Goal: Information Seeking & Learning: Learn about a topic

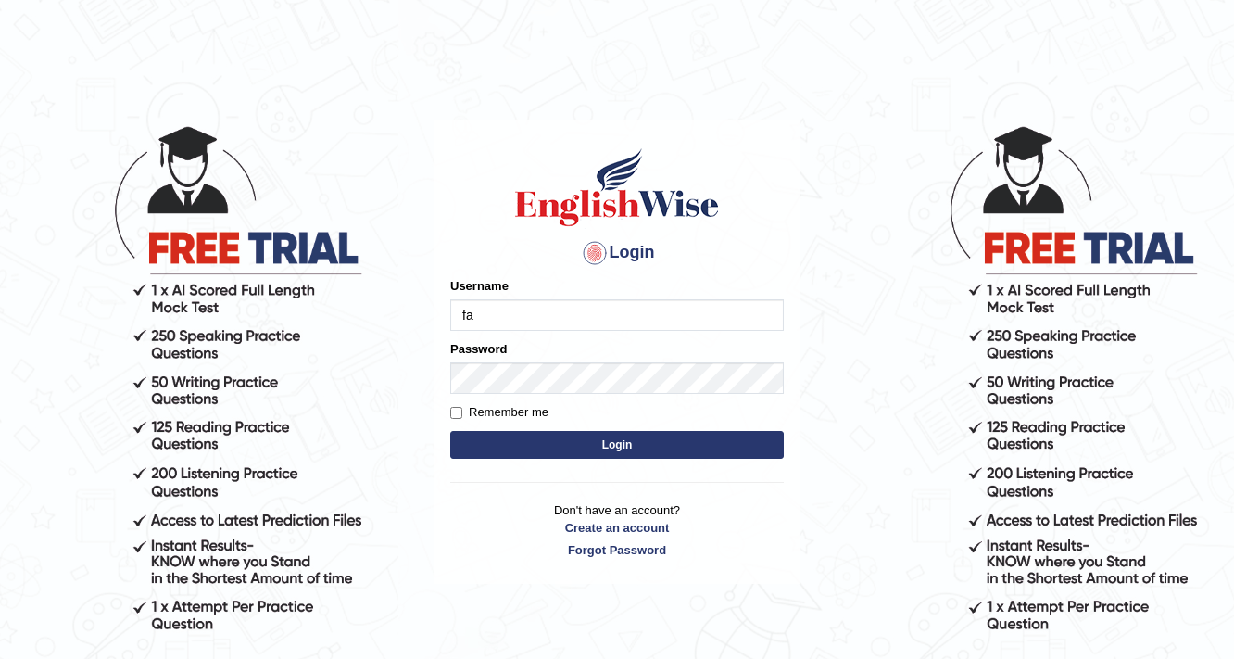
type input "[DEMOGRAPHIC_DATA]"
drag, startPoint x: 480, startPoint y: 433, endPoint x: 755, endPoint y: 475, distance: 278.2
click at [585, 451] on button "Login" at bounding box center [616, 445] width 333 height 28
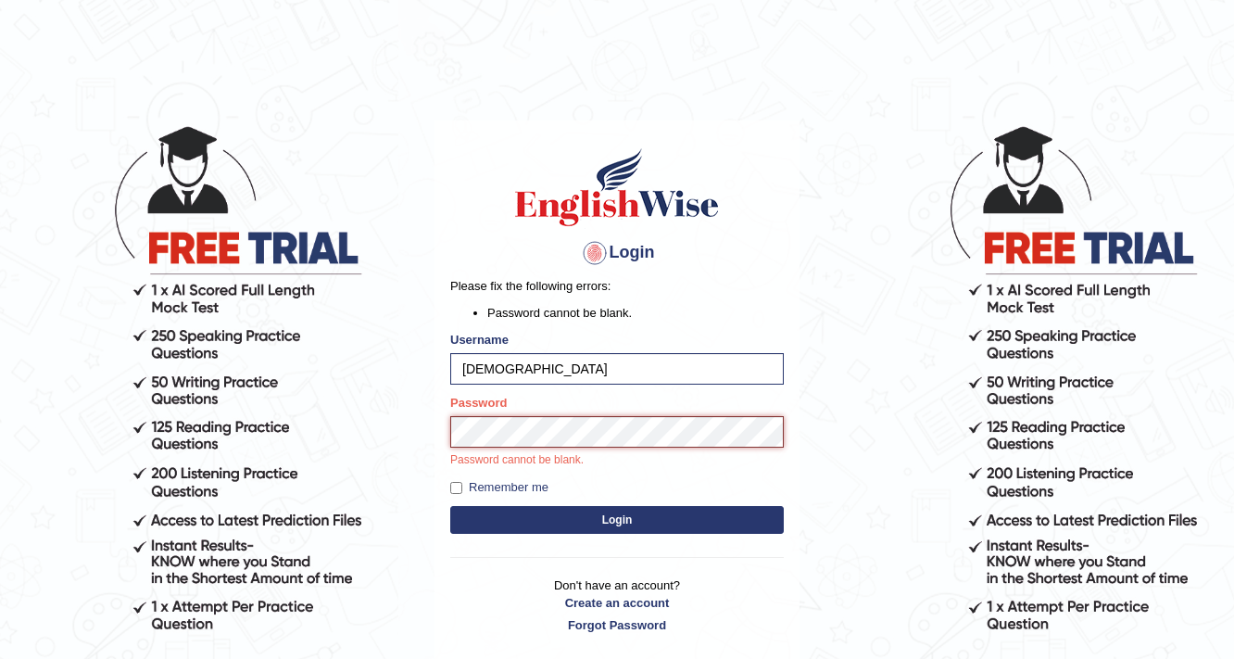
click at [450, 506] on button "Login" at bounding box center [616, 520] width 333 height 28
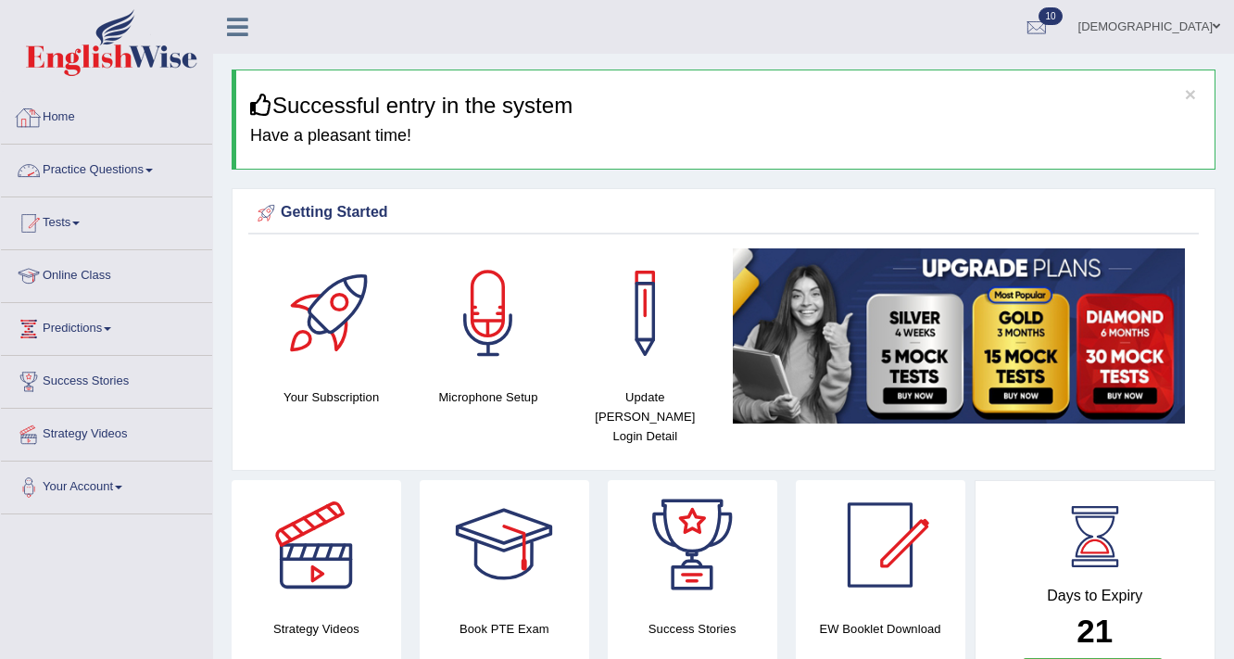
click at [119, 165] on link "Practice Questions" at bounding box center [106, 167] width 211 height 46
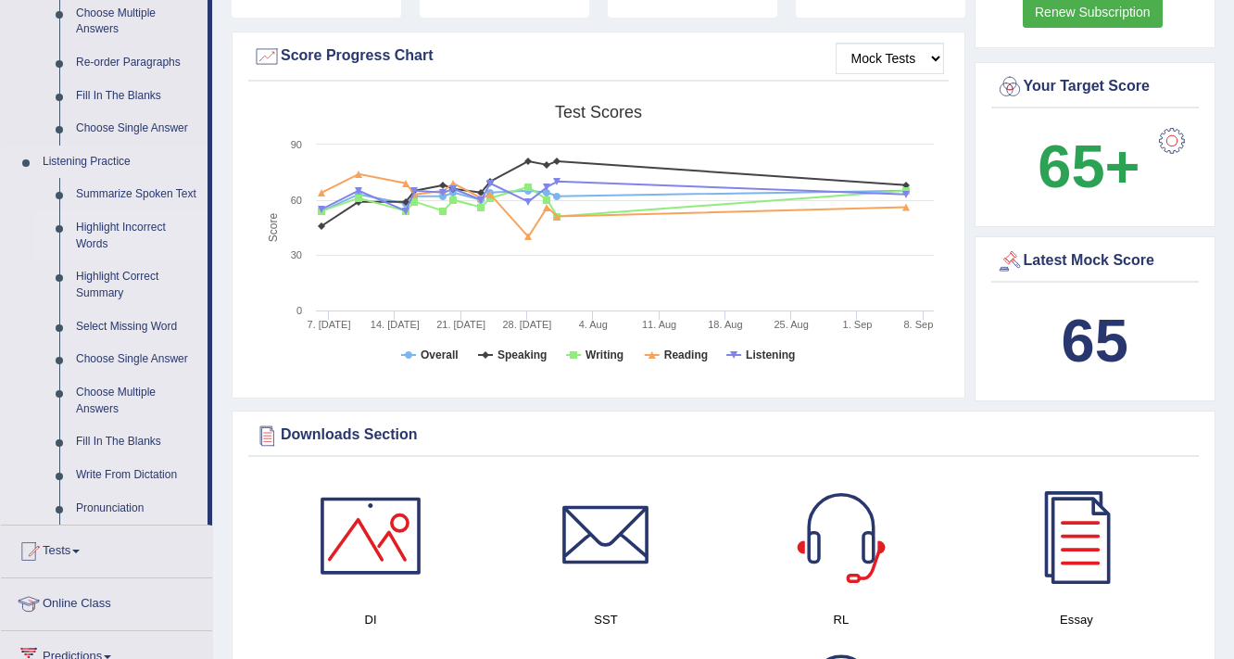
scroll to position [667, 0]
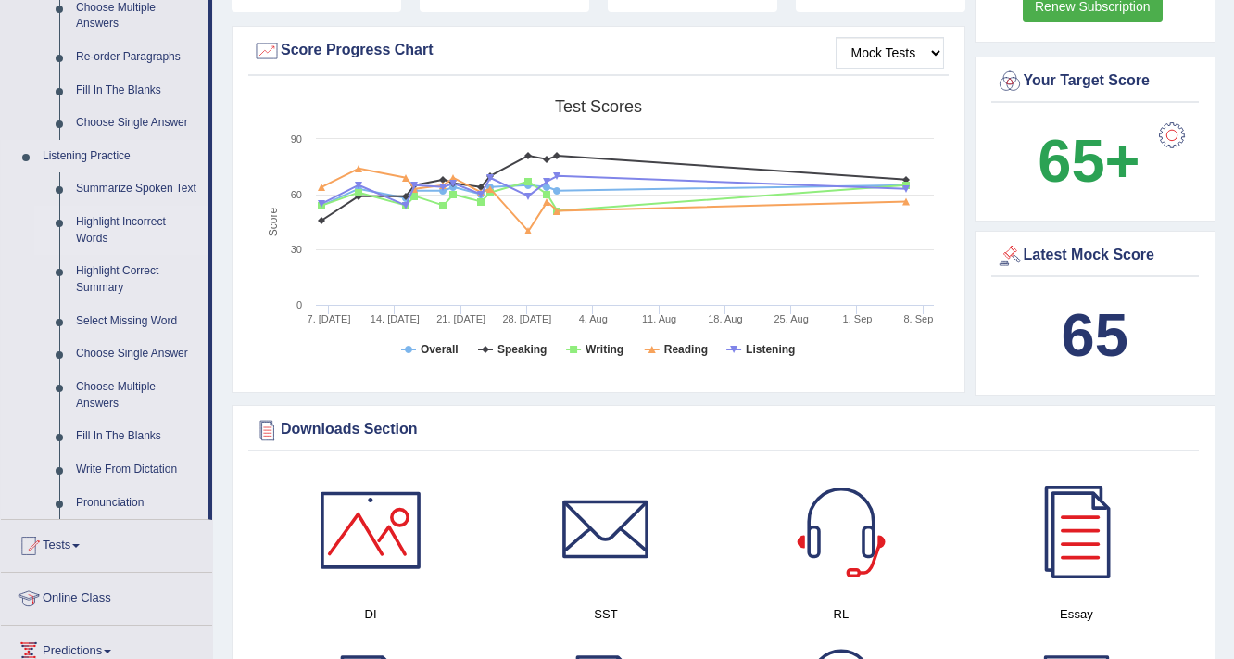
click at [130, 219] on link "Highlight Incorrect Words" at bounding box center [138, 230] width 140 height 49
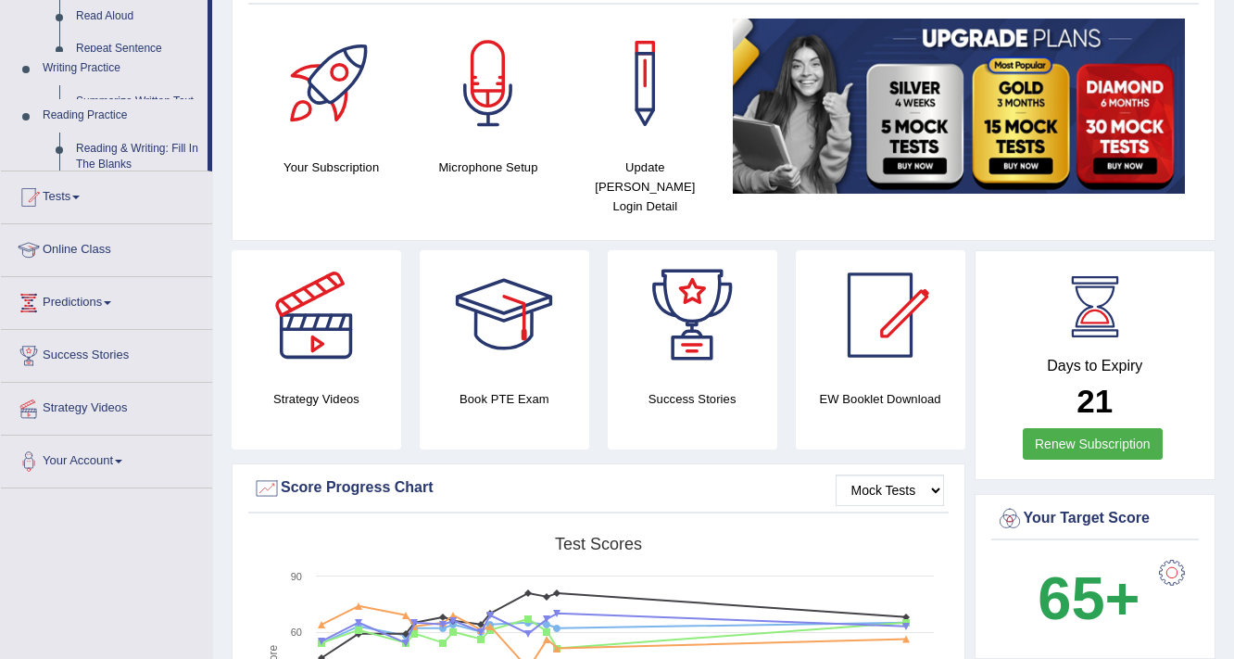
scroll to position [262, 0]
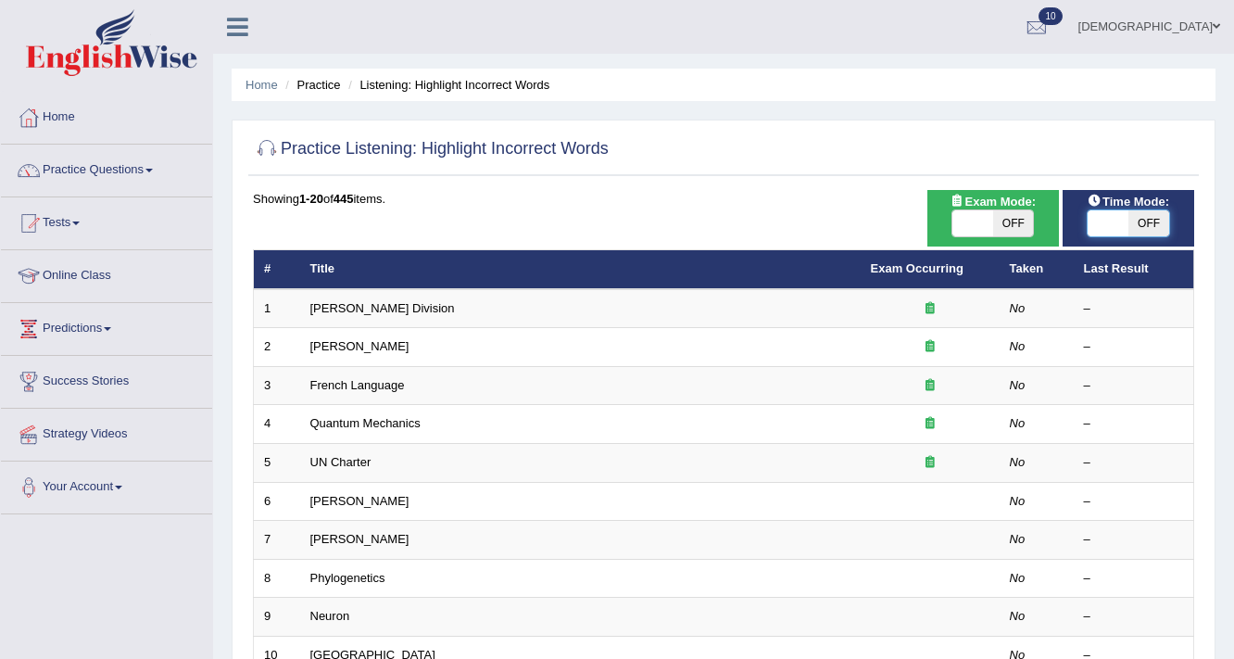
click at [1110, 216] on span at bounding box center [1107, 223] width 41 height 26
checkbox input "true"
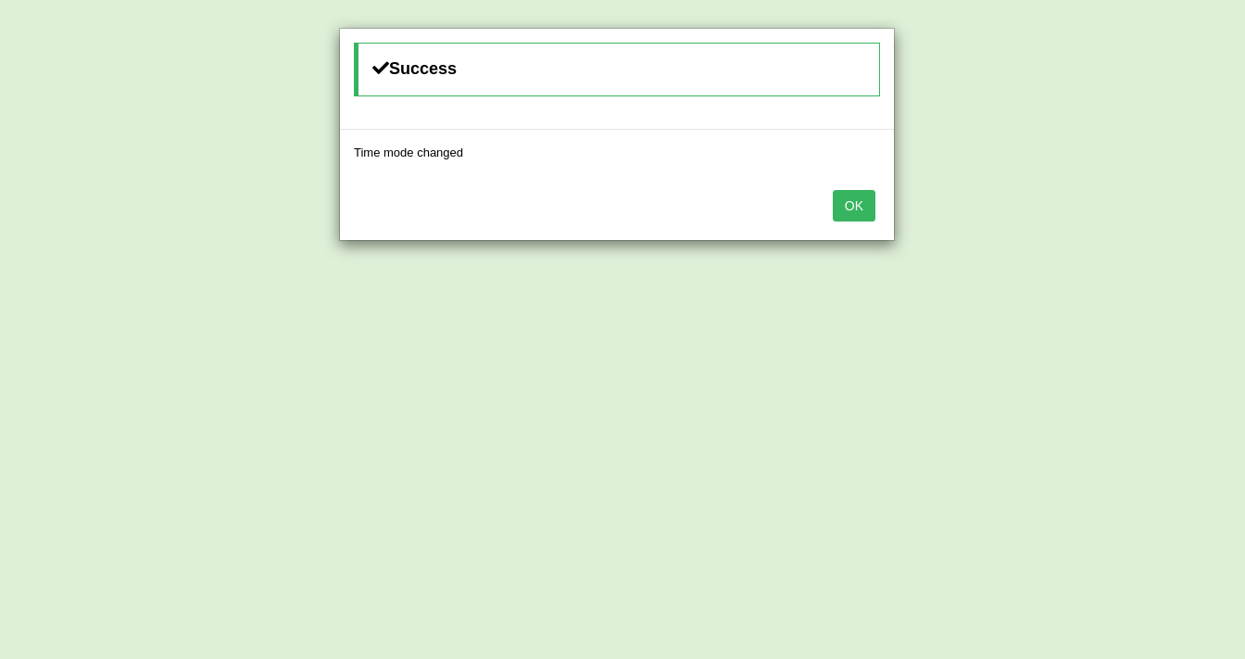
click at [867, 212] on button "OK" at bounding box center [854, 205] width 43 height 31
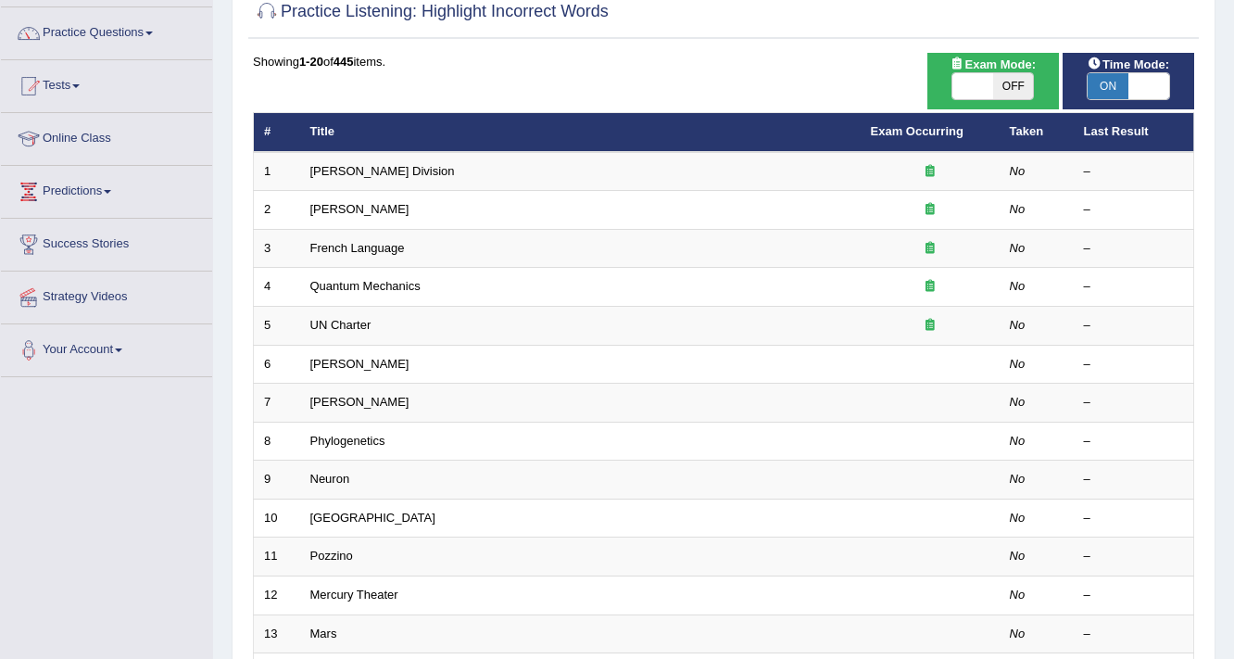
scroll to position [148, 0]
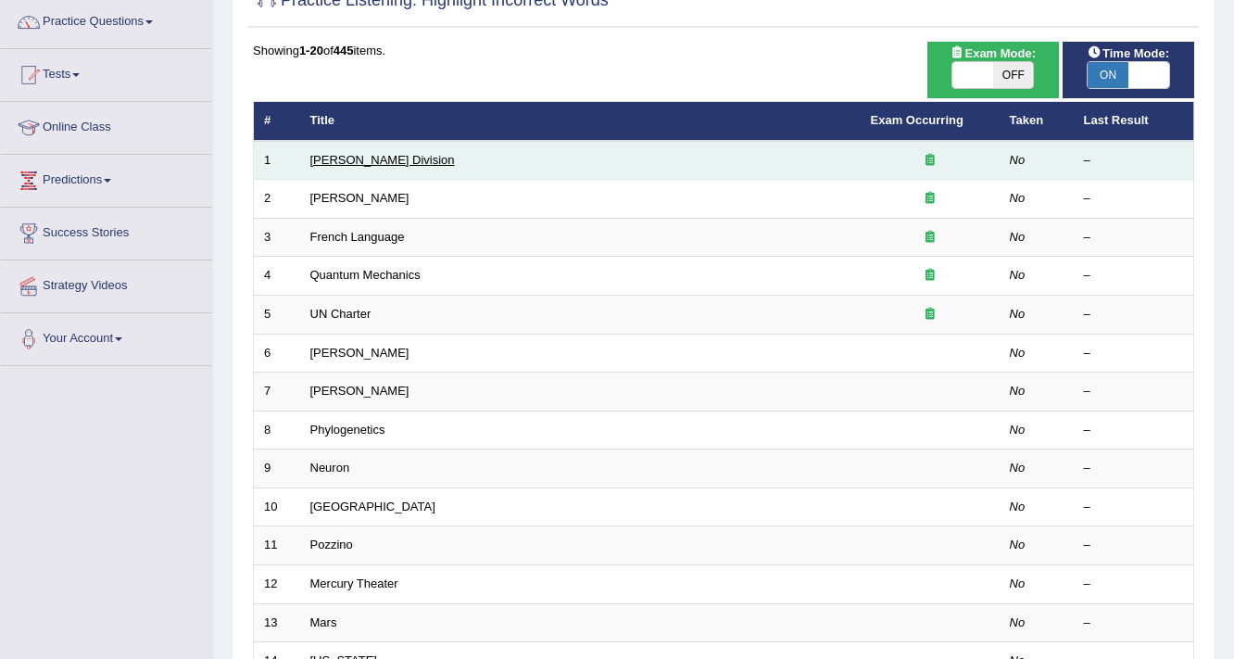
click at [348, 161] on link "Ward Division" at bounding box center [382, 160] width 144 height 14
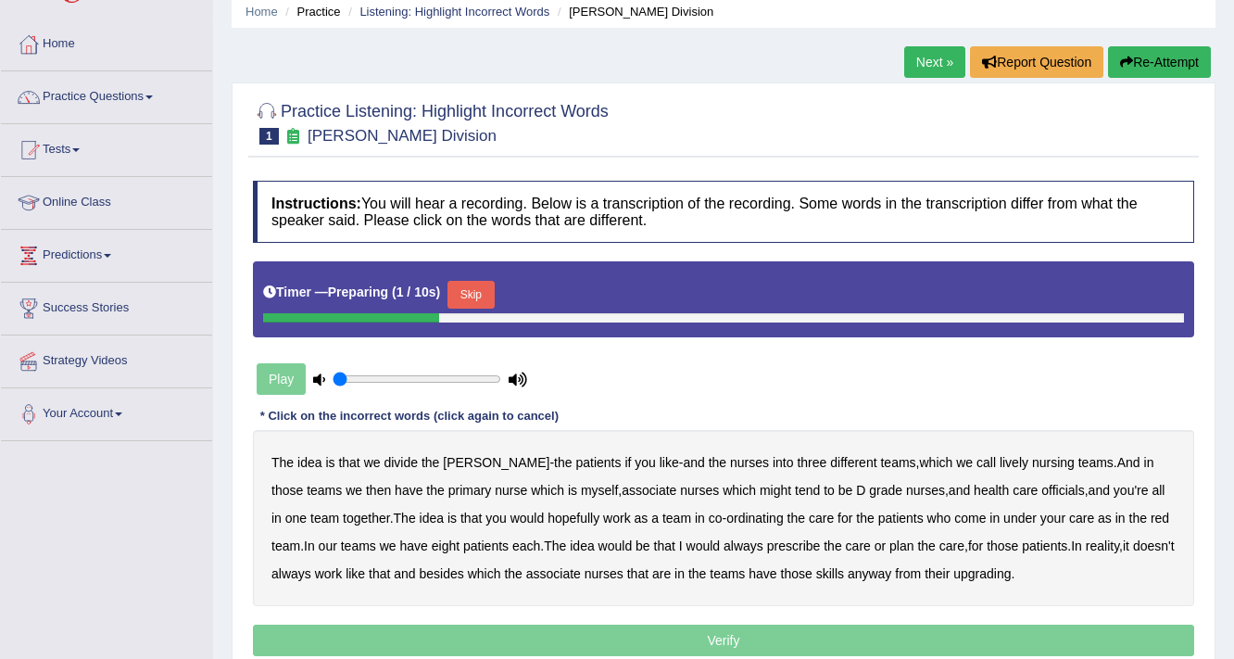
scroll to position [222, 0]
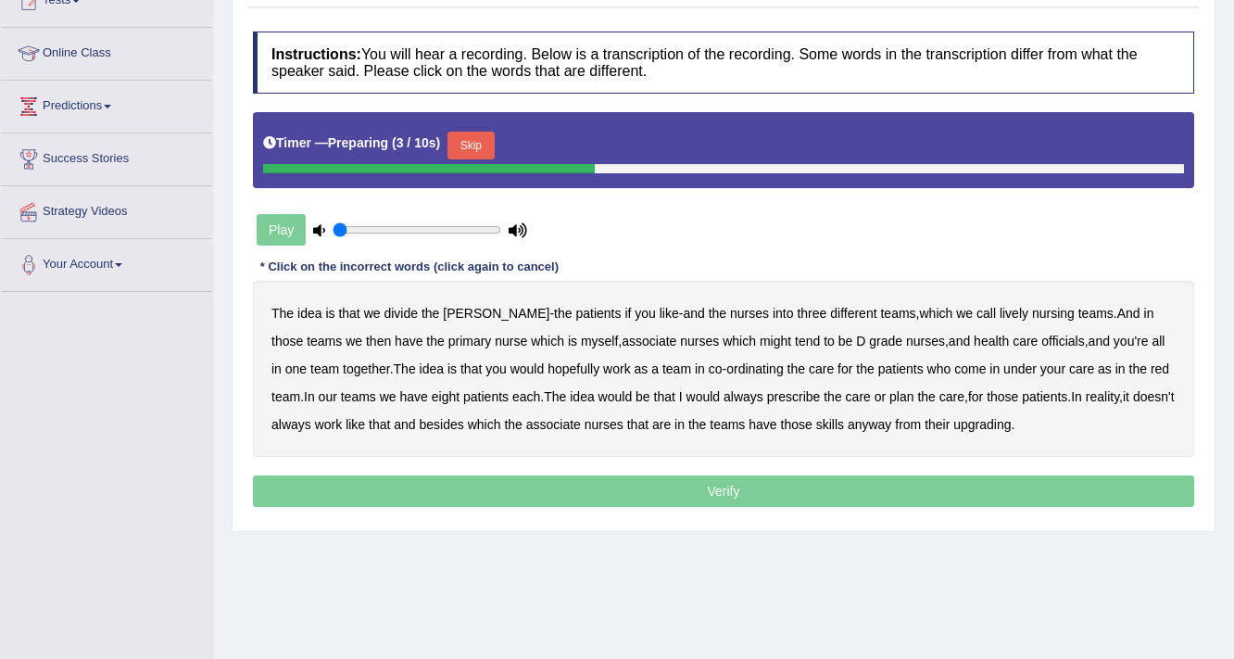
click at [471, 143] on button "Skip" at bounding box center [470, 146] width 46 height 28
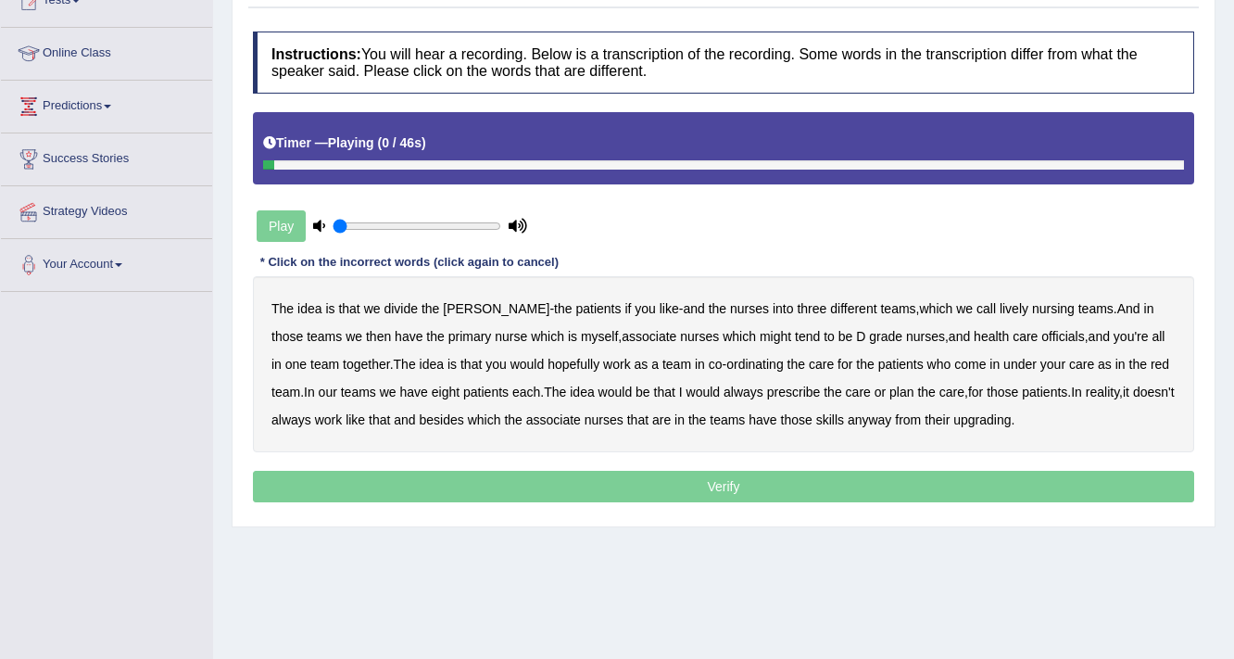
scroll to position [314, 0]
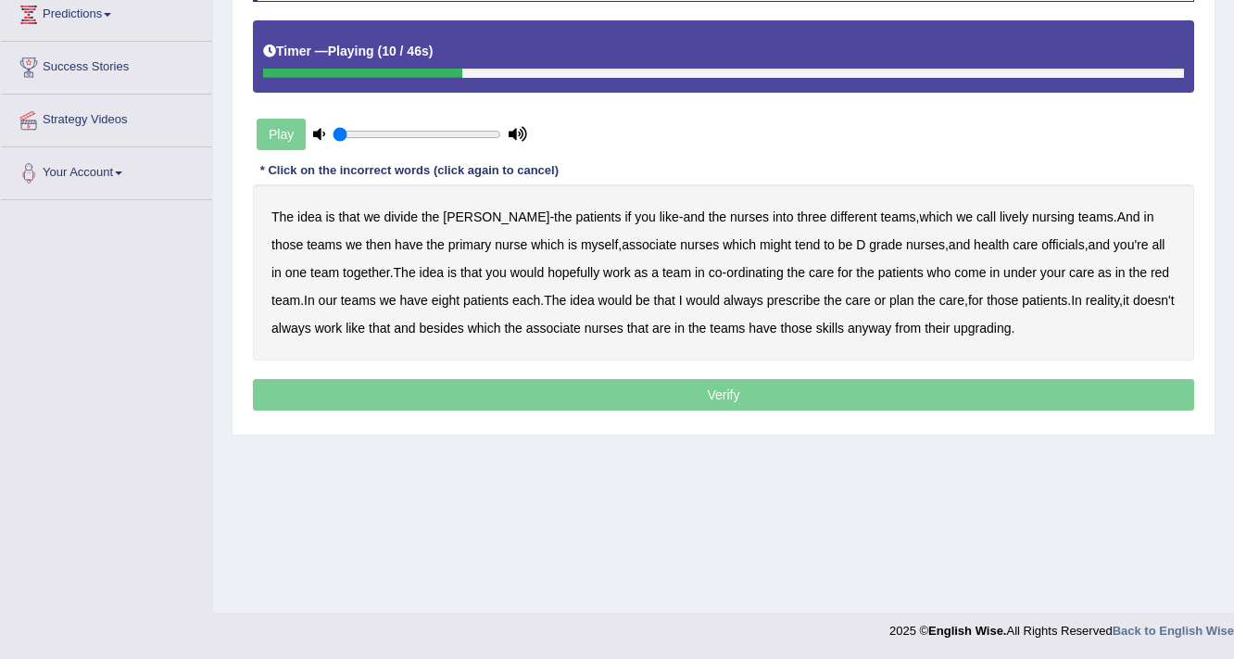
click at [999, 209] on b "lively" at bounding box center [1013, 216] width 29 height 15
click at [760, 237] on b "might" at bounding box center [775, 244] width 31 height 15
click at [1041, 242] on b "officials" at bounding box center [1062, 244] width 43 height 15
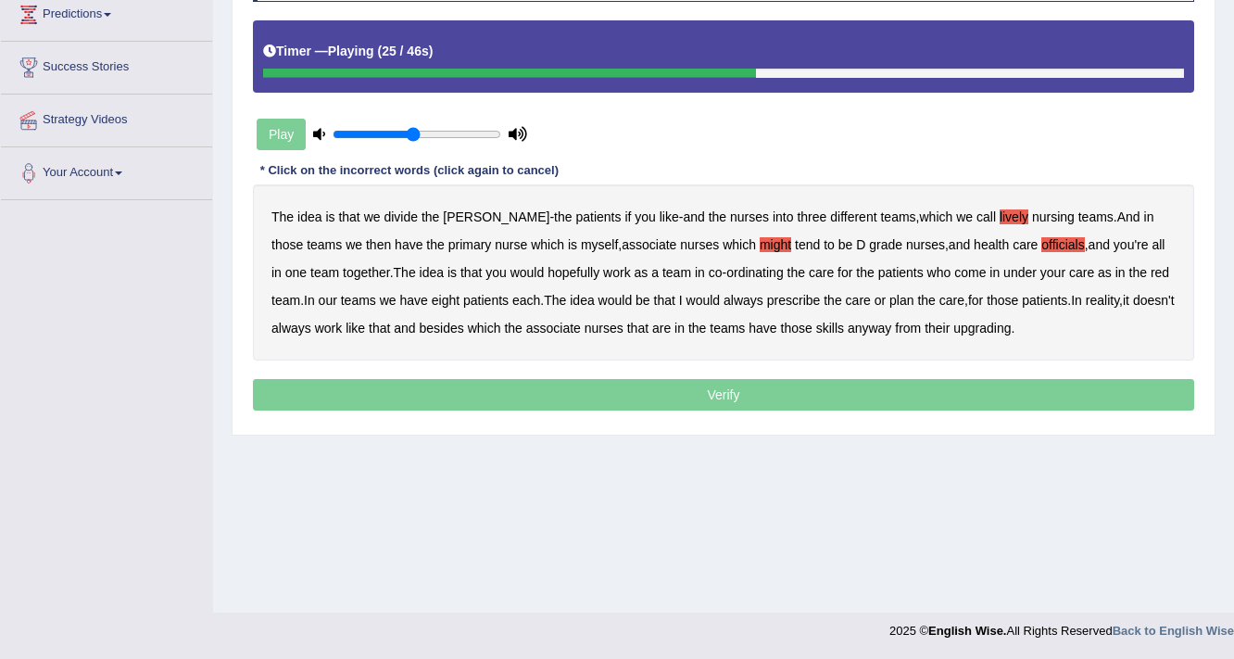
click at [415, 136] on input "range" at bounding box center [417, 134] width 169 height 15
click at [449, 139] on input "range" at bounding box center [417, 134] width 169 height 15
click at [723, 293] on b "always" at bounding box center [743, 300] width 40 height 15
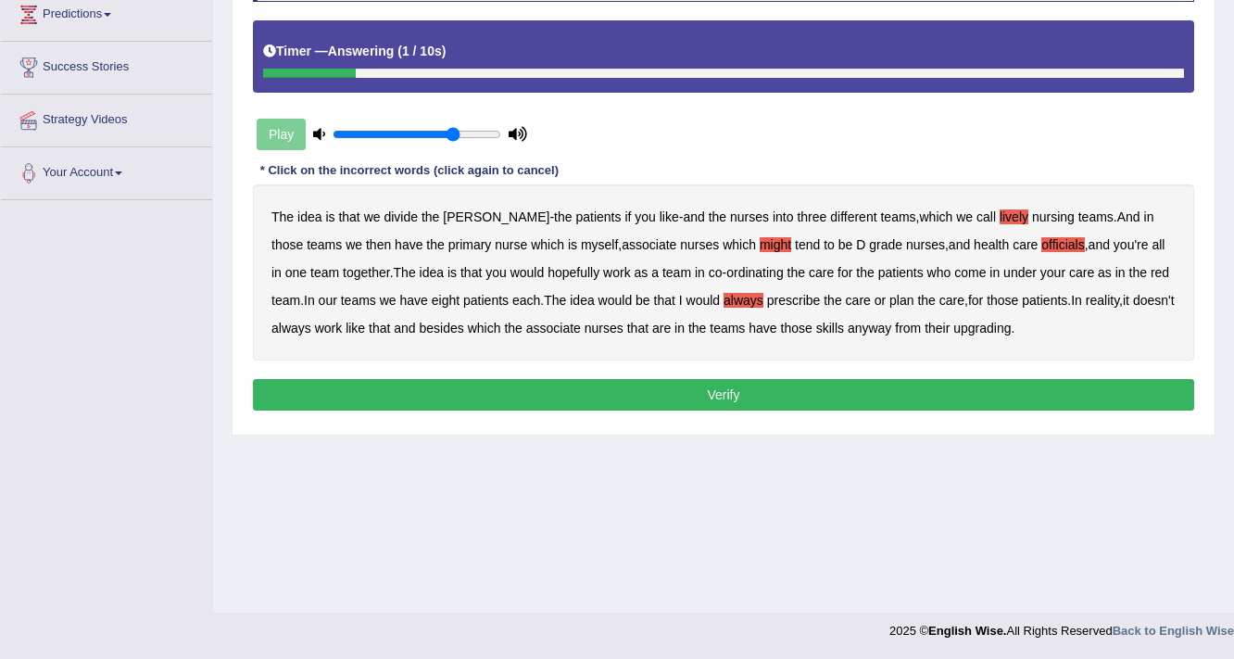
click at [977, 330] on b "upgrading" at bounding box center [981, 327] width 57 height 15
click at [906, 383] on button "Verify" at bounding box center [723, 394] width 941 height 31
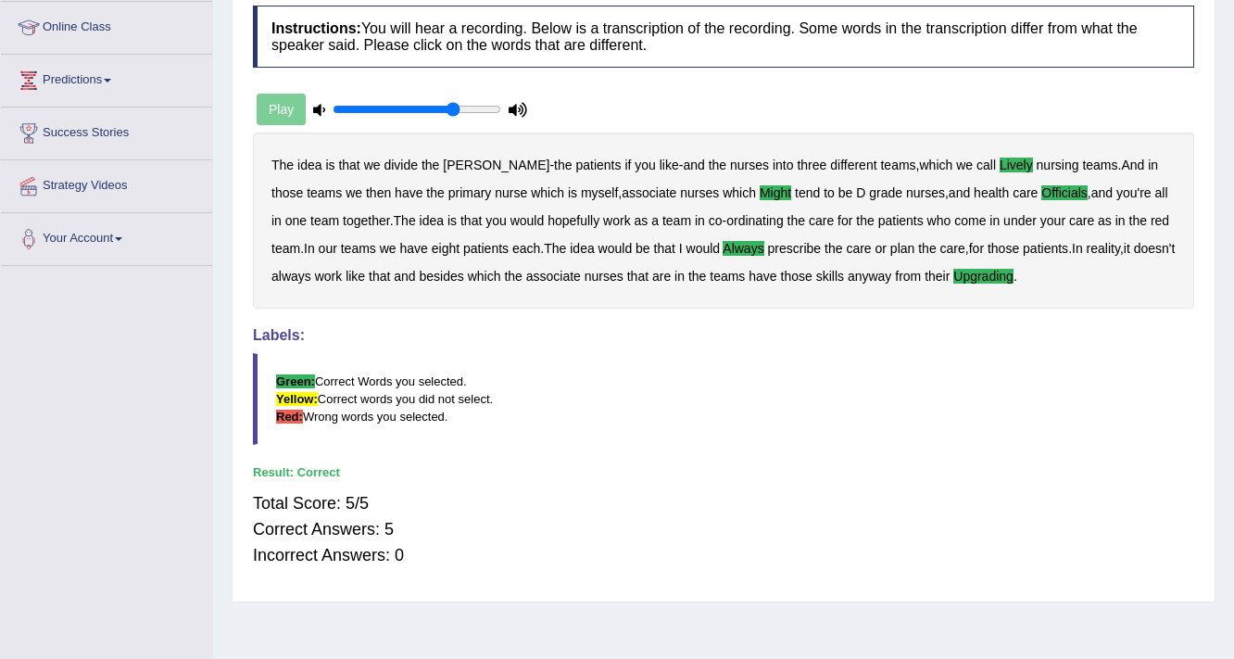
scroll to position [166, 0]
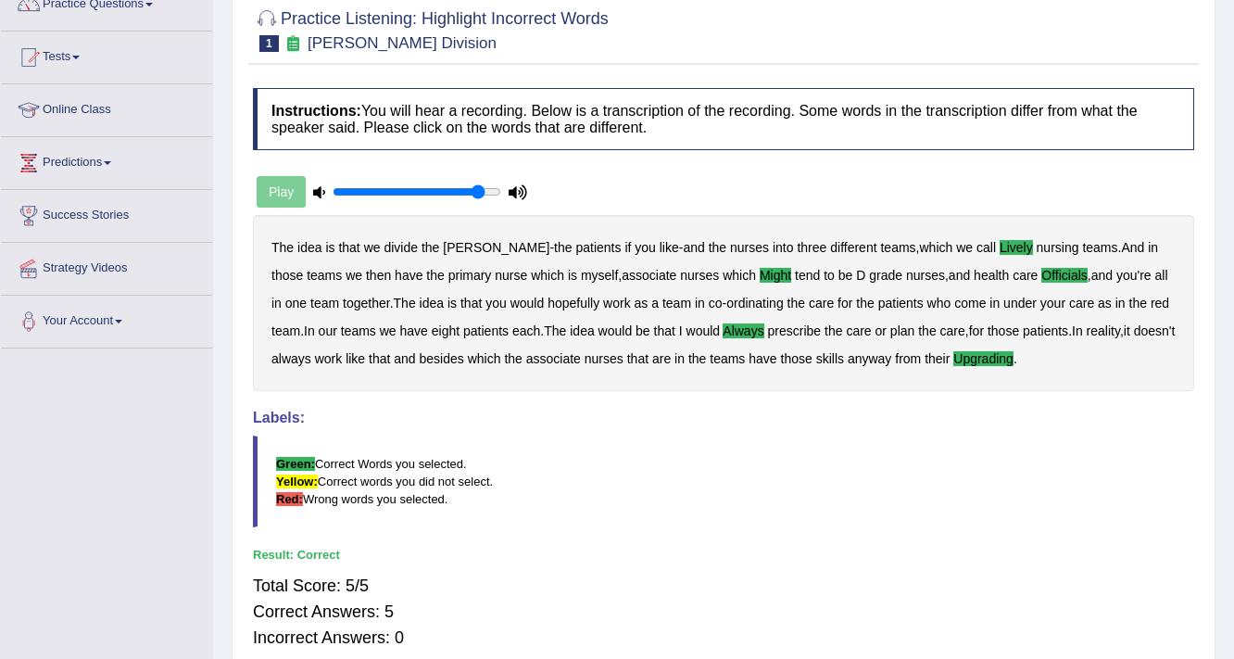
click at [478, 192] on input "range" at bounding box center [417, 191] width 169 height 15
type input "0.95"
click at [488, 186] on input "range" at bounding box center [417, 191] width 169 height 15
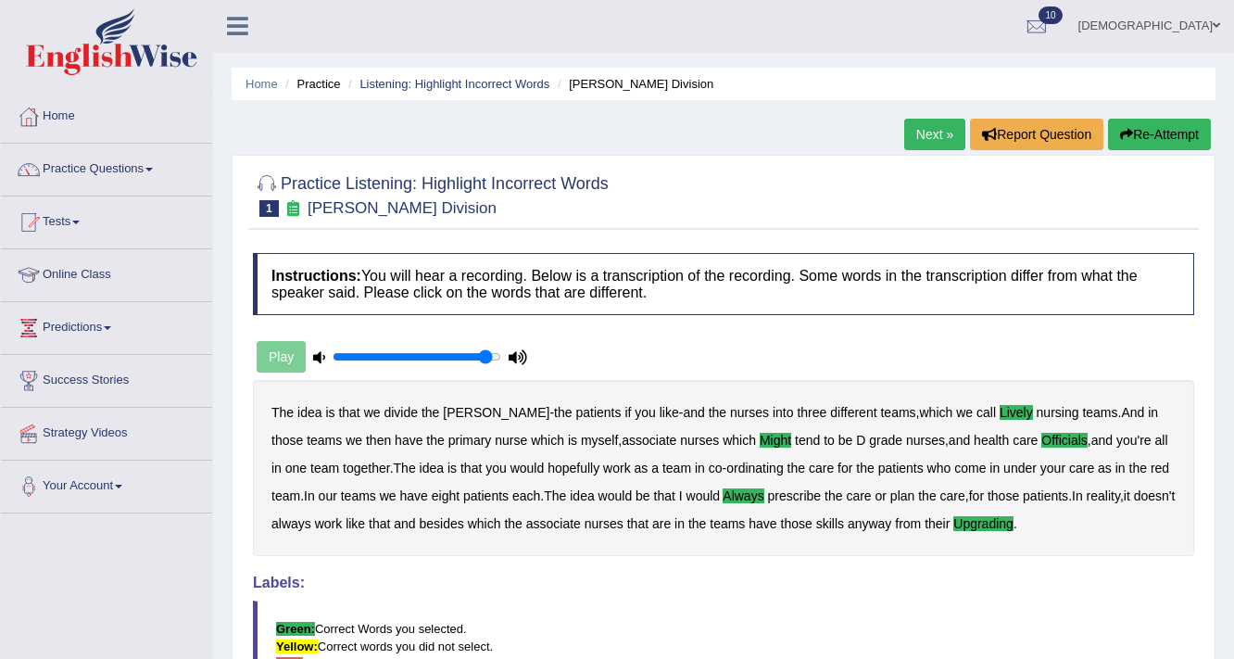
scroll to position [0, 0]
click at [929, 129] on link "Next »" at bounding box center [934, 134] width 61 height 31
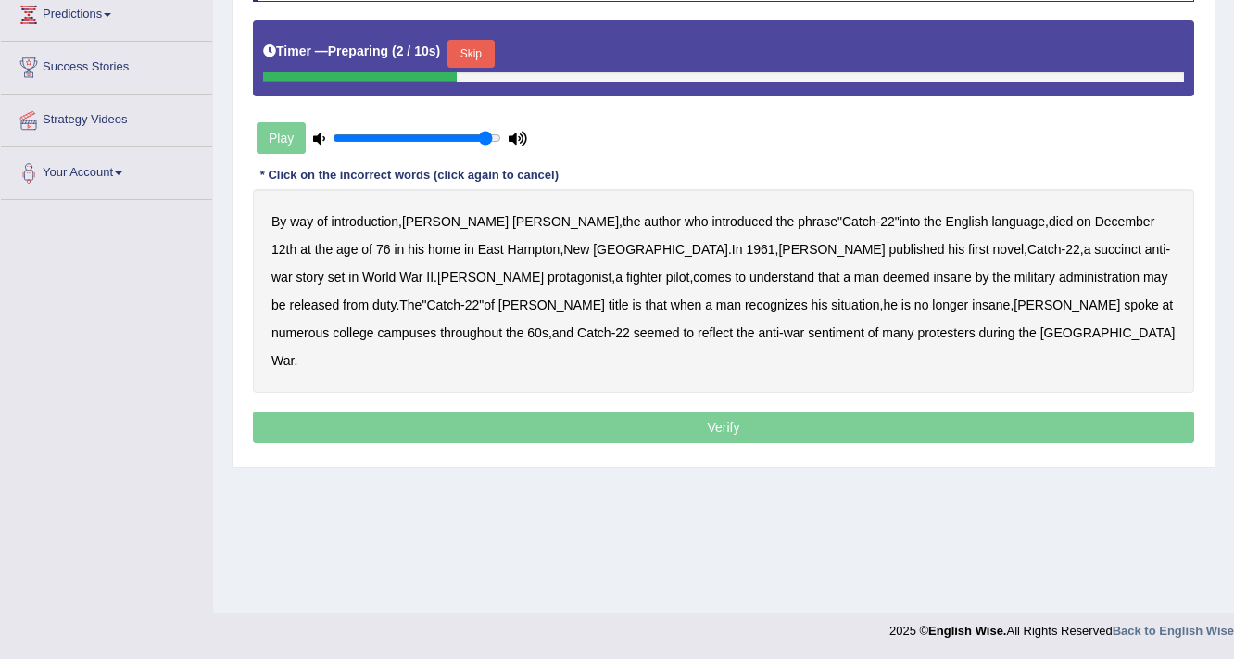
click at [494, 44] on button "Skip" at bounding box center [470, 54] width 46 height 28
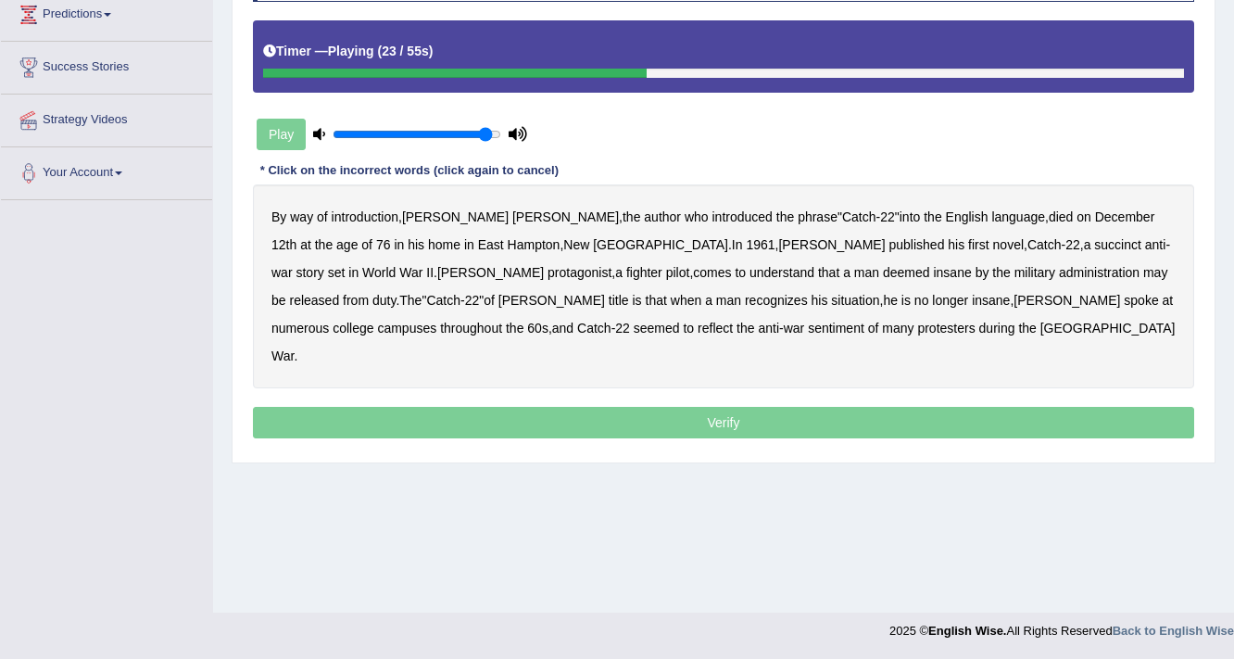
click at [1094, 237] on b "succinct" at bounding box center [1117, 244] width 47 height 15
click at [1059, 270] on b "administration" at bounding box center [1099, 272] width 81 height 15
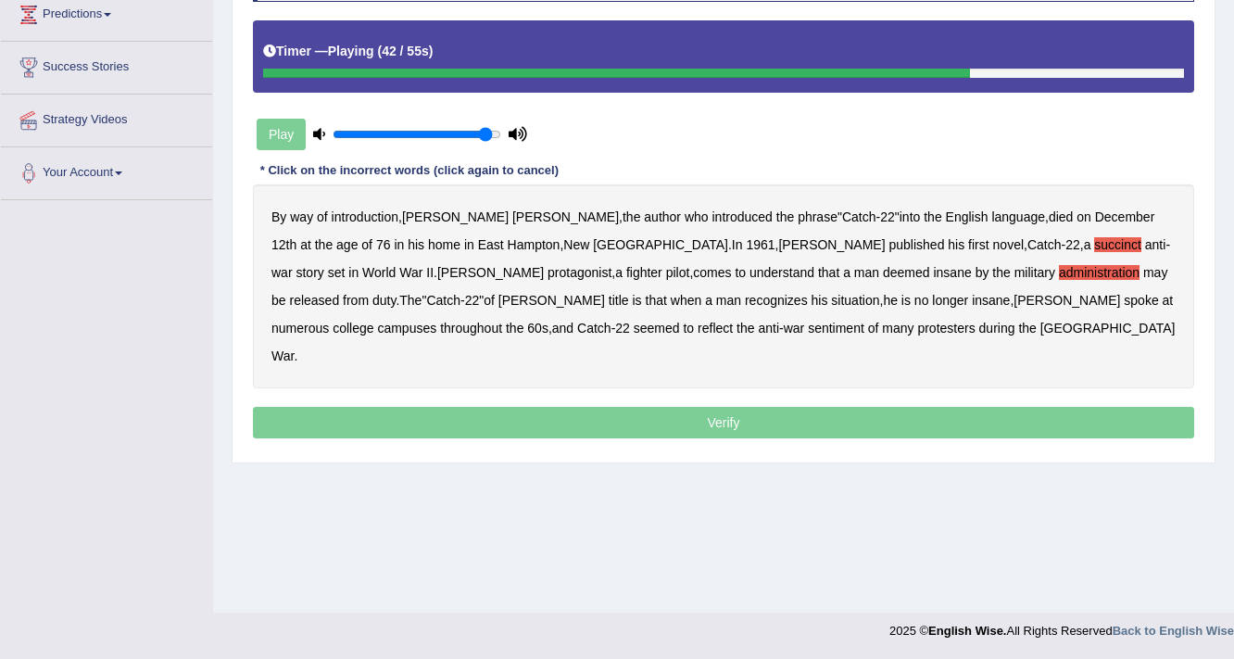
click at [831, 293] on b "situation" at bounding box center [855, 300] width 48 height 15
click at [697, 320] on b "reflect" at bounding box center [714, 327] width 35 height 15
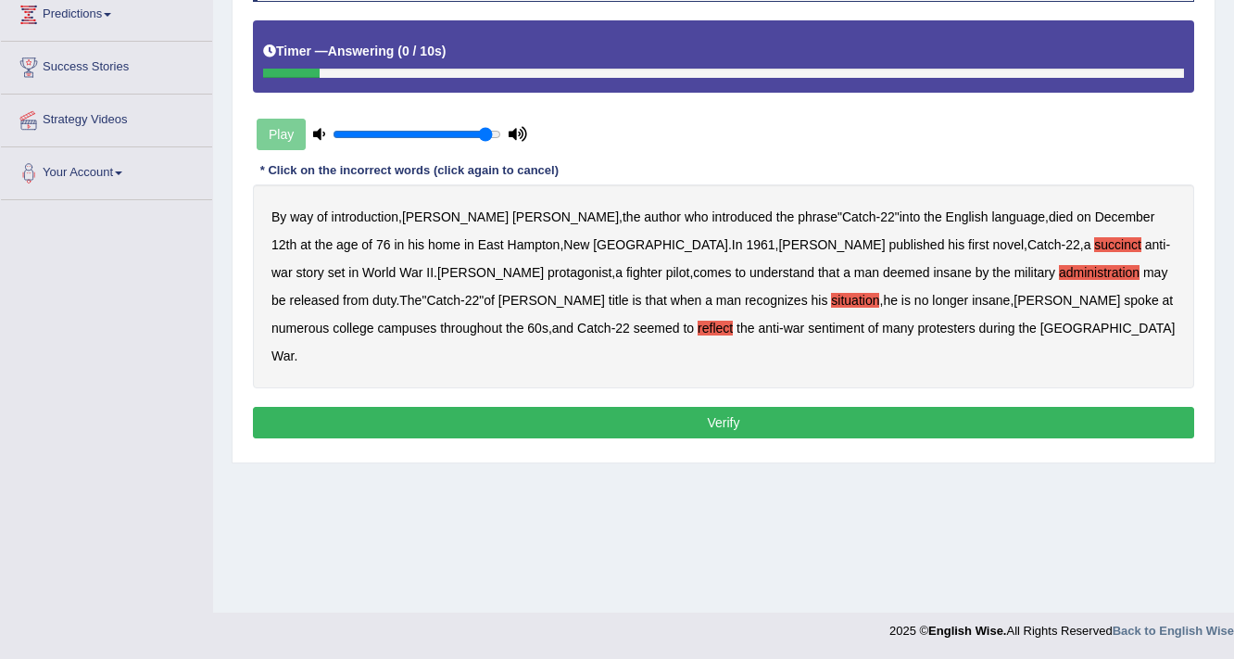
click at [504, 407] on button "Verify" at bounding box center [723, 422] width 941 height 31
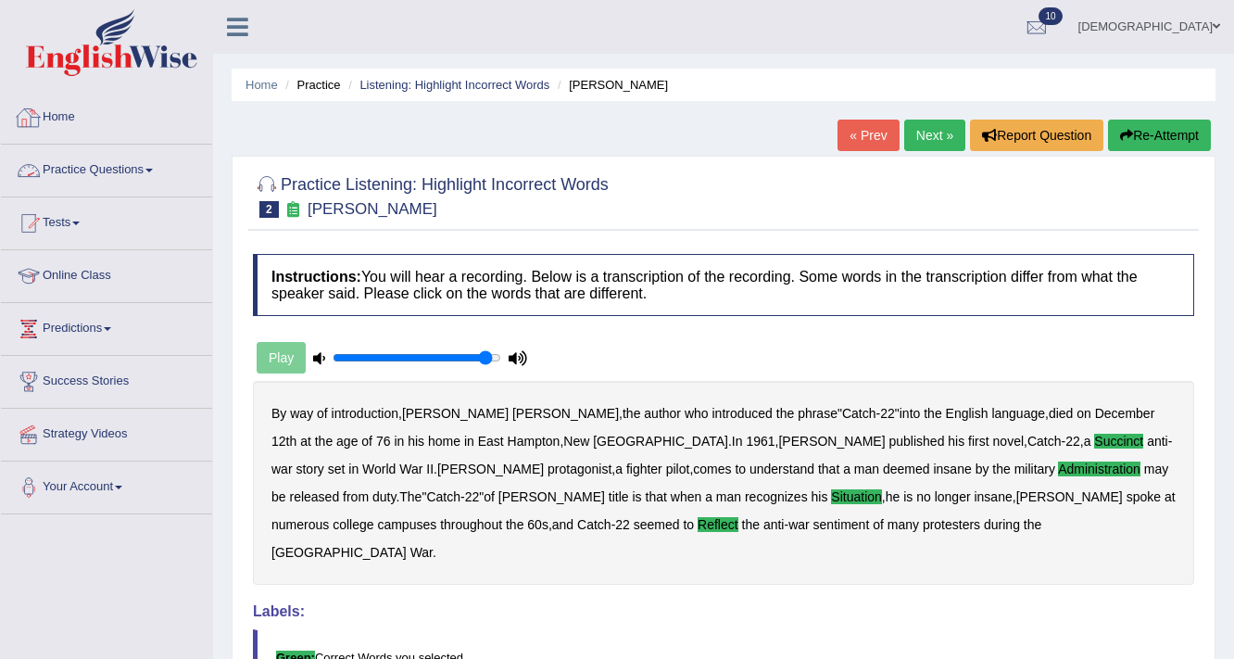
click at [100, 170] on link "Practice Questions" at bounding box center [106, 167] width 211 height 46
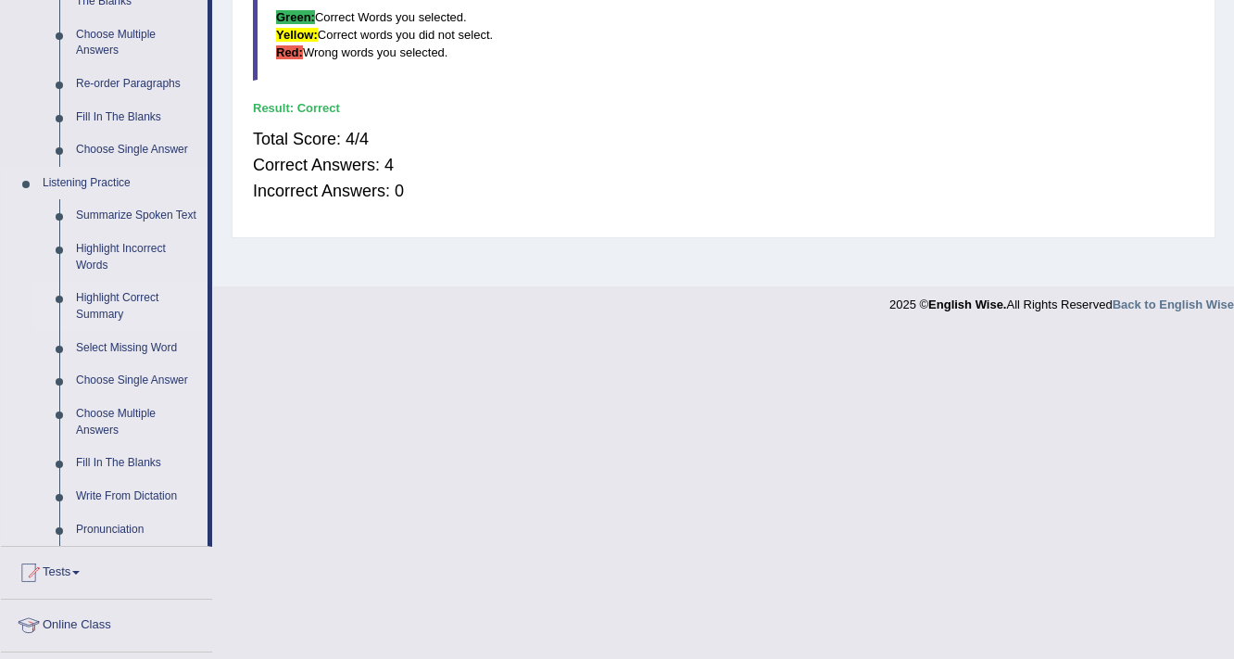
scroll to position [667, 0]
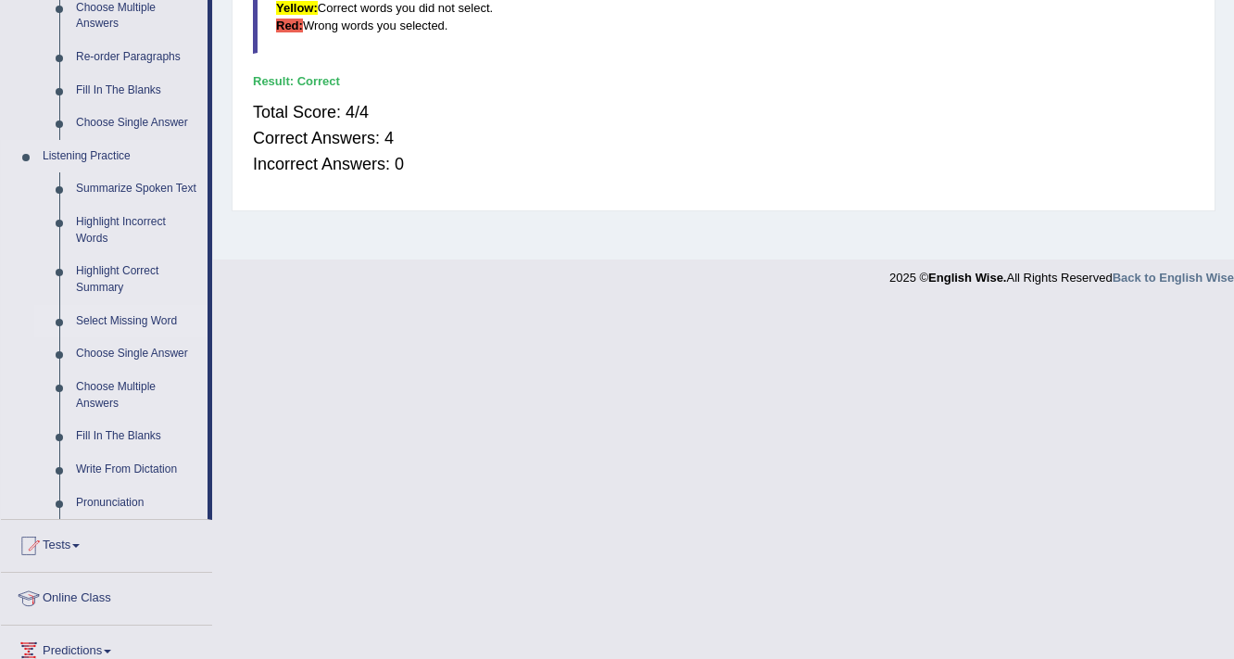
click at [108, 312] on link "Select Missing Word" at bounding box center [138, 321] width 140 height 33
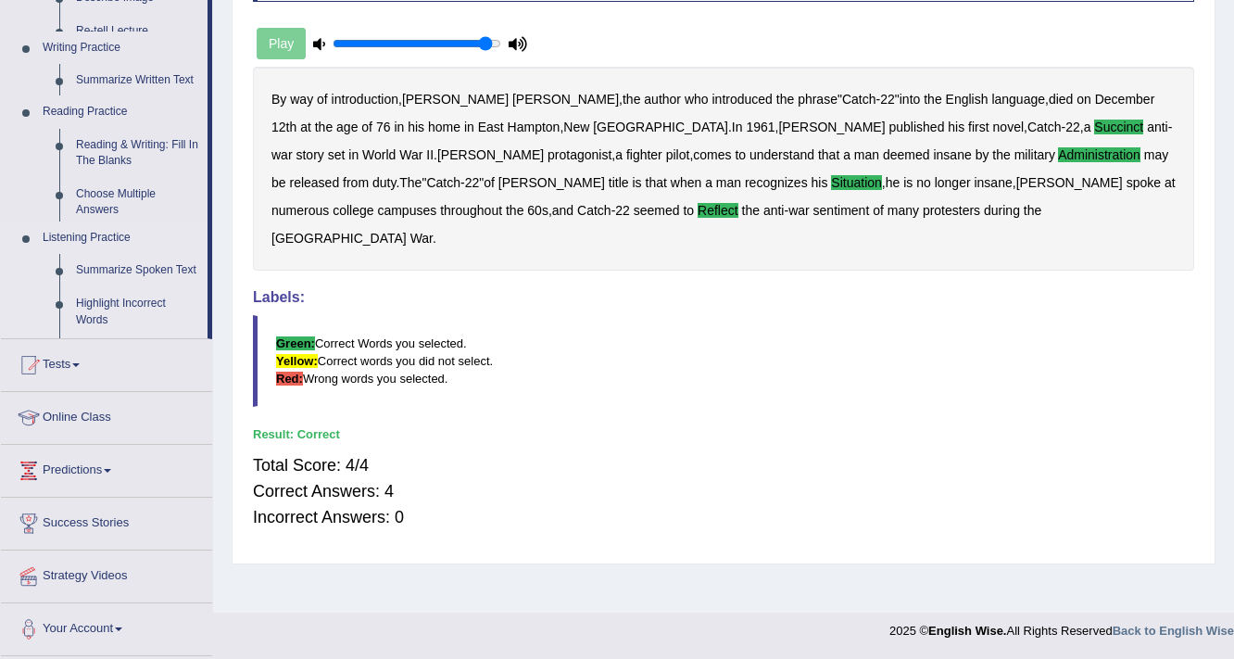
scroll to position [314, 0]
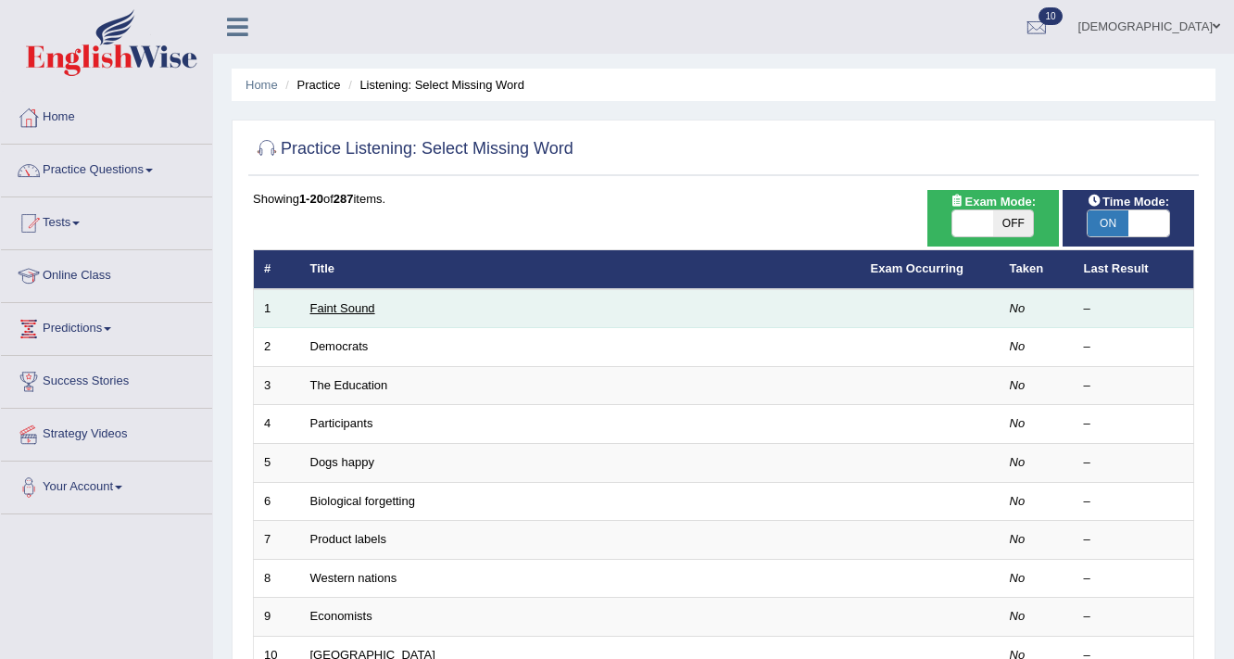
click at [341, 306] on link "Faint Sound" at bounding box center [342, 308] width 65 height 14
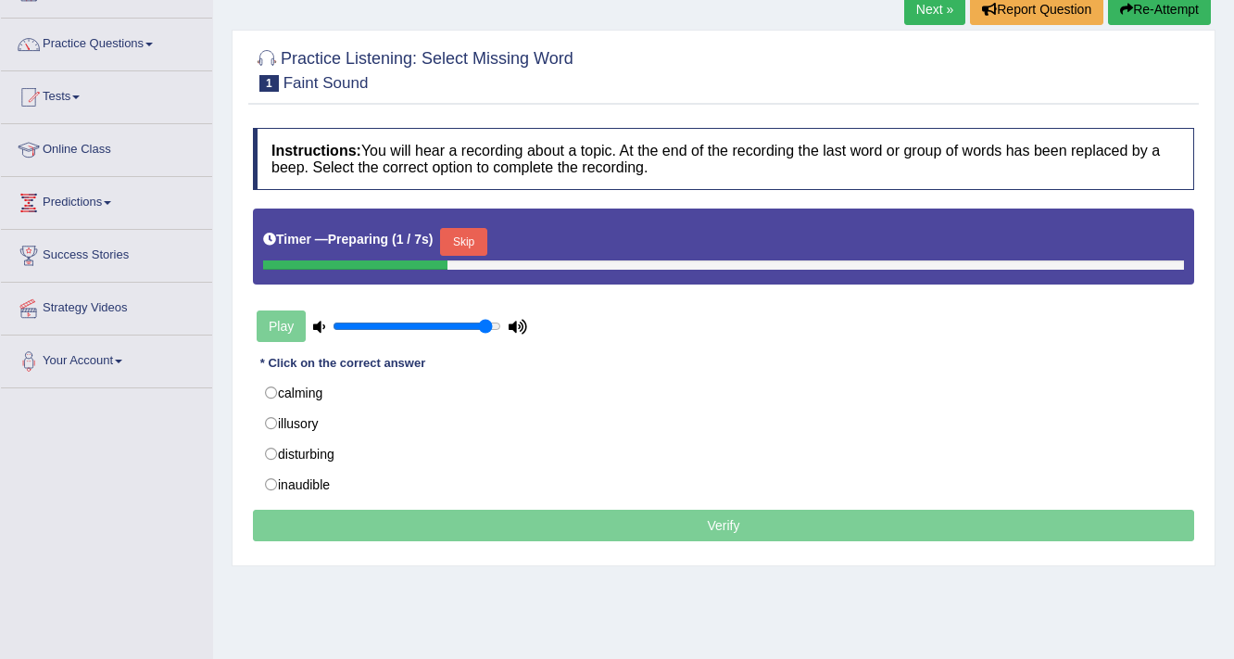
scroll to position [148, 0]
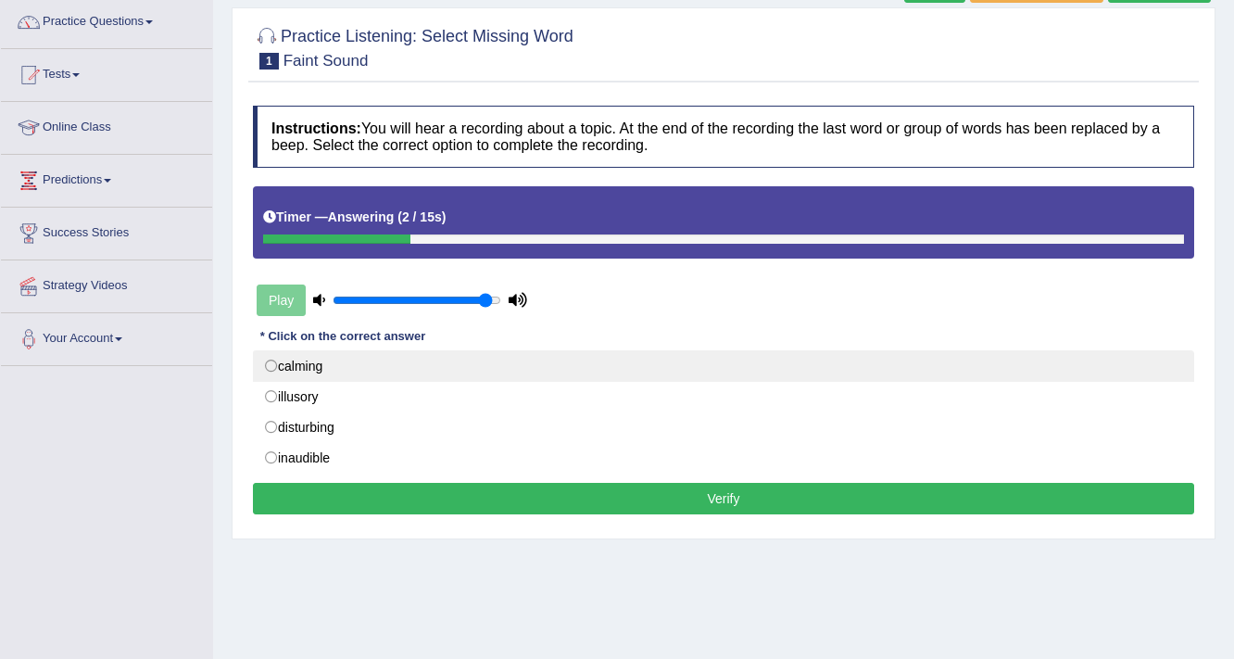
click at [266, 363] on label "calming" at bounding box center [723, 365] width 941 height 31
radio input "true"
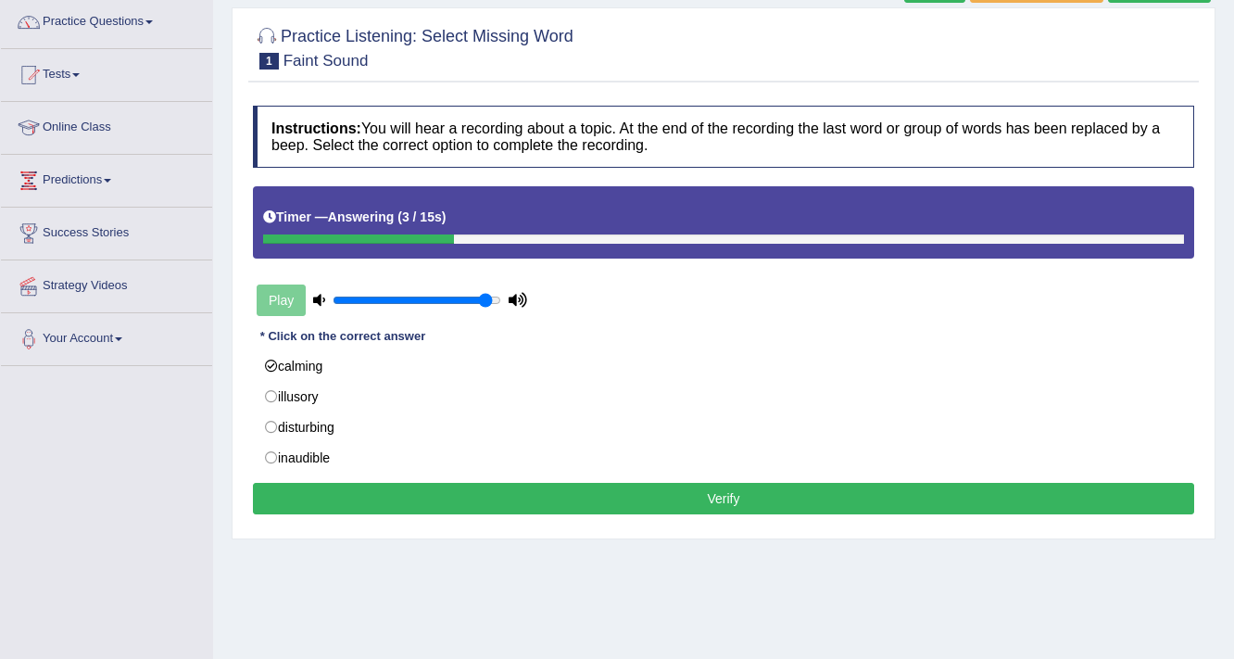
click at [393, 482] on div "Instructions: You will hear a recording about a topic. At the end of the record…" at bounding box center [723, 312] width 950 height 433
click at [396, 485] on button "Verify" at bounding box center [723, 498] width 941 height 31
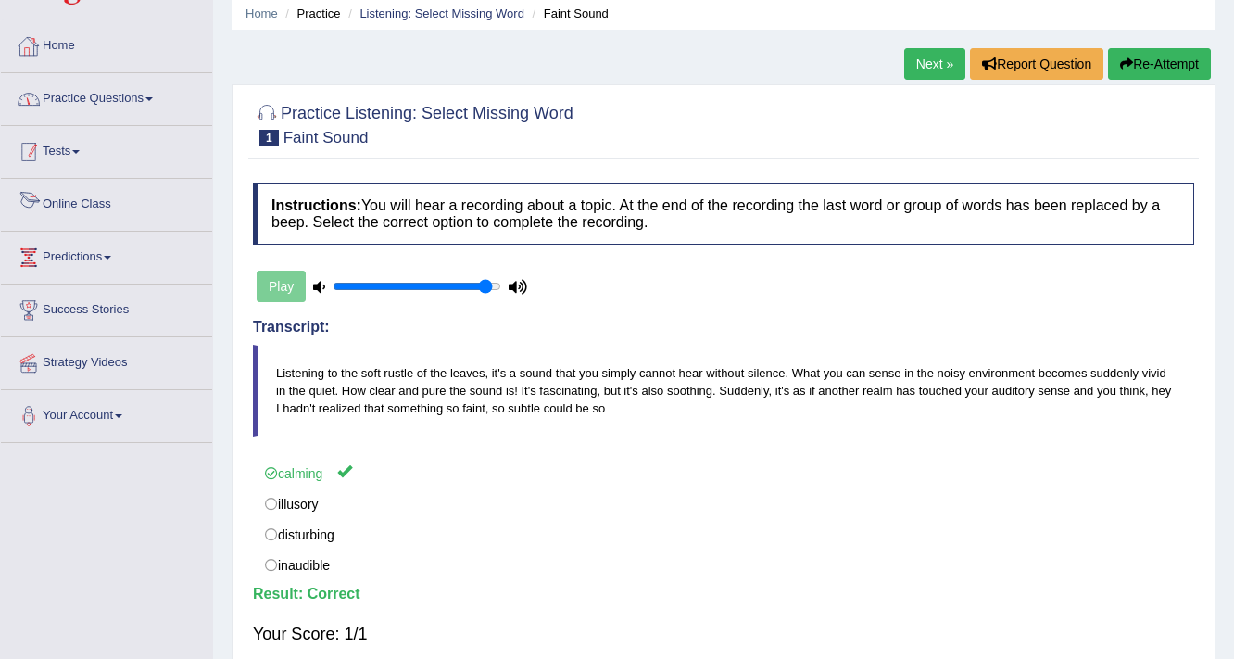
scroll to position [0, 0]
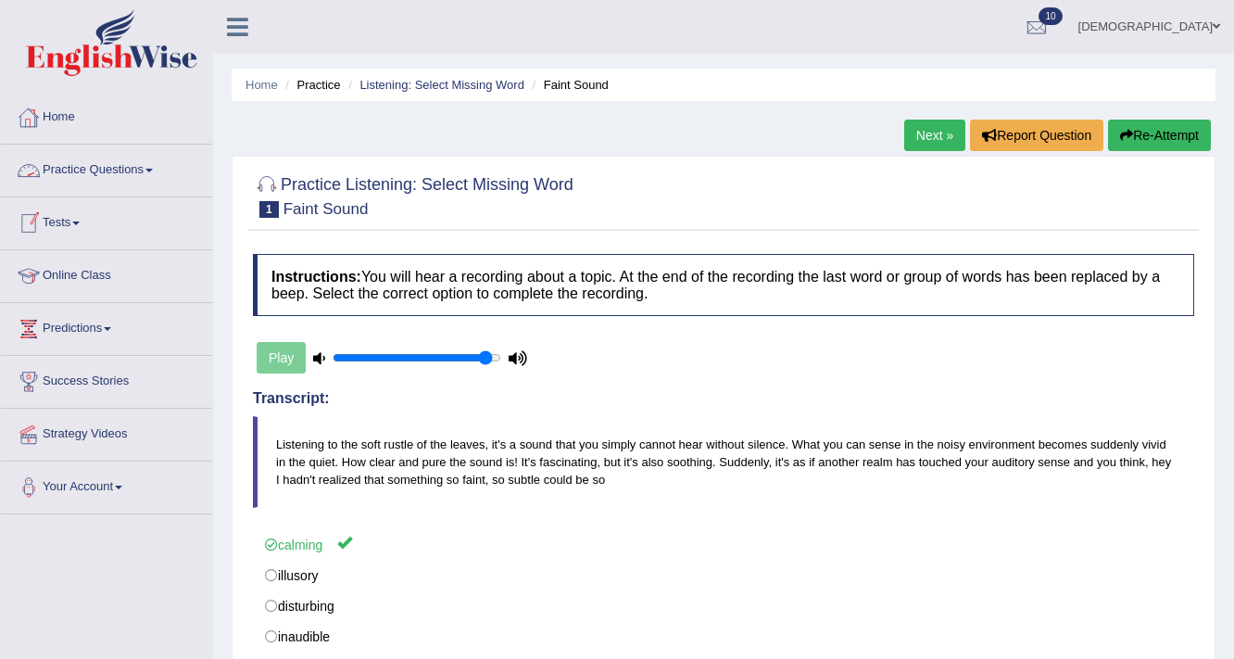
click at [139, 157] on link "Practice Questions" at bounding box center [106, 167] width 211 height 46
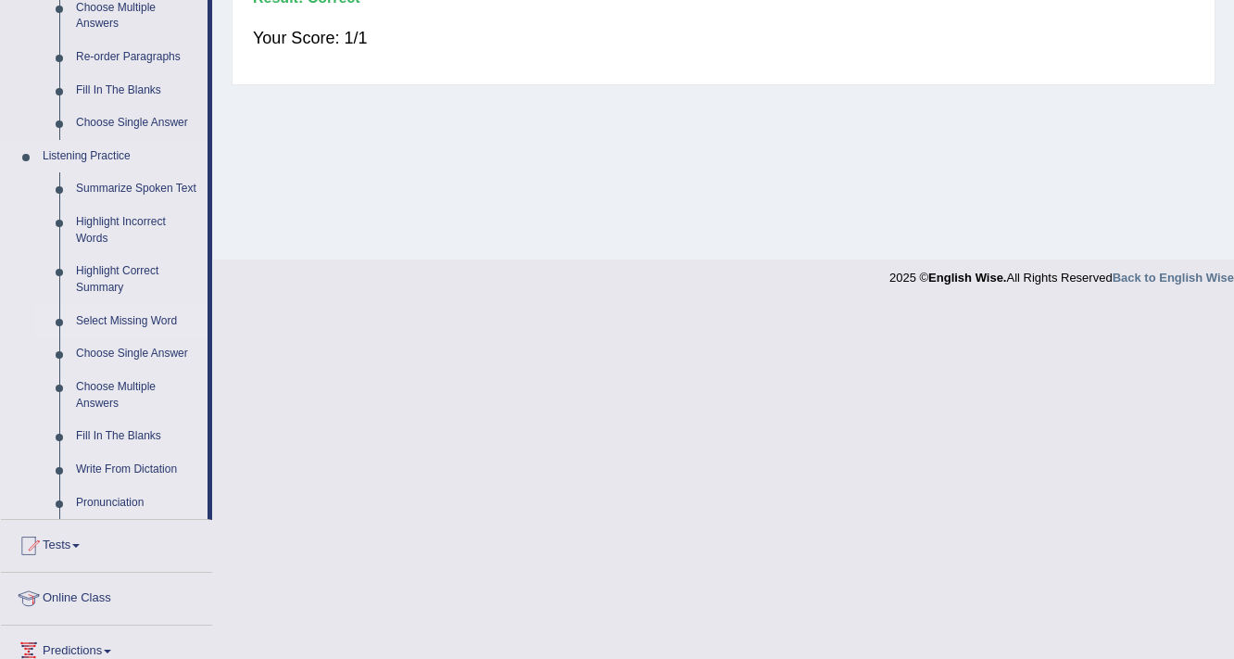
scroll to position [741, 0]
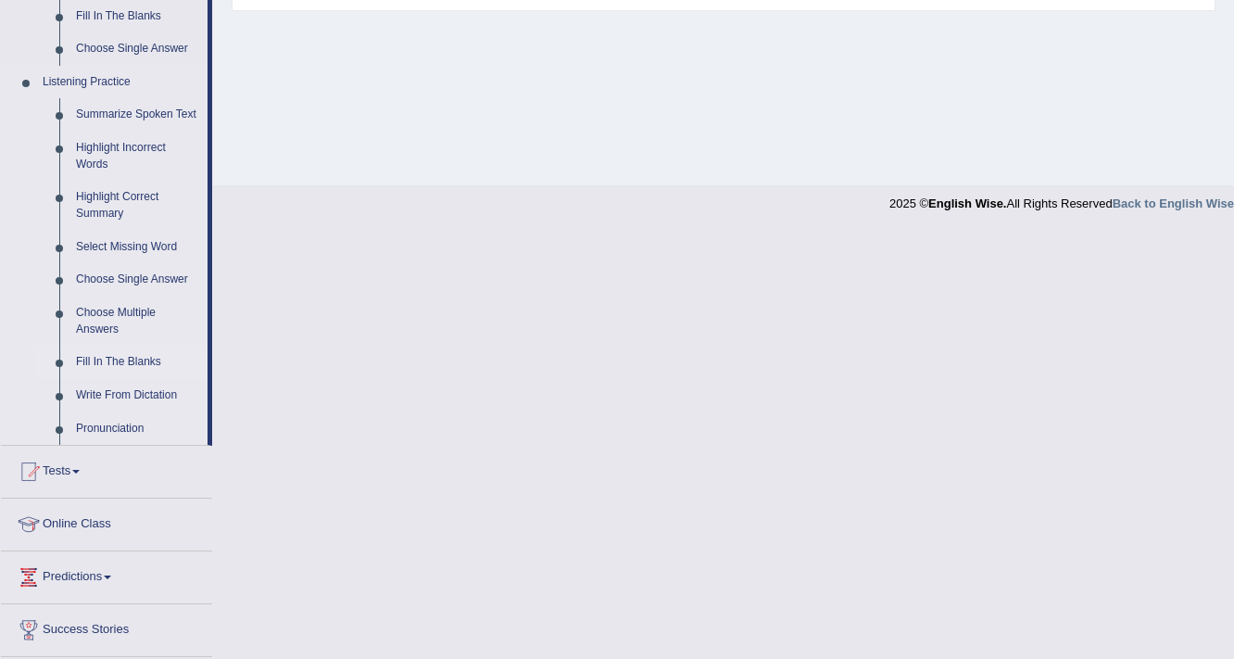
click at [142, 356] on link "Fill In The Blanks" at bounding box center [138, 361] width 140 height 33
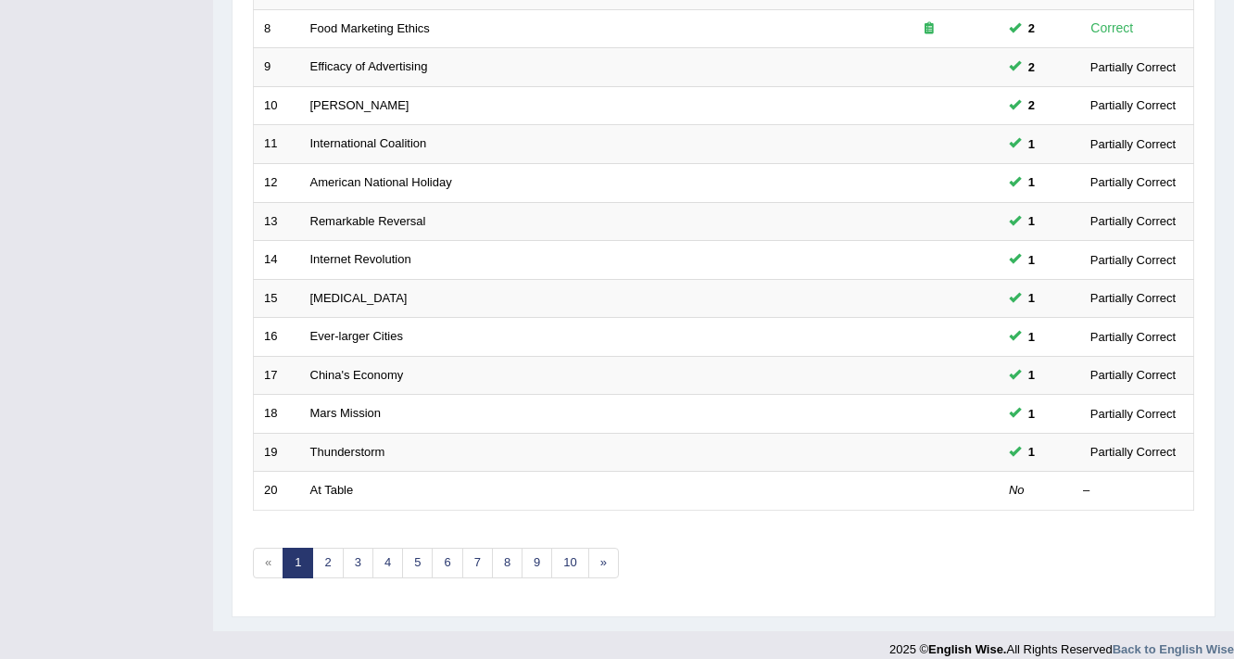
scroll to position [562, 0]
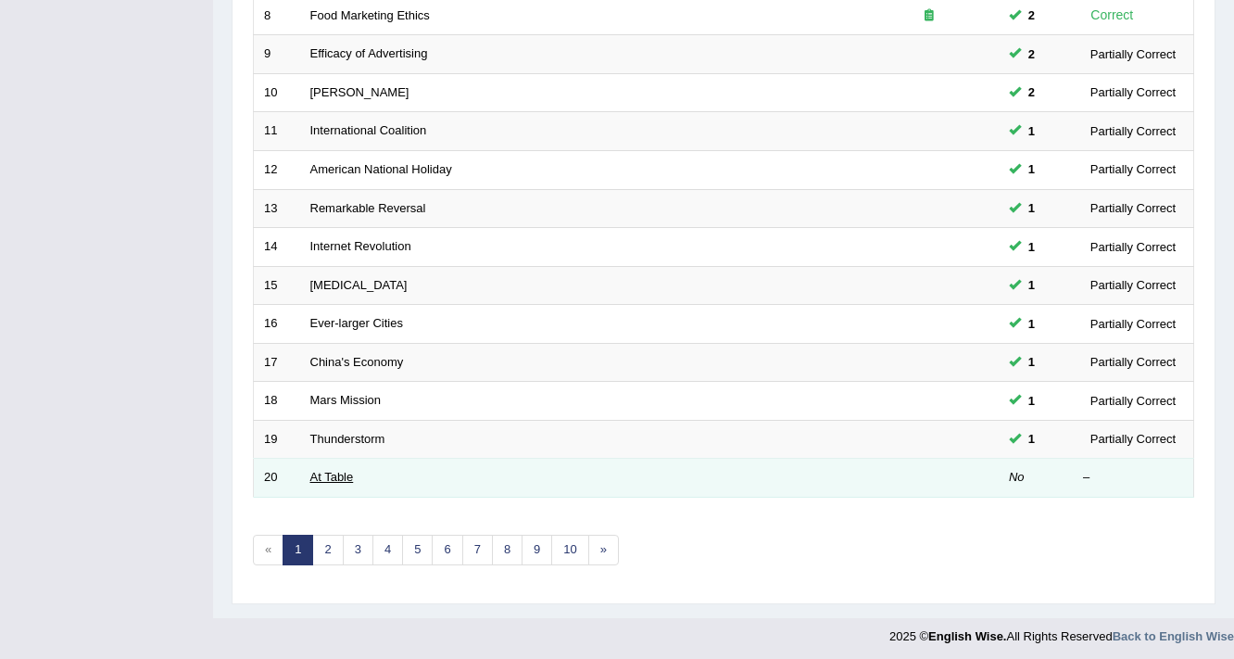
click at [342, 473] on link "At Table" at bounding box center [332, 477] width 44 height 14
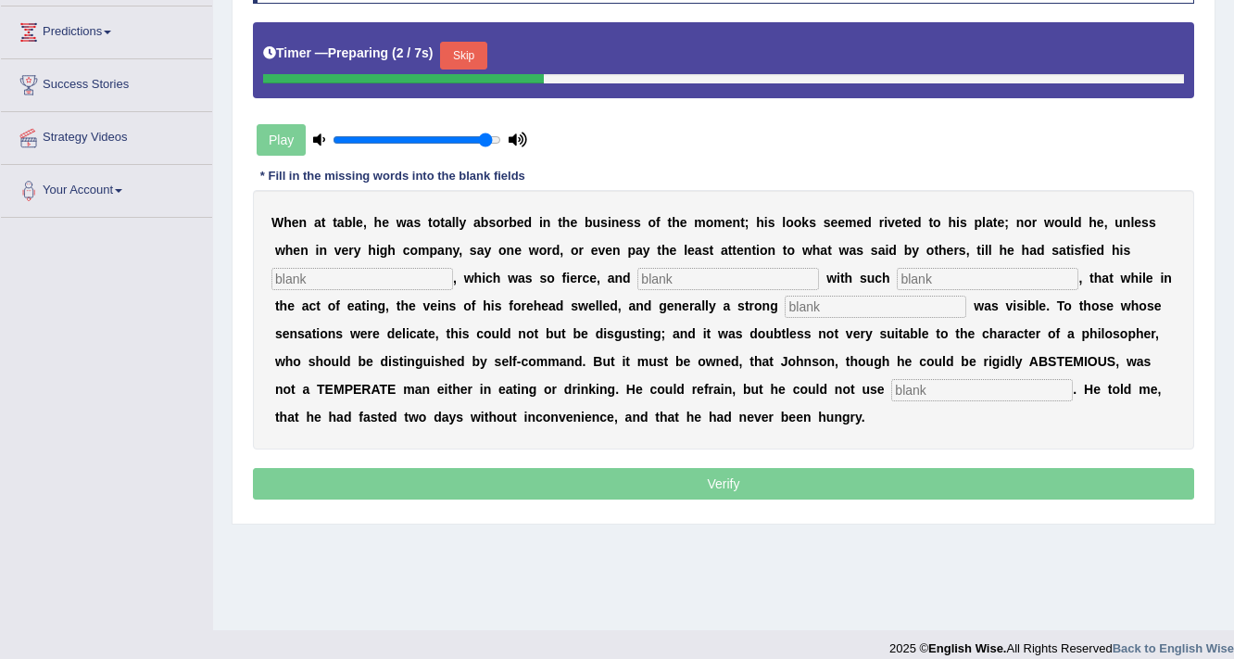
click at [434, 284] on input "text" at bounding box center [362, 279] width 182 height 22
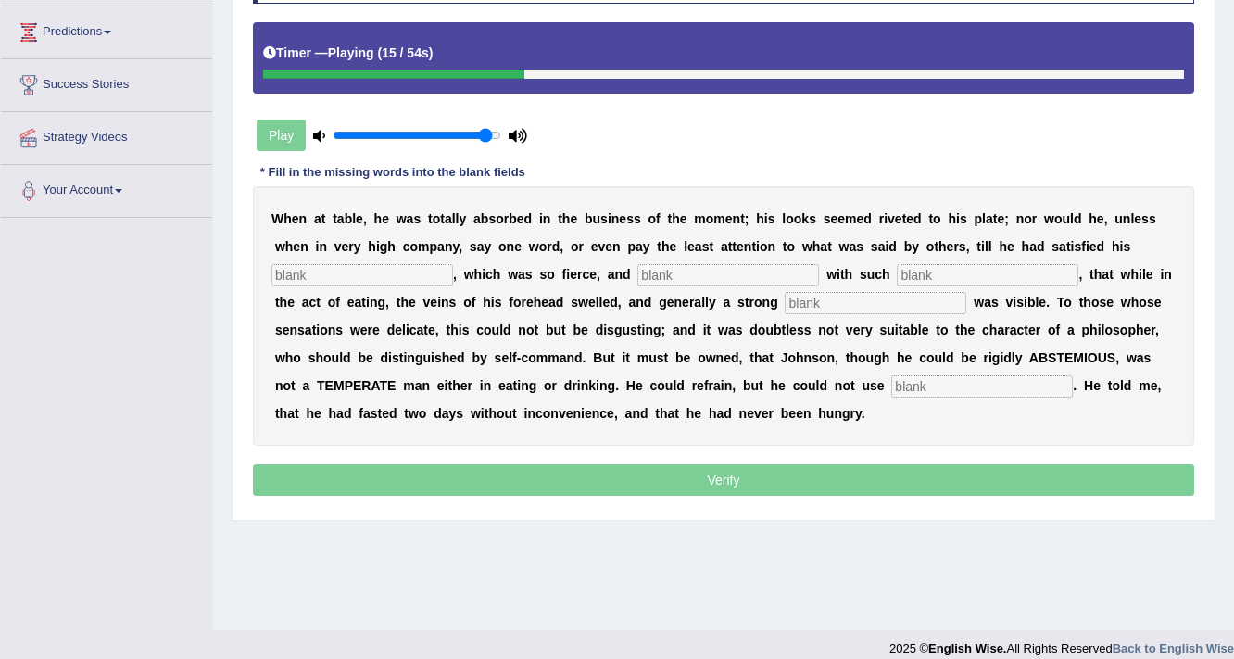
type input "a"
type input "epitits"
click at [669, 276] on input "text" at bounding box center [728, 275] width 182 height 22
type input "involved"
click at [970, 267] on input "text" at bounding box center [988, 275] width 182 height 22
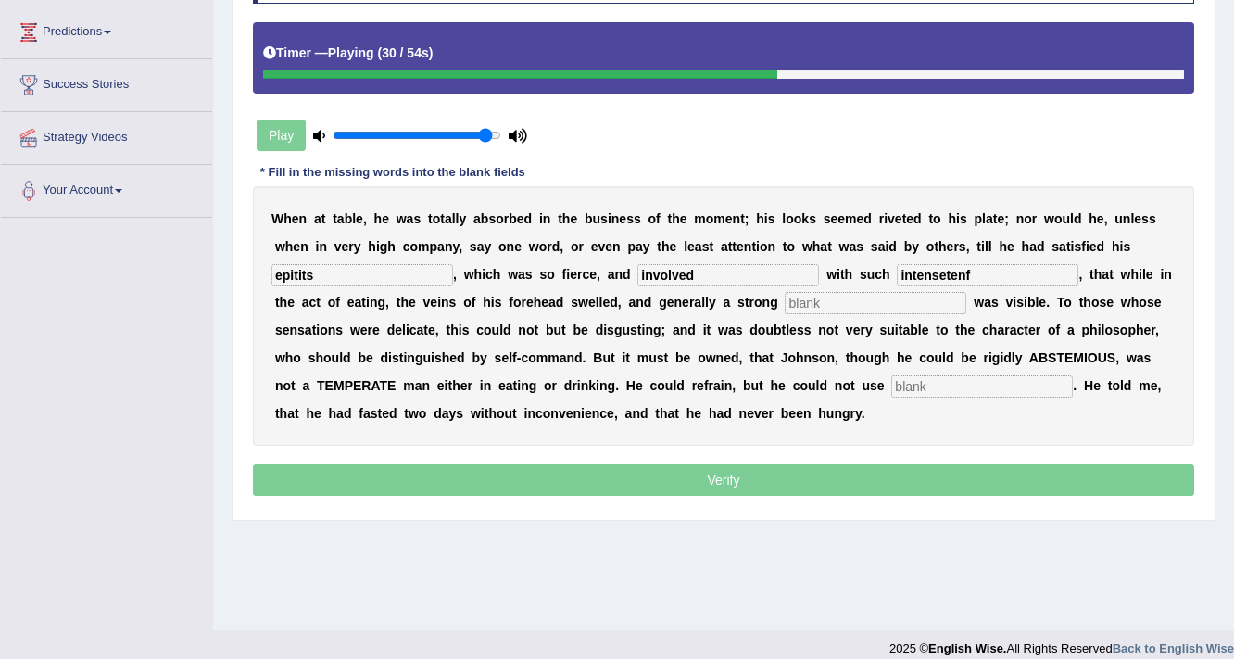
type input "intensetenf"
click at [854, 300] on input "text" at bounding box center [876, 303] width 182 height 22
type input "aspiration"
click at [926, 375] on input "text" at bounding box center [982, 386] width 182 height 22
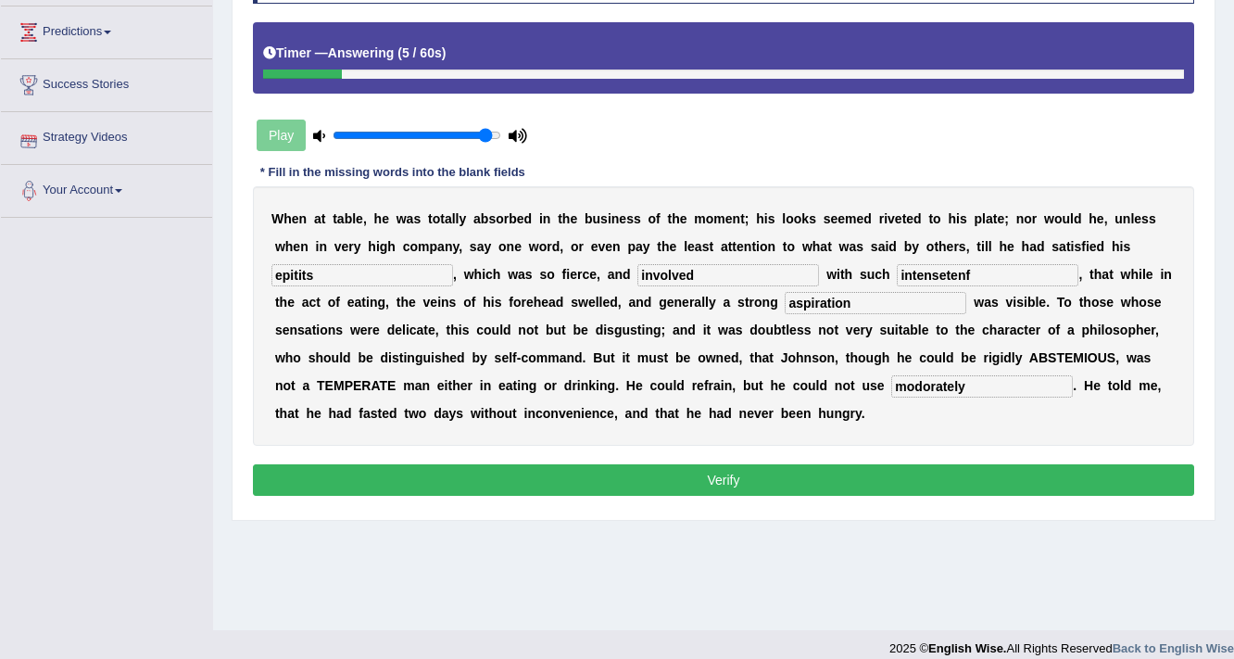
type input "modorately"
click at [307, 272] on input "epitits" at bounding box center [362, 275] width 182 height 22
type input "epitites"
click at [1000, 275] on input "intensetenf" at bounding box center [988, 275] width 182 height 22
type input "intensetend"
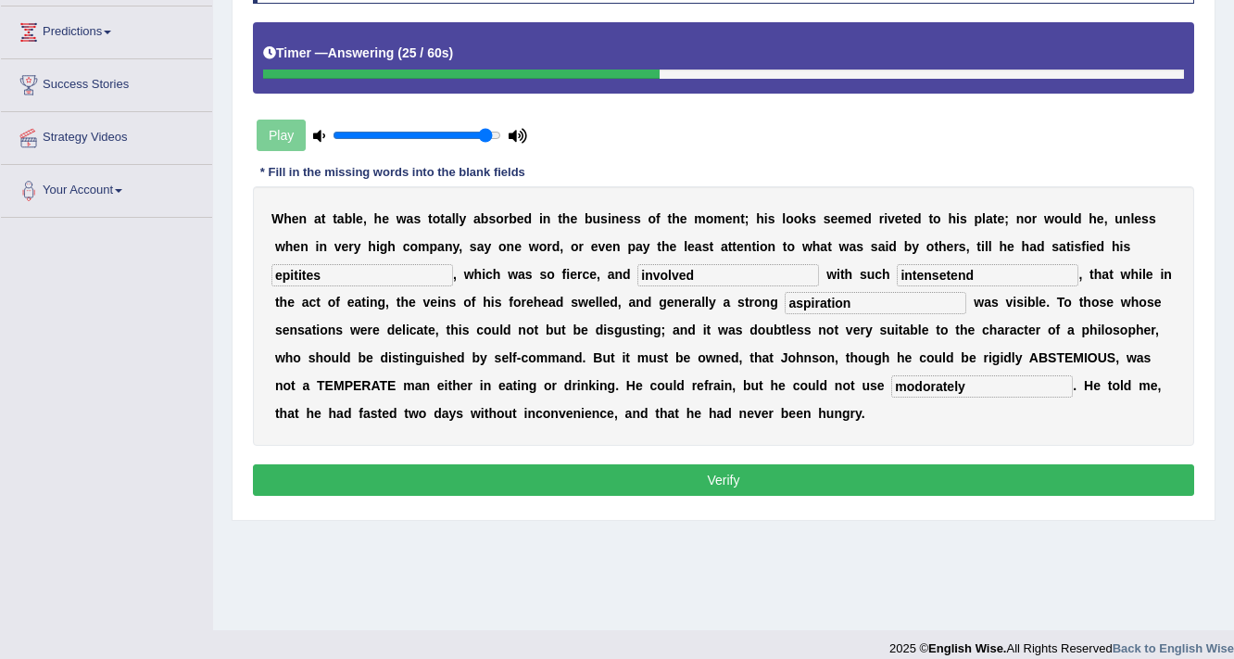
click at [785, 473] on button "Verify" at bounding box center [723, 479] width 941 height 31
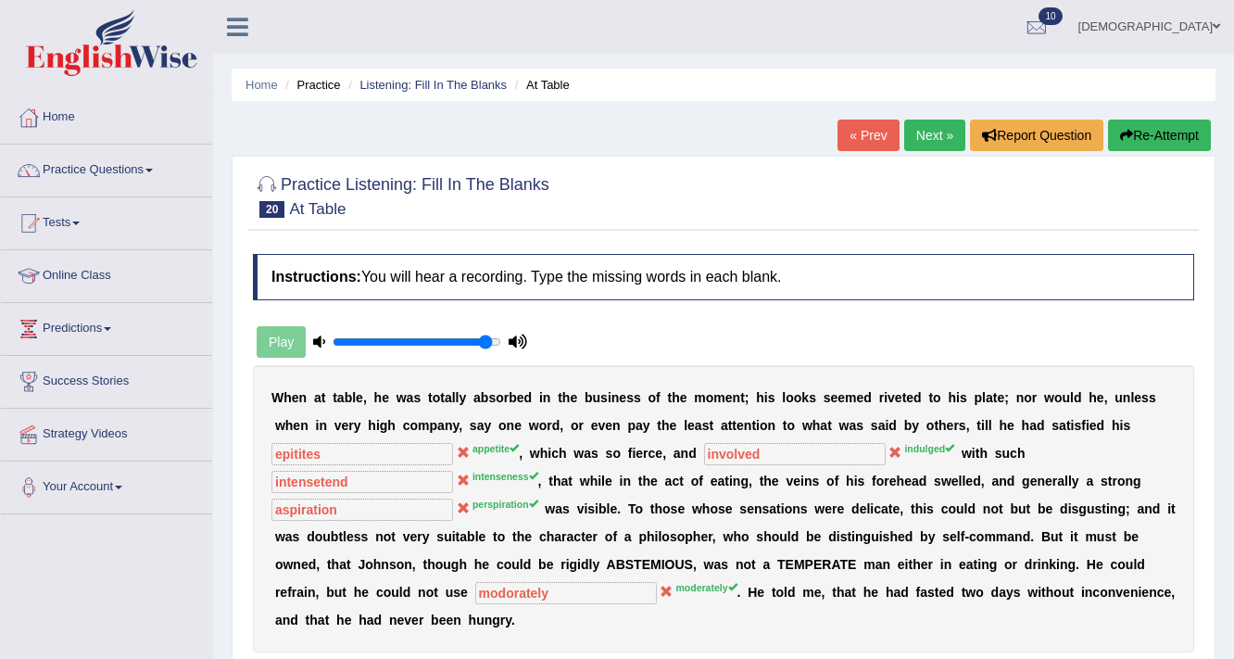
click at [1146, 137] on button "Re-Attempt" at bounding box center [1159, 134] width 103 height 31
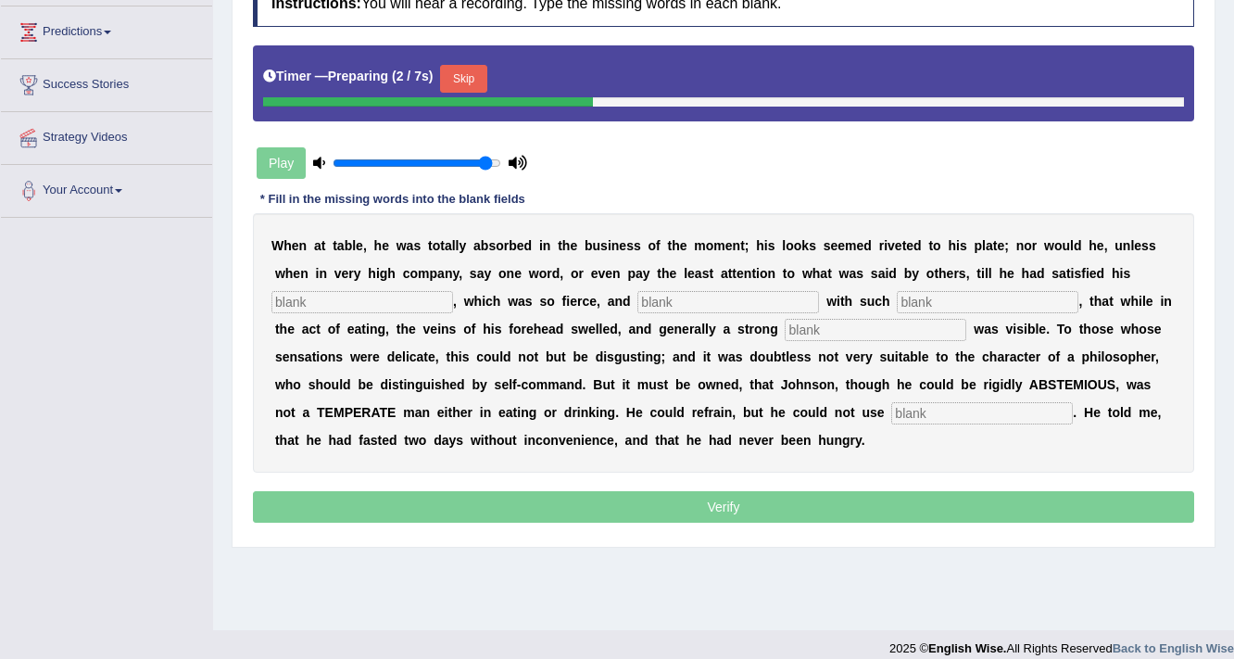
click at [417, 303] on input "text" at bounding box center [362, 302] width 182 height 22
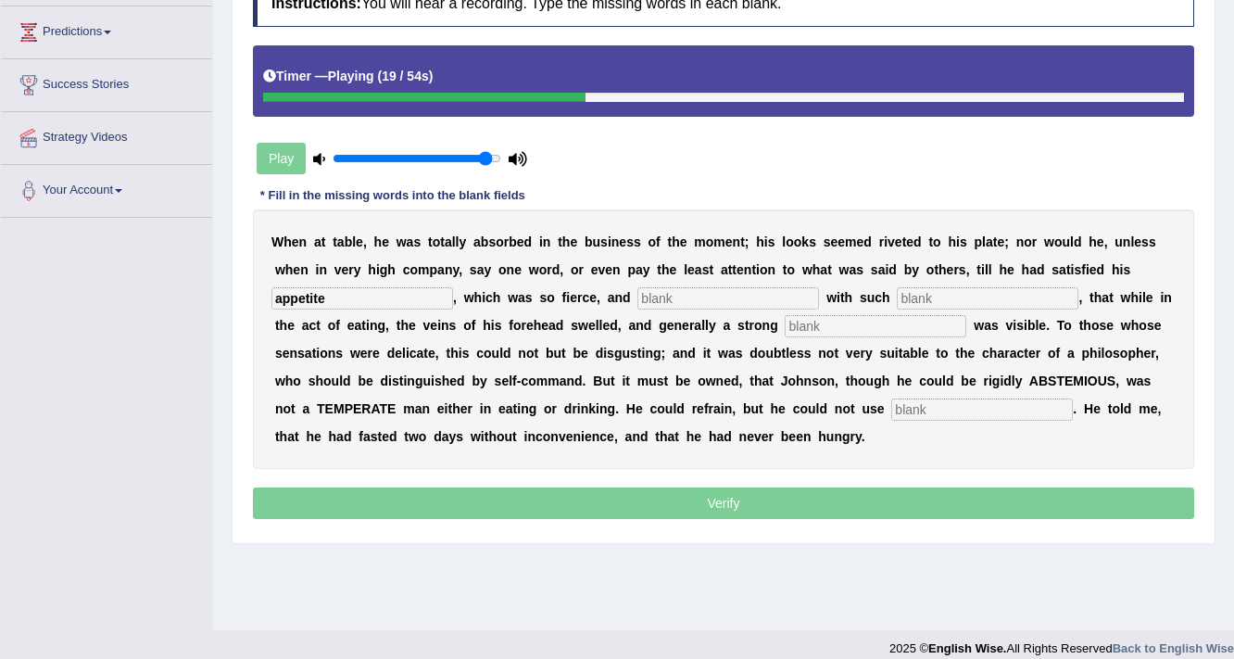
type input "appetite"
click at [704, 291] on input "text" at bounding box center [728, 298] width 182 height 22
type input "intensness"
click at [959, 293] on input "text" at bounding box center [988, 298] width 182 height 22
click at [884, 320] on input "text" at bounding box center [876, 326] width 182 height 22
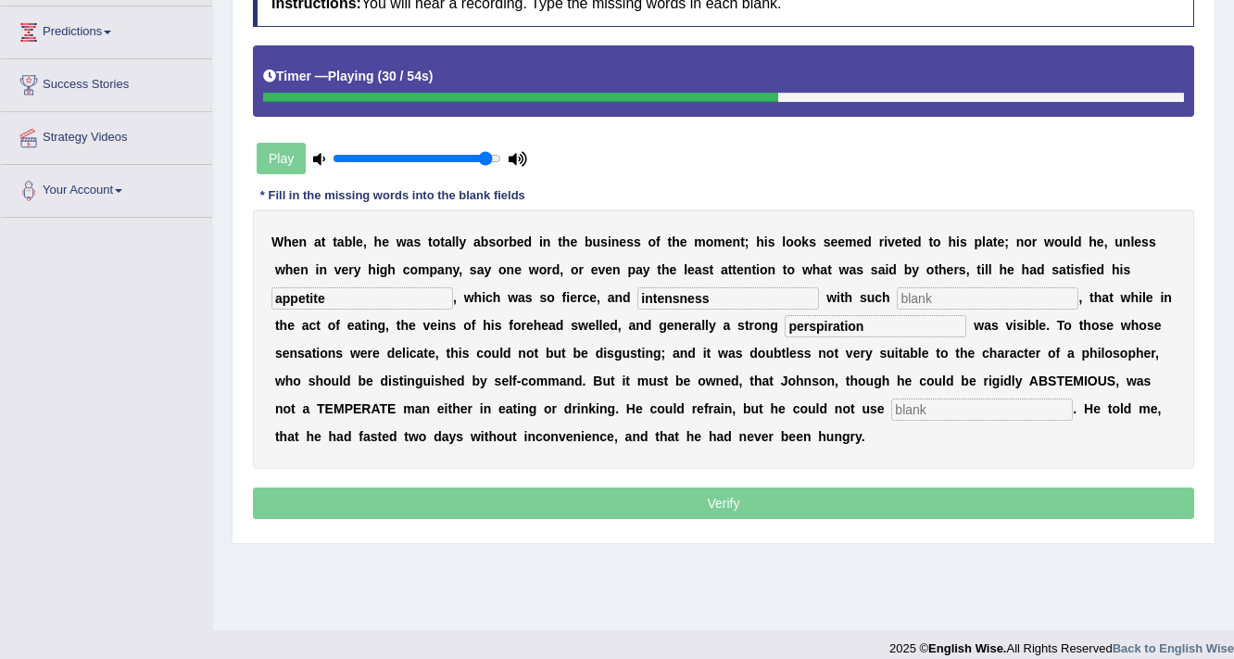
type input "perspiration"
click at [953, 297] on input "text" at bounding box center [988, 298] width 182 height 22
type input "inglued"
click at [953, 398] on input "text" at bounding box center [982, 409] width 182 height 22
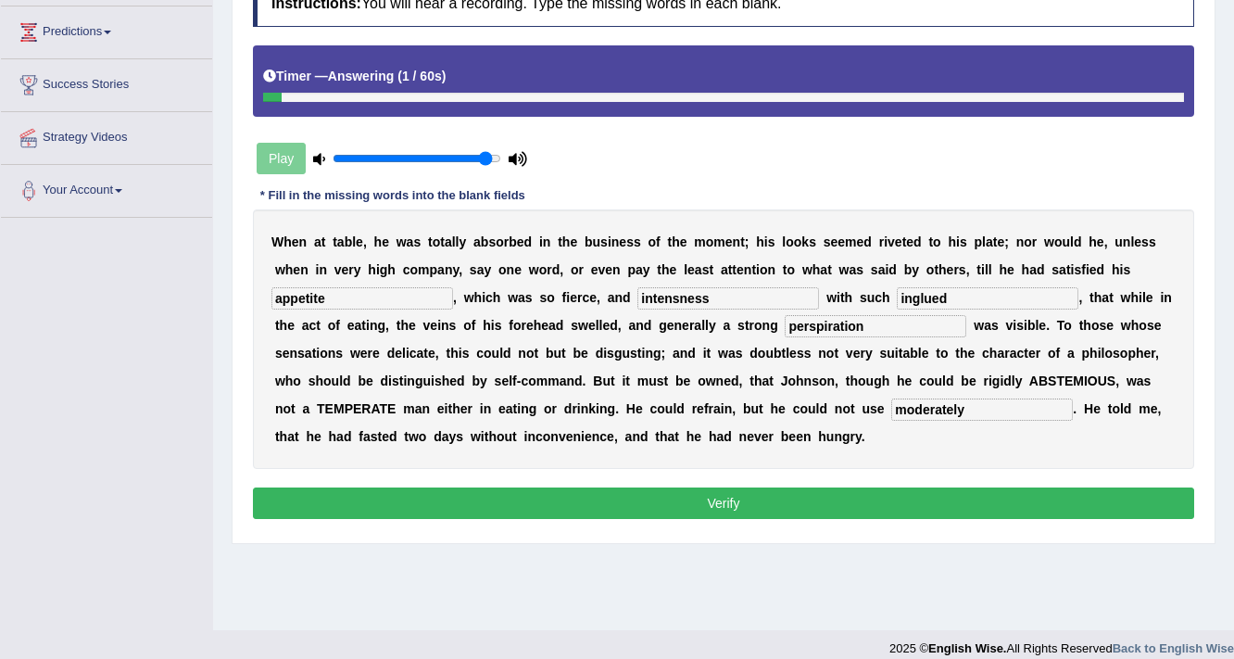
type input "moderately"
click at [678, 296] on input "intensness" at bounding box center [728, 298] width 182 height 22
type input "intenseness"
click at [337, 300] on input "appetite" at bounding box center [362, 298] width 182 height 22
type input "appetite"
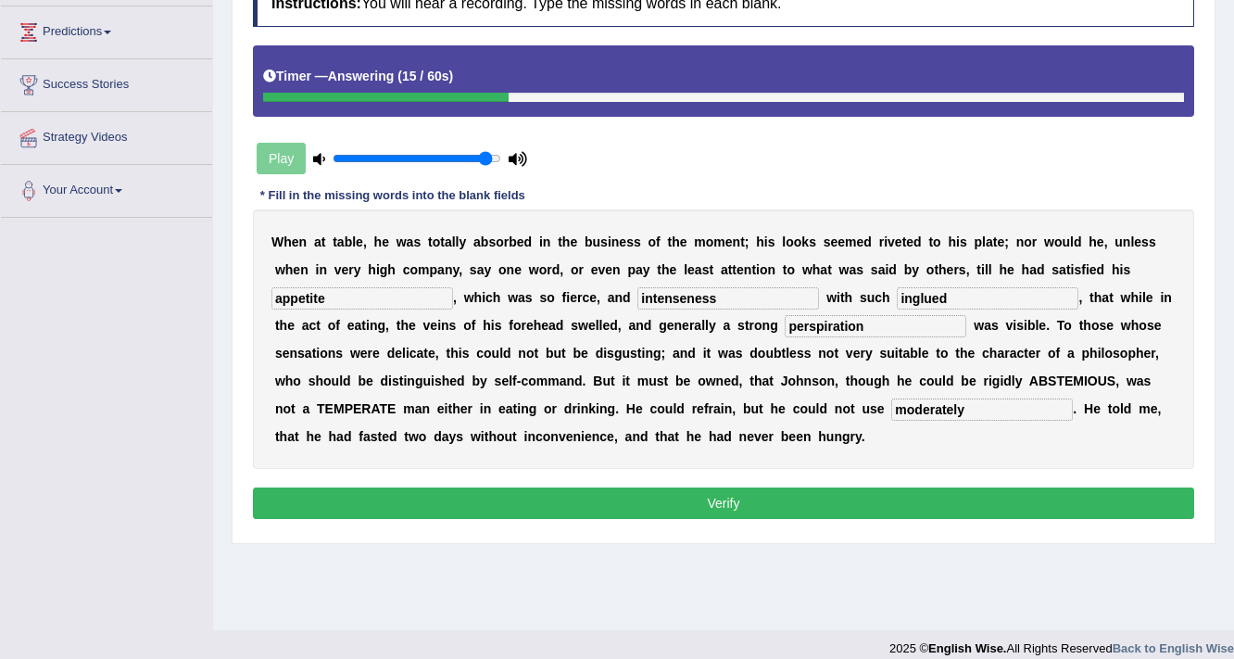
click at [600, 508] on button "Verify" at bounding box center [723, 502] width 941 height 31
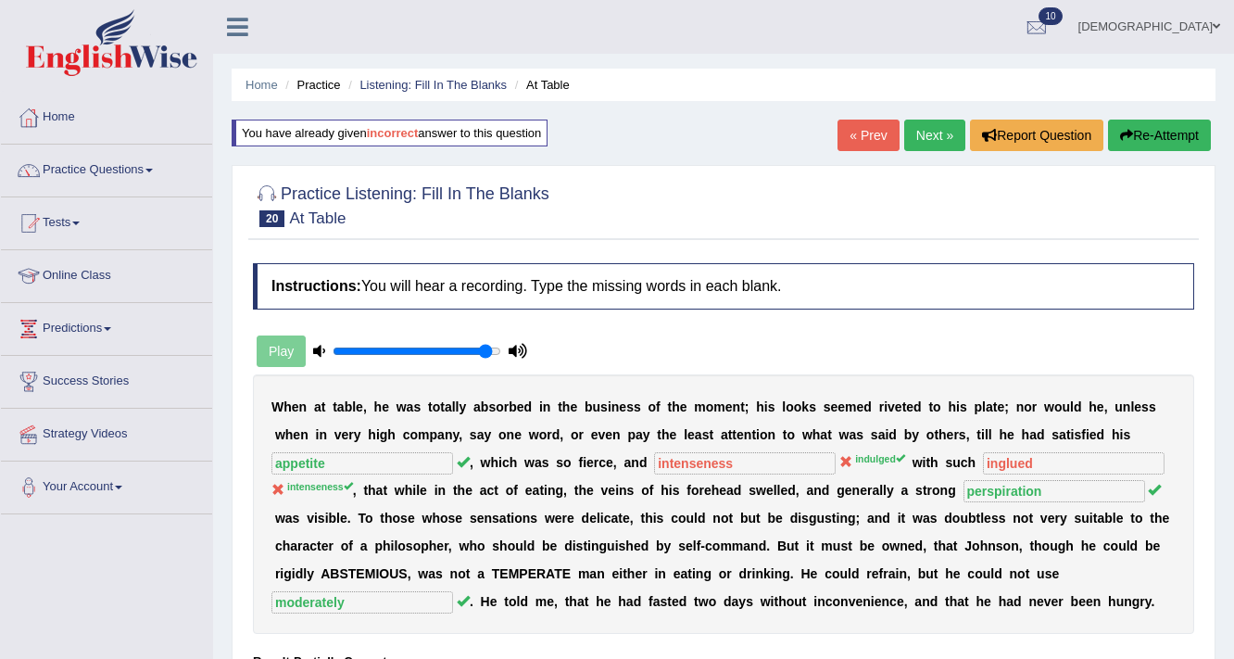
click at [926, 136] on link "Next »" at bounding box center [934, 134] width 61 height 31
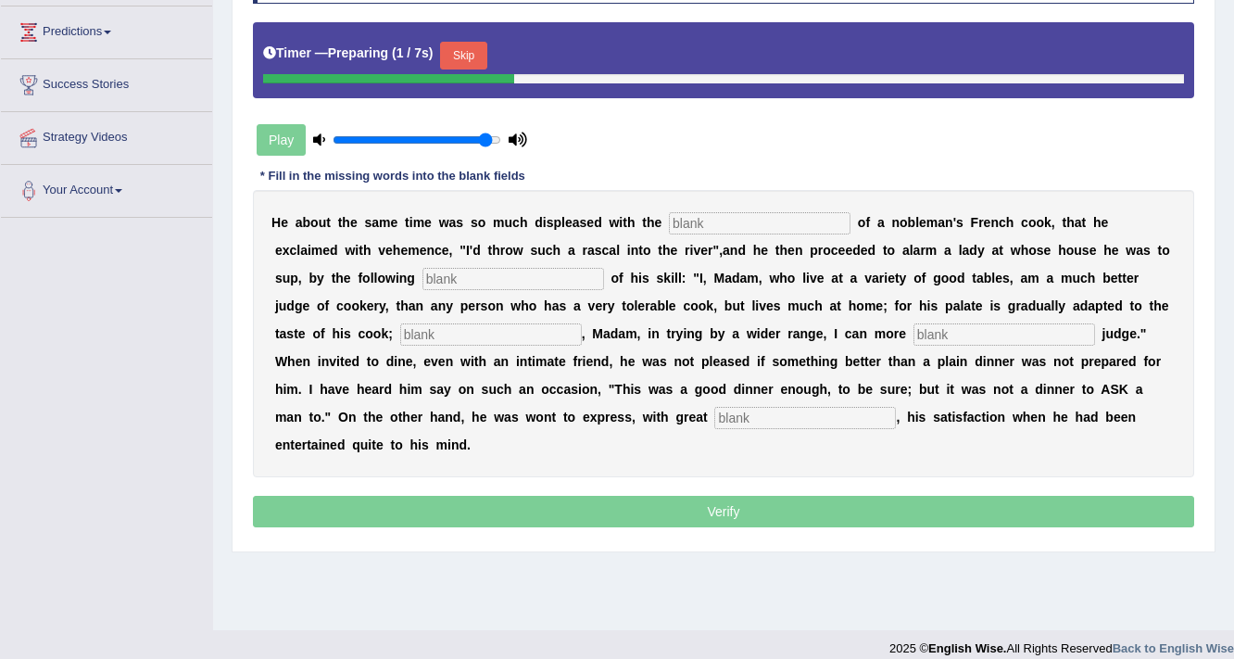
click at [740, 226] on input "text" at bounding box center [760, 223] width 182 height 22
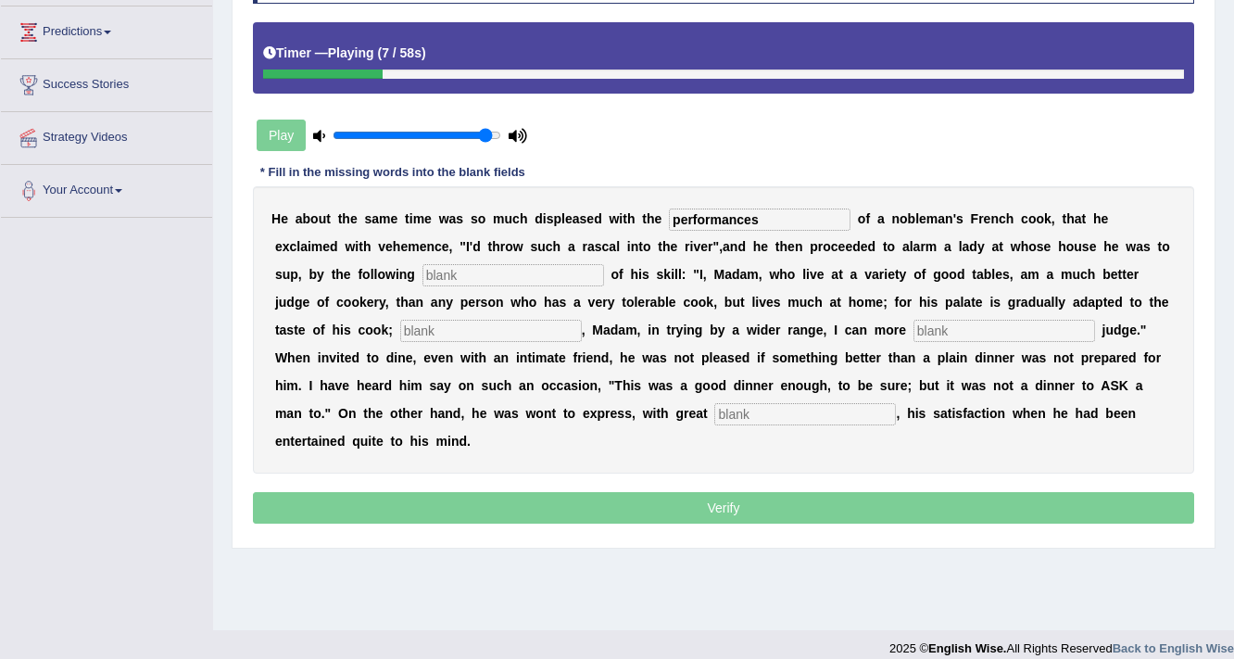
type input "performances"
click at [560, 278] on input "text" at bounding box center [513, 275] width 182 height 22
type input "manifesto"
click at [515, 321] on input "text" at bounding box center [491, 331] width 182 height 22
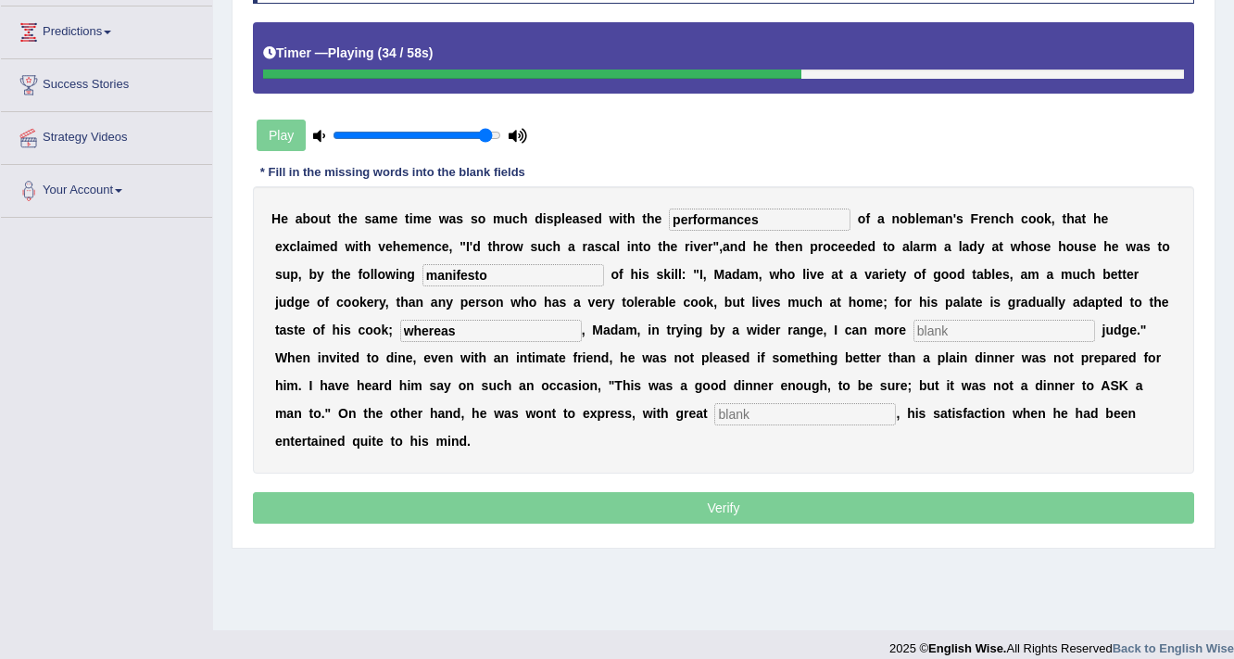
type input "whereas"
click at [937, 335] on input "text" at bounding box center [1004, 331] width 182 height 22
type input "expositely"
click at [826, 414] on input "text" at bounding box center [805, 414] width 182 height 22
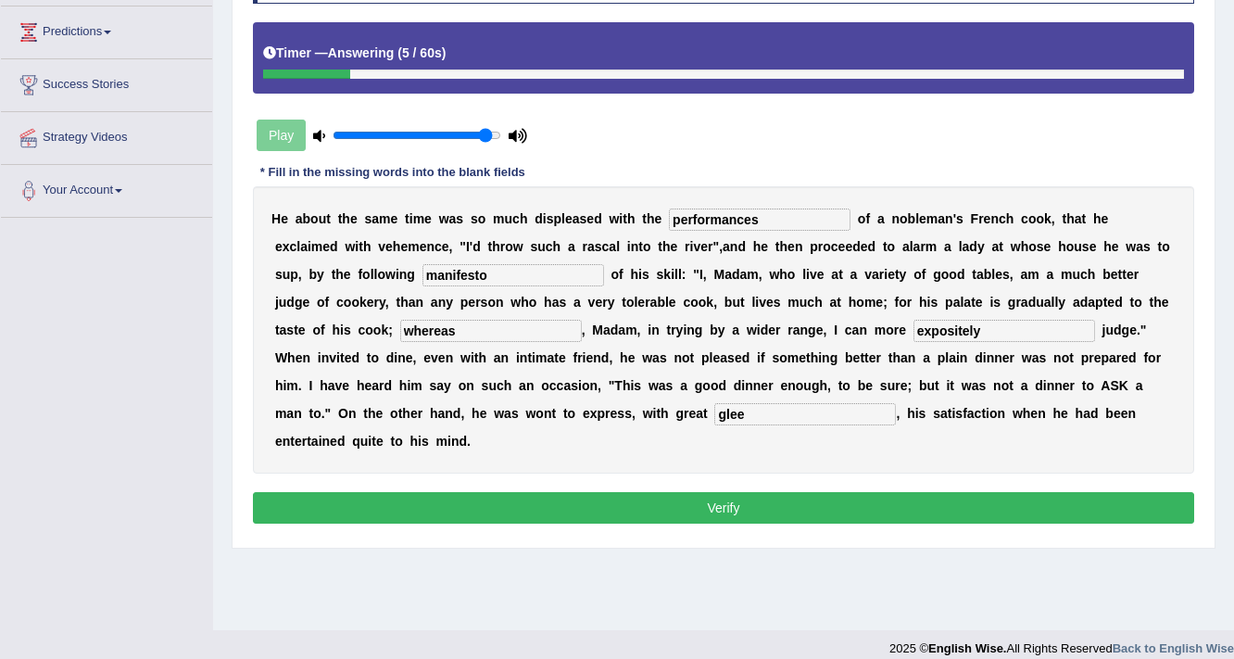
type input "glee"
click at [991, 334] on input "expositely" at bounding box center [1004, 331] width 182 height 22
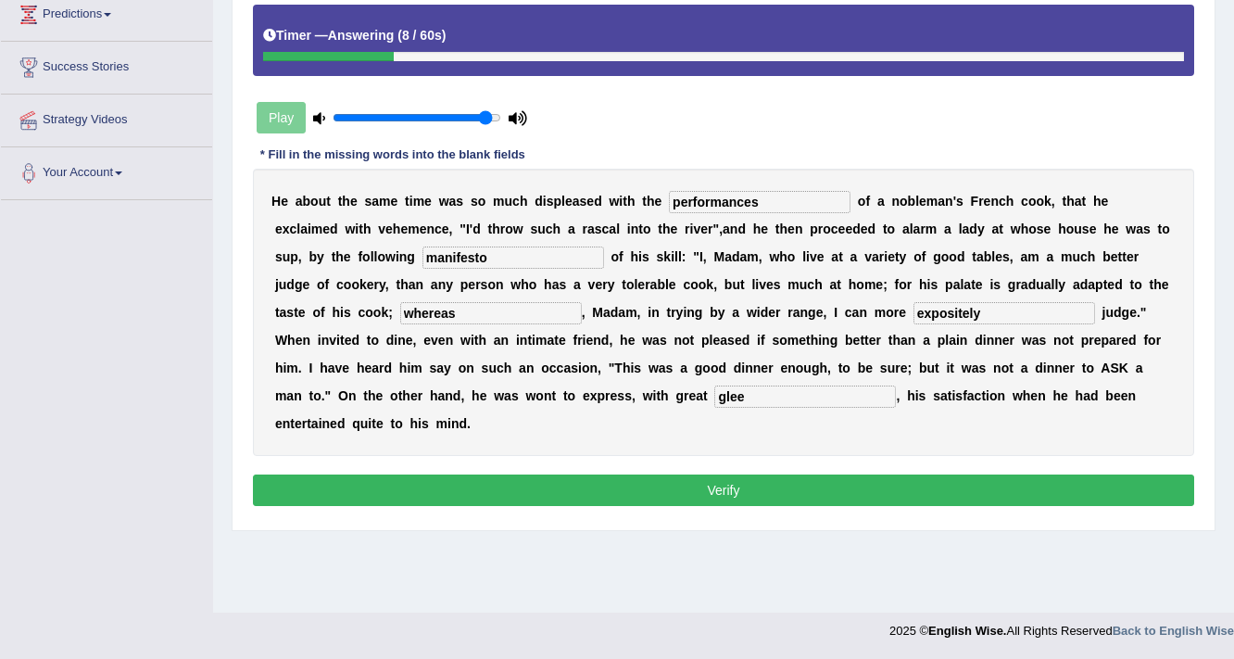
click at [848, 474] on button "Verify" at bounding box center [723, 489] width 941 height 31
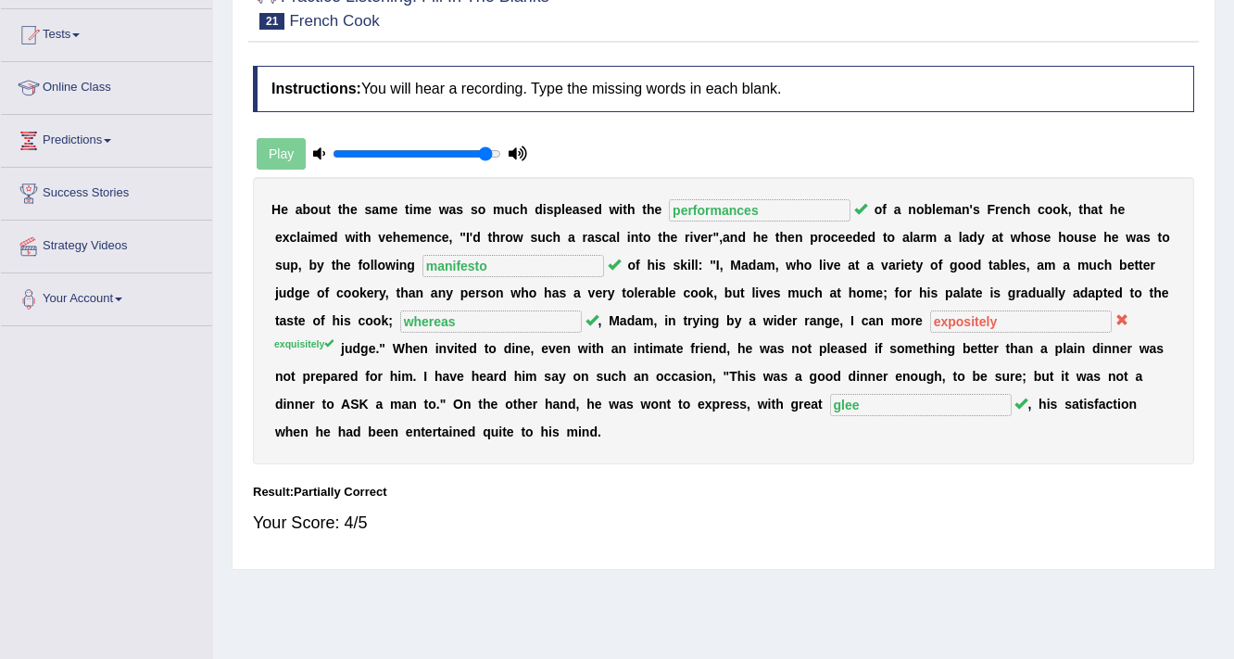
scroll to position [92, 0]
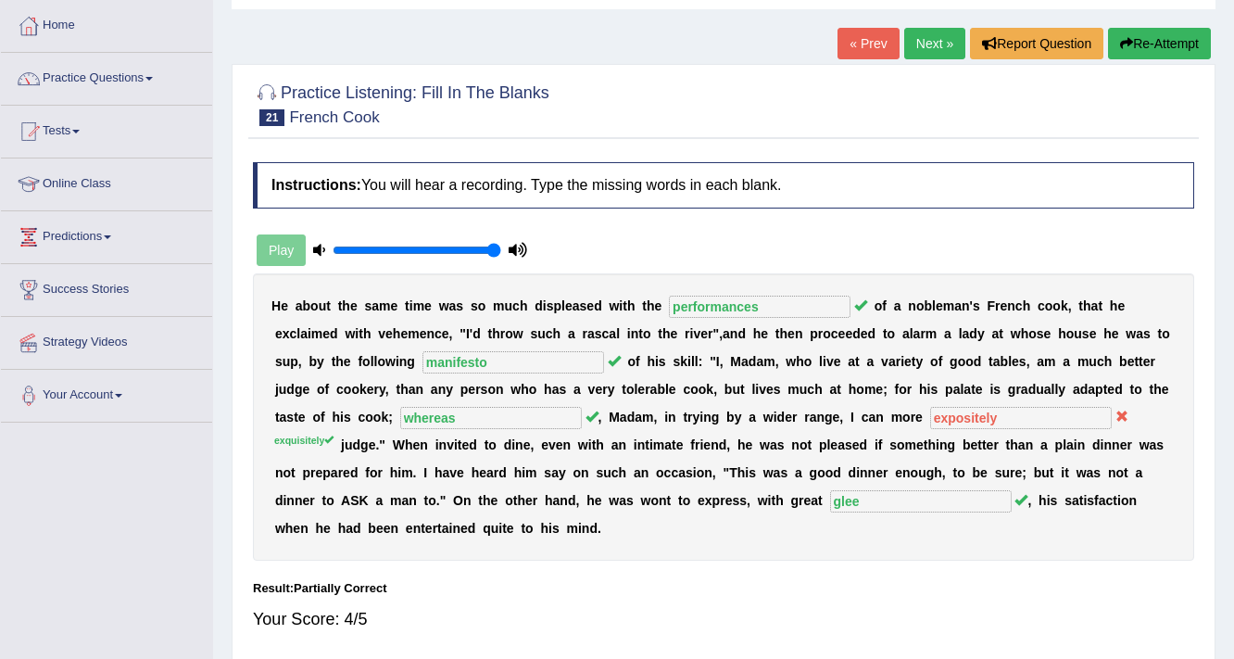
drag, startPoint x: 495, startPoint y: 245, endPoint x: 514, endPoint y: 248, distance: 19.8
type input "1"
click at [501, 248] on input "range" at bounding box center [417, 250] width 169 height 15
click at [936, 33] on link "Next »" at bounding box center [934, 43] width 61 height 31
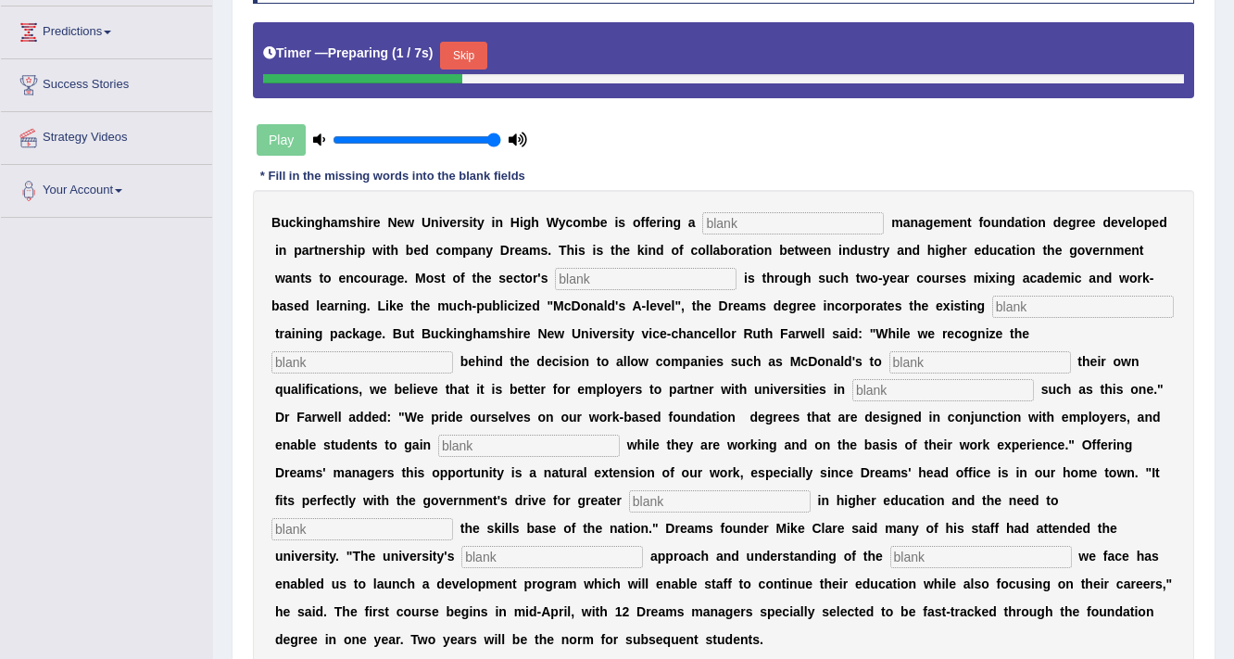
click at [752, 222] on input "text" at bounding box center [793, 223] width 182 height 22
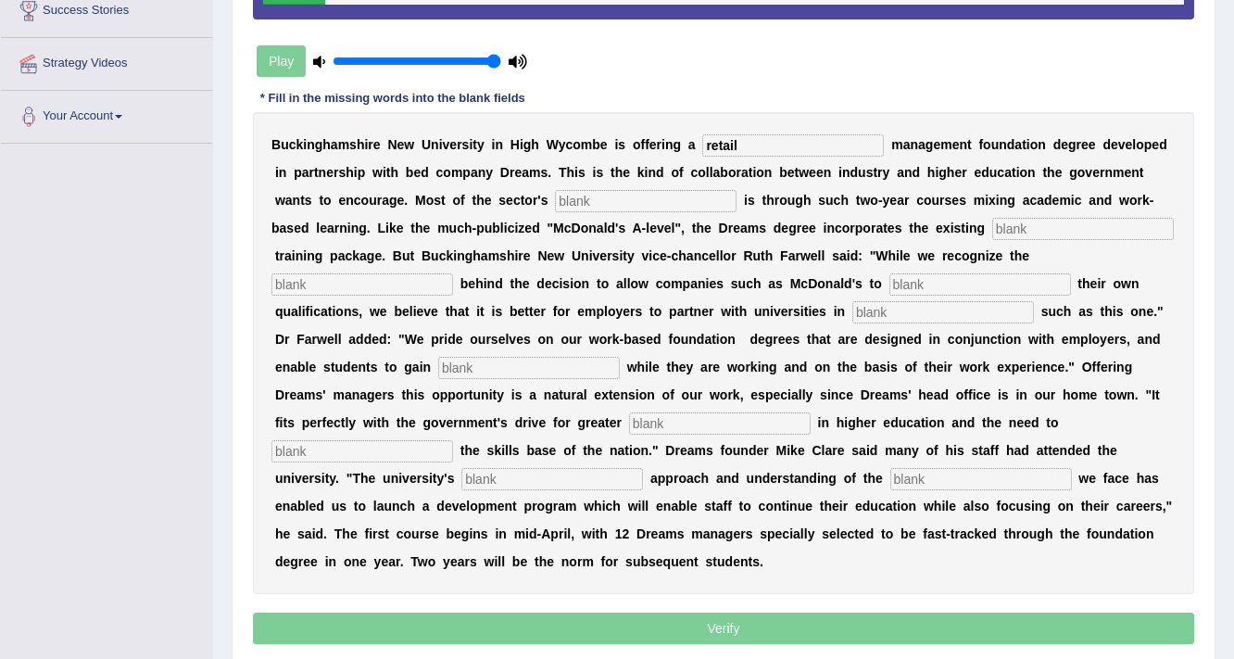
type input "retail"
click at [712, 190] on input "text" at bounding box center [646, 201] width 182 height 22
type input "expension"
click at [1068, 219] on input "text" at bounding box center [1083, 229] width 182 height 22
type input "company"
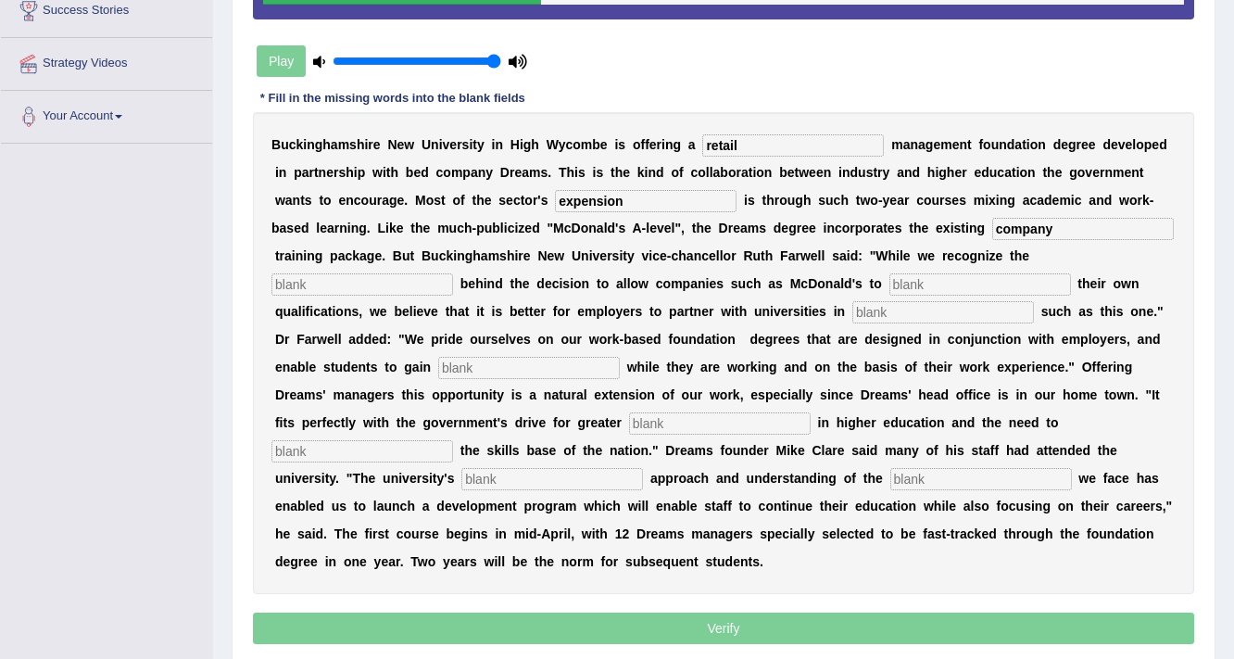
click at [426, 284] on input "text" at bounding box center [362, 284] width 182 height 22
type input "impeties"
click at [895, 278] on input "text" at bounding box center [980, 284] width 182 height 22
type input "award"
click at [928, 310] on input "text" at bounding box center [943, 312] width 182 height 22
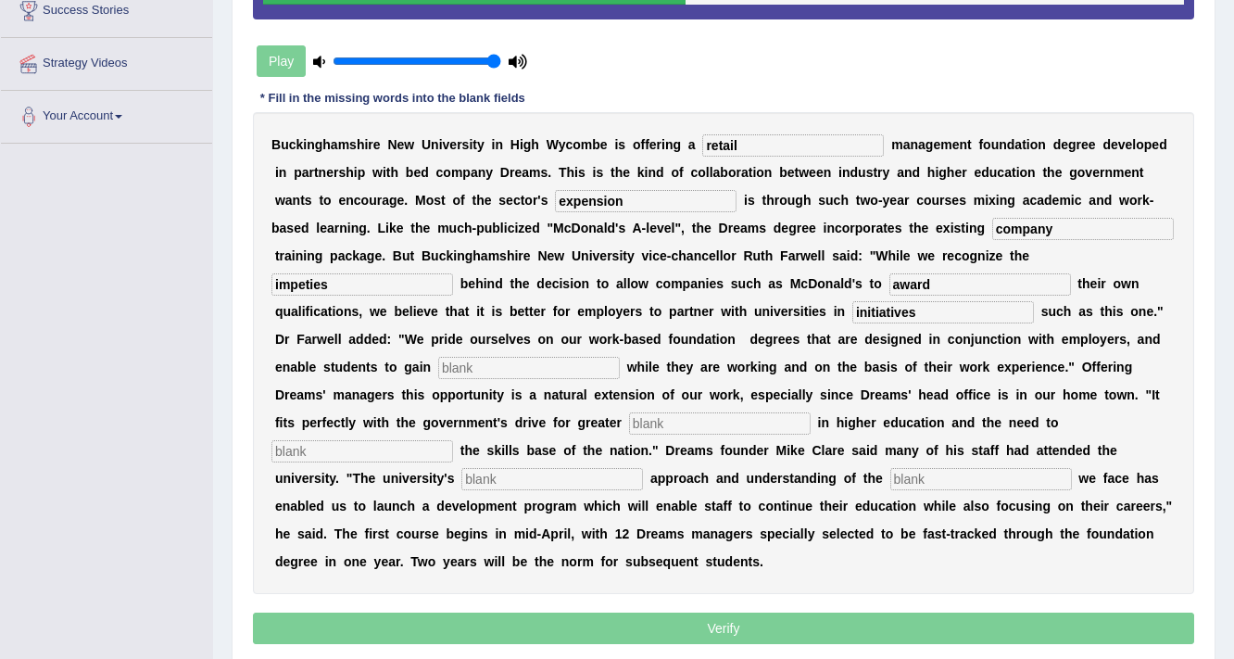
type input "initiatives"
click at [467, 377] on div "B u c k i n g h a m s h i r e N e w U n i v e r s i t y i n H i g h W y c o m b…" at bounding box center [723, 353] width 941 height 482
click at [471, 373] on input "text" at bounding box center [529, 368] width 182 height 22
type input "qualifications"
click at [700, 430] on input "text" at bounding box center [720, 423] width 182 height 22
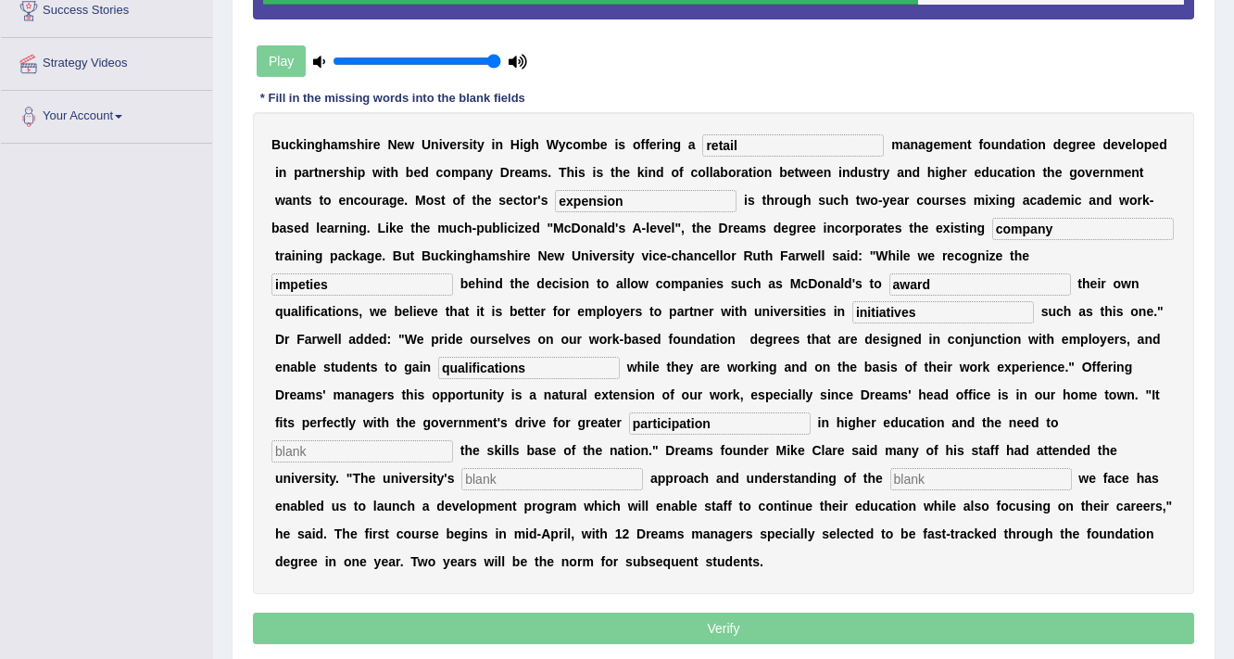
type input "participation"
click at [359, 458] on input "text" at bounding box center [362, 451] width 182 height 22
type input "enhance"
click at [486, 476] on input "text" at bounding box center [552, 479] width 182 height 22
type input "pregmateg"
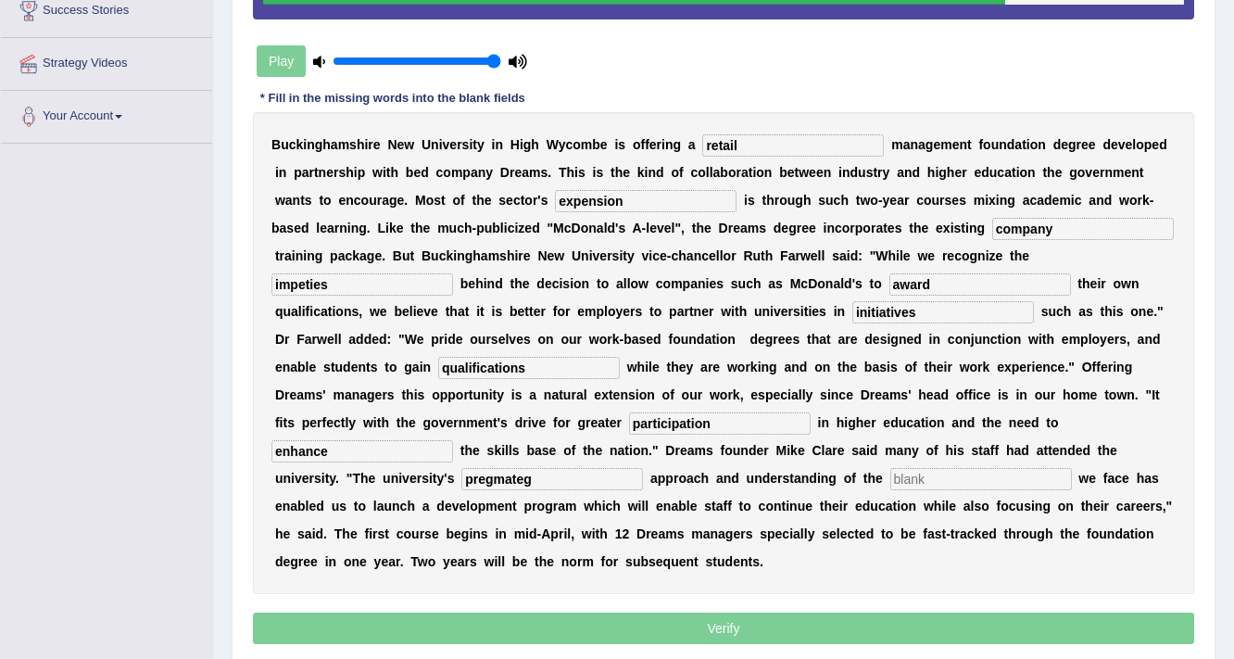
click at [999, 474] on input "text" at bounding box center [981, 479] width 182 height 22
type input "challenges"
click at [551, 478] on input "pregmateg" at bounding box center [552, 479] width 182 height 22
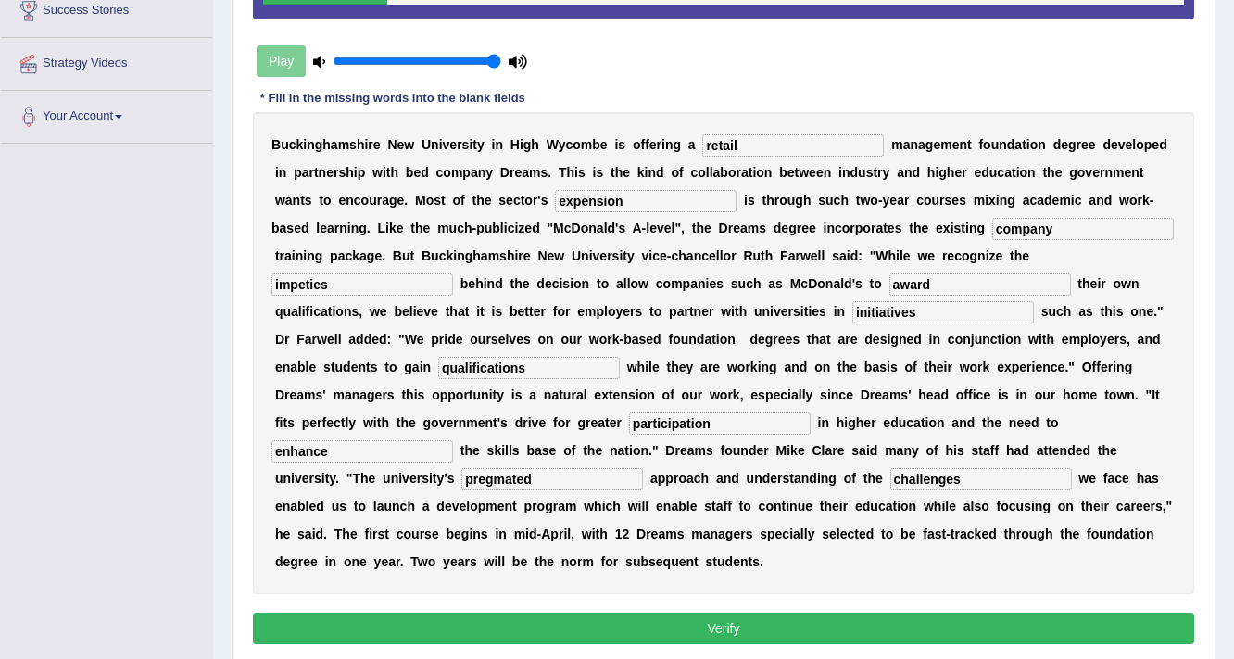
type input "pregmated"
click at [760, 624] on button "Verify" at bounding box center [723, 627] width 941 height 31
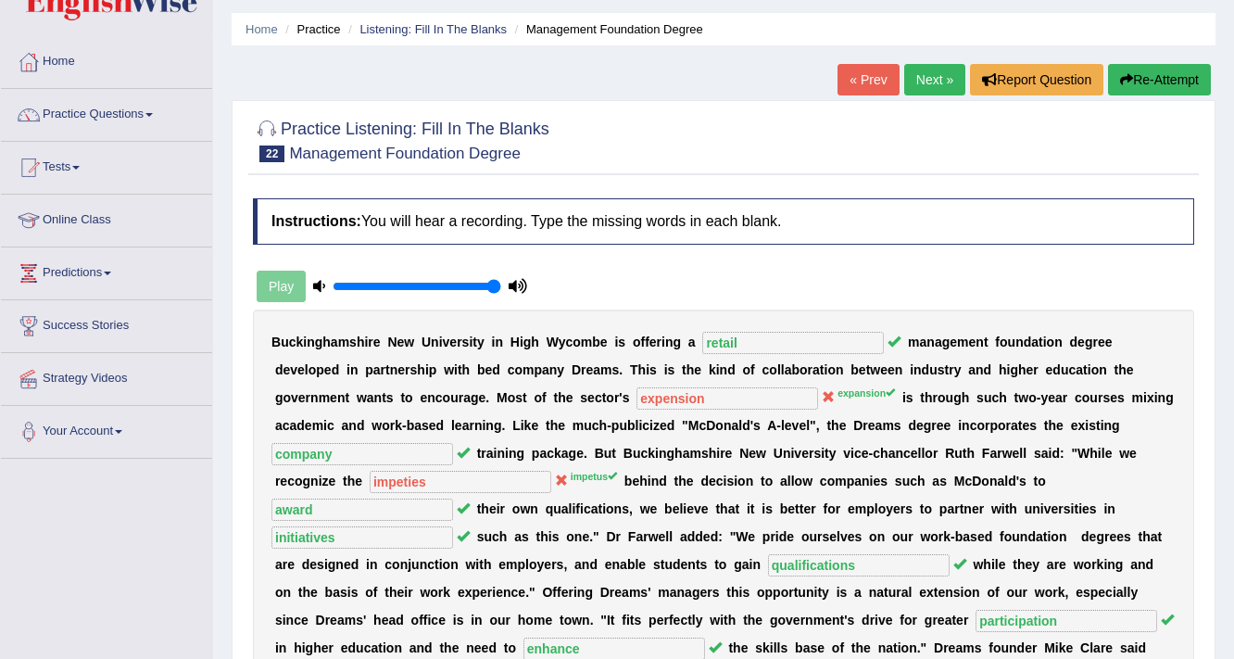
scroll to position [0, 0]
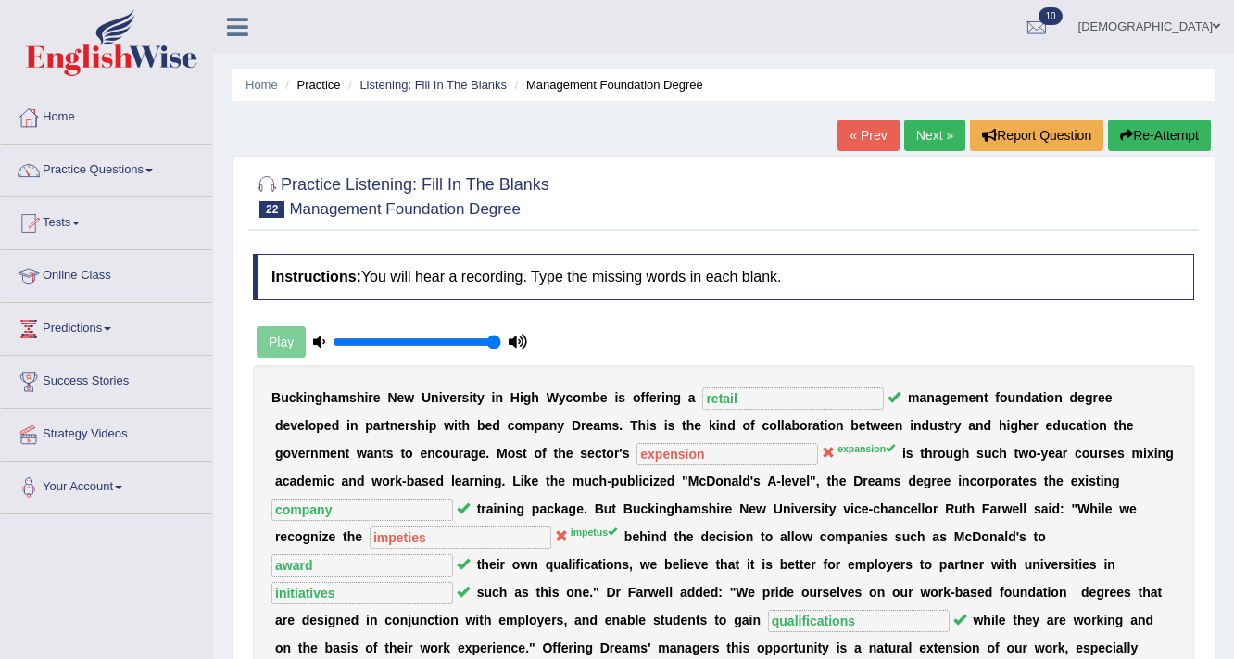
click at [926, 131] on link "Next »" at bounding box center [934, 134] width 61 height 31
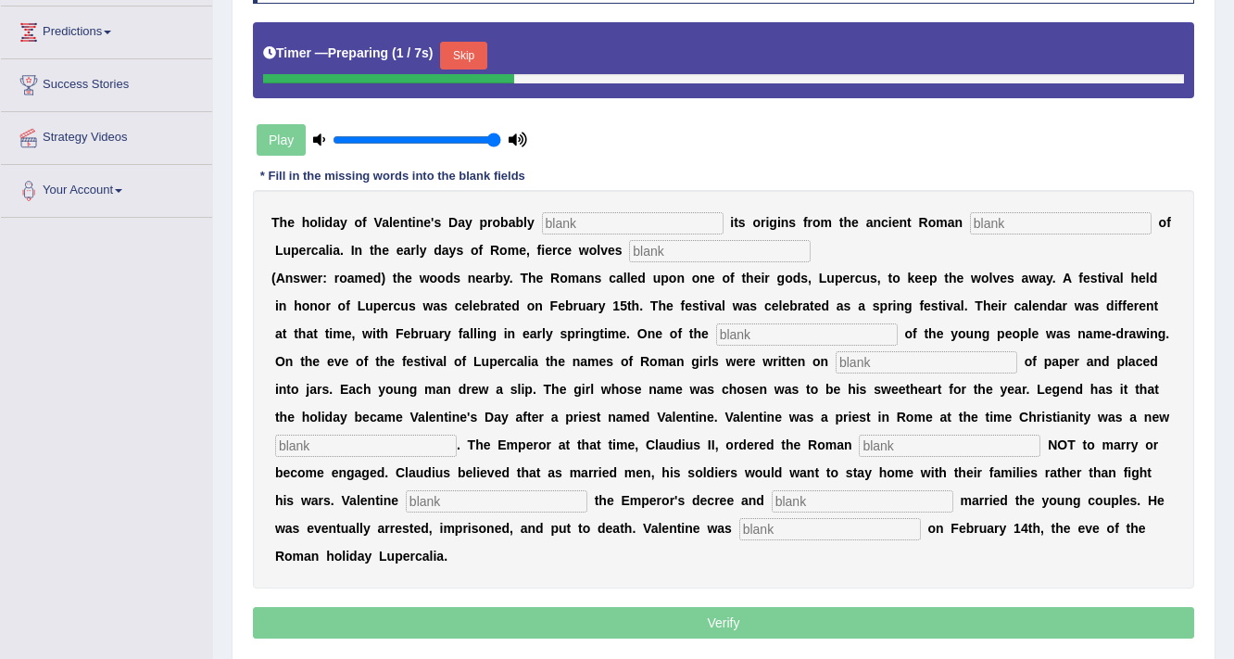
click at [655, 233] on div "T h e h o l i d a y o f V a l e n t i n e ' s D a y p r o b a b l y i t s o r i…" at bounding box center [723, 389] width 941 height 398
click at [657, 230] on input "text" at bounding box center [633, 223] width 182 height 22
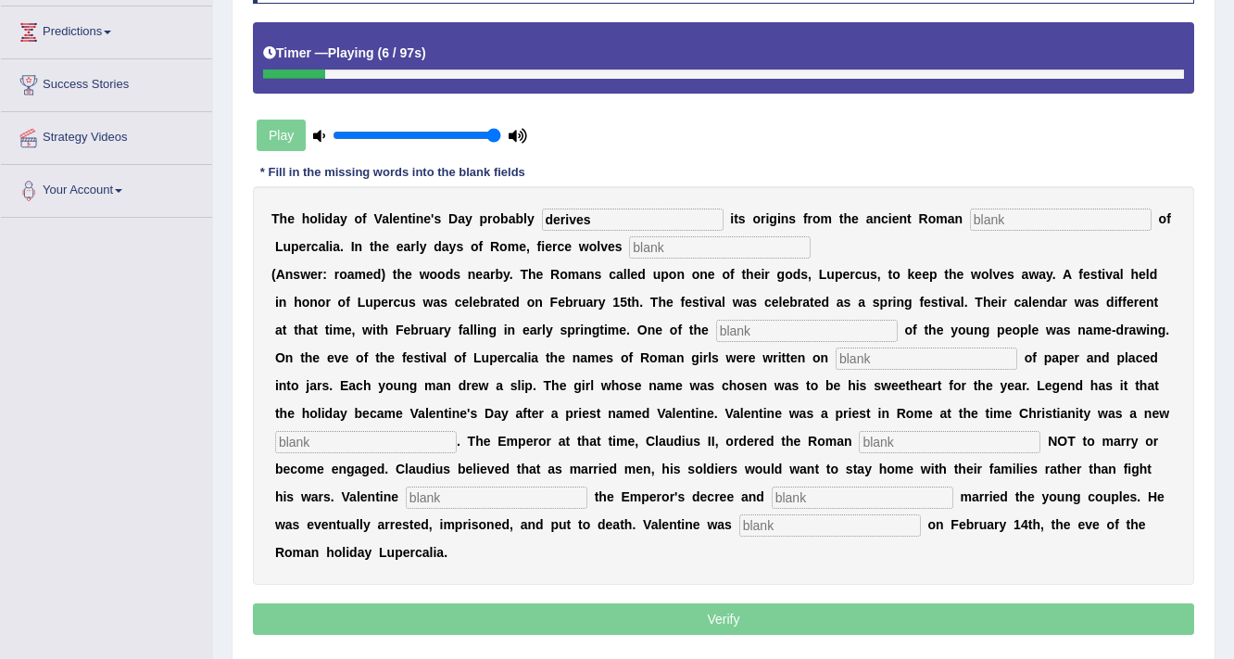
type input "derives"
click at [1060, 219] on input "text" at bounding box center [1061, 219] width 182 height 22
type input "fist"
click at [785, 237] on input "text" at bounding box center [720, 247] width 182 height 22
type input "roamed"
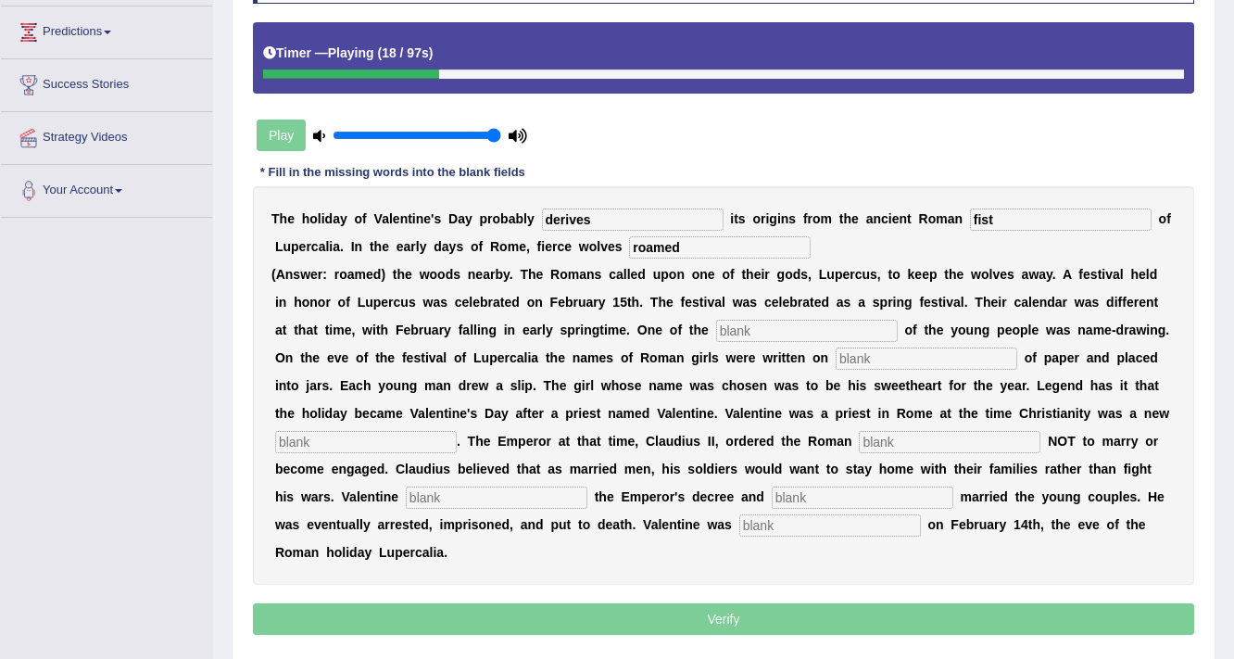
click at [758, 325] on input "text" at bounding box center [807, 331] width 182 height 22
type input "costumes"
click at [853, 354] on input "text" at bounding box center [926, 358] width 182 height 22
type input "sips"
click at [415, 440] on input "text" at bounding box center [366, 442] width 182 height 22
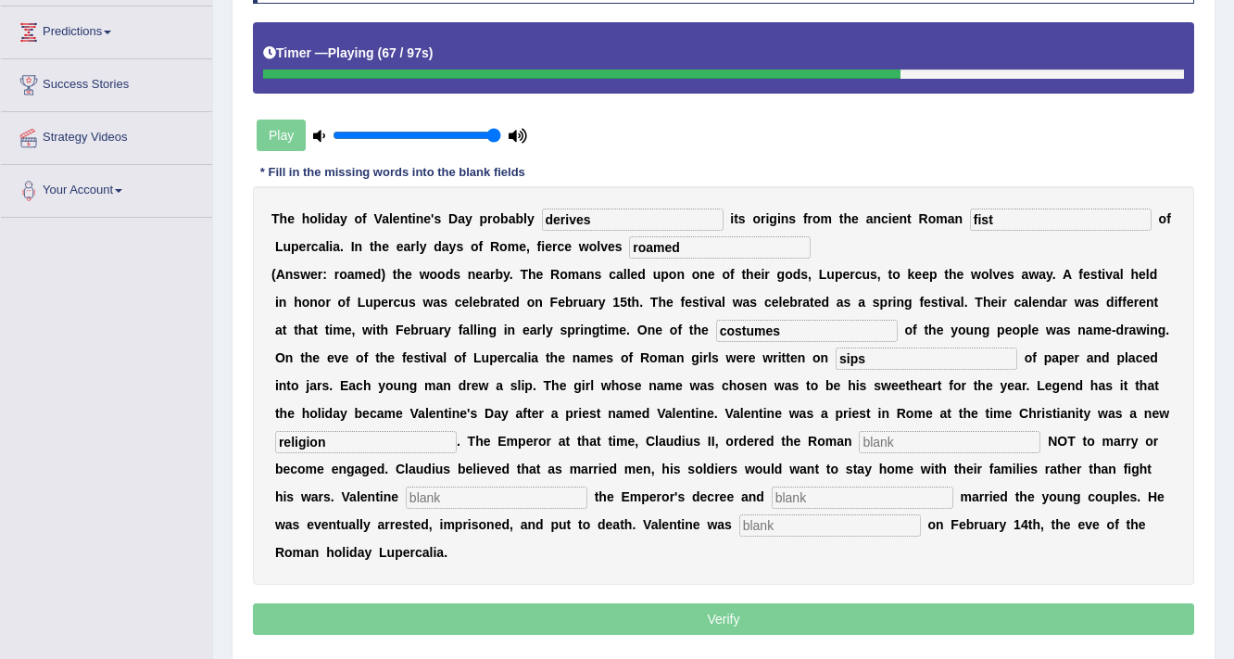
type input "religion"
click at [932, 431] on input "text" at bounding box center [950, 442] width 182 height 22
type input "soliders"
click at [469, 500] on input "text" at bounding box center [497, 497] width 182 height 22
type input "defied"
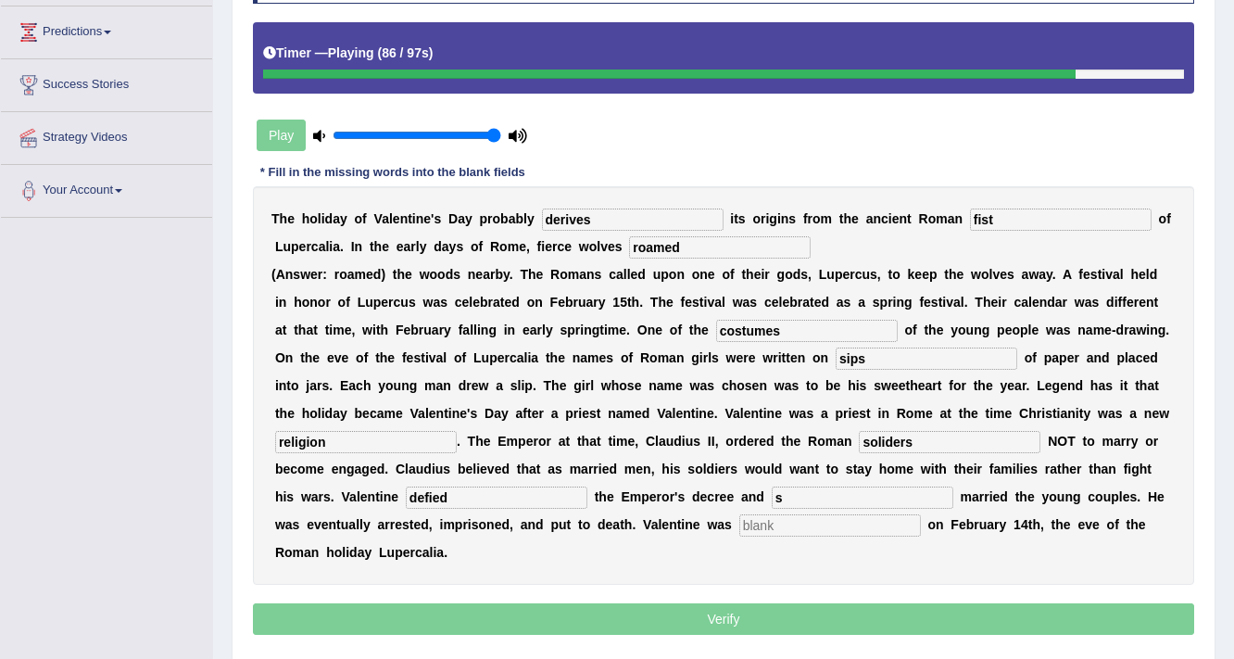
click at [807, 491] on input "s" at bounding box center [863, 497] width 182 height 22
type input "secretly"
click at [800, 526] on input "text" at bounding box center [830, 525] width 182 height 22
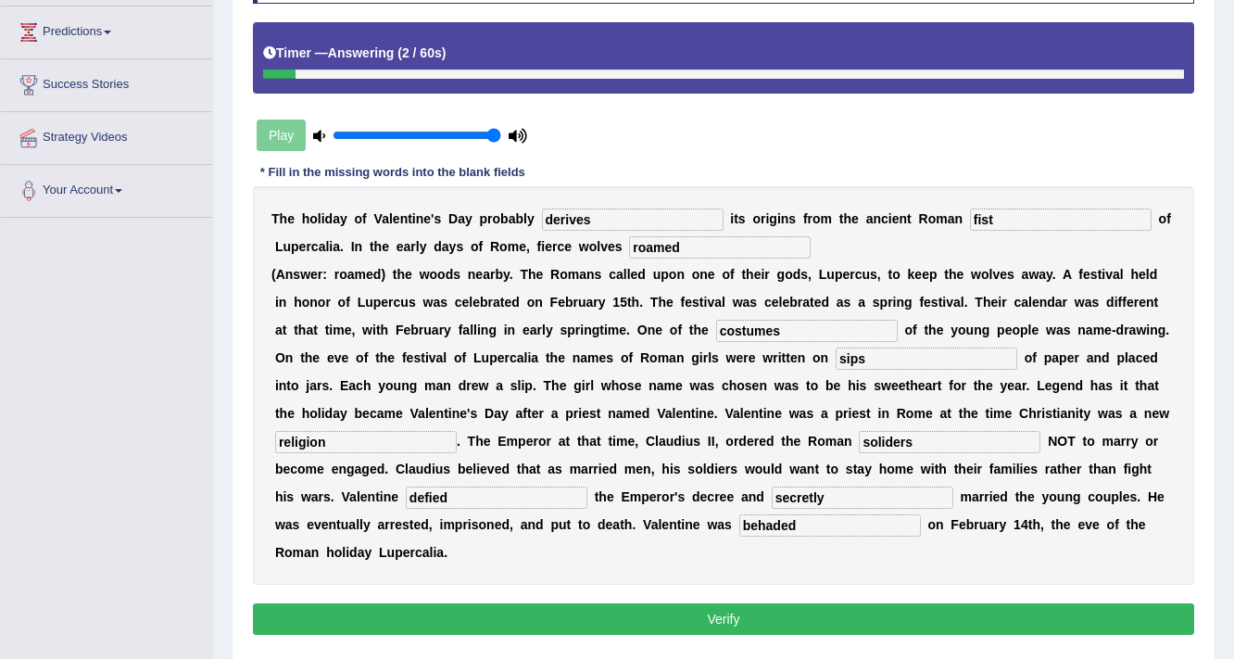
type input "behaded"
click at [809, 496] on input "secretly" at bounding box center [863, 497] width 182 height 22
click at [813, 494] on input "secratly" at bounding box center [863, 497] width 182 height 22
type input "l"
type input "secretly"
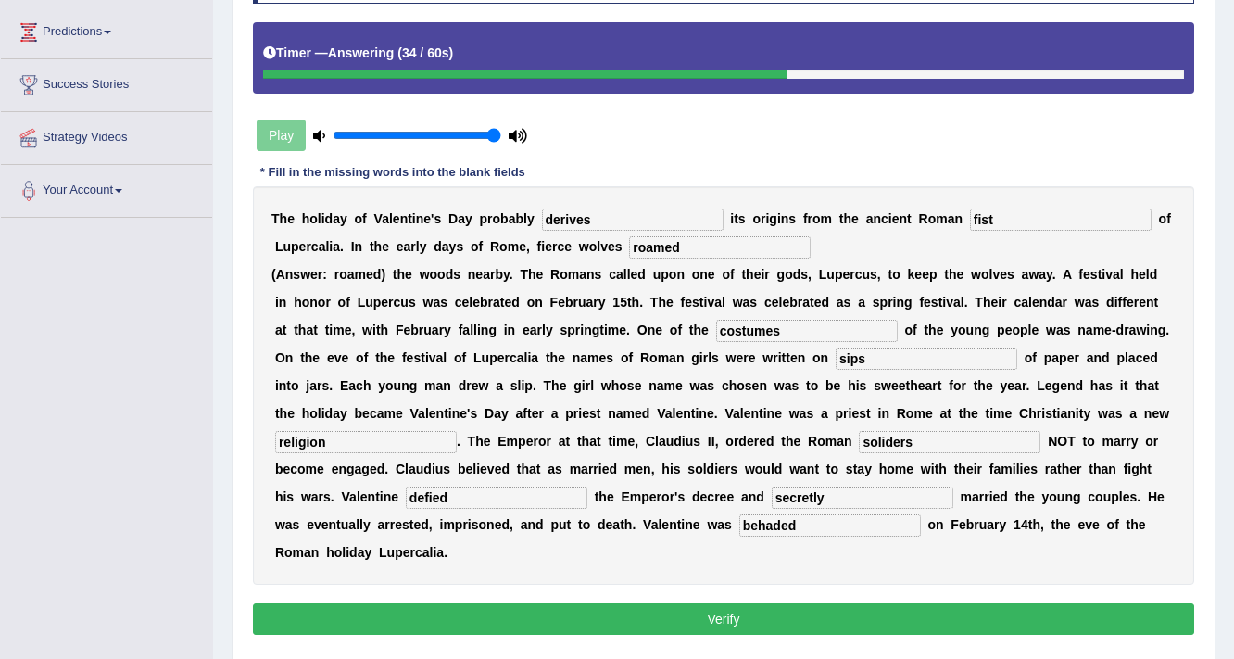
click at [767, 627] on button "Verify" at bounding box center [723, 618] width 941 height 31
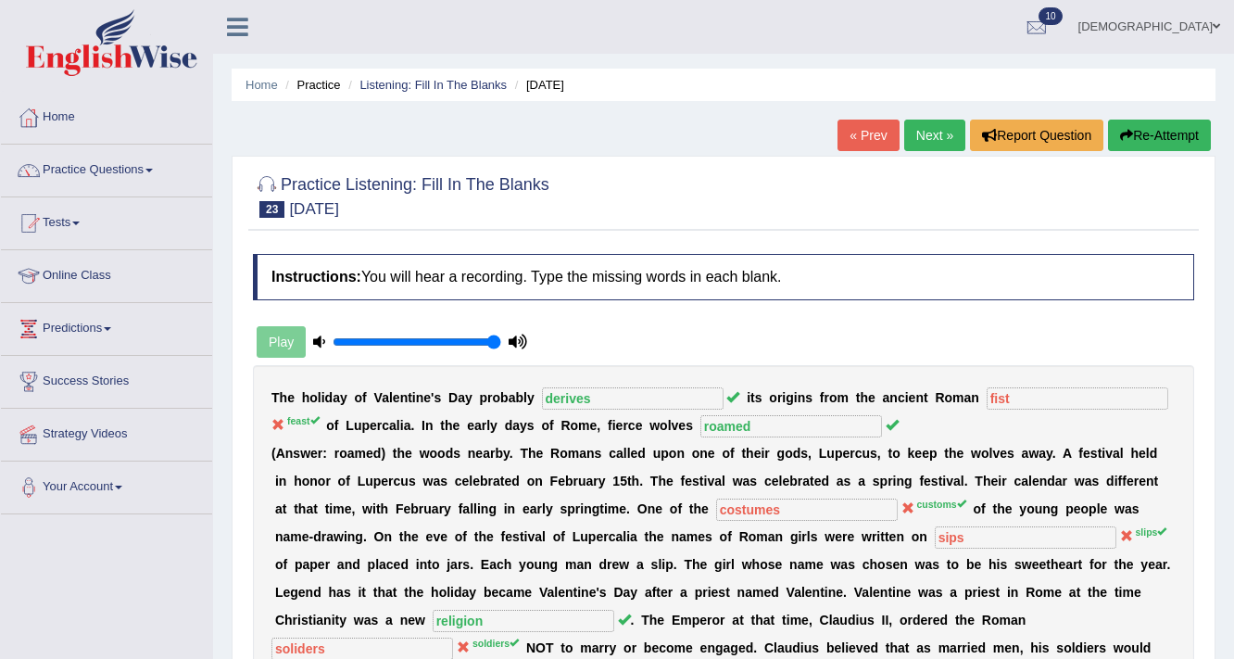
click at [941, 124] on link "Next »" at bounding box center [934, 134] width 61 height 31
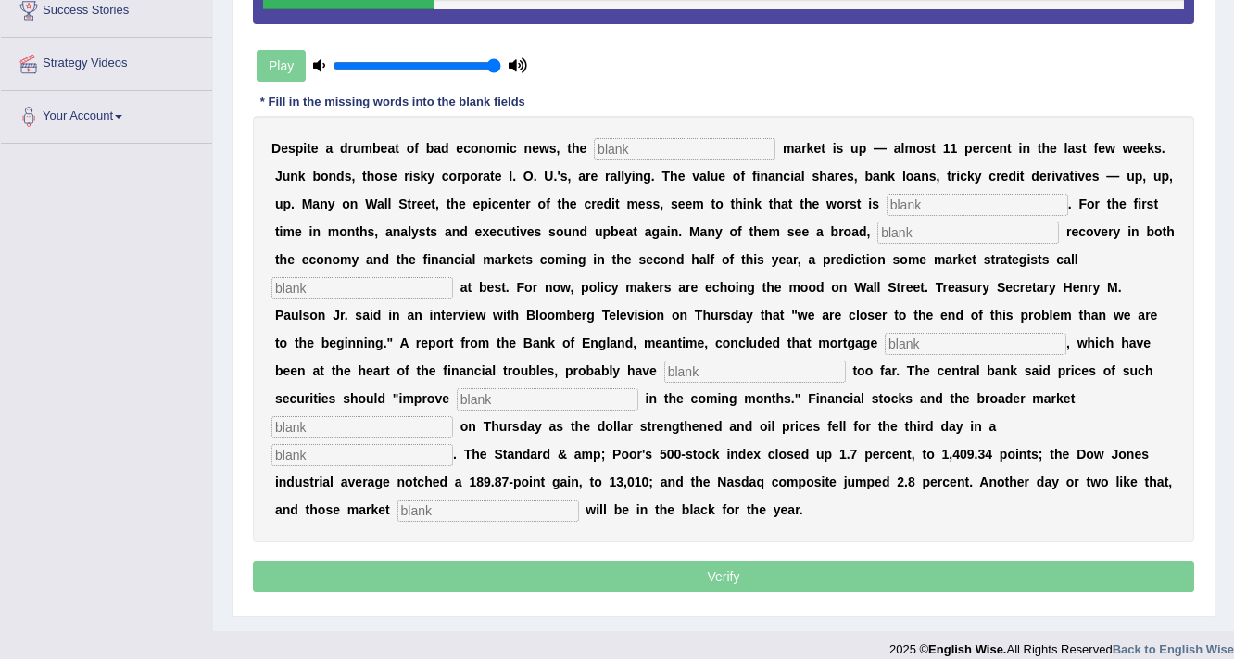
click at [694, 145] on input "text" at bounding box center [685, 149] width 182 height 22
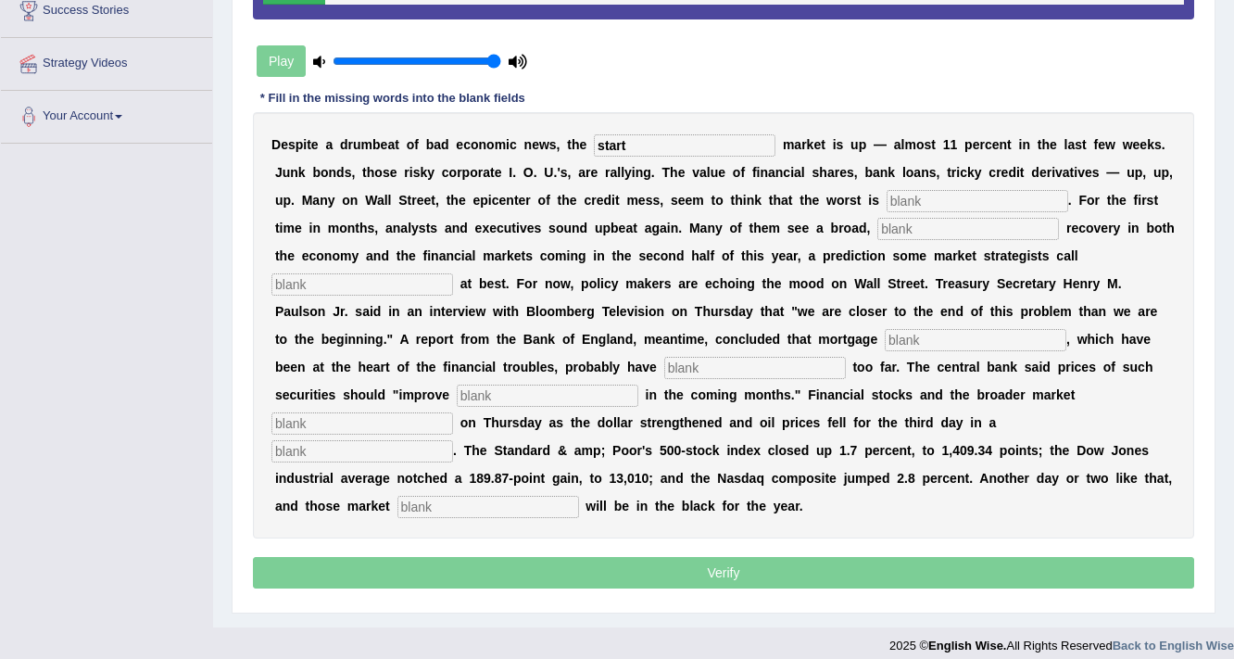
type input "start"
click at [911, 200] on input "text" at bounding box center [977, 201] width 182 height 22
type input "over"
click at [919, 232] on input "text" at bounding box center [968, 229] width 182 height 22
type input "sustained"
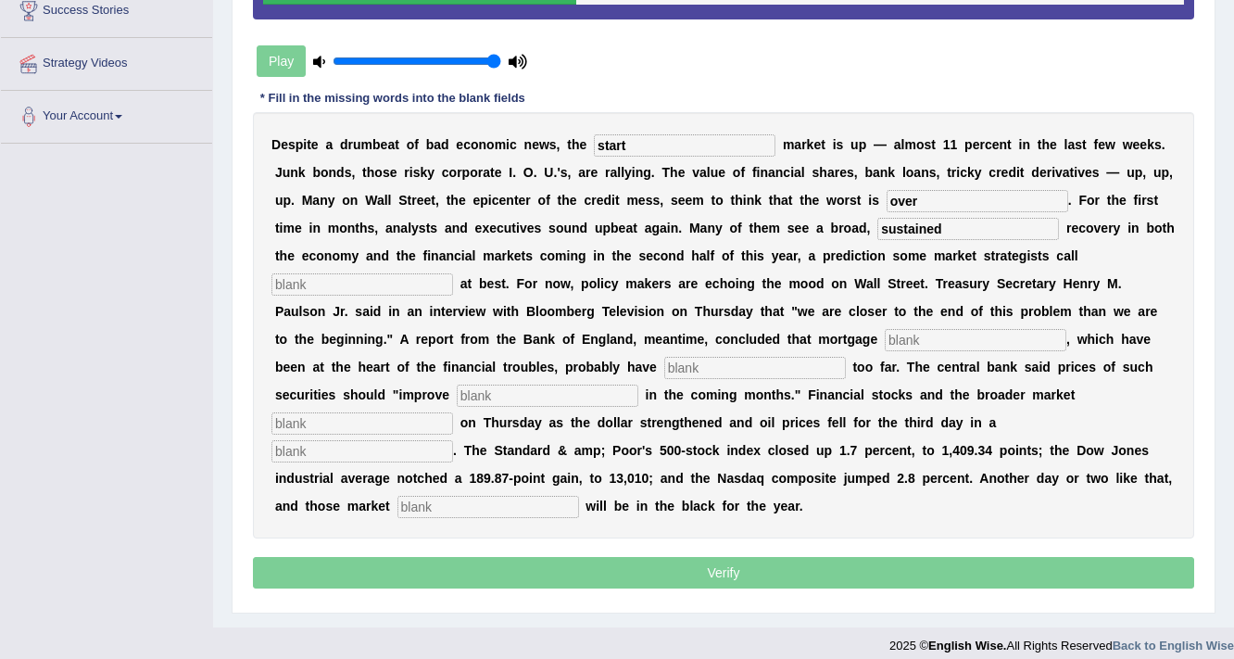
click at [433, 282] on input "text" at bounding box center [362, 284] width 182 height 22
type input "hopefull"
click at [923, 333] on input "text" at bounding box center [976, 340] width 182 height 22
type input "securites"
click at [785, 370] on input "text" at bounding box center [755, 368] width 182 height 22
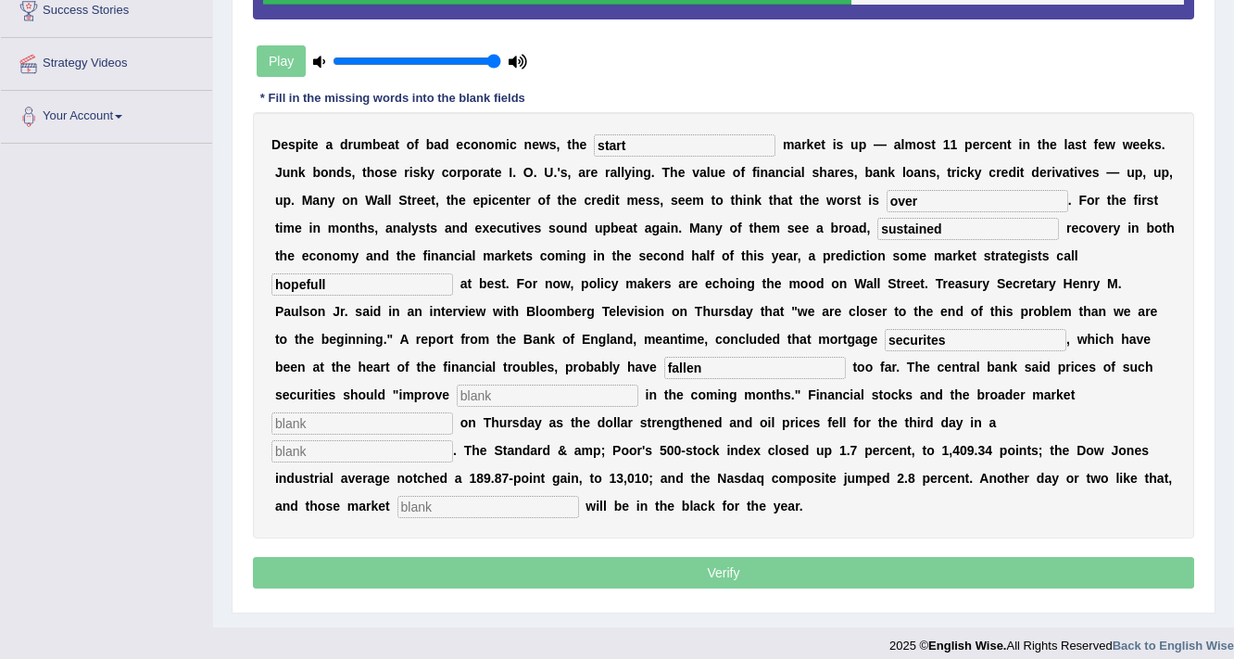
type input "fallen"
click at [582, 392] on input "text" at bounding box center [548, 395] width 182 height 22
type input "gradualy"
click at [358, 412] on input "text" at bounding box center [362, 423] width 182 height 22
type input "searched"
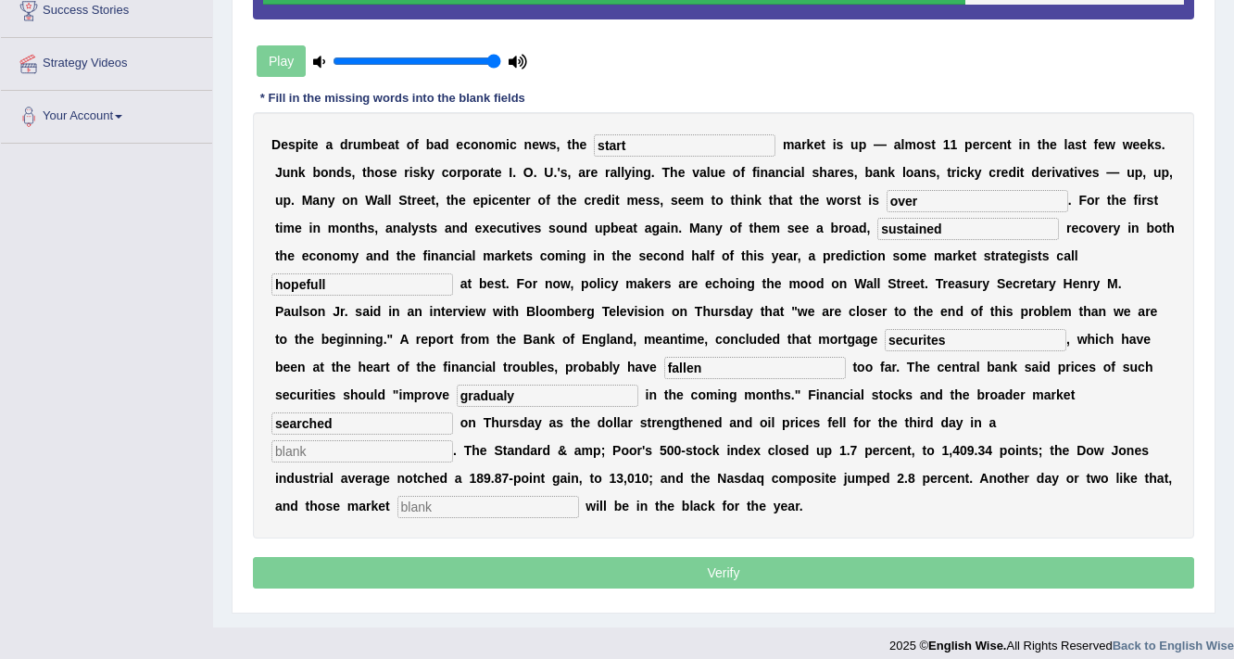
click at [322, 443] on input "text" at bounding box center [362, 451] width 182 height 22
type input "row"
click at [459, 503] on input "text" at bounding box center [488, 507] width 182 height 22
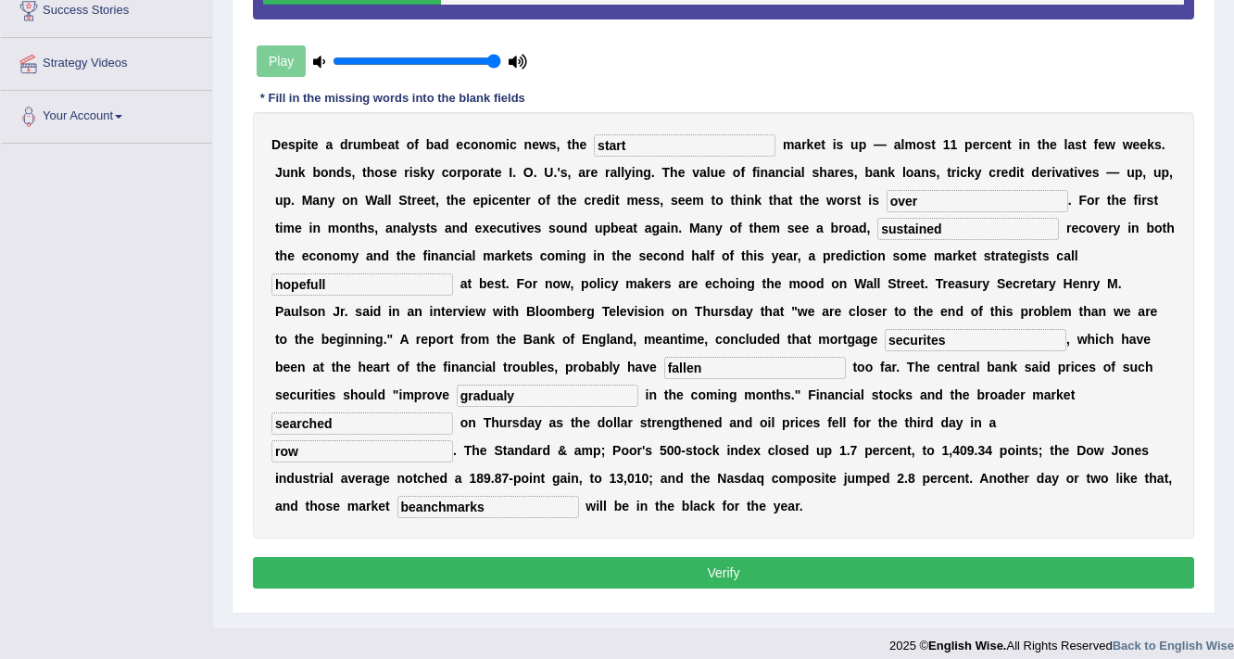
type input "beanchmarks"
click at [928, 337] on input "securites" at bounding box center [976, 340] width 182 height 22
type input "securities"
click at [546, 565] on button "Verify" at bounding box center [723, 572] width 941 height 31
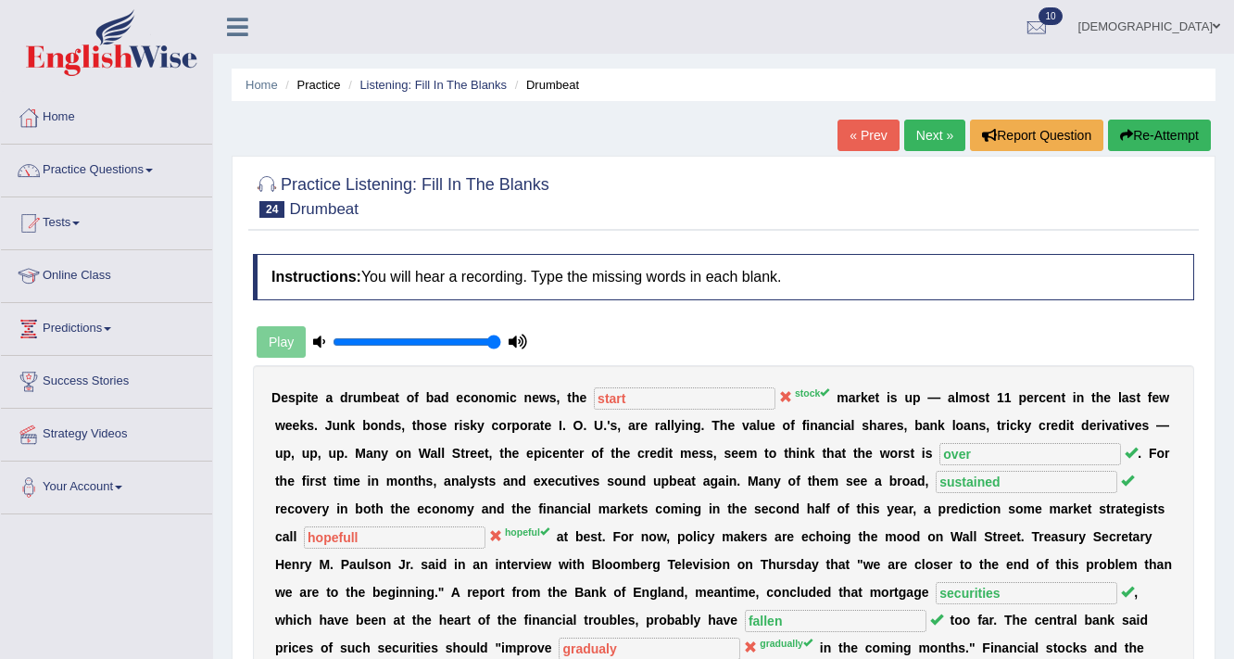
click at [939, 135] on link "Next »" at bounding box center [934, 134] width 61 height 31
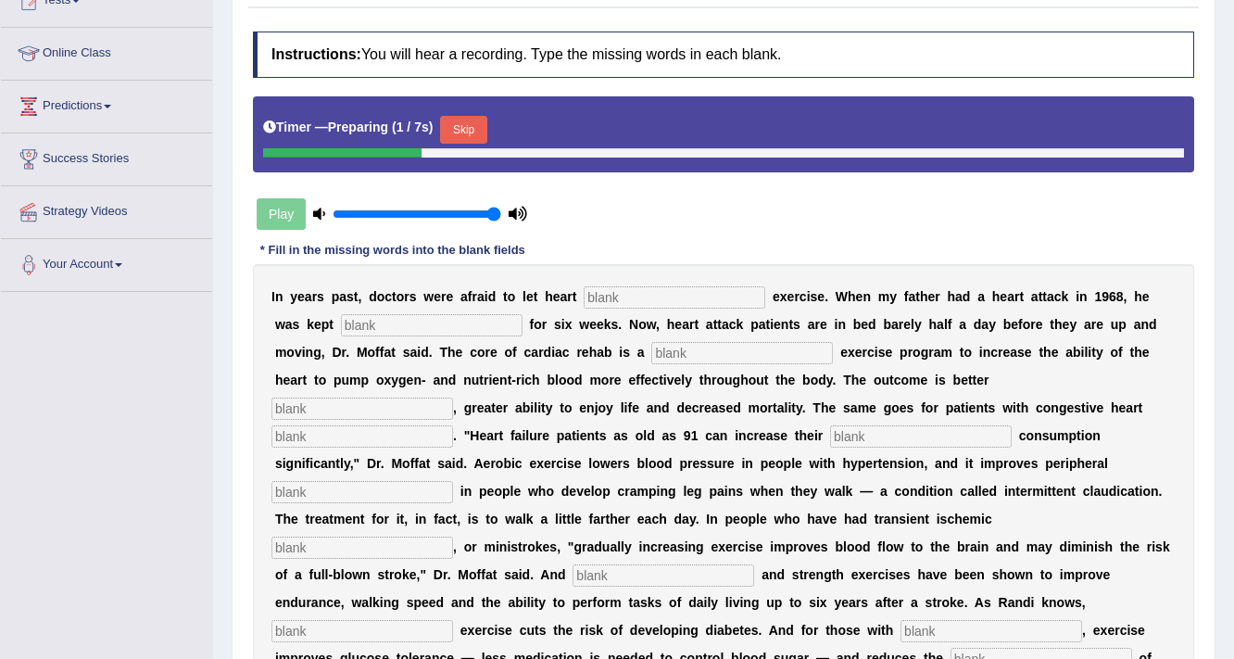
click at [622, 300] on input "text" at bounding box center [675, 297] width 182 height 22
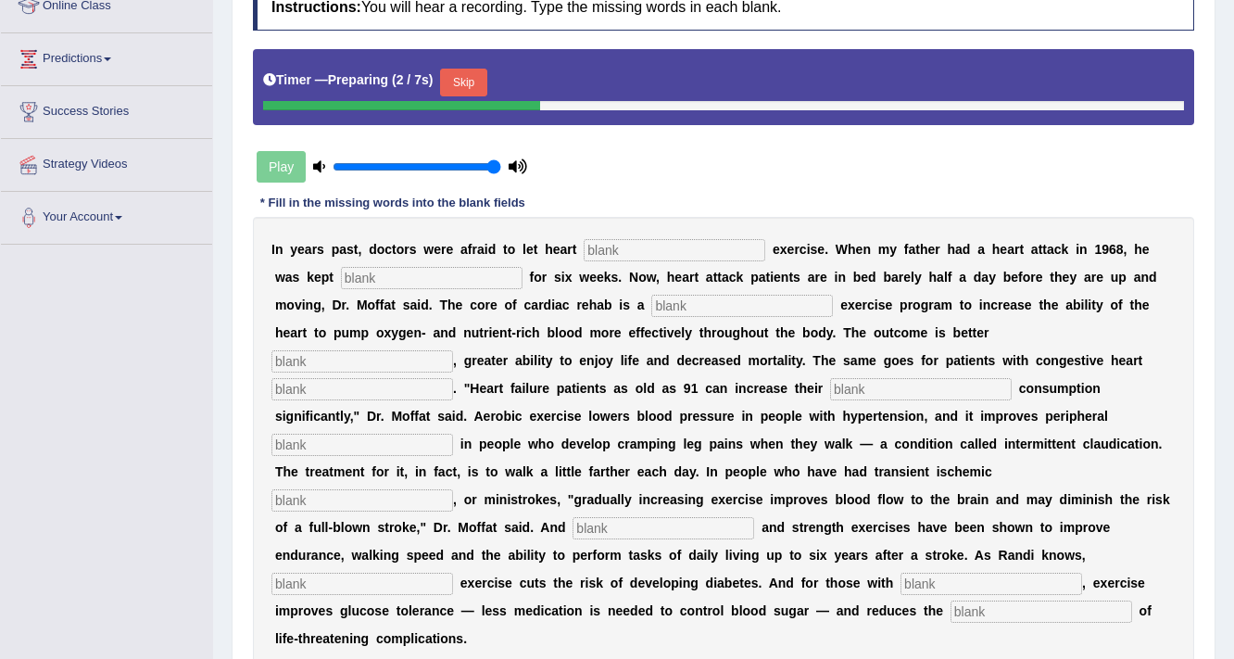
scroll to position [296, 0]
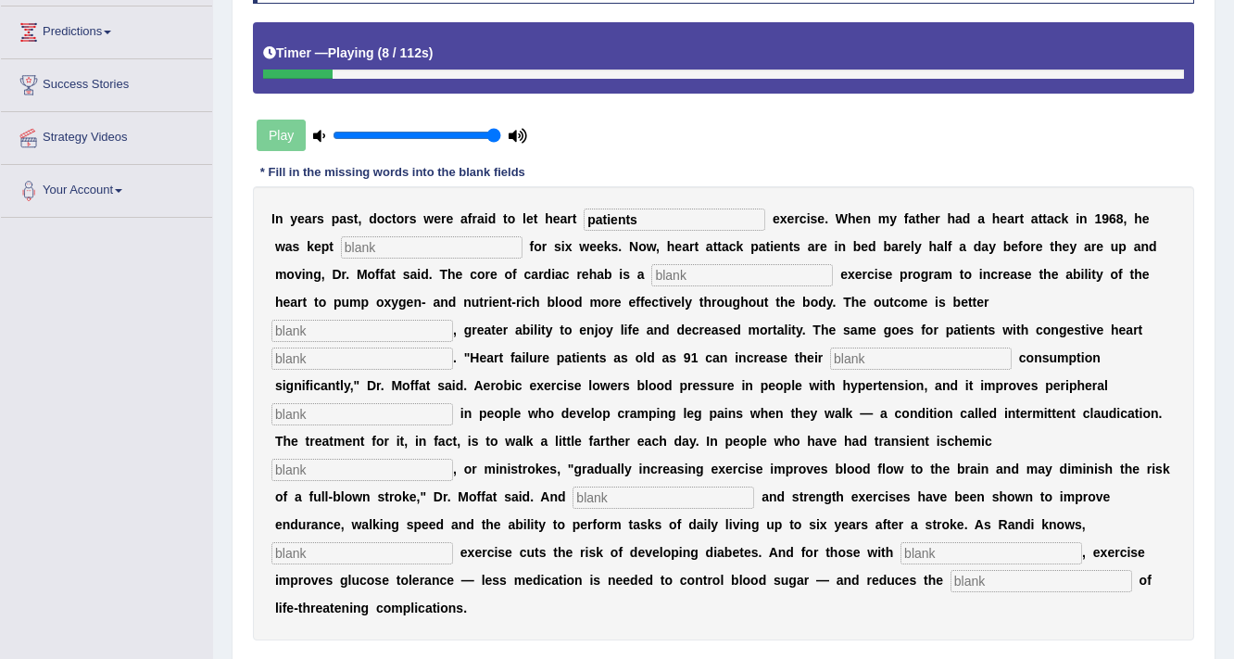
type input "patients"
click at [468, 248] on input "text" at bounding box center [432, 247] width 182 height 22
type input "sedentary"
click at [725, 274] on input "text" at bounding box center [742, 275] width 182 height 22
type input "progressive"
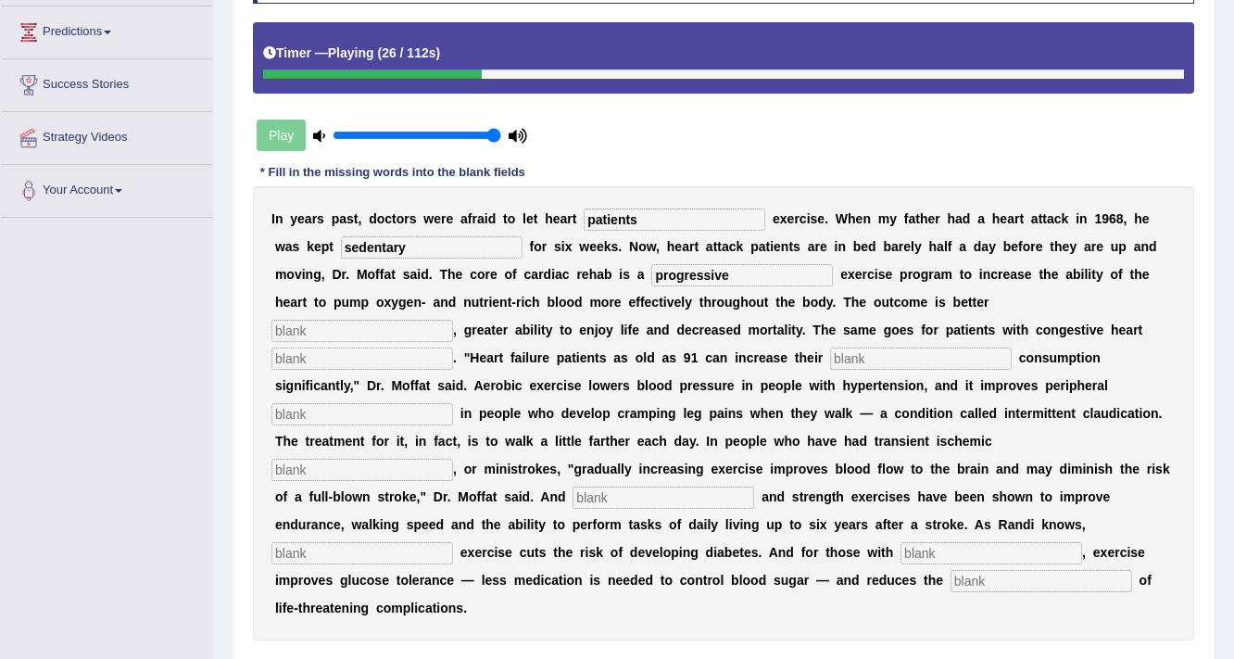
click at [374, 332] on input "text" at bounding box center [362, 331] width 182 height 22
type input "indorance"
click at [444, 358] on input "text" at bounding box center [362, 358] width 182 height 22
click at [841, 353] on input "text" at bounding box center [921, 358] width 182 height 22
type input "oxygen"
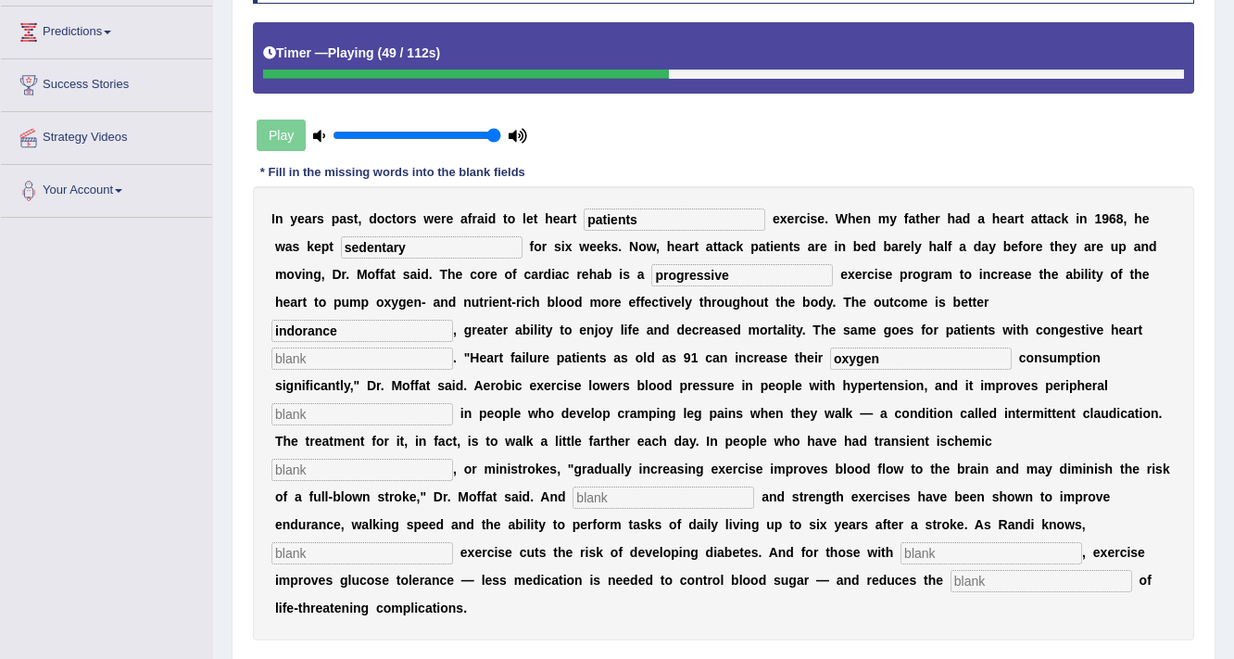
click at [369, 403] on input "text" at bounding box center [362, 414] width 182 height 22
type input "cerculatiobn"
click at [348, 462] on input "text" at bounding box center [362, 469] width 182 height 22
type input "attacks"
click at [710, 489] on input "text" at bounding box center [663, 497] width 182 height 22
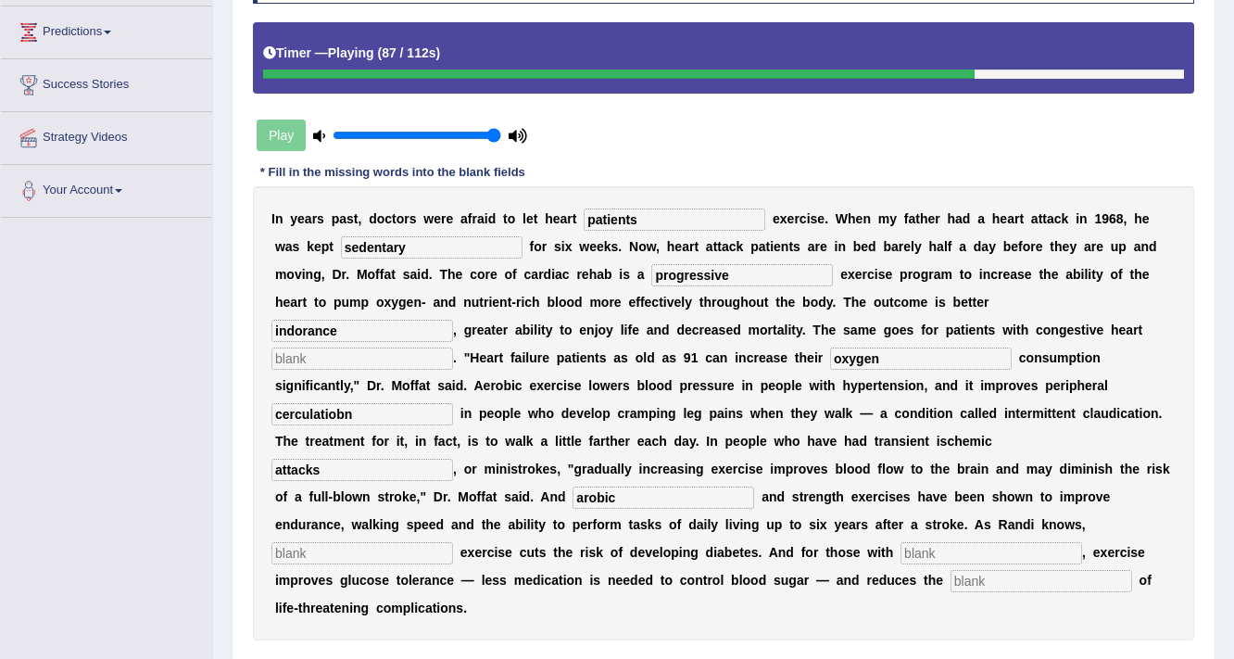
type input "arobic"
click at [400, 551] on input "text" at bounding box center [362, 553] width 182 height 22
type input "mardorate"
click at [926, 557] on input "text" at bounding box center [991, 553] width 182 height 22
type input "diabetes"
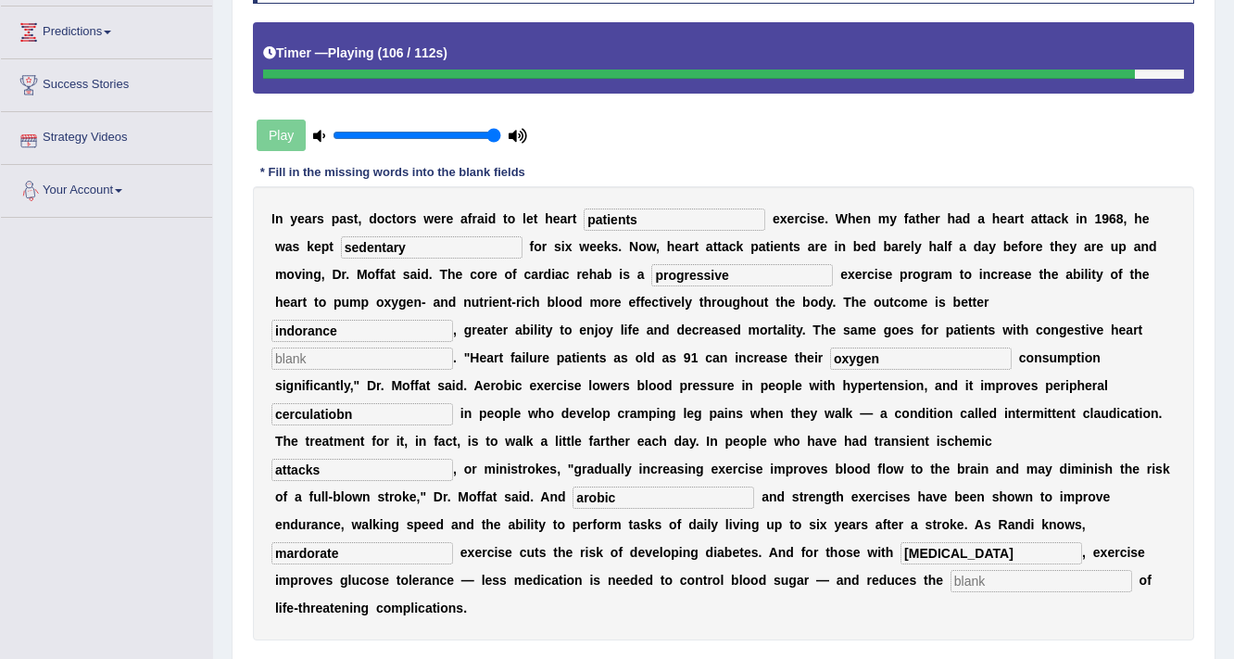
click at [1070, 571] on input "text" at bounding box center [1041, 581] width 182 height 22
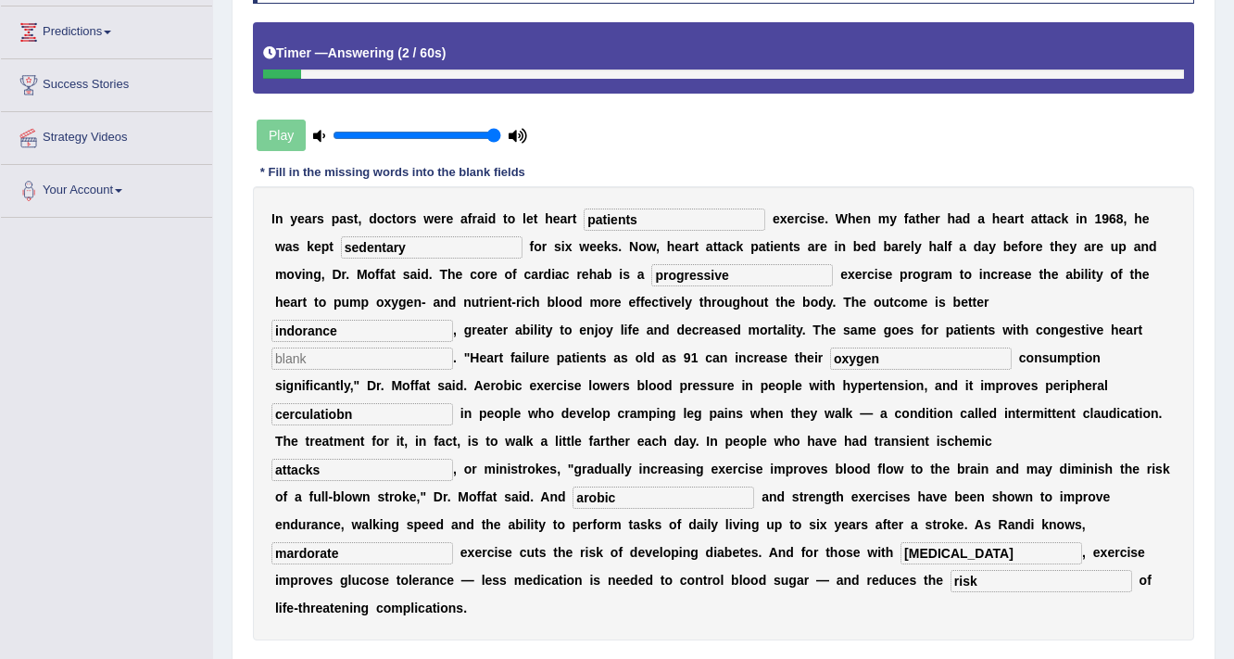
type input "risk"
click at [289, 413] on input "cerculatiobn" at bounding box center [362, 414] width 182 height 22
click at [338, 412] on input "circulatiobn" at bounding box center [362, 414] width 182 height 22
type input "circulation"
click at [292, 550] on input "mardorate" at bounding box center [362, 553] width 182 height 22
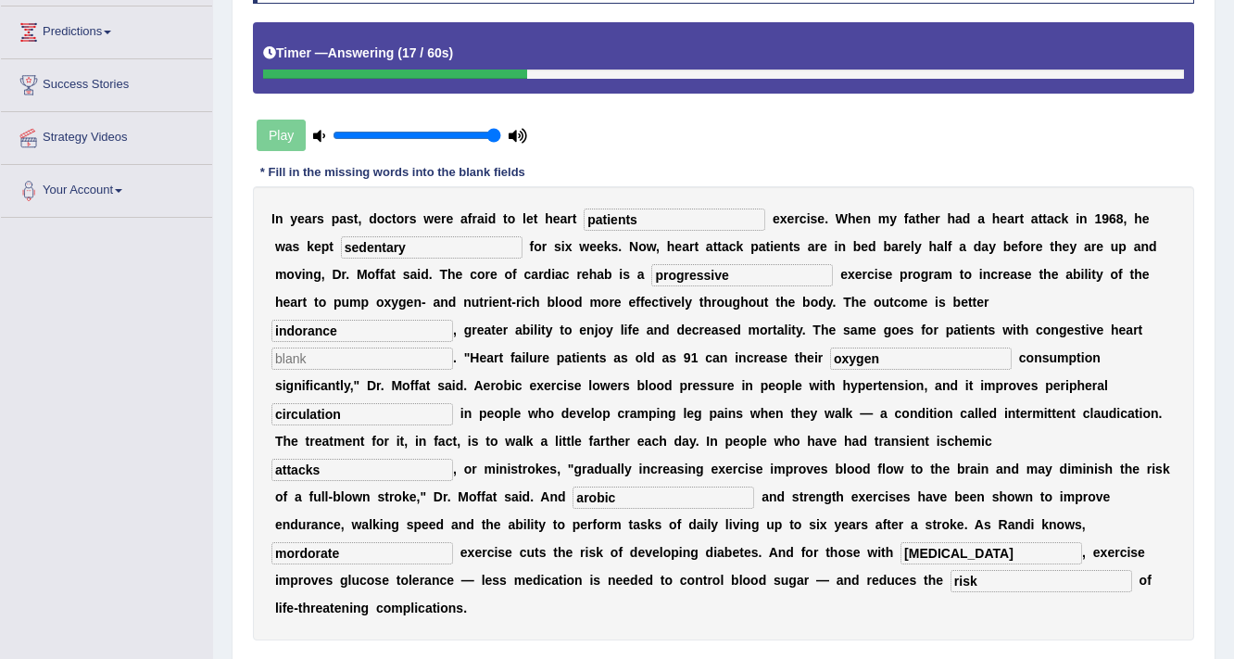
click at [311, 553] on input "mordorate" at bounding box center [362, 553] width 182 height 22
type input "morderate"
click at [293, 356] on input "text" at bounding box center [362, 358] width 182 height 22
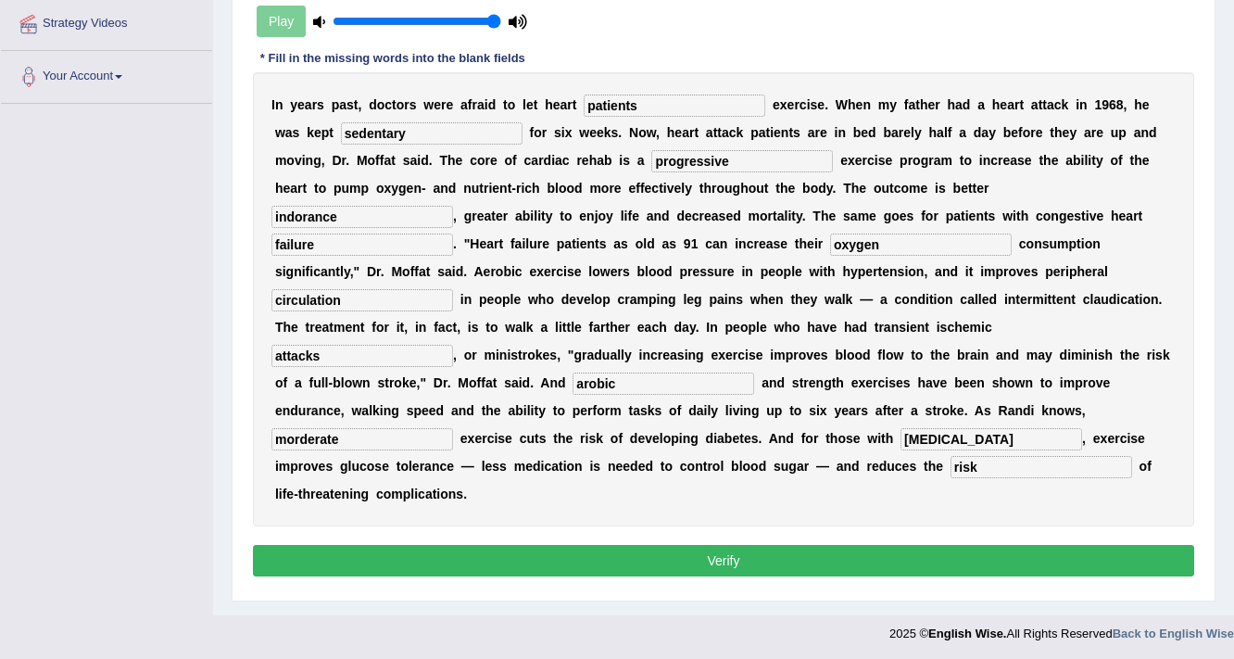
type input "failure"
click at [723, 558] on button "Verify" at bounding box center [723, 560] width 941 height 31
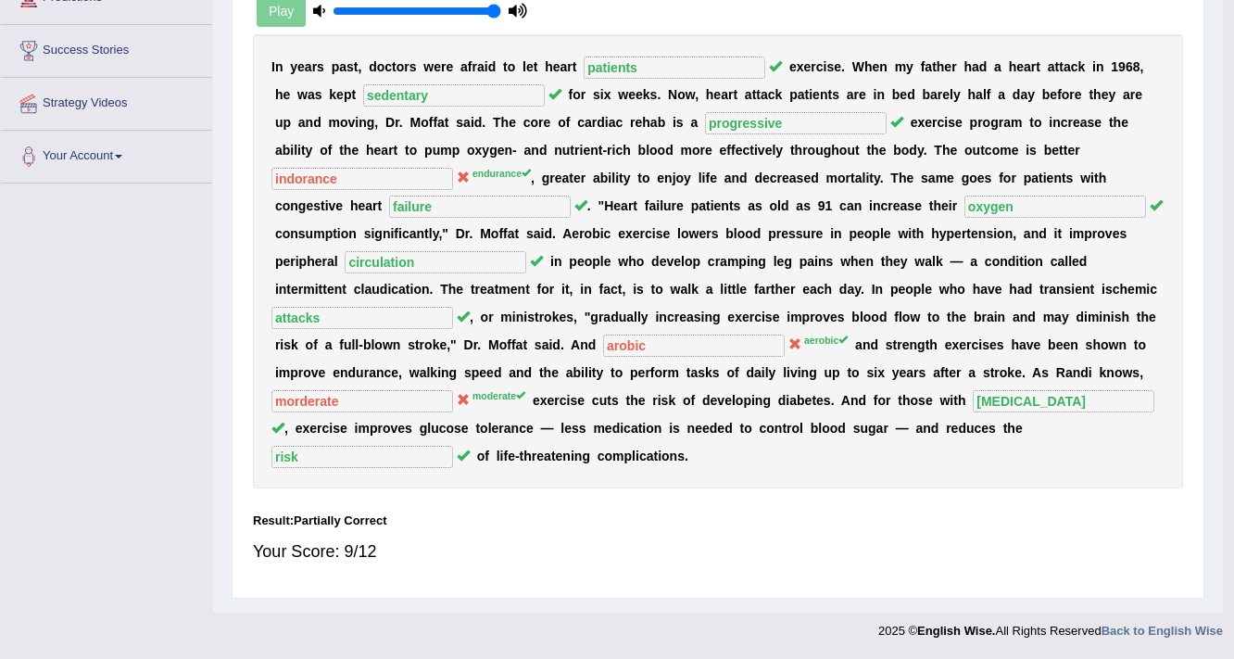
scroll to position [314, 0]
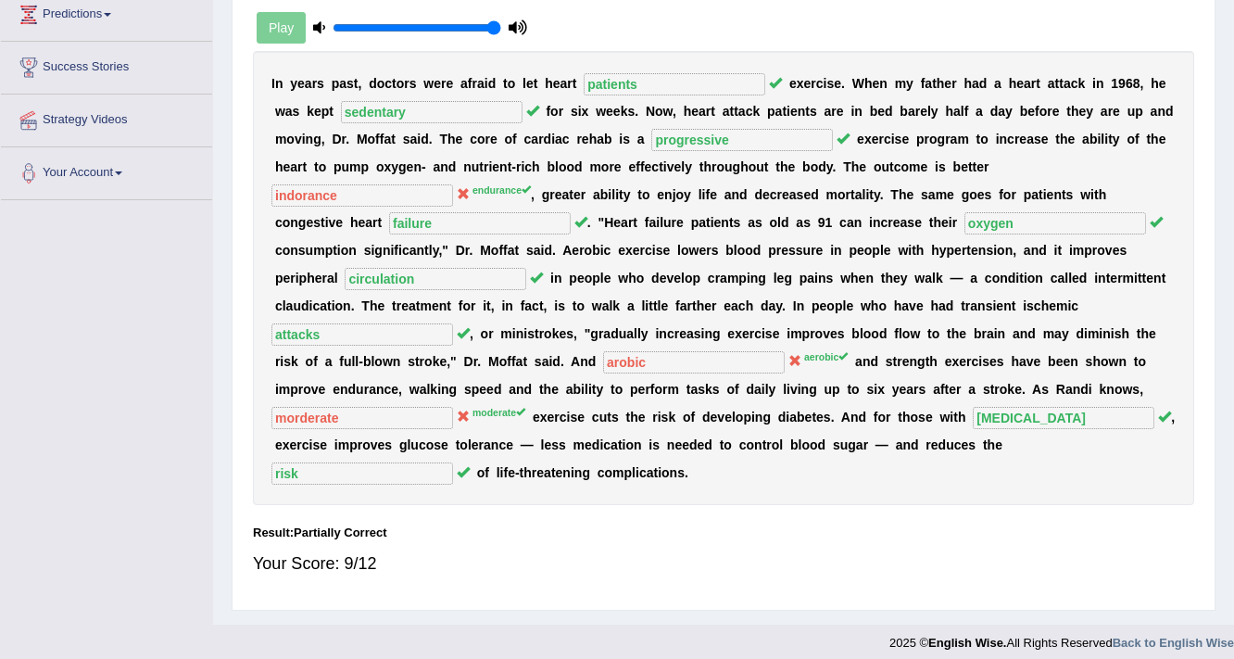
click at [288, 430] on div "I n y e a r s p a s t , d o c t o r s w e r e a f r a i d t o l e t h e a r t p…" at bounding box center [723, 278] width 941 height 454
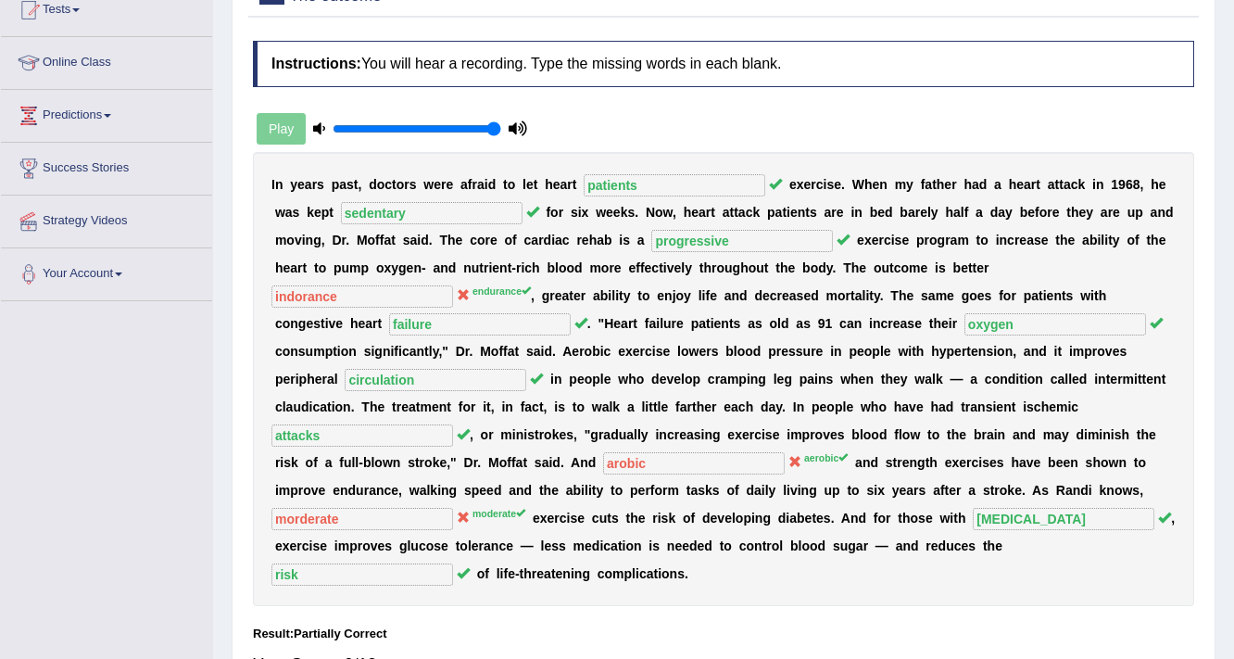
scroll to position [0, 0]
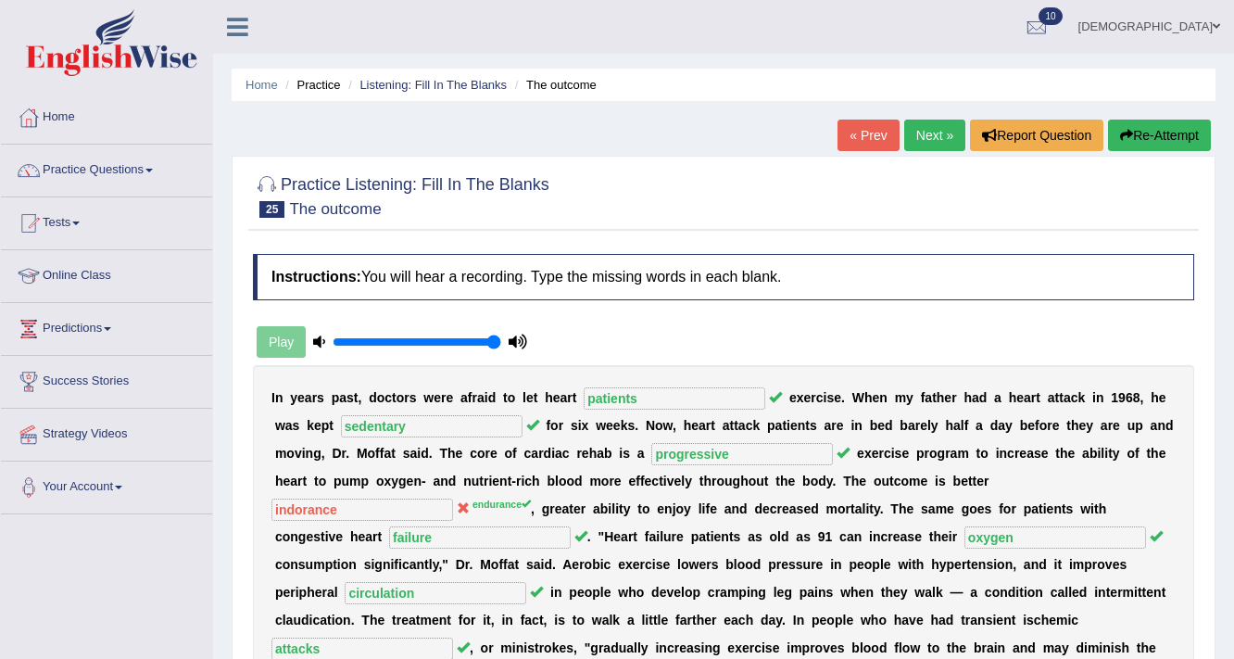
click at [940, 137] on link "Next »" at bounding box center [934, 134] width 61 height 31
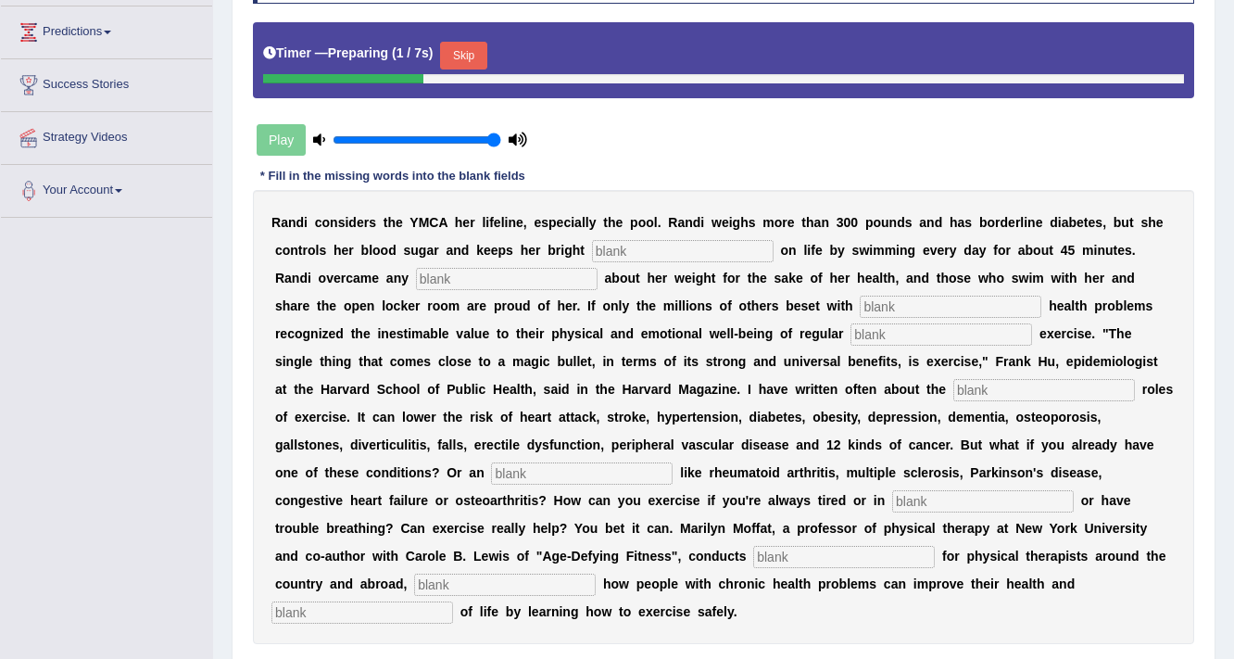
scroll to position [296, 0]
click at [678, 254] on input "text" at bounding box center [683, 251] width 182 height 22
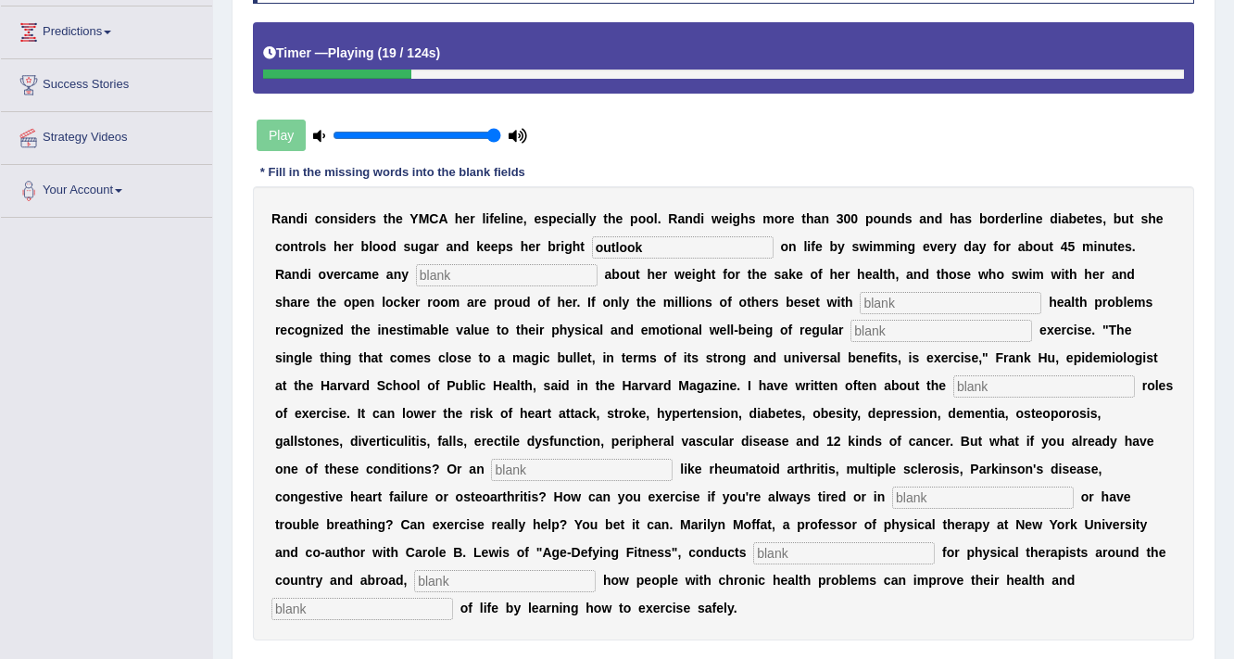
type input "outlook"
click at [545, 278] on input "text" at bounding box center [507, 275] width 182 height 22
type input "selfconciuisness"
click at [895, 296] on input "text" at bounding box center [951, 303] width 182 height 22
type input "chronic"
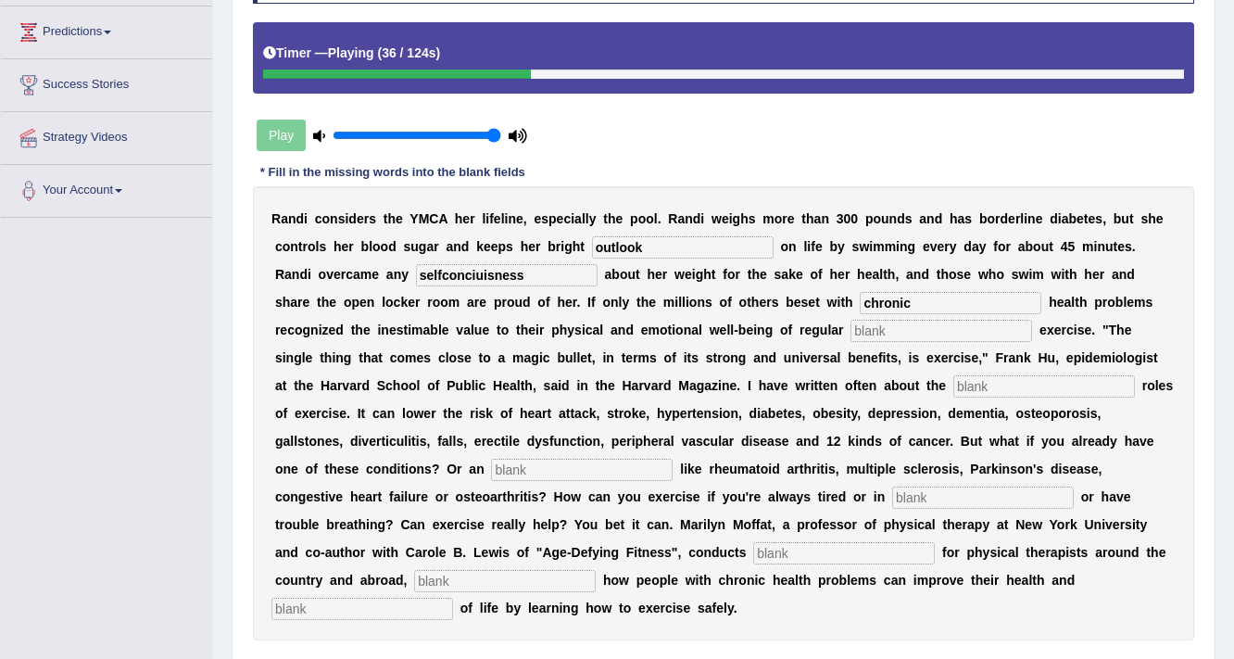
click at [911, 334] on input "text" at bounding box center [941, 331] width 182 height 22
type input "physical"
click at [986, 389] on input "text" at bounding box center [1044, 386] width 182 height 22
type input "protective"
click at [491, 471] on input "text" at bounding box center [582, 469] width 182 height 22
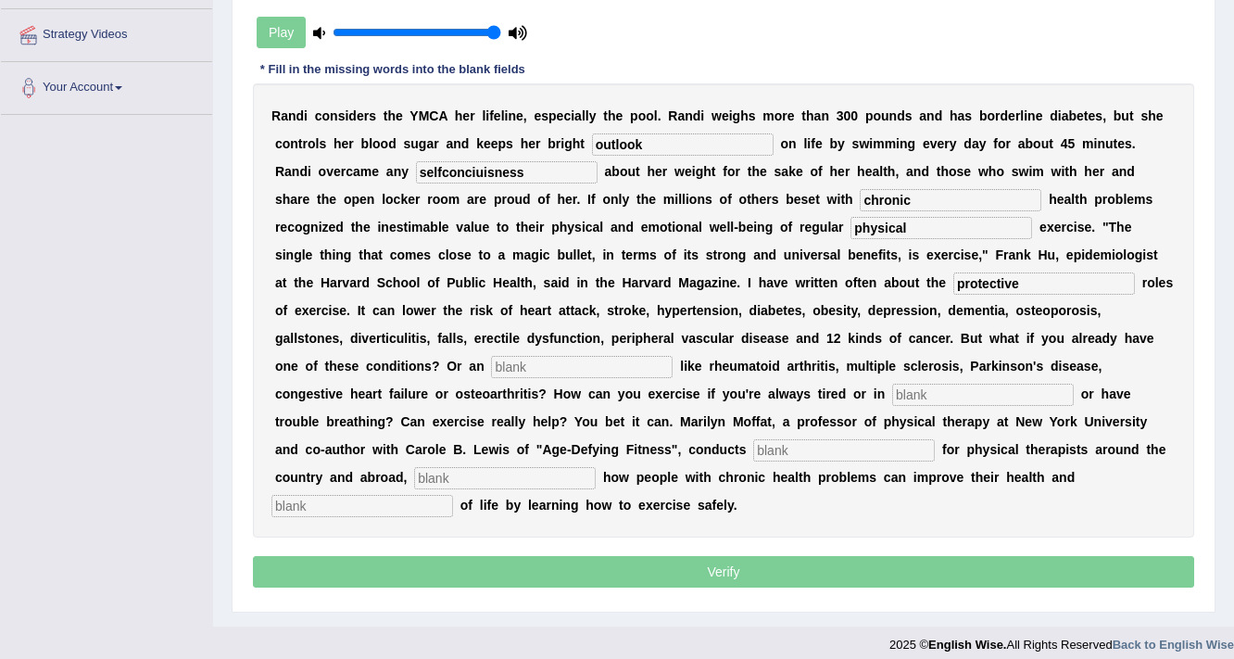
scroll to position [410, 0]
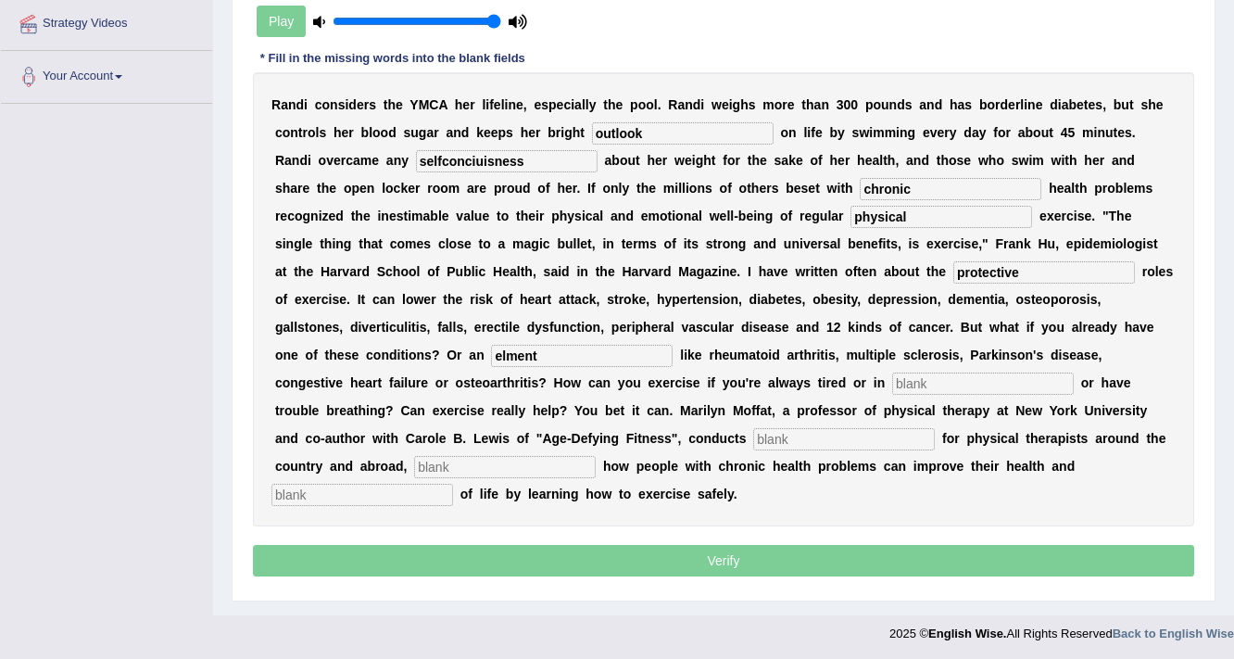
type input "elment"
click at [892, 379] on input "text" at bounding box center [983, 383] width 182 height 22
type input "pain"
click at [753, 437] on input "text" at bounding box center [844, 439] width 182 height 22
type input "workshops"
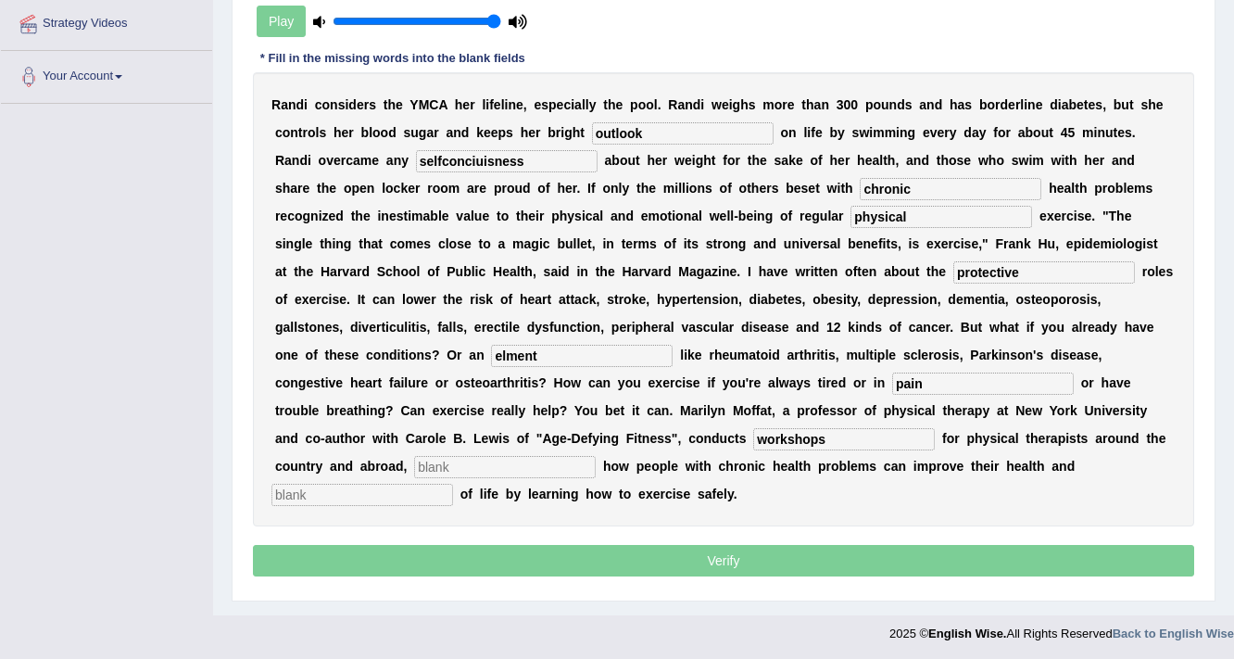
click at [433, 461] on input "text" at bounding box center [505, 467] width 182 height 22
type input "demonstraing"
click at [453, 484] on input "text" at bounding box center [362, 495] width 182 height 22
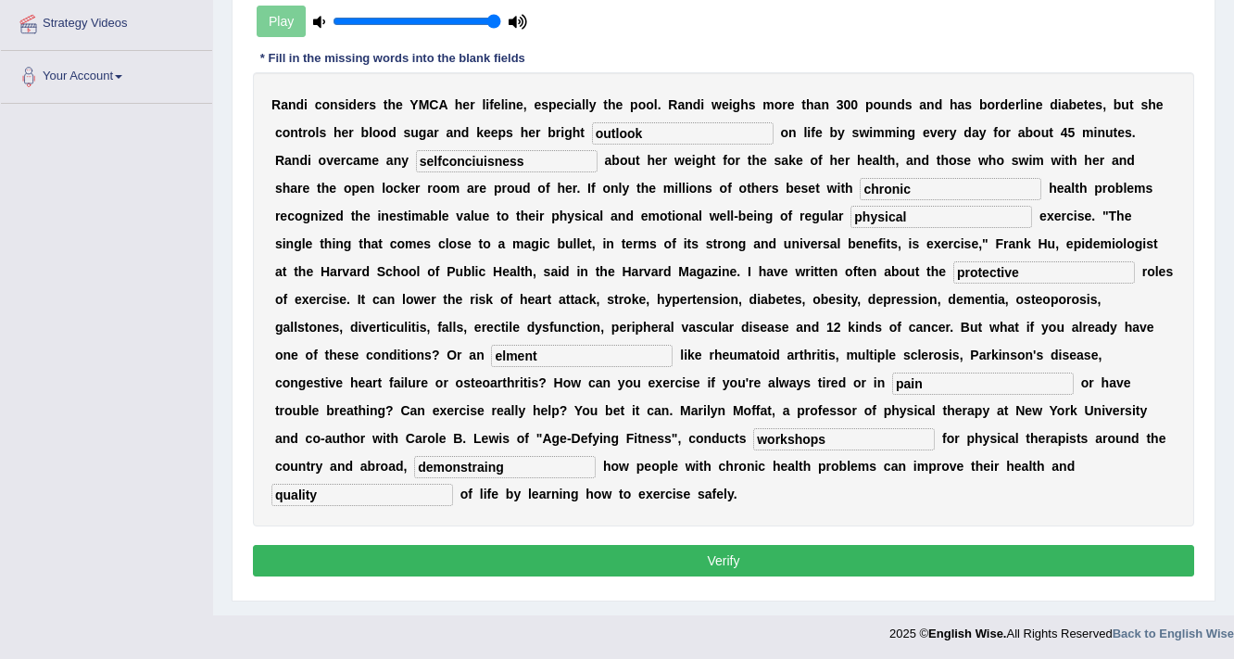
type input "quality"
click at [414, 463] on input "demonstraing" at bounding box center [505, 467] width 182 height 22
type input "demonstrating"
click at [491, 356] on input "elment" at bounding box center [582, 356] width 182 height 22
type input "element"
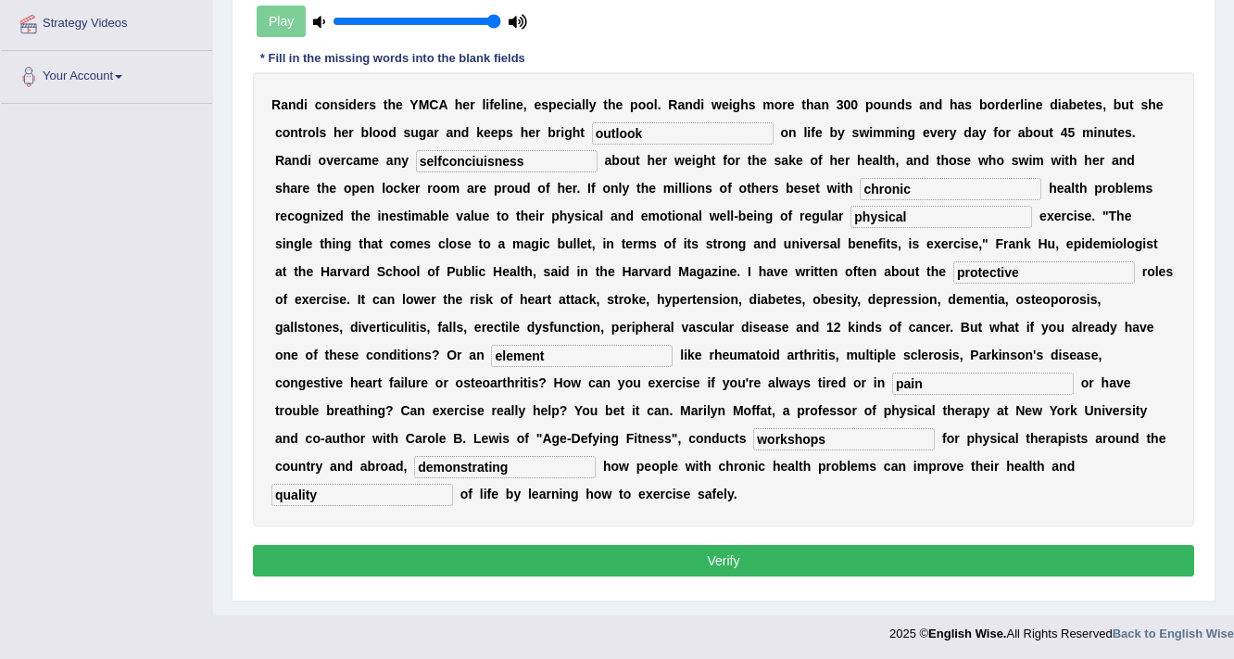
click at [559, 157] on input "selfconciuisness" at bounding box center [507, 161] width 182 height 22
type input "self-conciousness"
click at [601, 545] on button "Verify" at bounding box center [723, 560] width 941 height 31
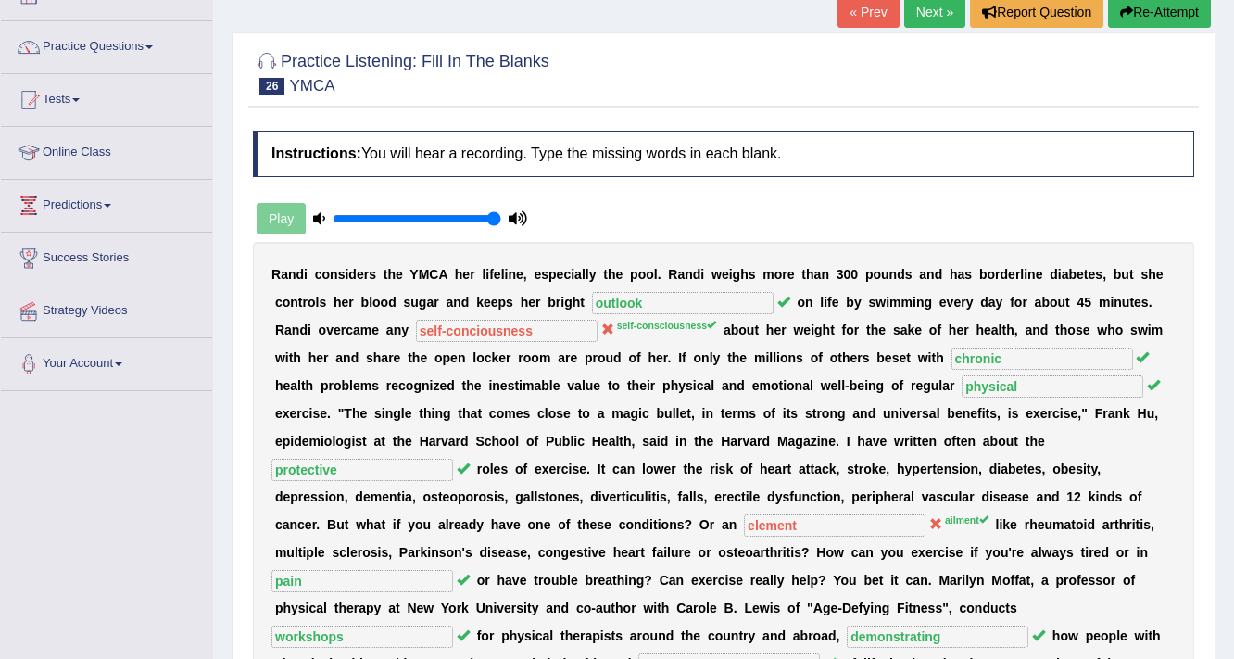
scroll to position [101, 0]
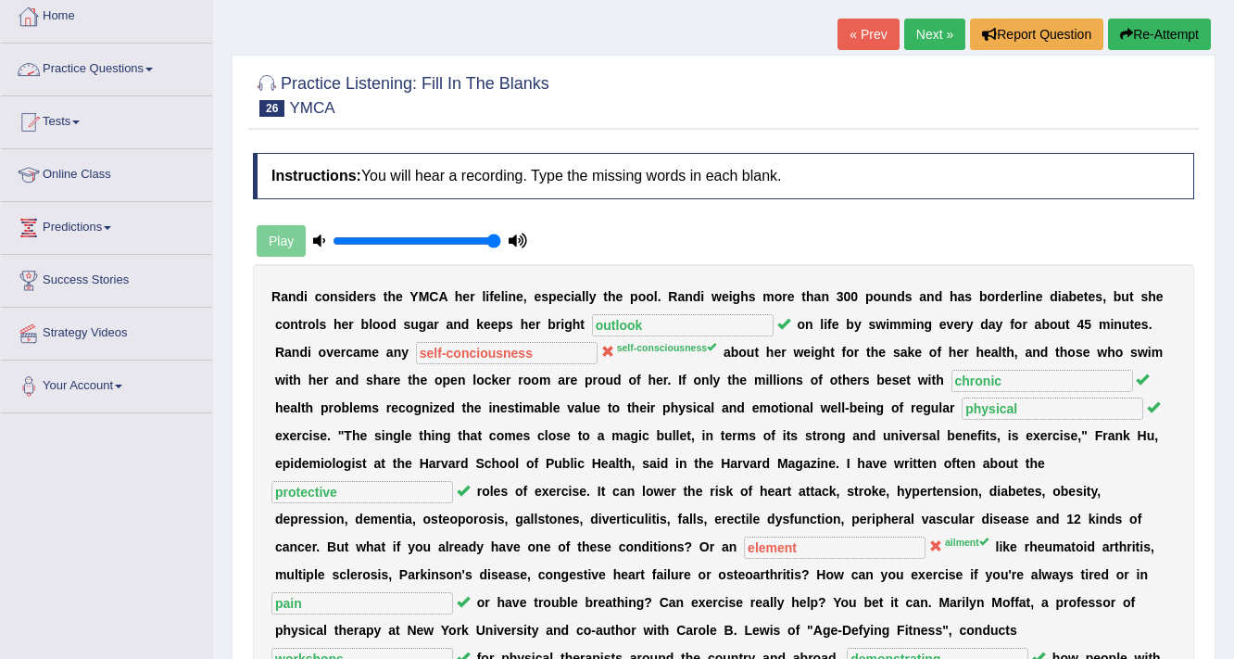
click at [939, 39] on link "Next »" at bounding box center [934, 34] width 61 height 31
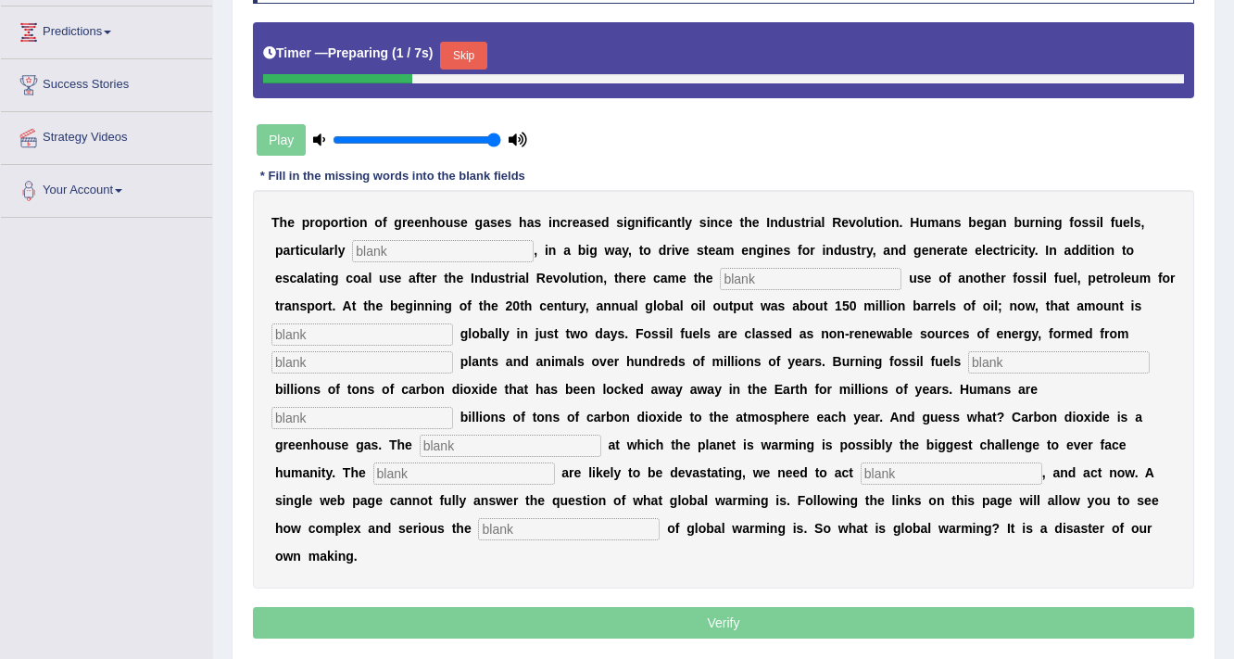
scroll to position [296, 0]
click at [519, 252] on input "text" at bounding box center [443, 251] width 182 height 22
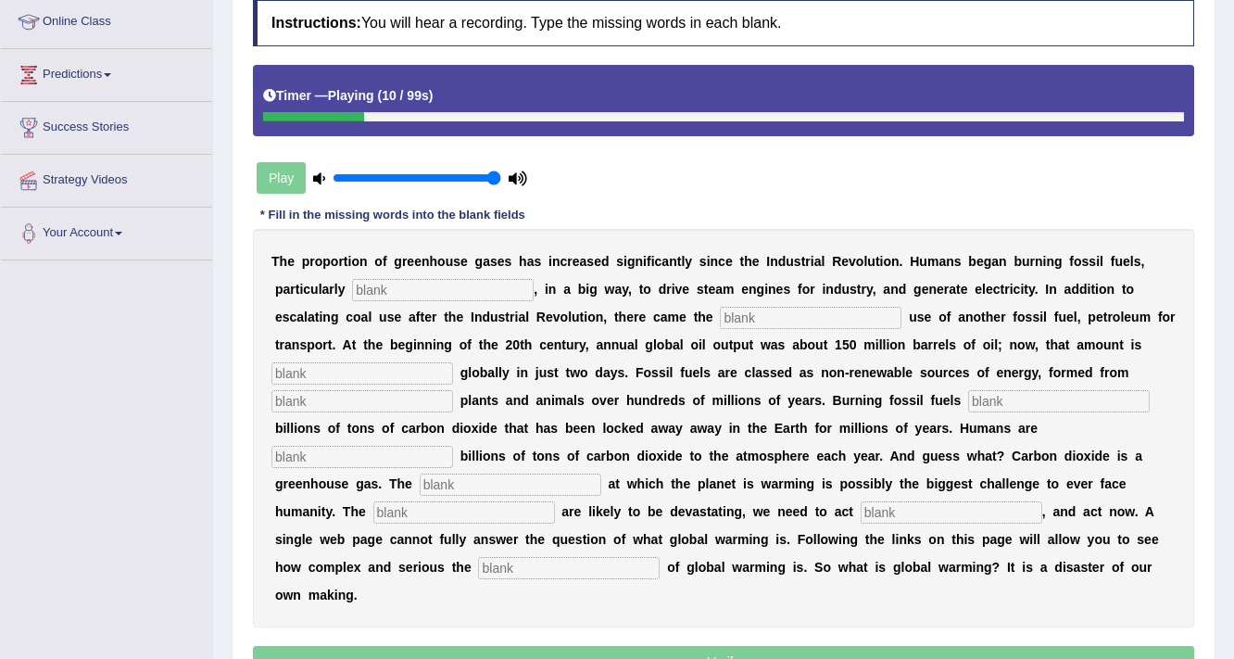
scroll to position [281, 0]
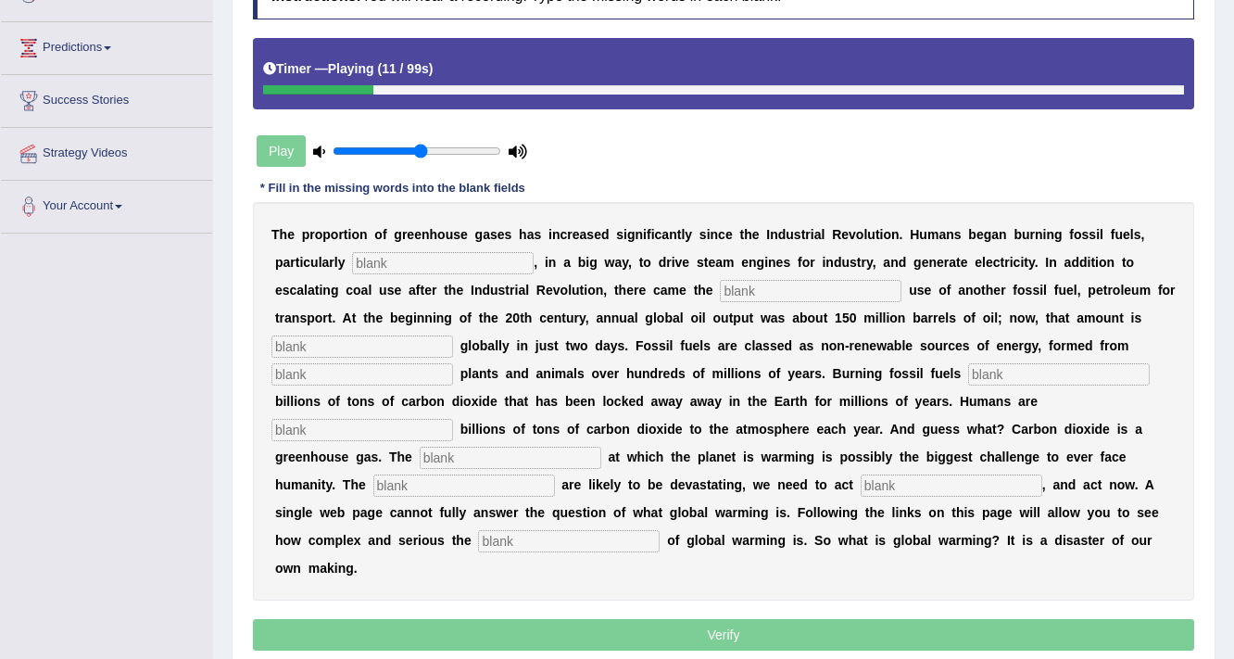
click at [421, 152] on input "range" at bounding box center [417, 151] width 169 height 15
click at [477, 153] on input "range" at bounding box center [417, 151] width 169 height 15
type input "0.95"
click at [482, 156] on input "range" at bounding box center [417, 151] width 169 height 15
click at [506, 247] on div "T h e p r o p o r t i o n o f g r e e n h o u s e g a s e s h a s i n c r e a s…" at bounding box center [723, 401] width 941 height 398
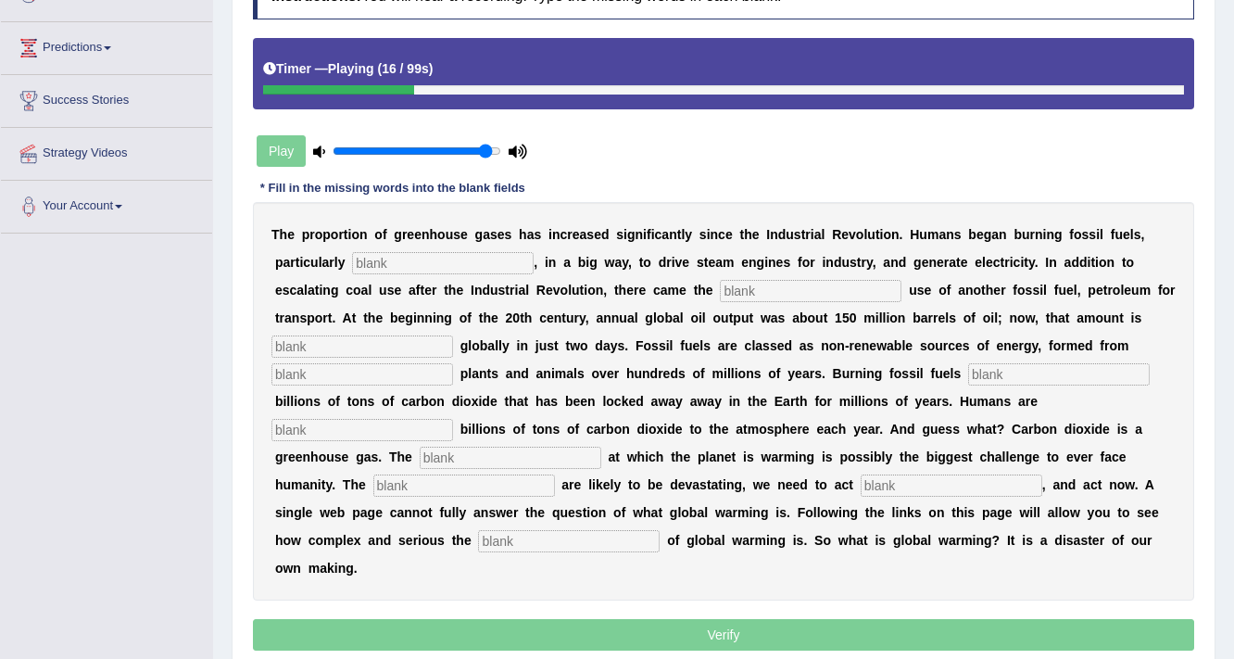
click at [511, 237] on b at bounding box center [514, 234] width 7 height 15
click at [513, 228] on b at bounding box center [514, 234] width 7 height 15
click at [509, 242] on div "T h e p r o p o r t i o n o f g r e e n h o u s e g a s e s h a s i n c r e a s…" at bounding box center [723, 401] width 941 height 398
click at [499, 254] on input "text" at bounding box center [443, 263] width 182 height 22
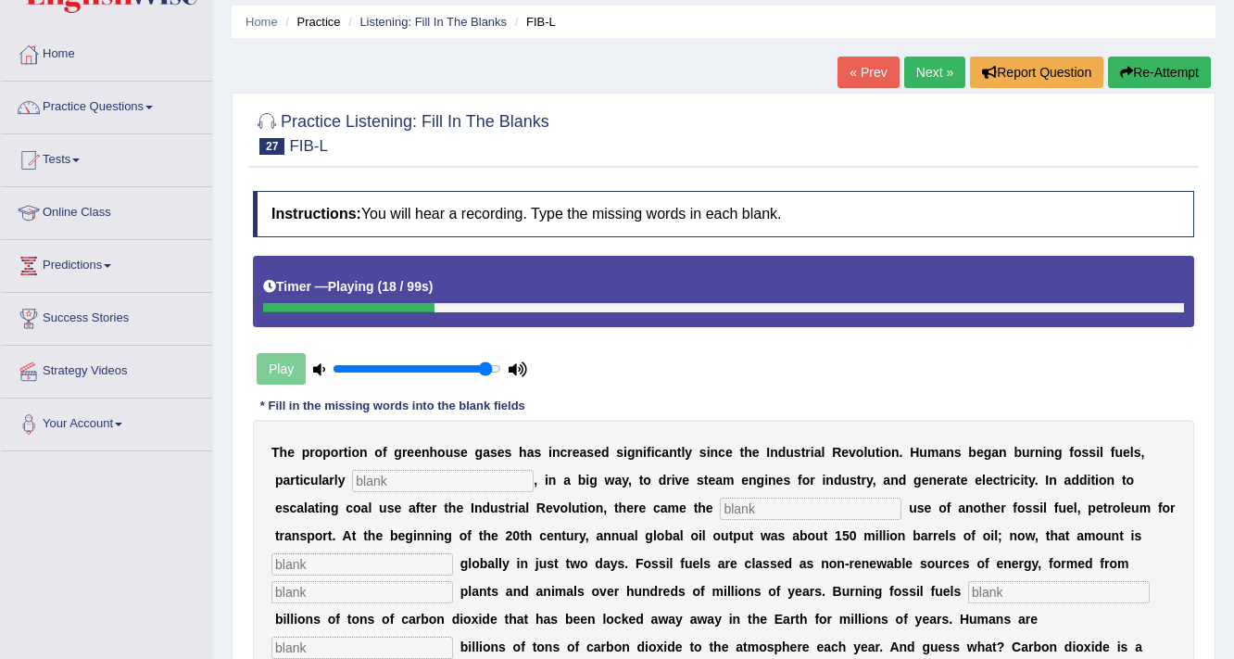
scroll to position [58, 0]
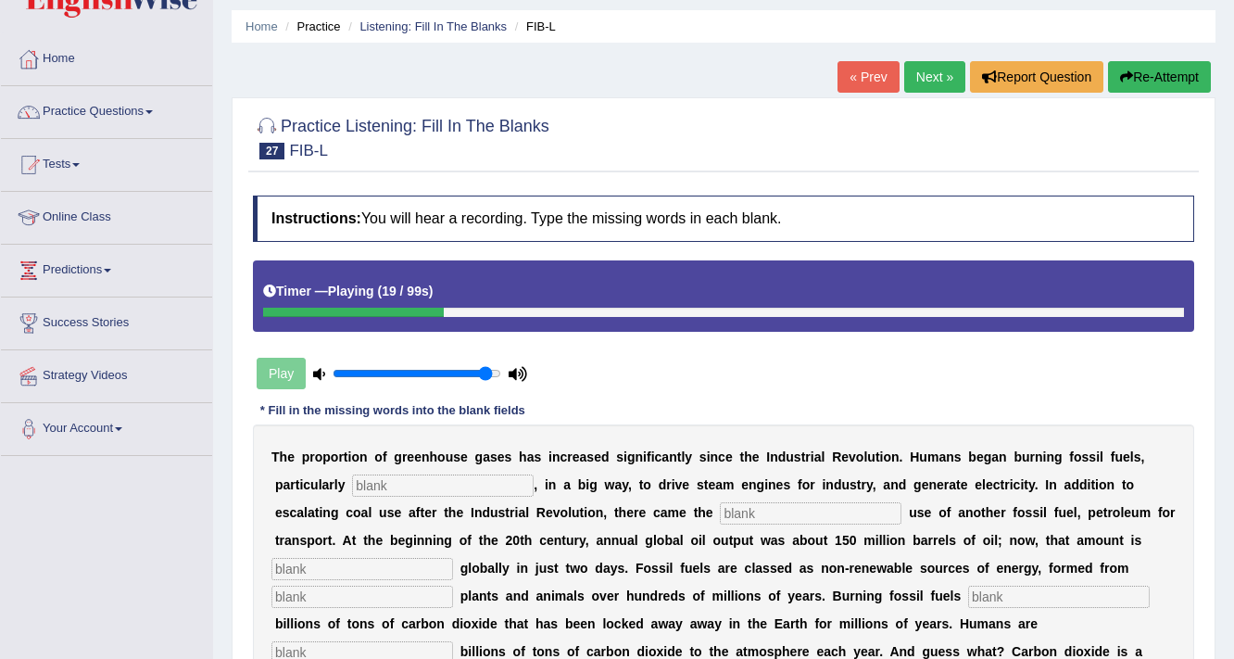
click at [1144, 70] on button "Re-Attempt" at bounding box center [1159, 76] width 103 height 31
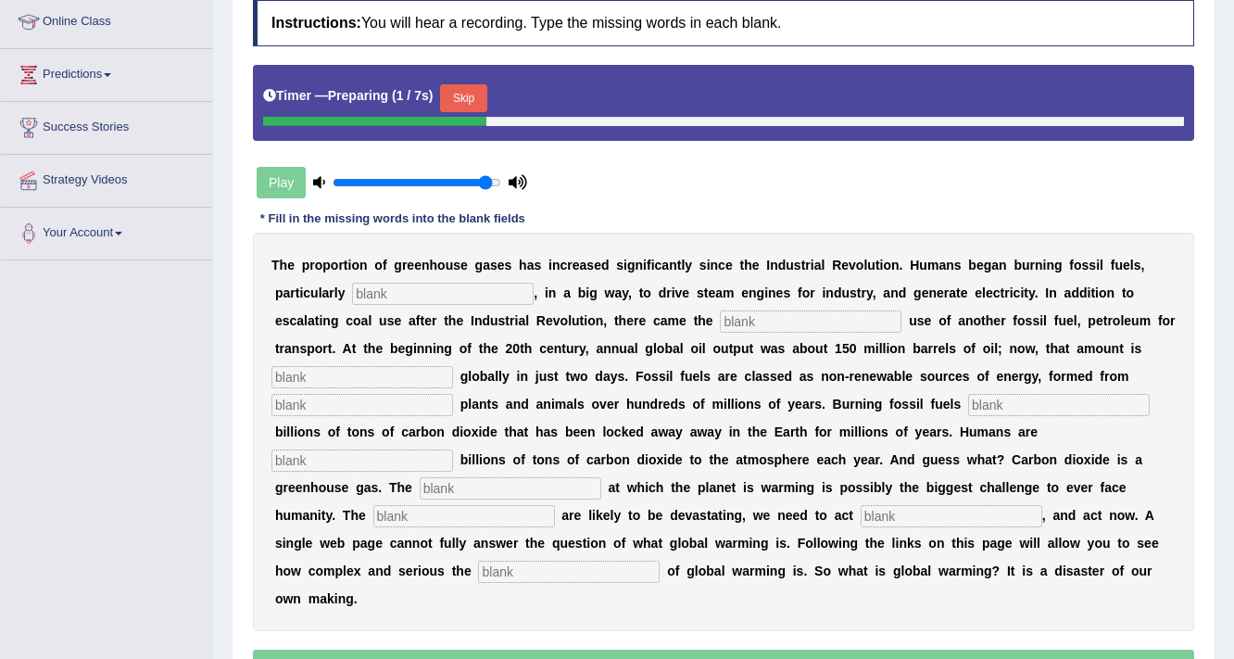
scroll to position [281, 0]
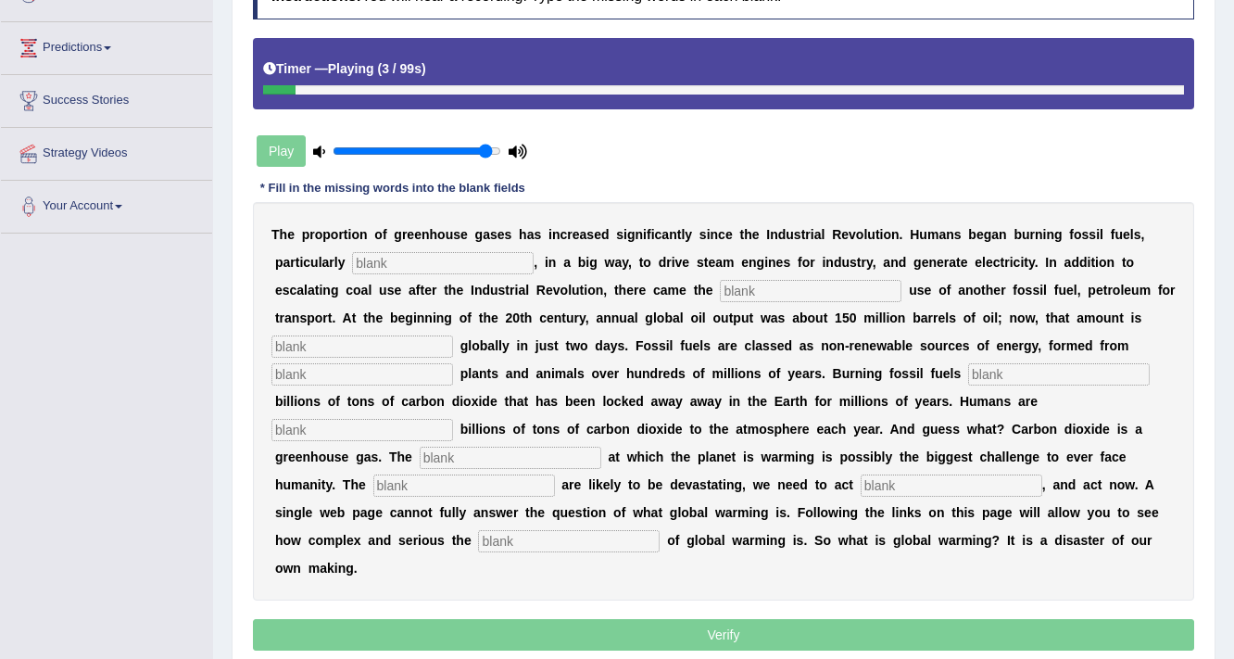
click at [521, 267] on input "text" at bounding box center [443, 263] width 182 height 22
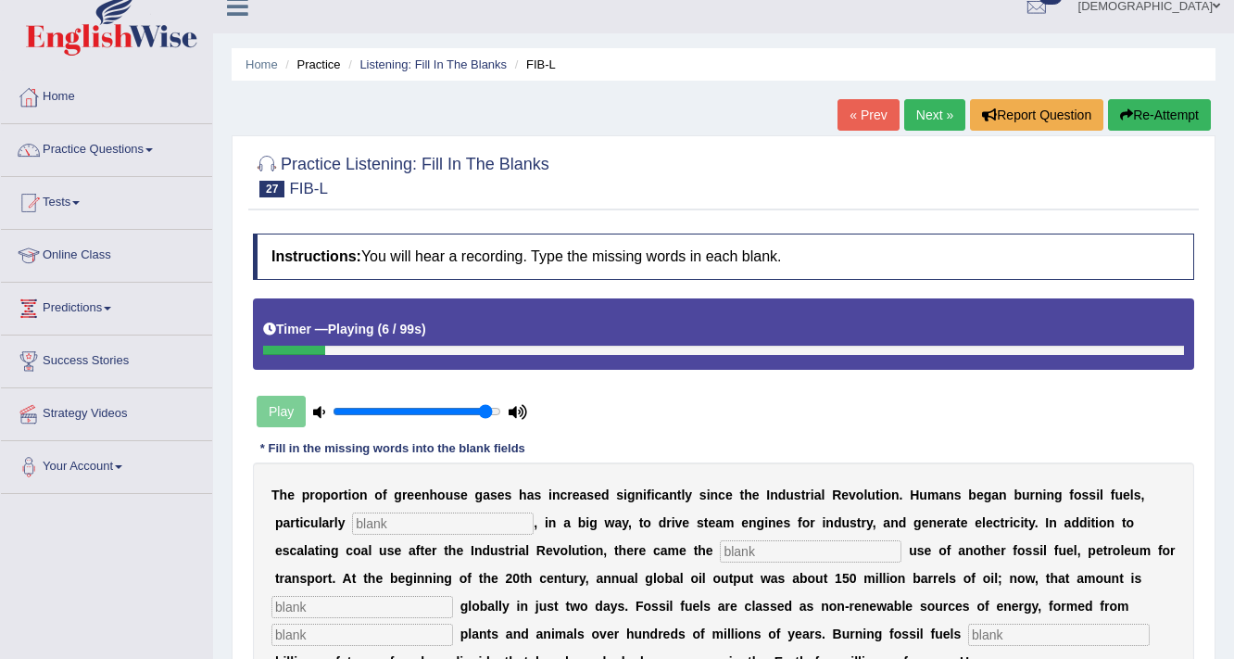
scroll to position [0, 0]
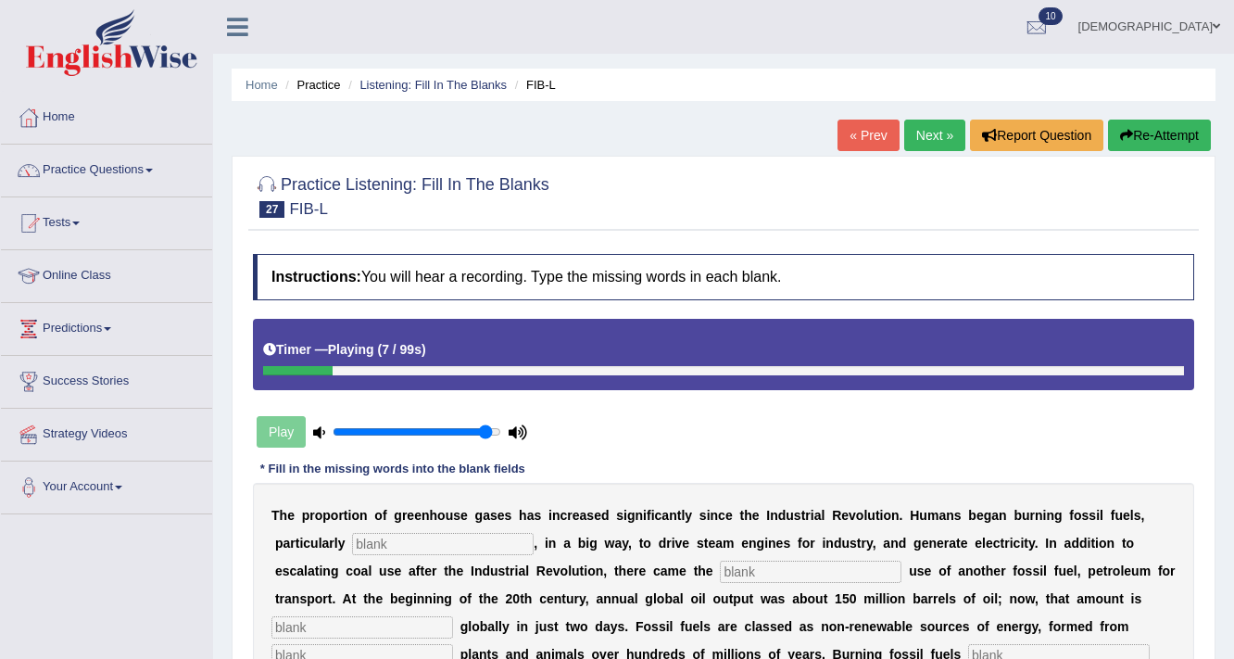
click at [924, 130] on link "Next »" at bounding box center [934, 134] width 61 height 31
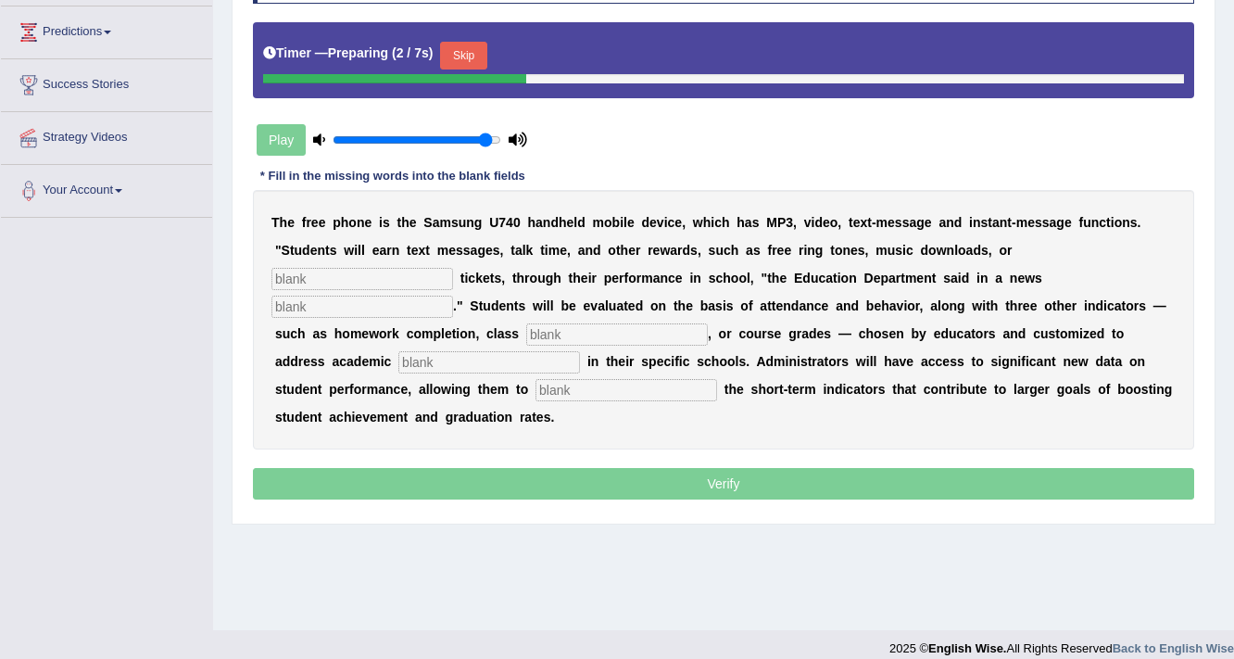
click at [486, 45] on button "Skip" at bounding box center [463, 56] width 46 height 28
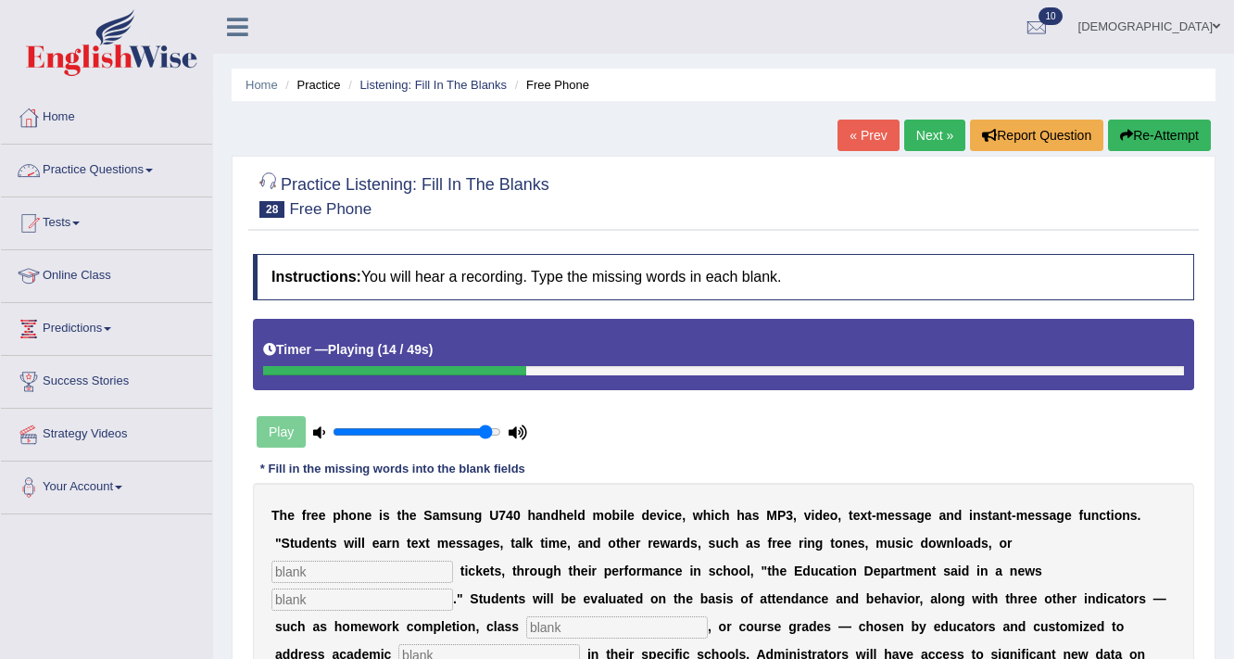
click at [115, 167] on link "Practice Questions" at bounding box center [106, 167] width 211 height 46
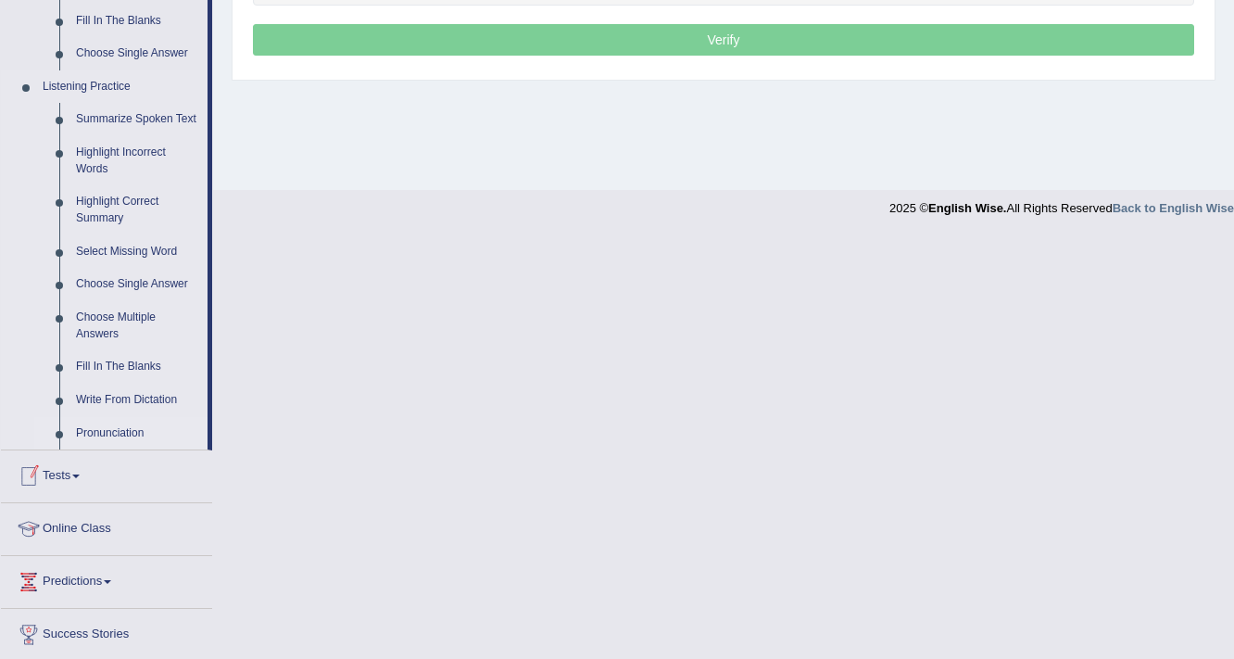
scroll to position [741, 0]
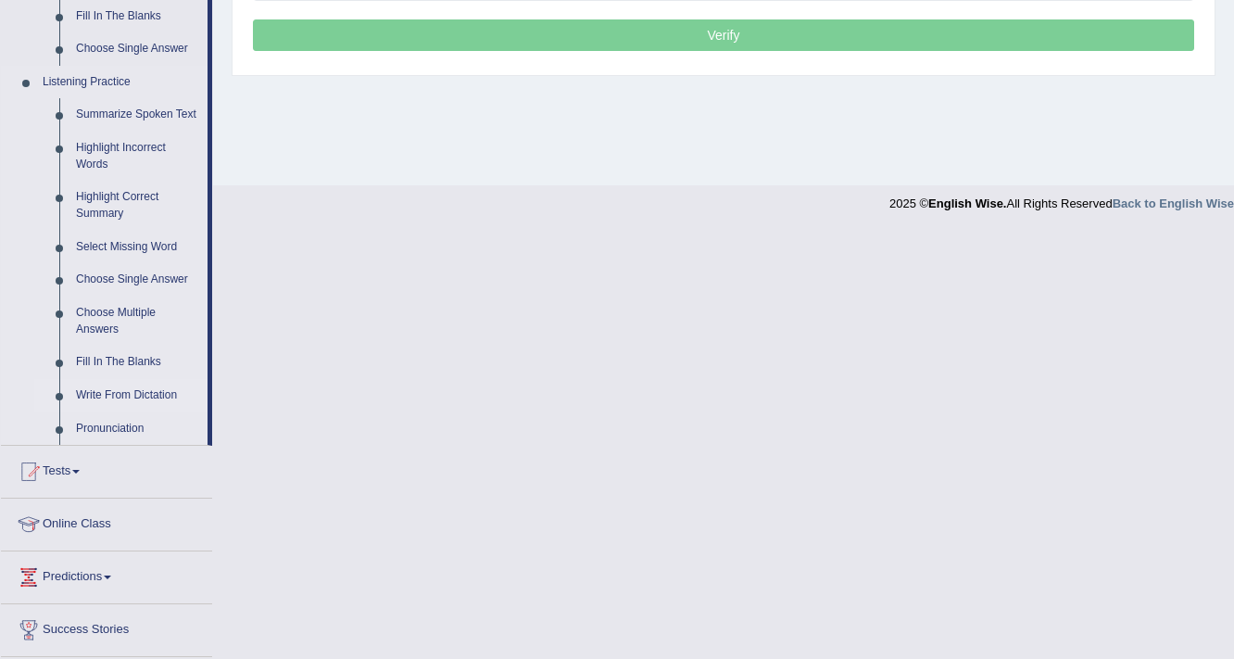
click at [119, 393] on link "Write From Dictation" at bounding box center [138, 395] width 140 height 33
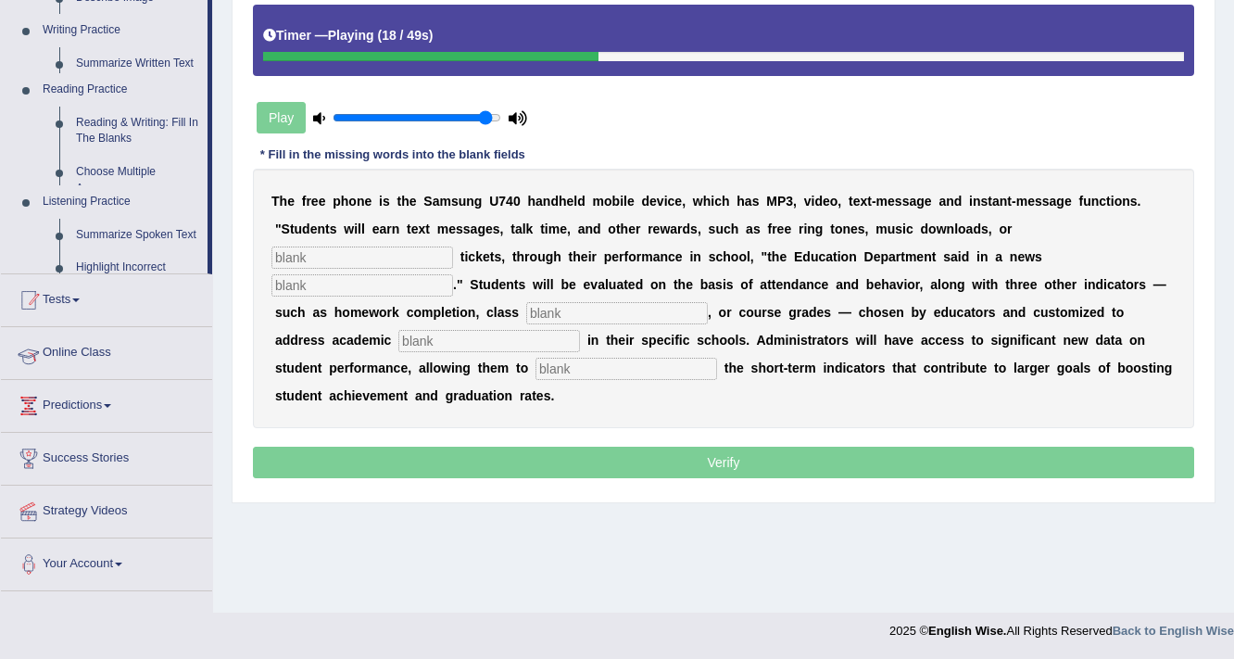
scroll to position [314, 0]
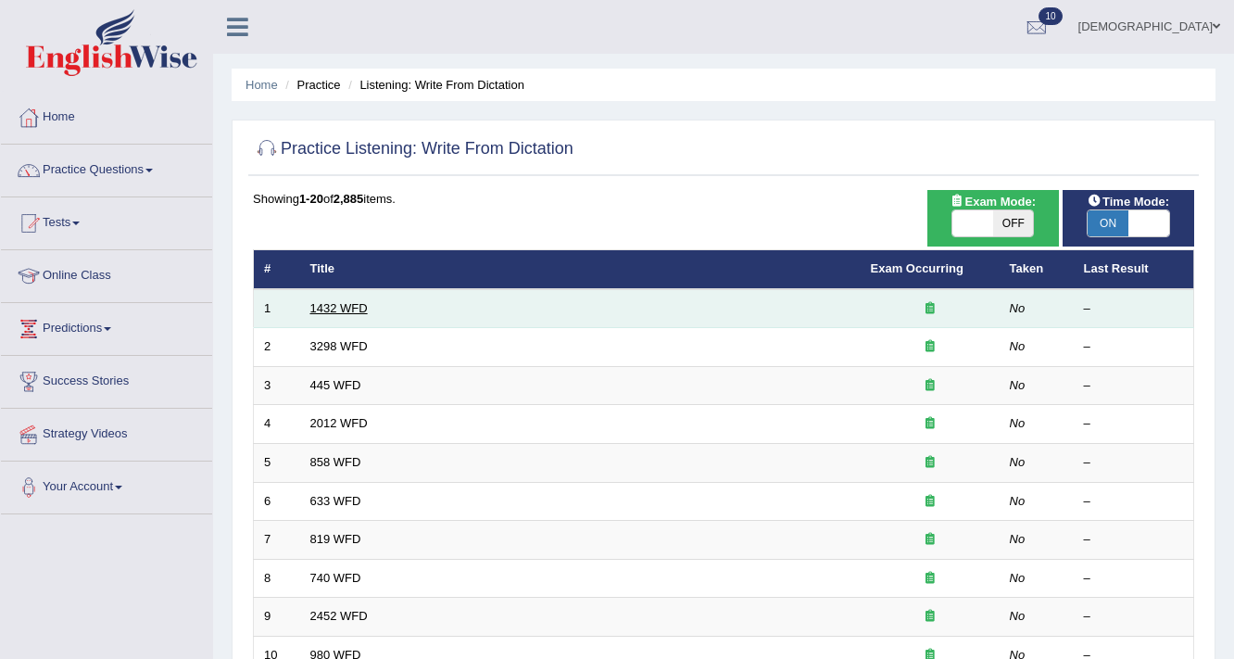
click at [348, 301] on link "1432 WFD" at bounding box center [338, 308] width 57 height 14
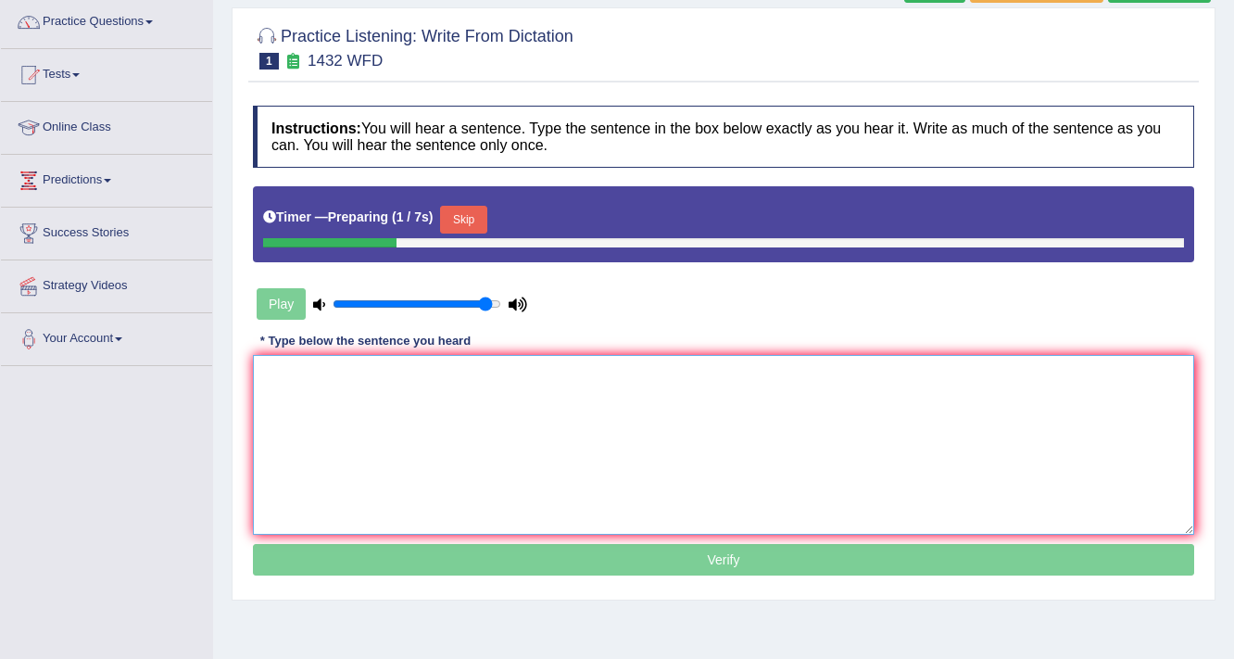
click at [597, 383] on textarea at bounding box center [723, 445] width 941 height 180
click at [471, 216] on button "Skip" at bounding box center [463, 220] width 46 height 28
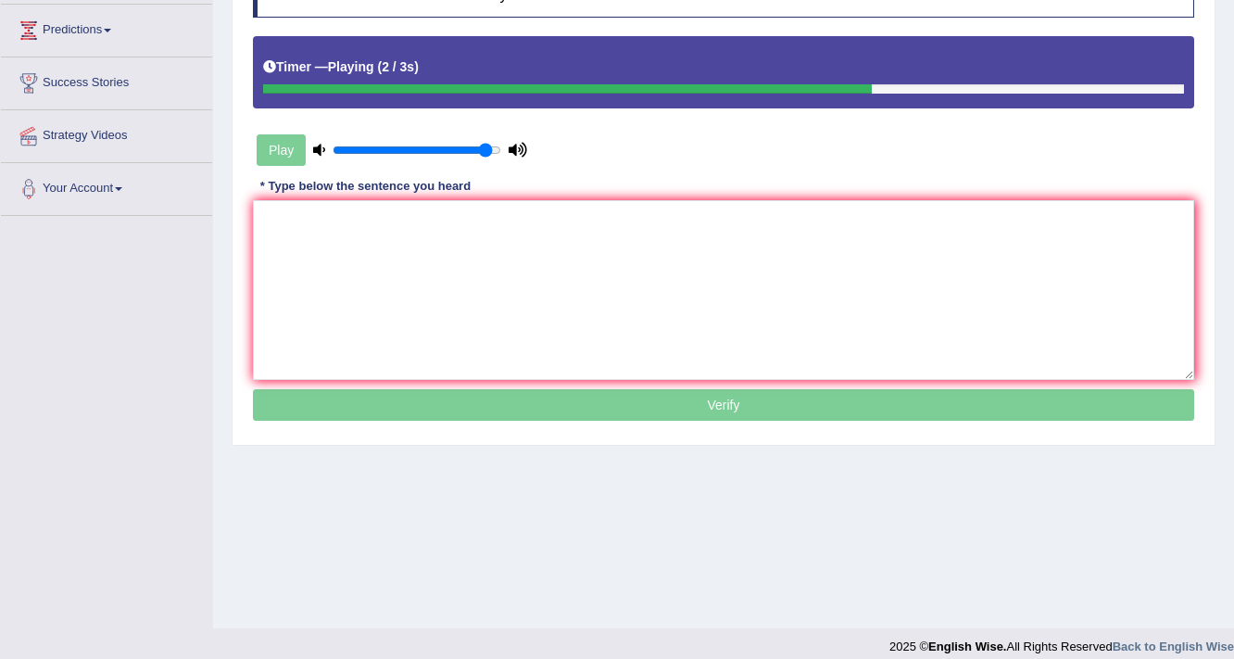
scroll to position [314, 0]
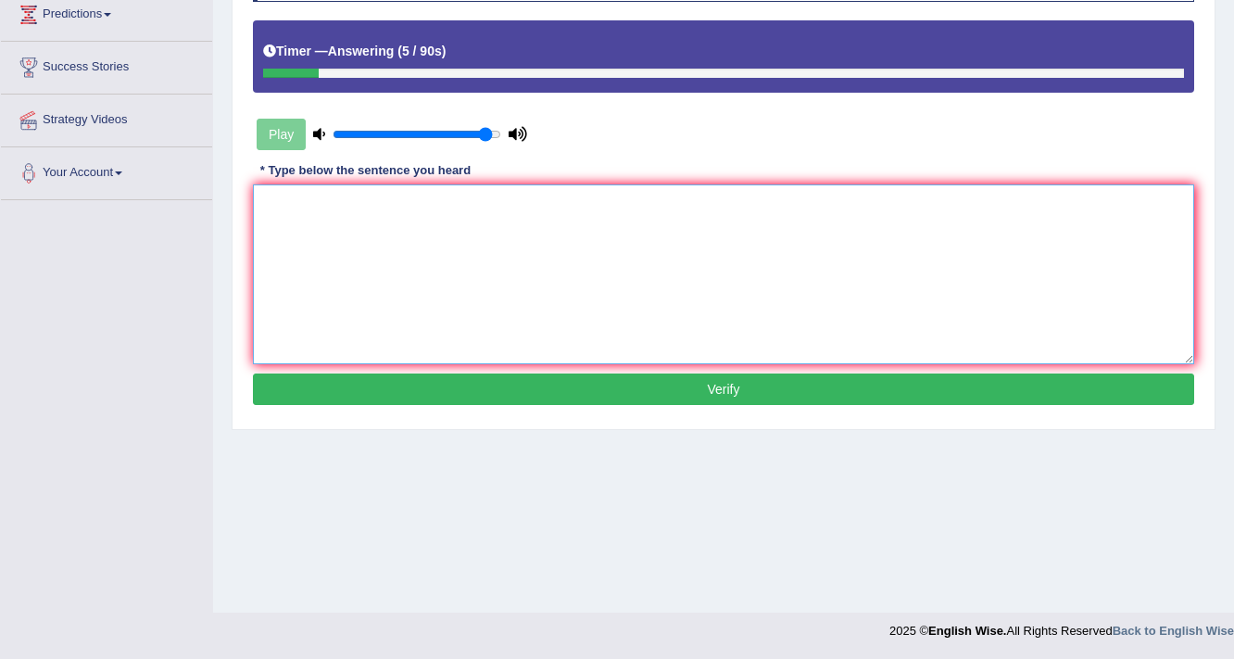
click at [481, 306] on textarea at bounding box center [723, 274] width 941 height 180
click at [276, 207] on textarea "more physical activity is beneficial for your health." at bounding box center [723, 274] width 941 height 180
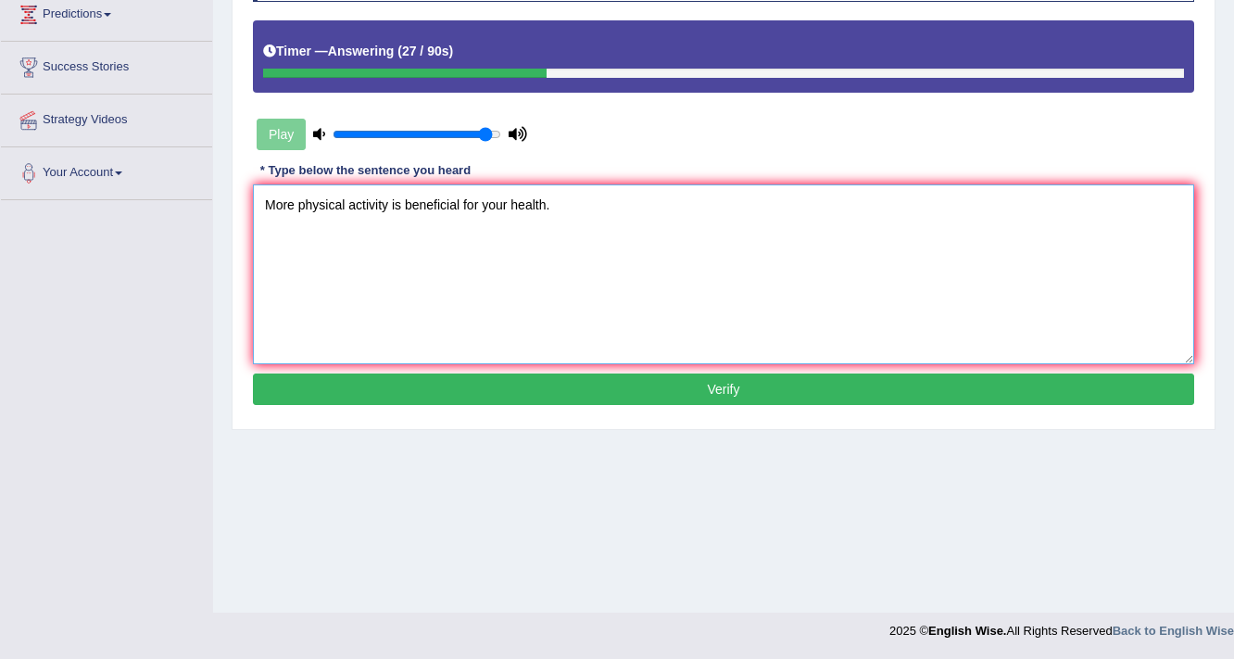
type textarea "More physical activity is beneficial for your health."
click at [397, 396] on button "Verify" at bounding box center [723, 388] width 941 height 31
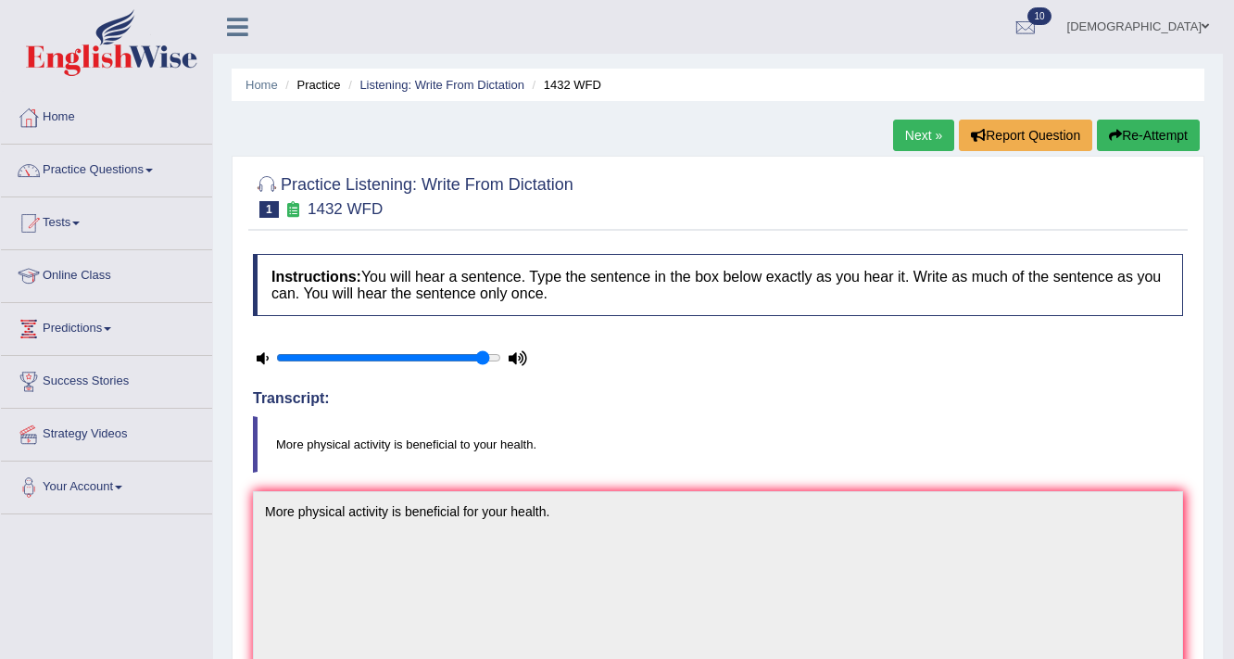
scroll to position [0, 0]
click at [912, 144] on link "Next »" at bounding box center [923, 134] width 61 height 31
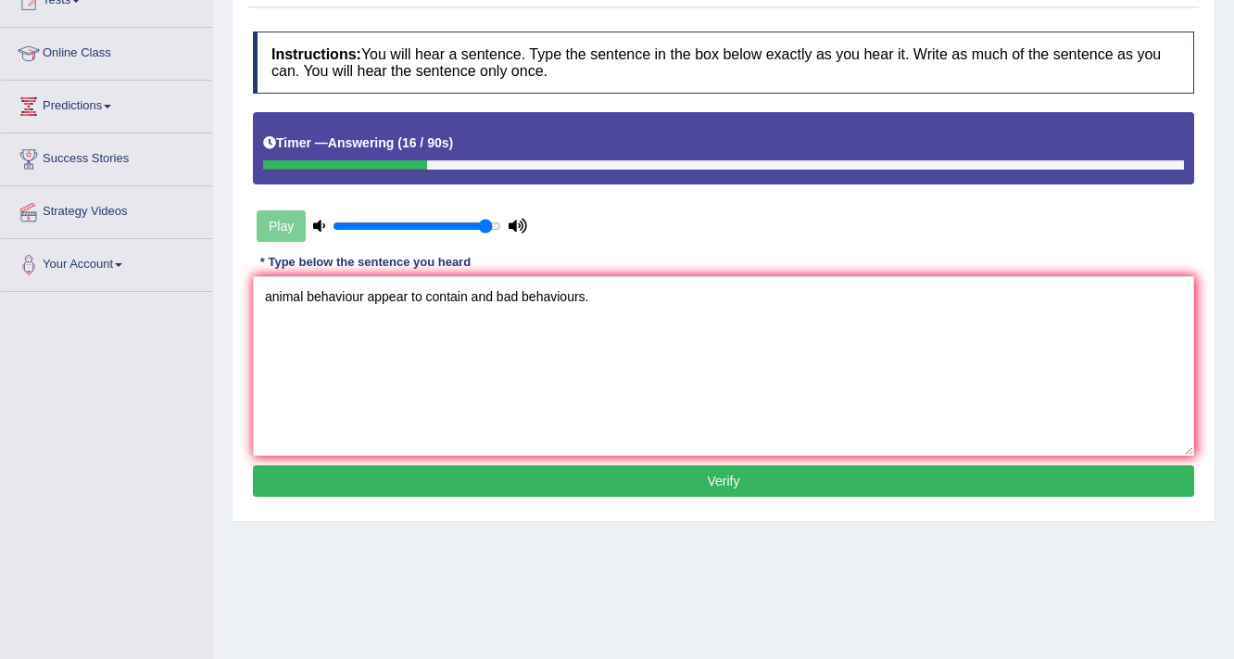
click at [270, 296] on textarea "animal behaviour appear to contain and bad behaviours." at bounding box center [723, 366] width 941 height 180
type textarea "Animal behaviour appear to contain and bad behaviours."
click at [555, 471] on button "Verify" at bounding box center [723, 480] width 941 height 31
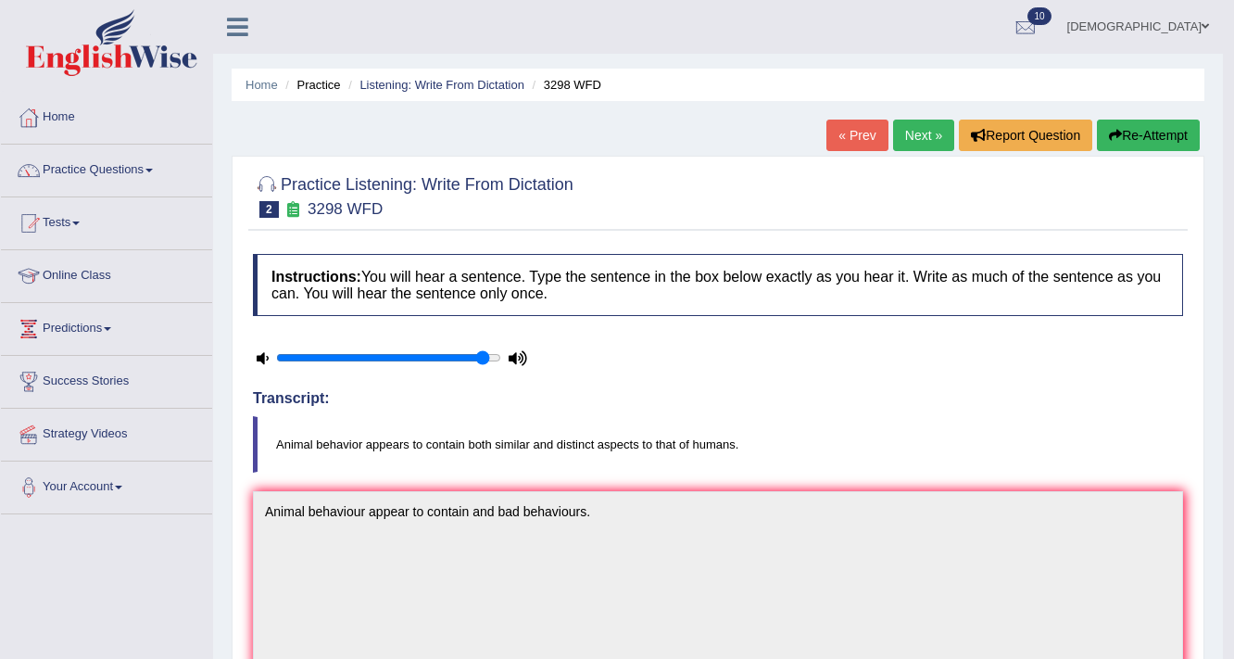
click at [915, 133] on link "Next »" at bounding box center [923, 134] width 61 height 31
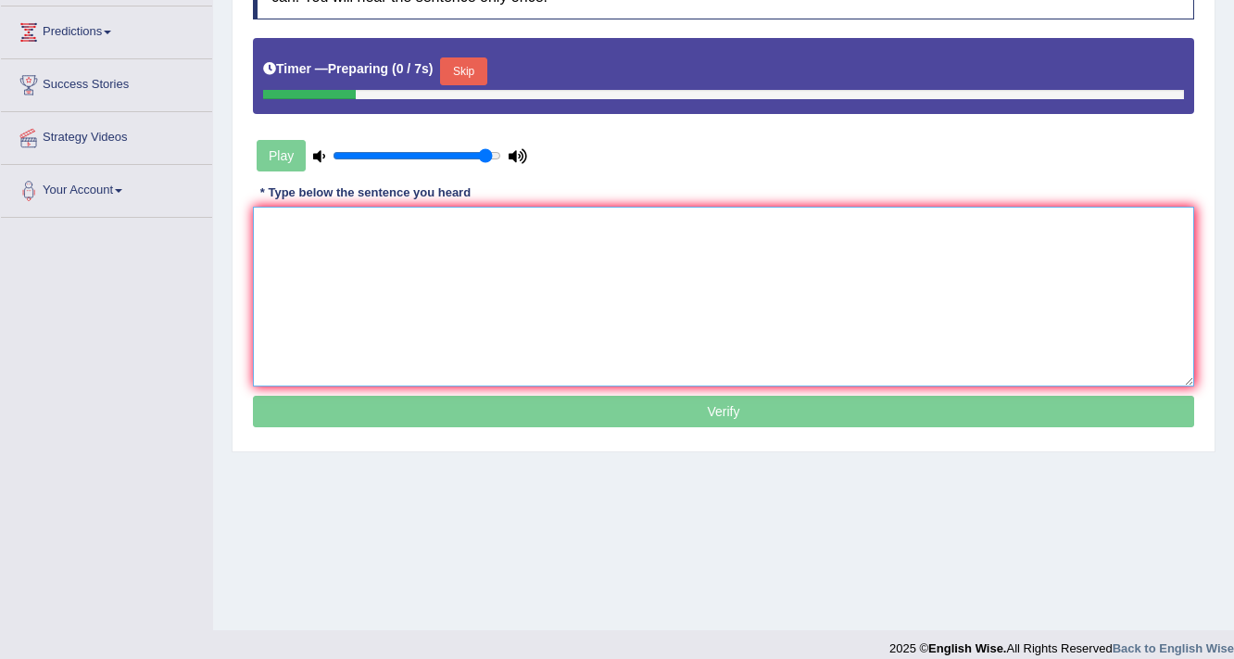
click at [741, 319] on textarea at bounding box center [723, 297] width 941 height 180
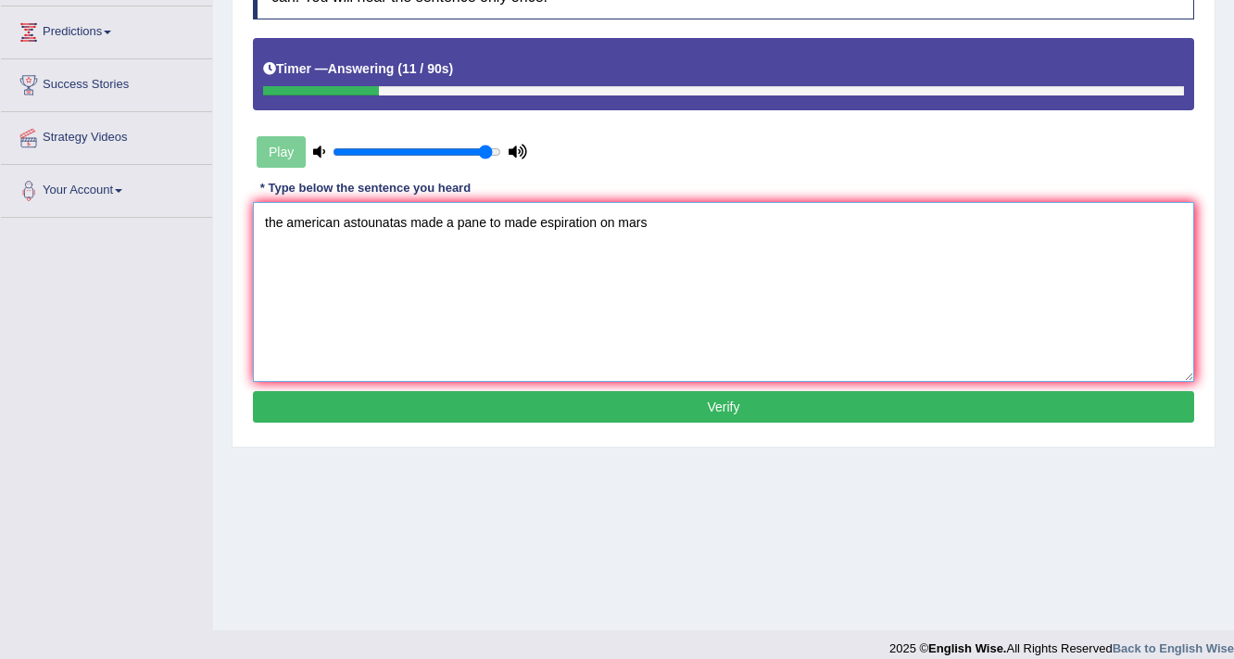
click at [267, 216] on textarea "the american astounatas made a pane to made espiration on mars" at bounding box center [723, 292] width 941 height 180
click at [298, 222] on textarea "The american astounatas made a pane to made espiration on mars" at bounding box center [723, 292] width 941 height 180
click at [364, 222] on textarea "The [DEMOGRAPHIC_DATA] astounatas made a pane to made espiration on mars" at bounding box center [723, 292] width 941 height 180
click at [411, 229] on textarea "The American astrounatas made a pane to made espiration on mars" at bounding box center [723, 292] width 941 height 180
click at [471, 224] on textarea "The American astrounates made a pane to made espiration on mars" at bounding box center [723, 292] width 941 height 180
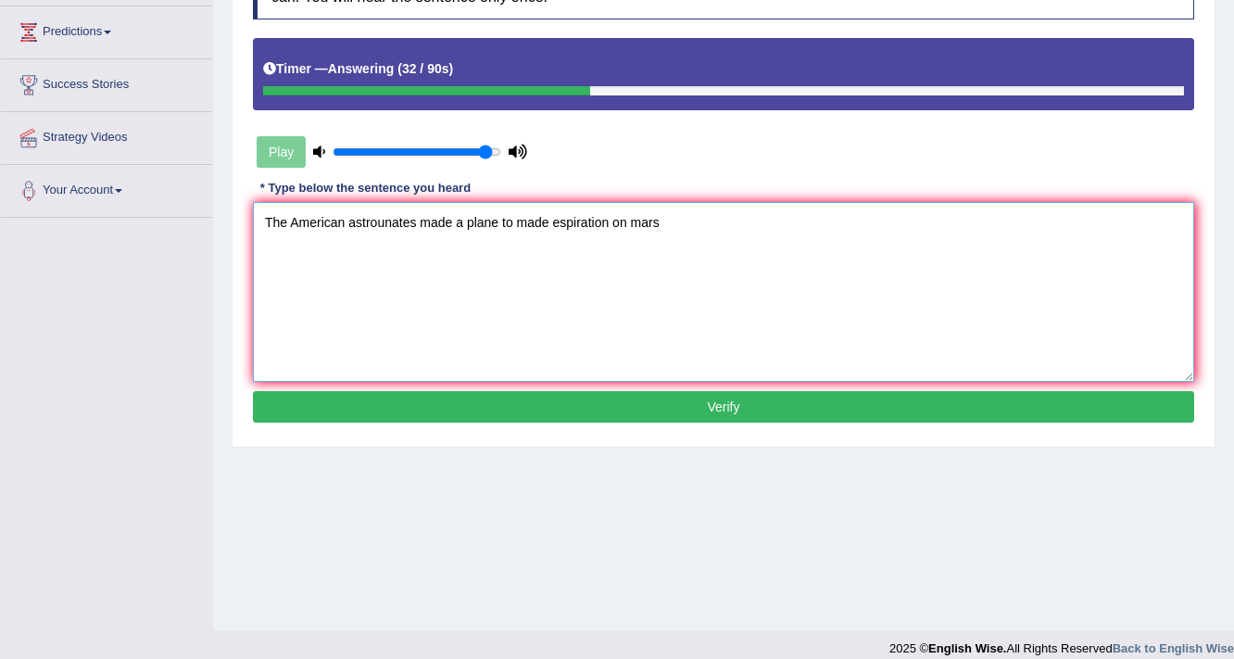
click at [559, 222] on textarea "The American astrounates made a plane to made espiration on mars" at bounding box center [723, 292] width 941 height 180
click at [683, 233] on textarea "The American astrounates made a plane to made aspiration on mars" at bounding box center [723, 292] width 941 height 180
type textarea "The American astrounates made a plane to made aspiration on mars."
click at [628, 403] on button "Verify" at bounding box center [723, 406] width 941 height 31
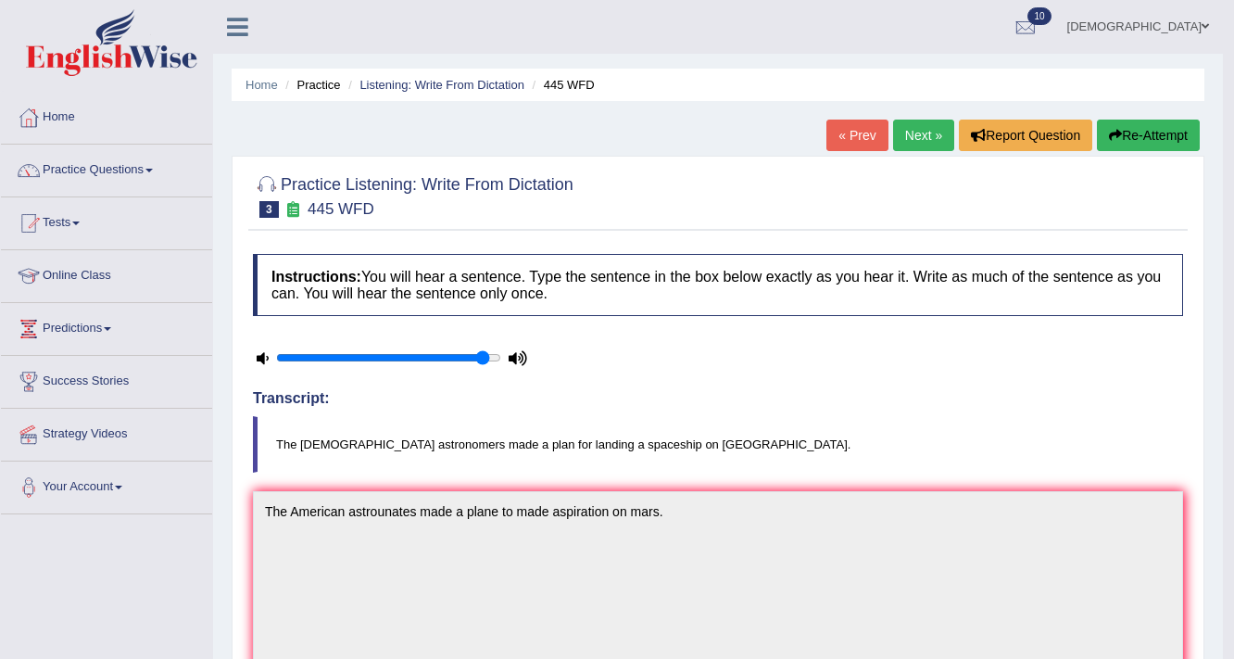
click at [903, 130] on link "Next »" at bounding box center [923, 134] width 61 height 31
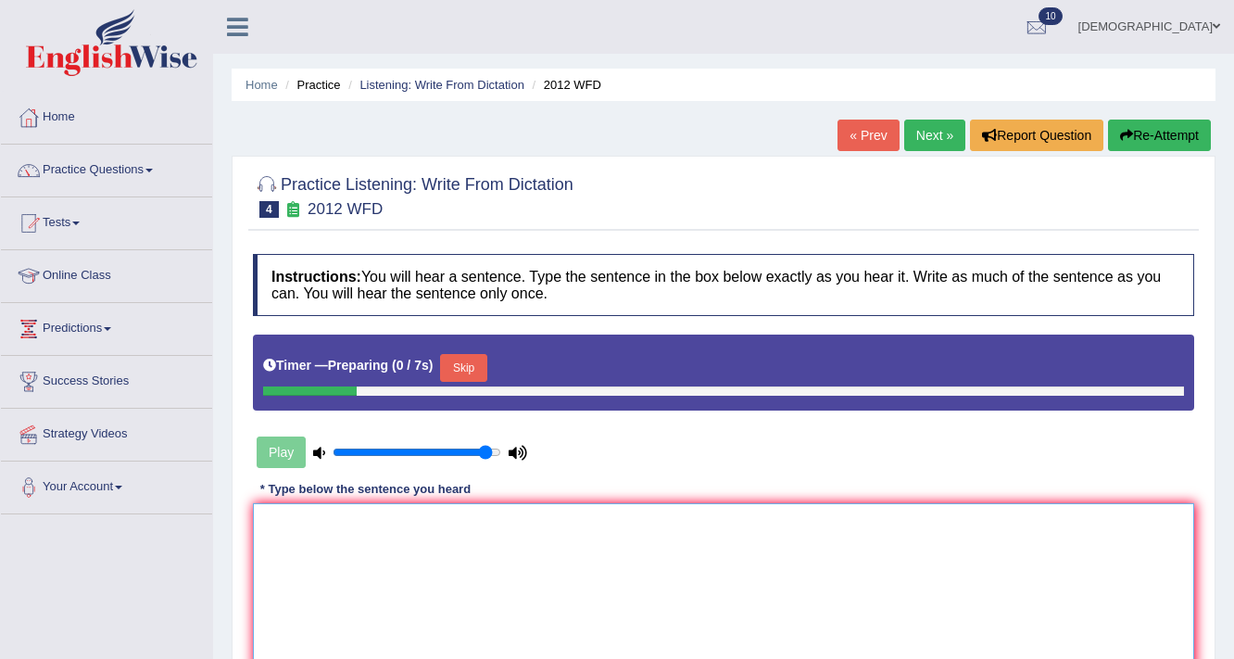
click at [701, 503] on textarea at bounding box center [723, 593] width 941 height 180
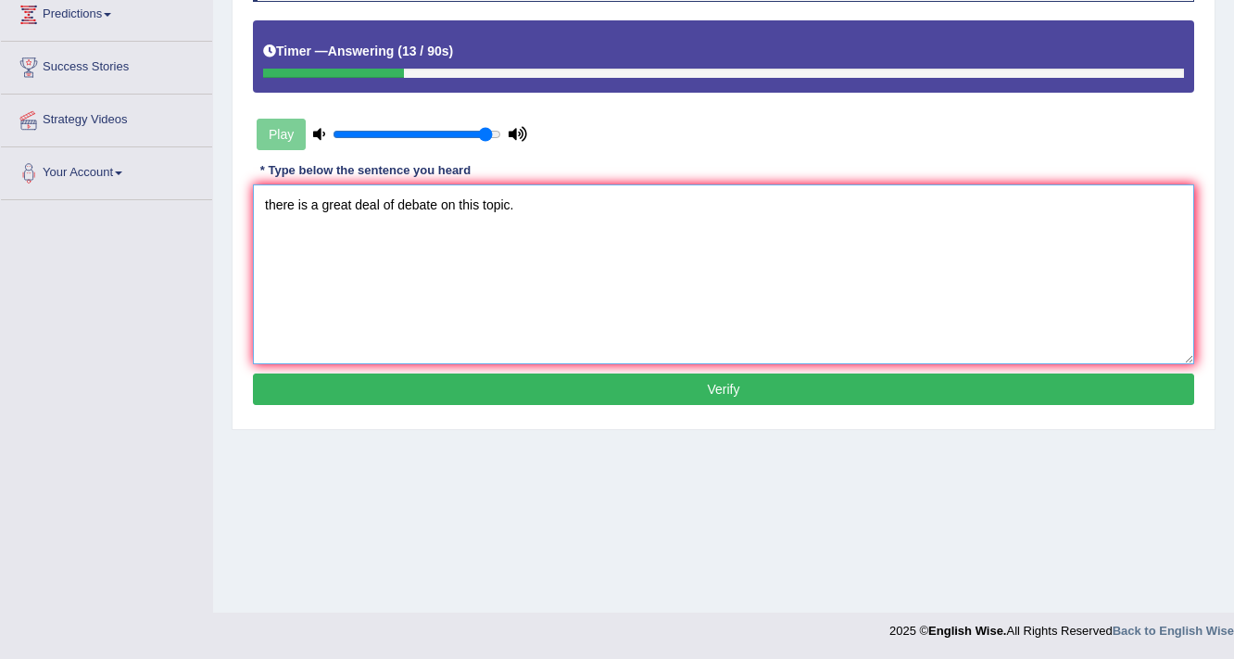
click at [266, 207] on textarea "there is a great deal of debate on this topic." at bounding box center [723, 274] width 941 height 180
type textarea "There is a great deal of debate on this topic."
click at [416, 393] on button "Verify" at bounding box center [723, 388] width 941 height 31
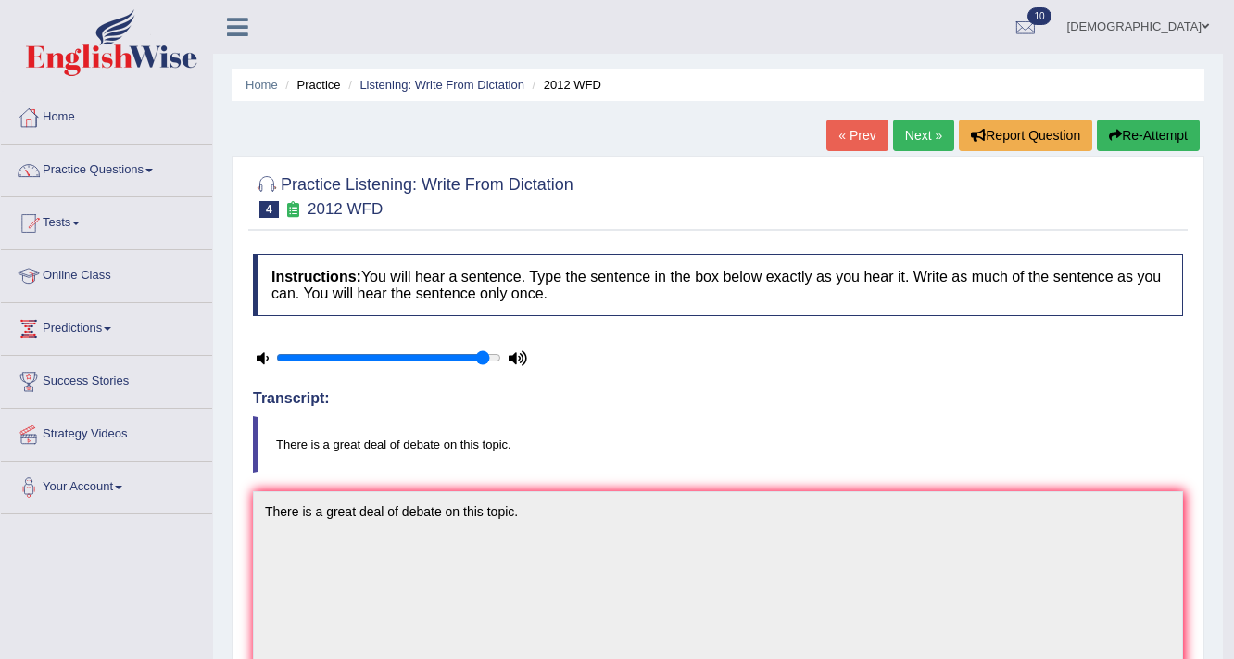
click at [914, 133] on link "Next »" at bounding box center [923, 134] width 61 height 31
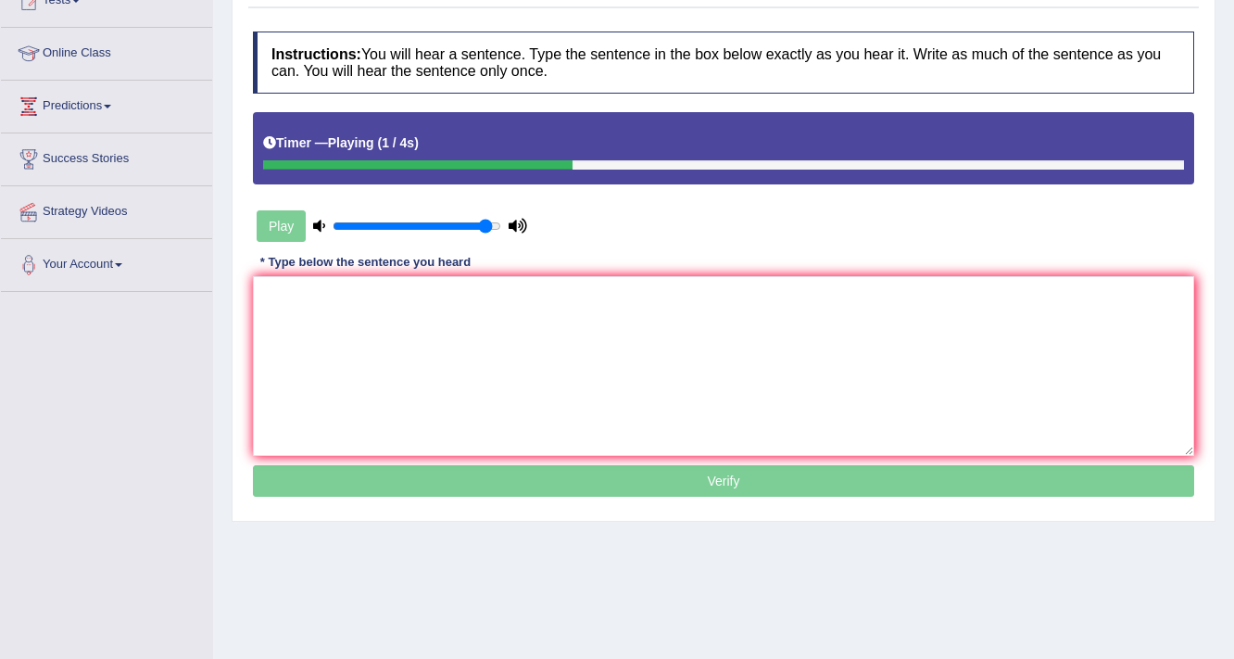
scroll to position [314, 0]
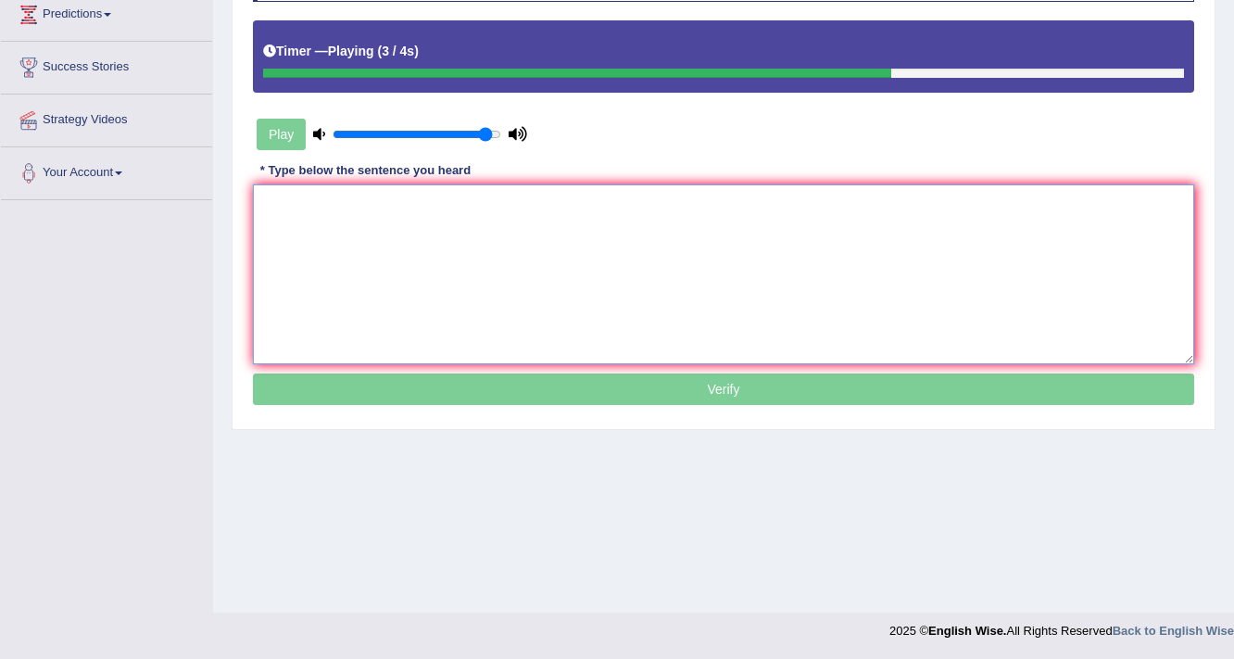
click at [627, 349] on textarea at bounding box center [723, 274] width 941 height 180
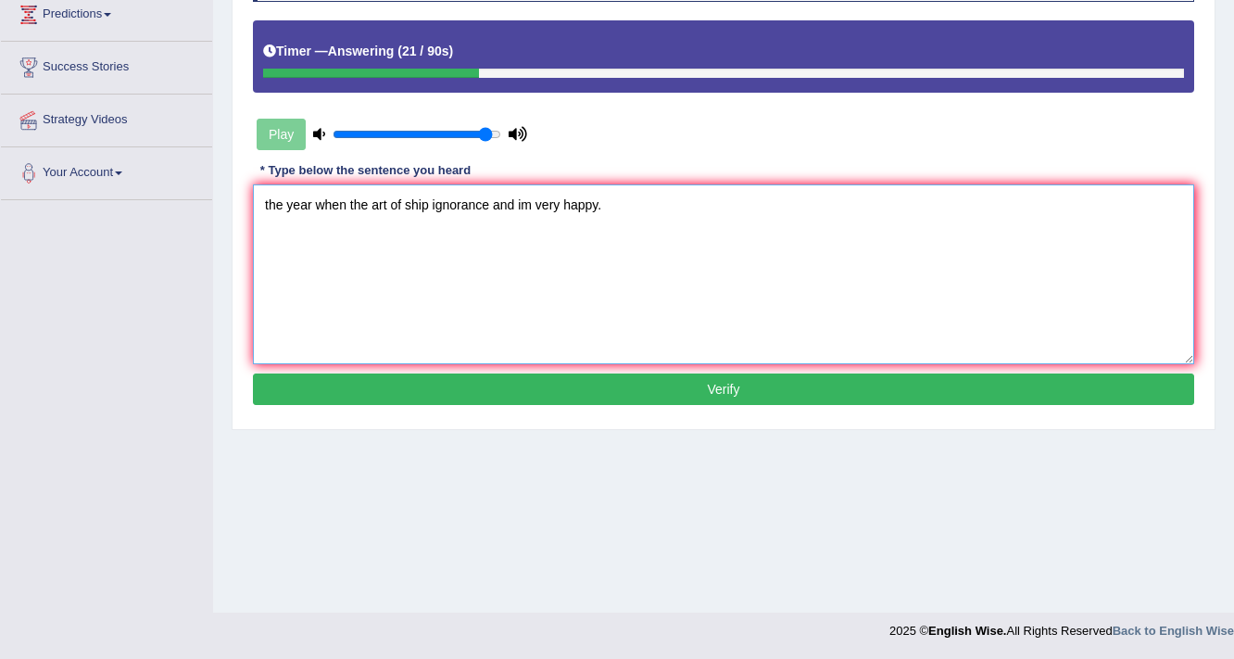
click at [268, 207] on textarea "the year when the art of ship ignorance and im very happy." at bounding box center [723, 274] width 941 height 180
type textarea "The year when the art of ship ignorance and im very happy."
click at [447, 389] on button "Verify" at bounding box center [723, 388] width 941 height 31
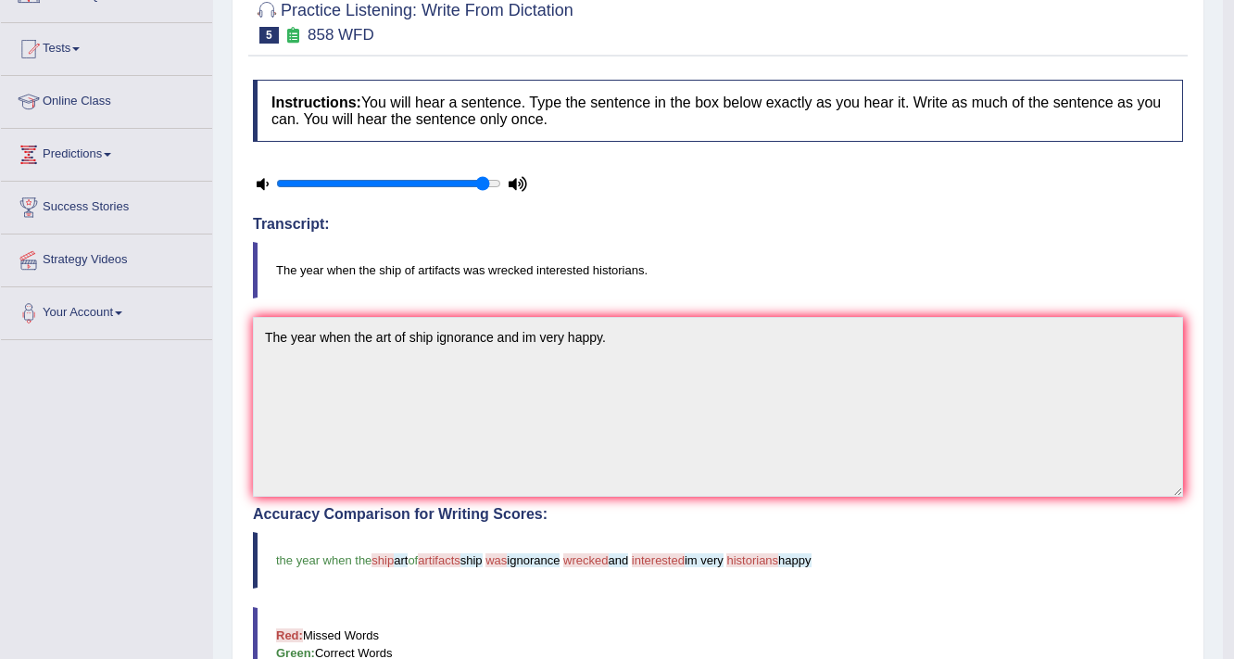
scroll to position [0, 0]
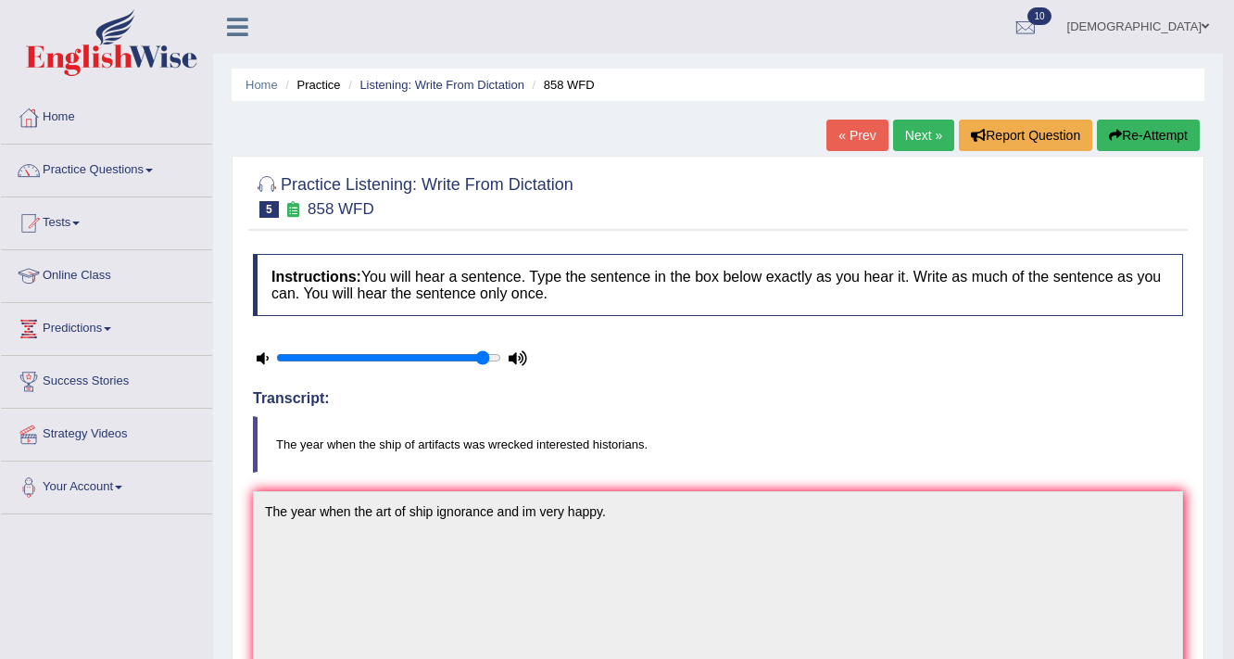
click at [910, 129] on link "Next »" at bounding box center [923, 134] width 61 height 31
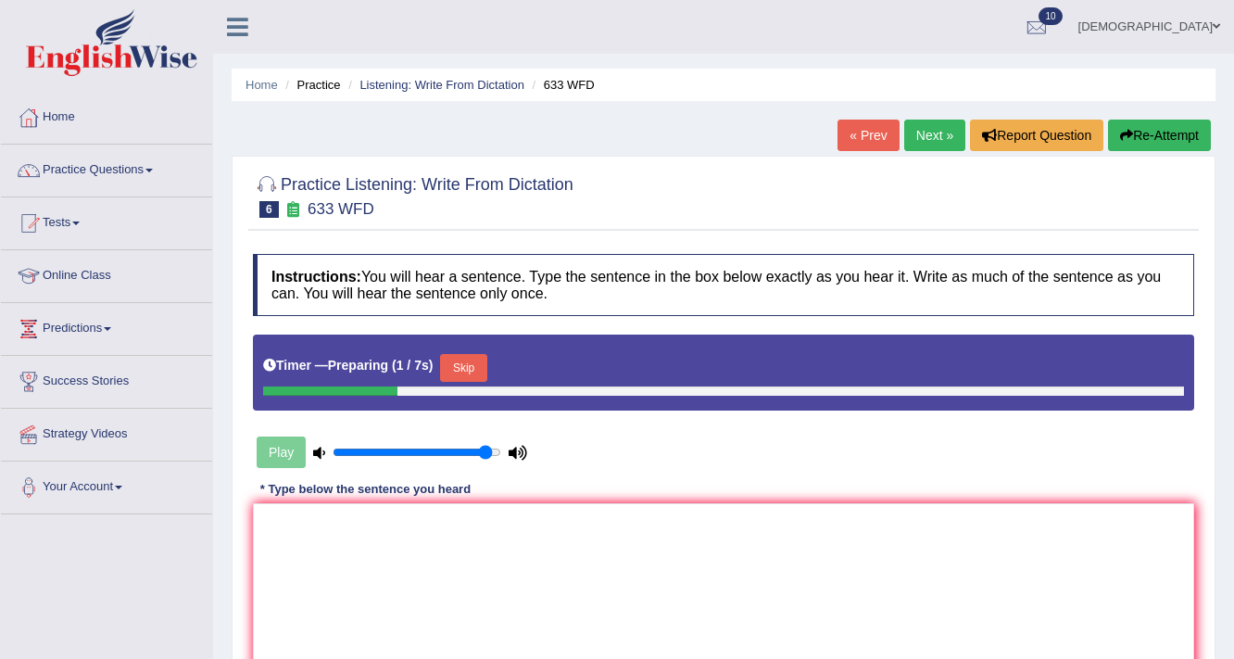
click at [813, 503] on textarea at bounding box center [723, 593] width 941 height 180
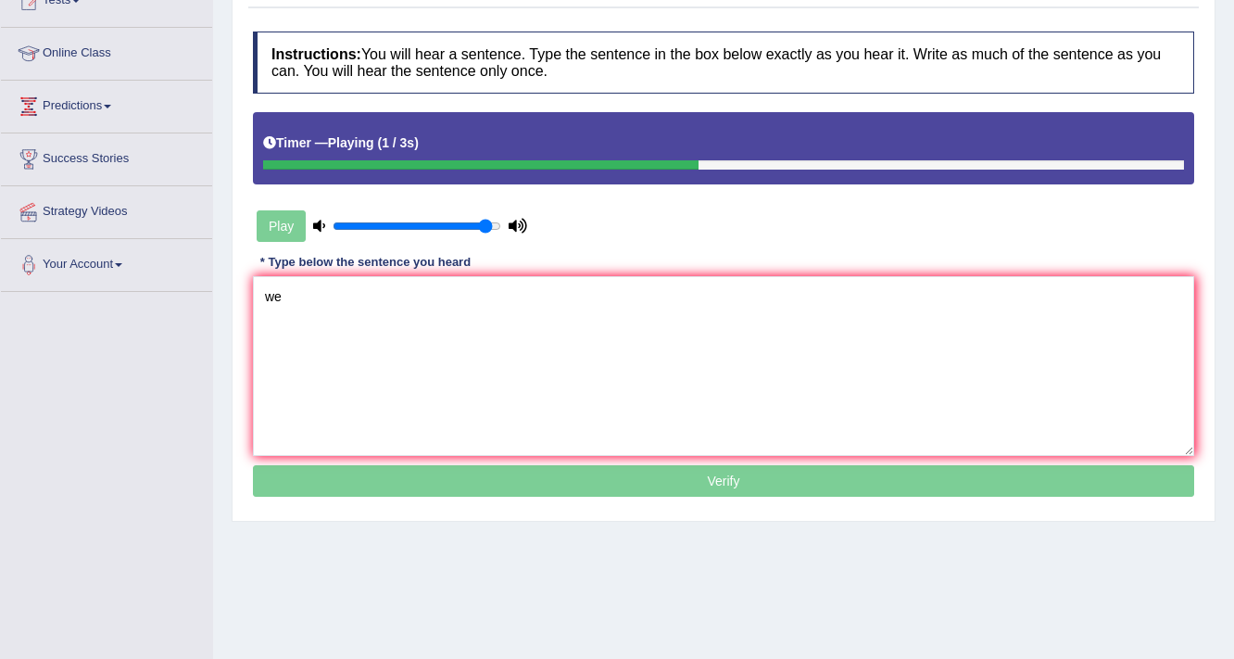
type textarea "w"
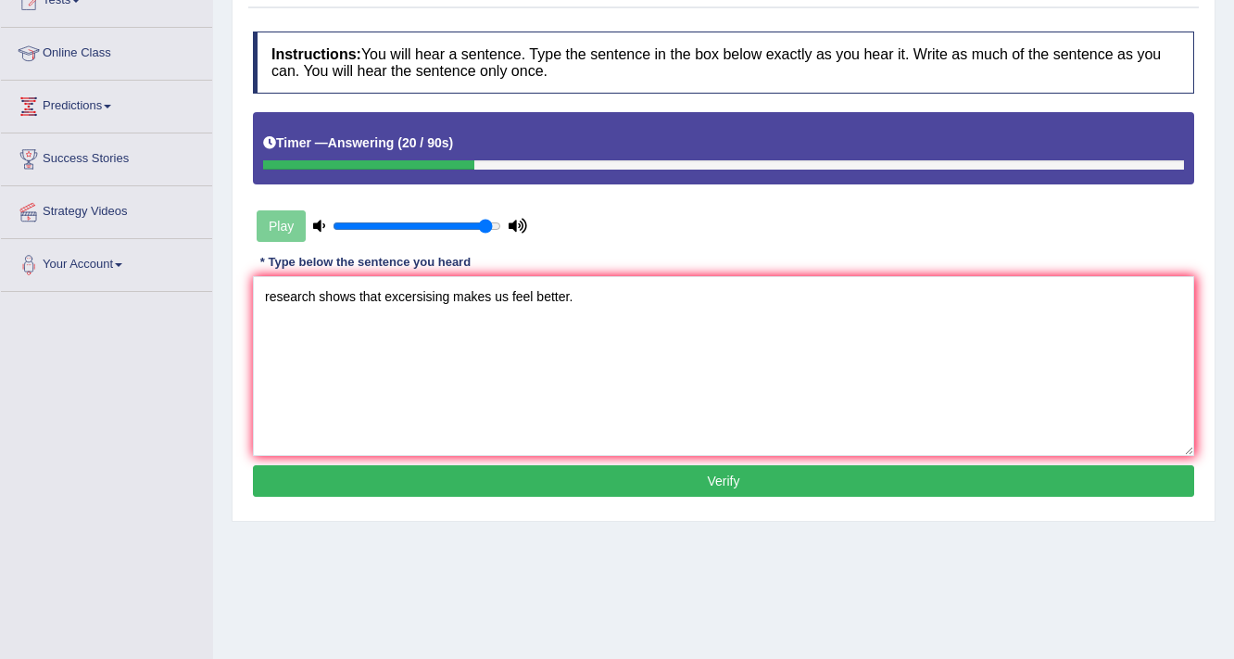
click at [270, 300] on textarea "research shows that excersising makes us feel better." at bounding box center [723, 366] width 941 height 180
click at [428, 302] on textarea "Research shows that excersising makes us feel better." at bounding box center [723, 366] width 941 height 180
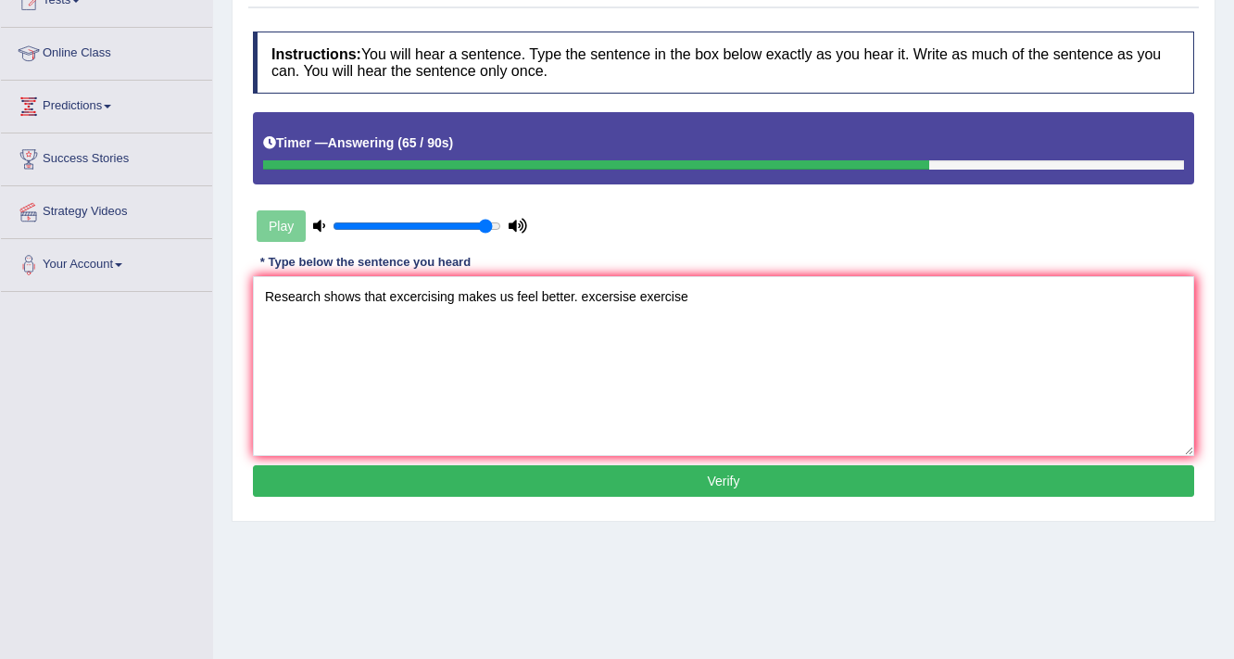
type textarea "Research shows that excercising makes us feel better. excersise exercise"
click at [634, 488] on button "Verify" at bounding box center [723, 480] width 941 height 31
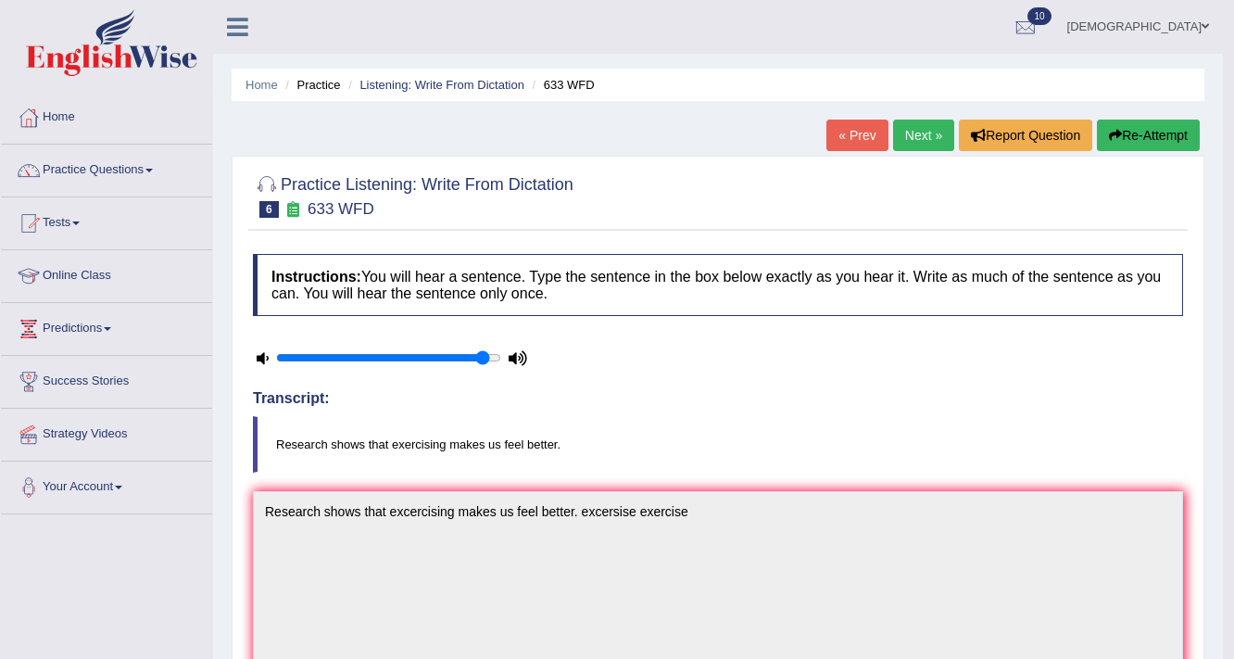
click at [915, 137] on link "Next »" at bounding box center [923, 134] width 61 height 31
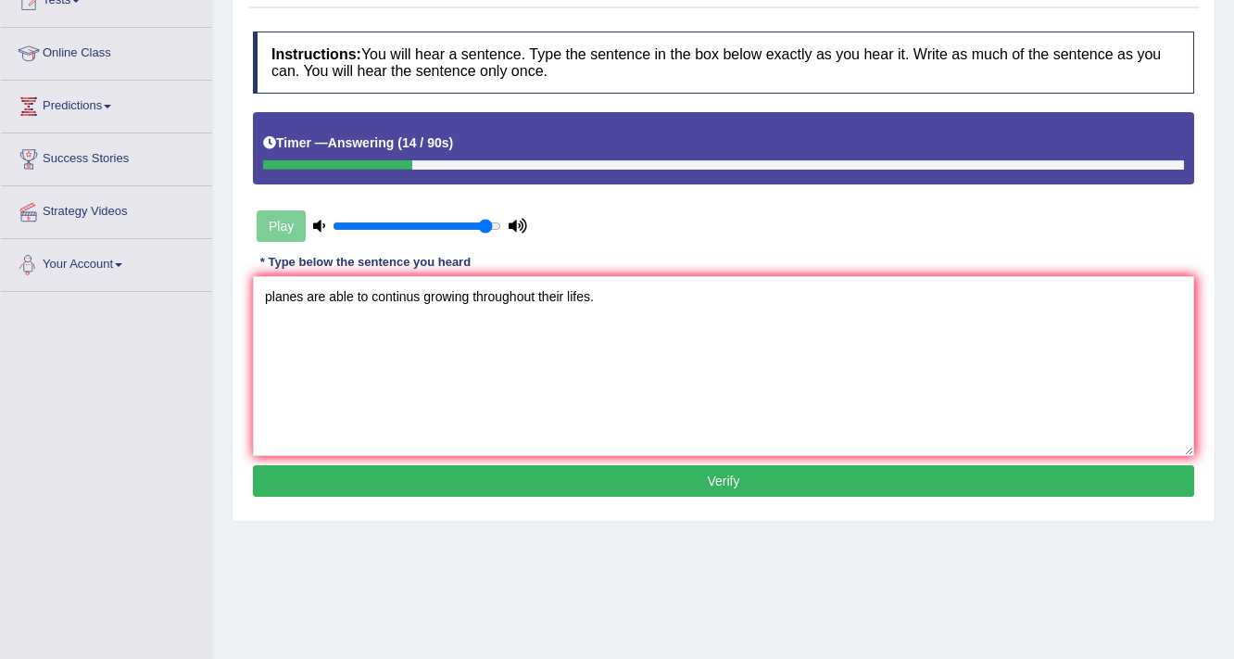
click at [272, 308] on textarea "planes are able to continus growing throughout their lifes." at bounding box center [723, 366] width 941 height 180
click at [401, 300] on textarea "Planes are able to continus growing throughout their lifes." at bounding box center [723, 366] width 941 height 180
click at [408, 300] on textarea "Planes are able to continus growing throughout their lifes." at bounding box center [723, 366] width 941 height 180
click at [646, 309] on textarea "Planes are able to continous growing throughout their lifes." at bounding box center [723, 366] width 941 height 180
type textarea "Planes are able to continous growing throughout their lifes."
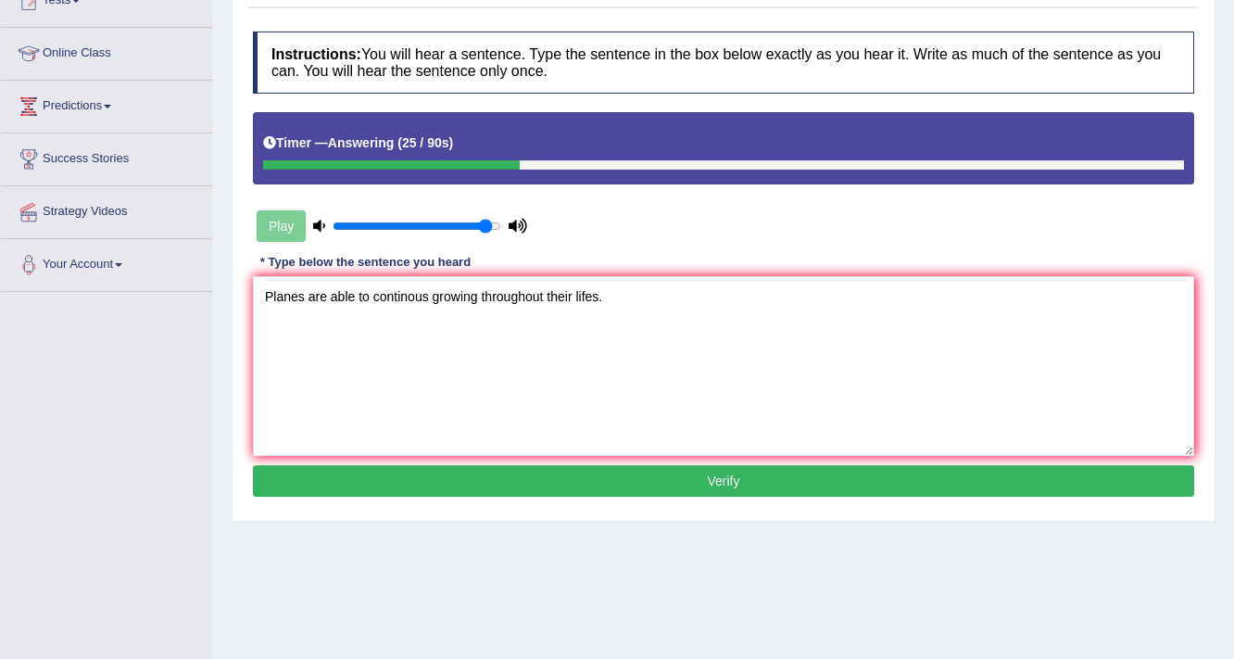
click at [647, 482] on button "Verify" at bounding box center [723, 480] width 941 height 31
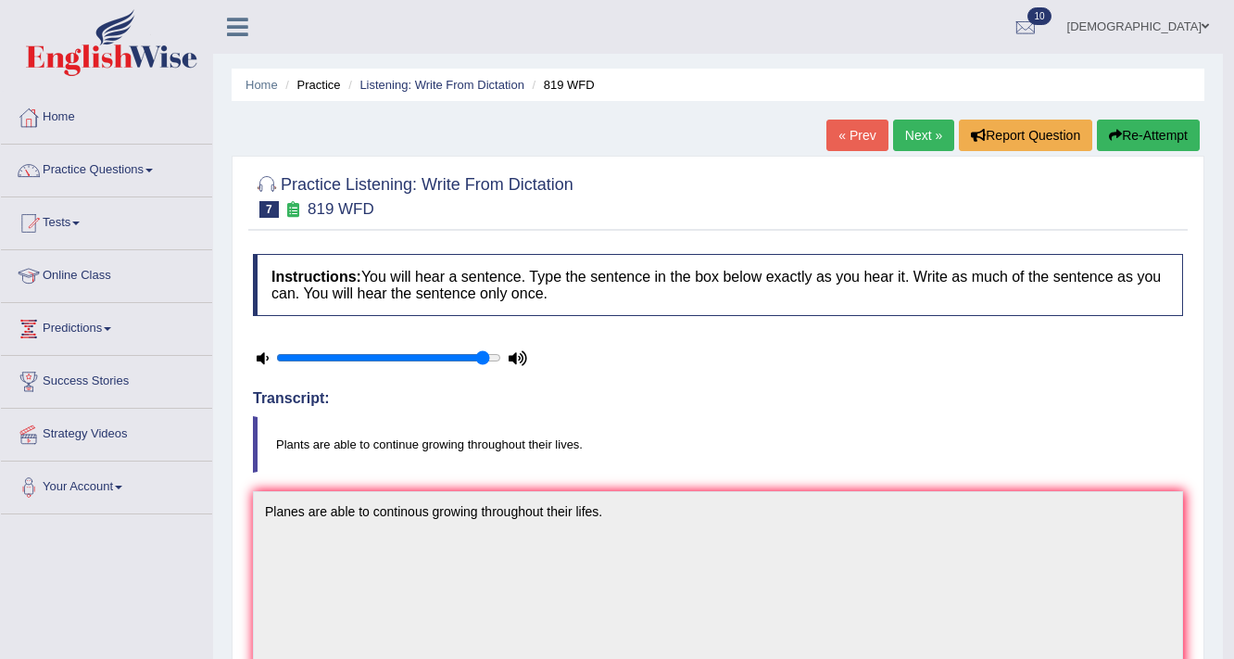
click at [920, 137] on link "Next »" at bounding box center [923, 134] width 61 height 31
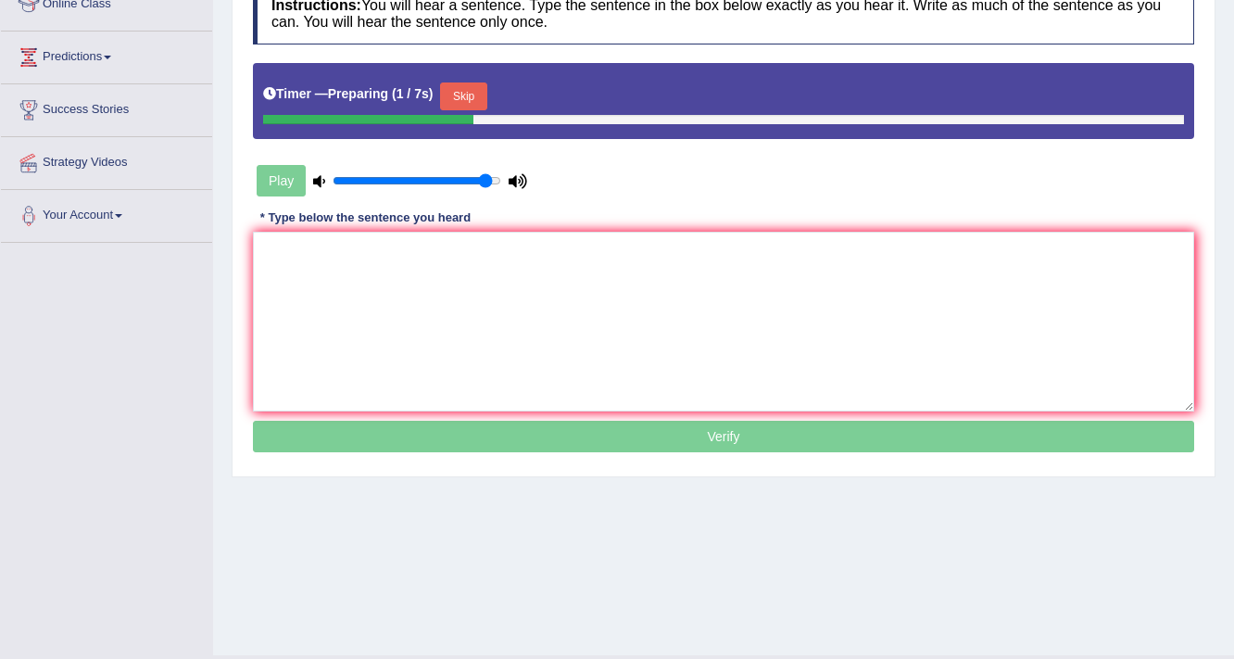
scroll to position [296, 0]
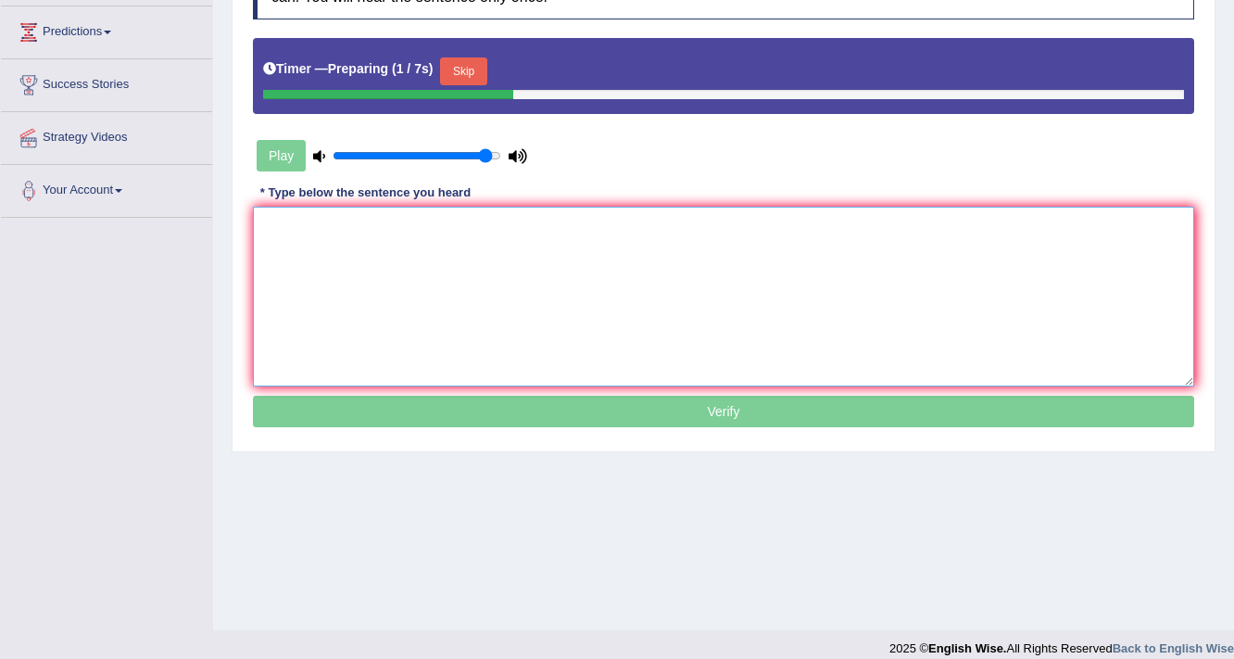
click at [879, 267] on textarea at bounding box center [723, 297] width 941 height 180
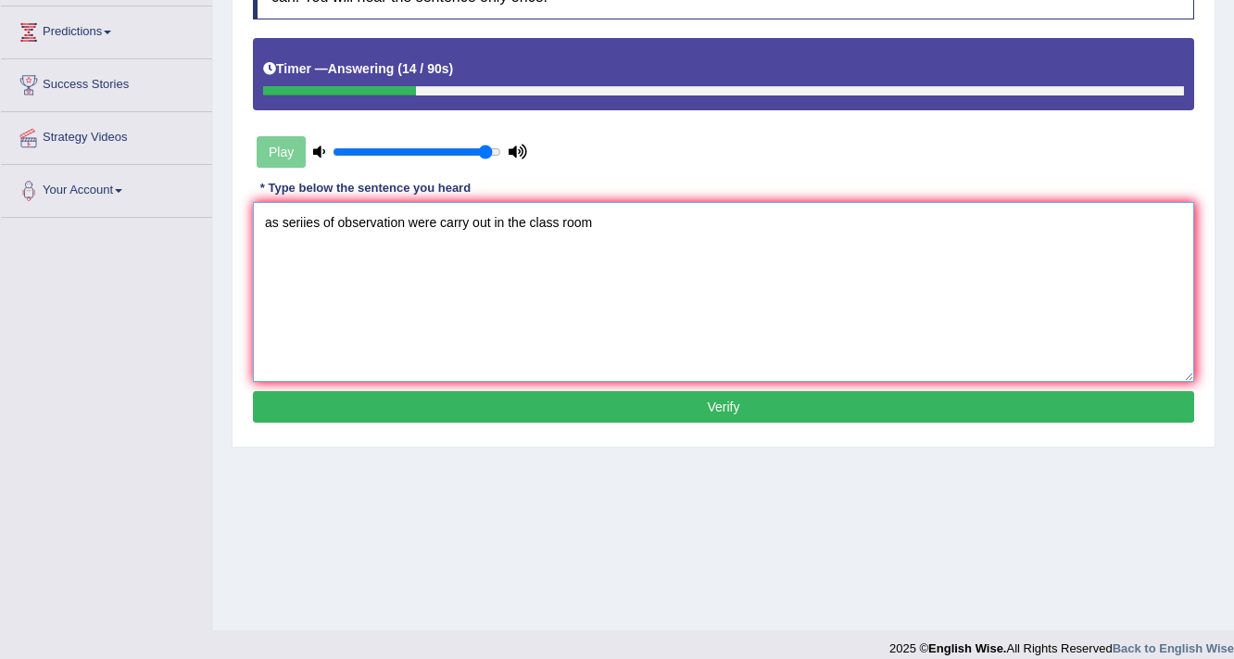
click at [272, 222] on textarea "as seriies of observation were carry out in the class room" at bounding box center [723, 292] width 941 height 180
click at [278, 226] on textarea "as seriies of observation were carry out in the class room" at bounding box center [723, 292] width 941 height 180
click at [297, 223] on textarea "A seriies of observation were carry out in the class room" at bounding box center [723, 292] width 941 height 180
click at [589, 224] on textarea "A series of observation were carry out in the class room" at bounding box center [723, 292] width 941 height 180
click at [480, 219] on textarea "A series of observation were carry out in the class room." at bounding box center [723, 292] width 941 height 180
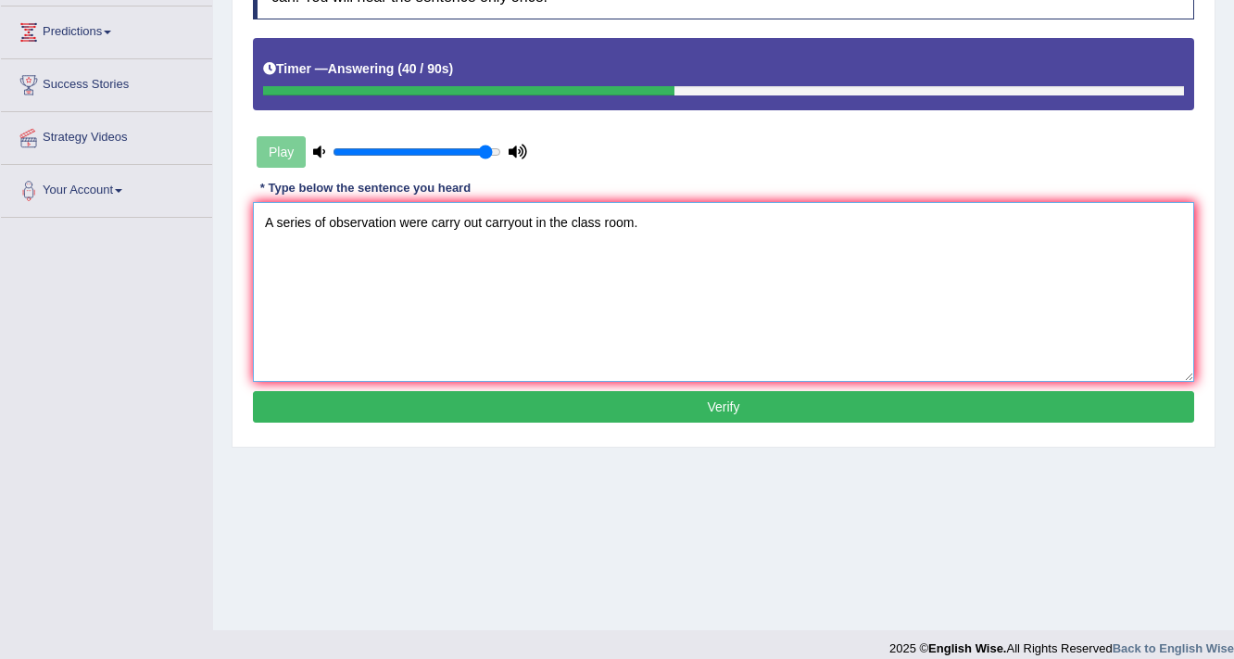
type textarea "A series of observation were carry out carryout in the class room."
click at [593, 399] on button "Verify" at bounding box center [723, 406] width 941 height 31
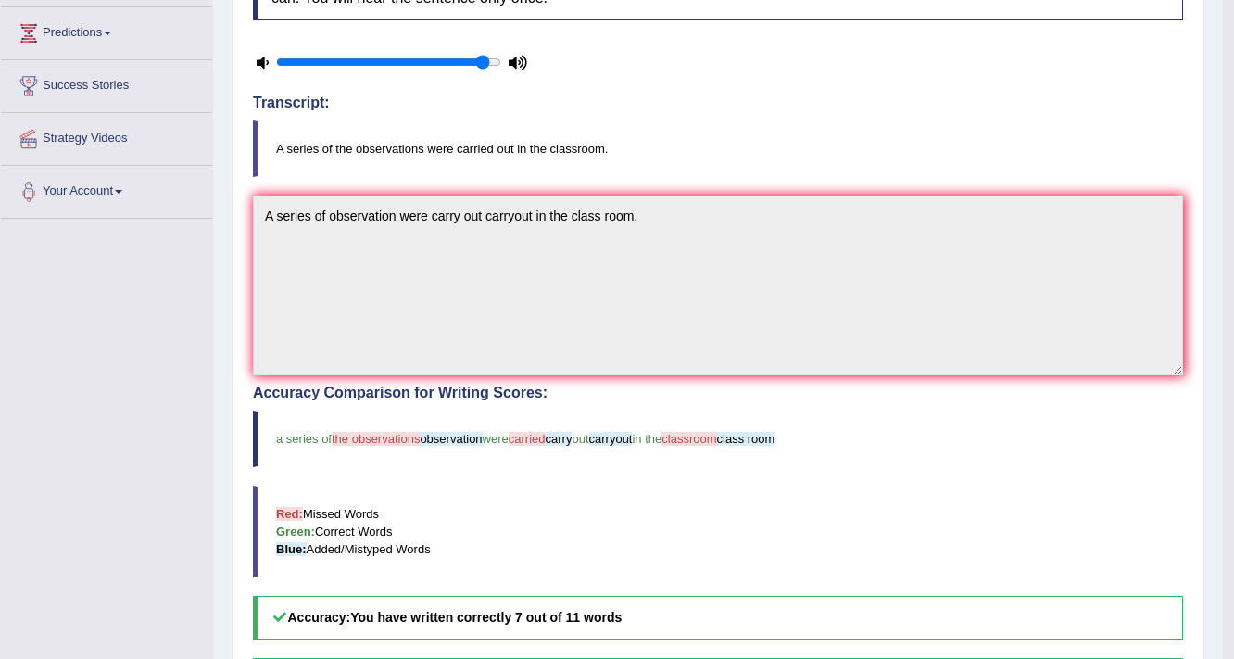
scroll to position [0, 0]
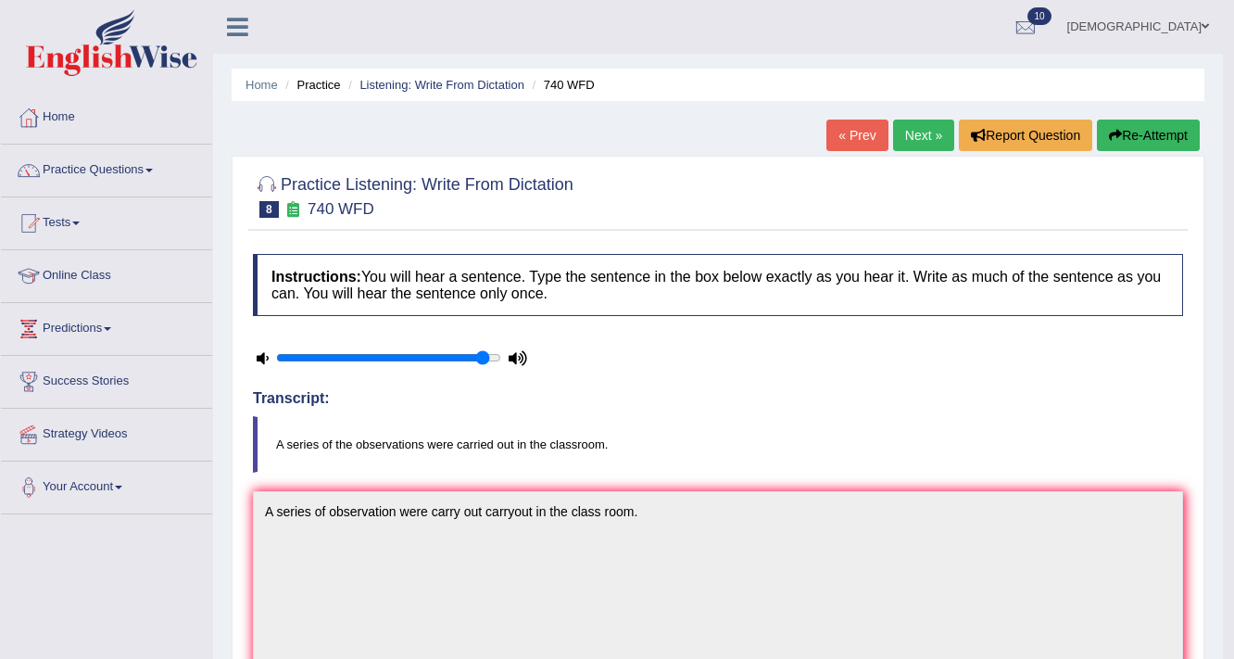
click at [924, 133] on link "Next »" at bounding box center [923, 134] width 61 height 31
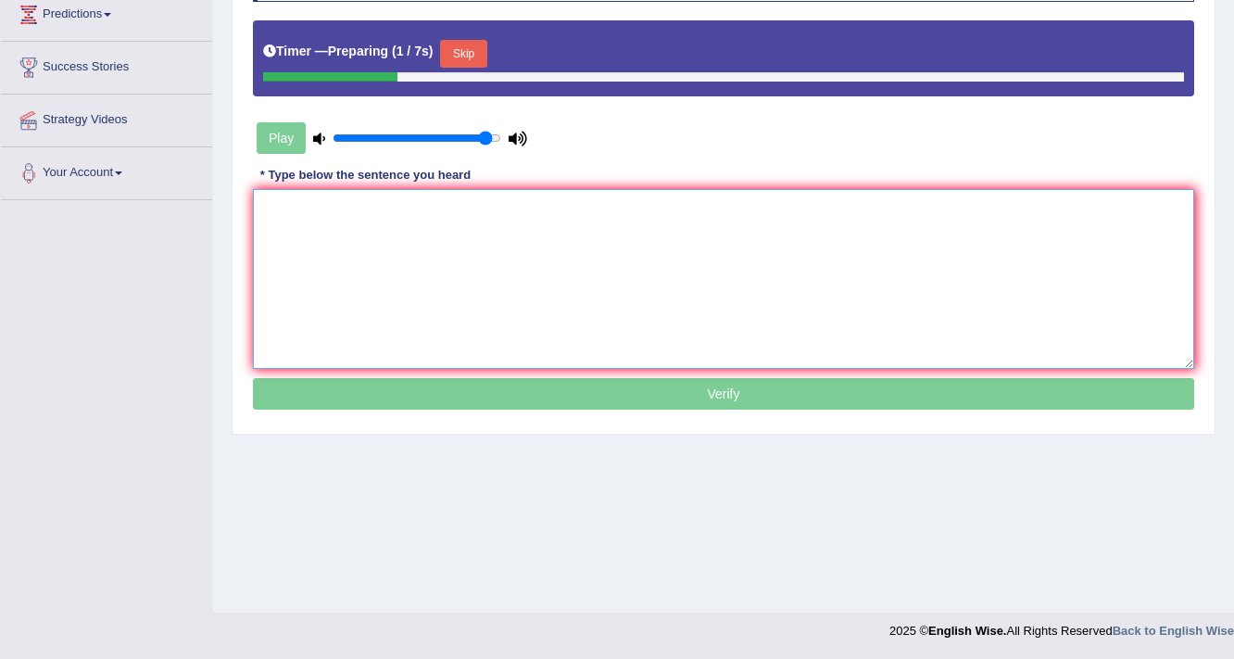
scroll to position [314, 0]
click at [883, 195] on textarea at bounding box center [723, 279] width 941 height 180
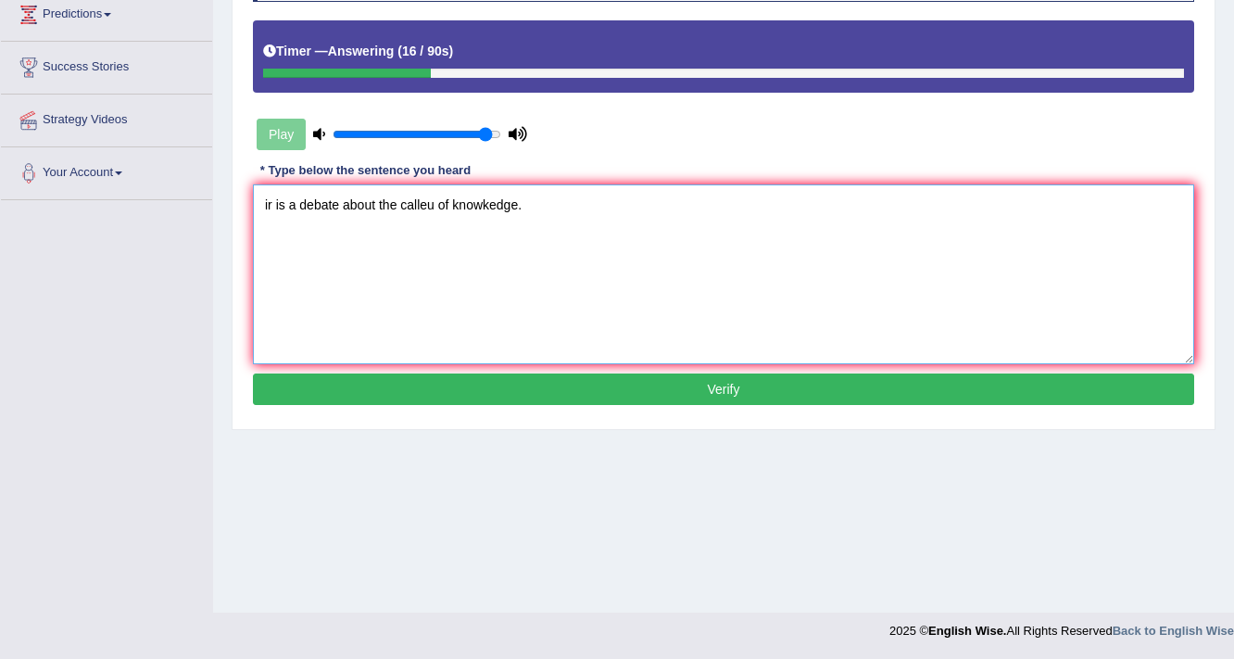
click at [433, 203] on textarea "ir is a debate about the calleu of knowkedge." at bounding box center [723, 274] width 941 height 180
click at [270, 206] on textarea "ir is a debate about the valley of knowkedge." at bounding box center [723, 274] width 941 height 180
type textarea "It is a debate about the valley of knowkedge."
click at [657, 385] on button "Verify" at bounding box center [723, 388] width 941 height 31
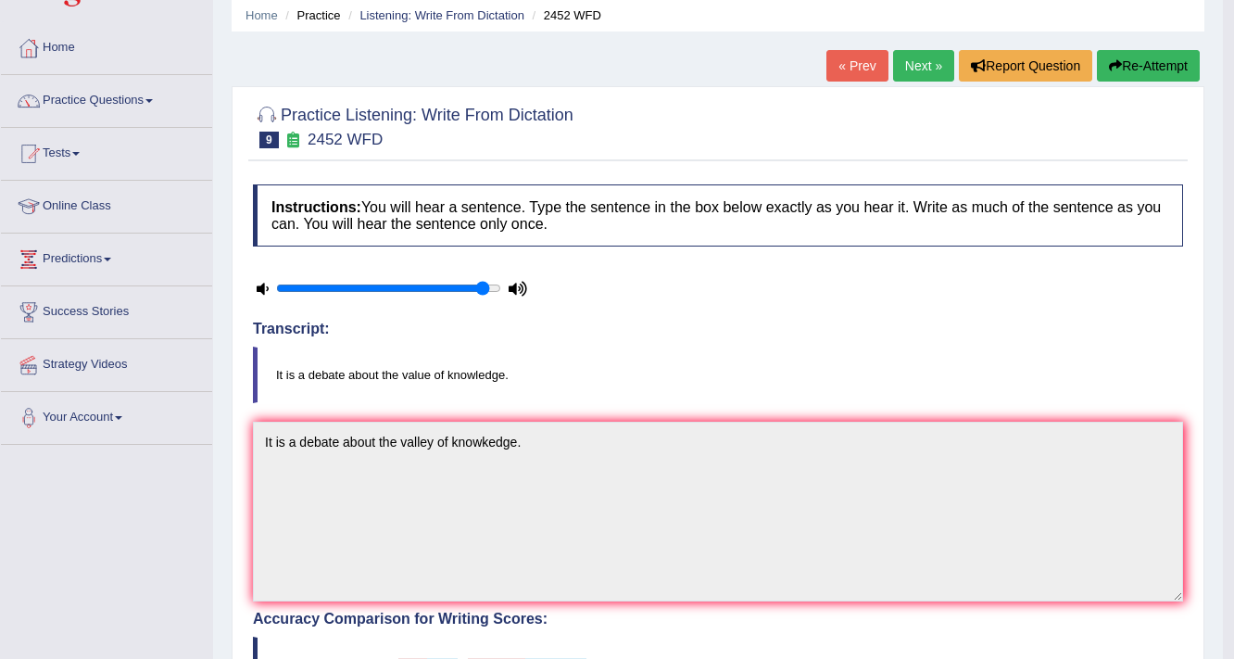
scroll to position [0, 0]
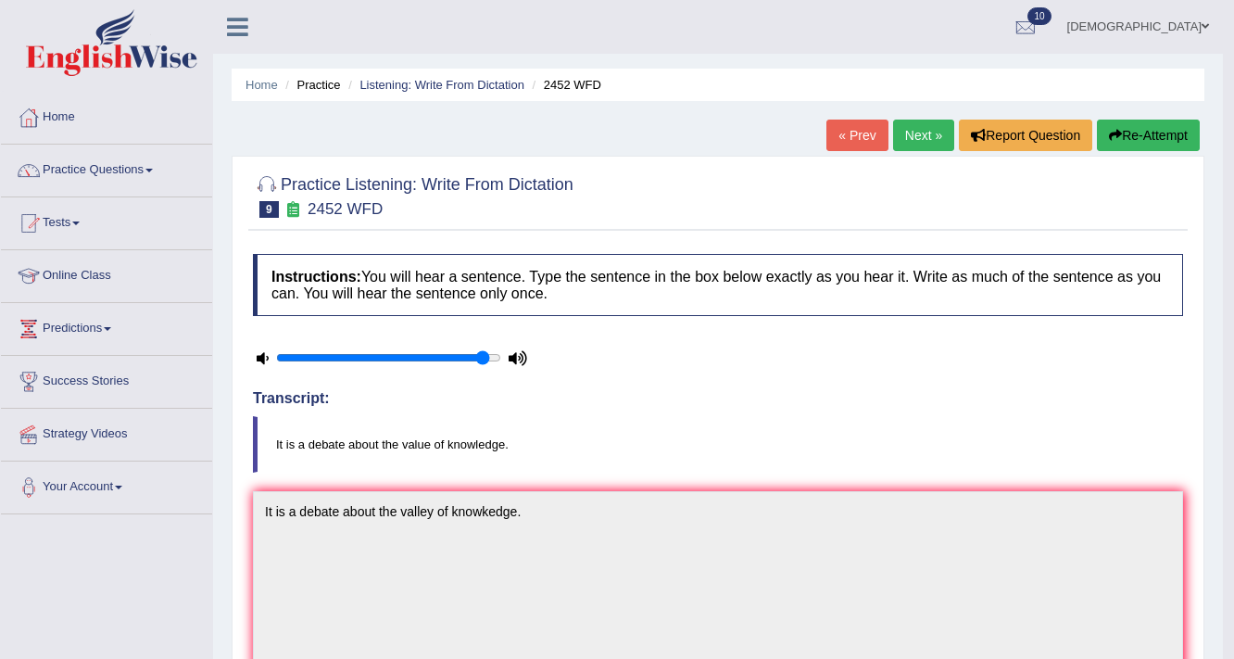
click at [911, 140] on link "Next »" at bounding box center [923, 134] width 61 height 31
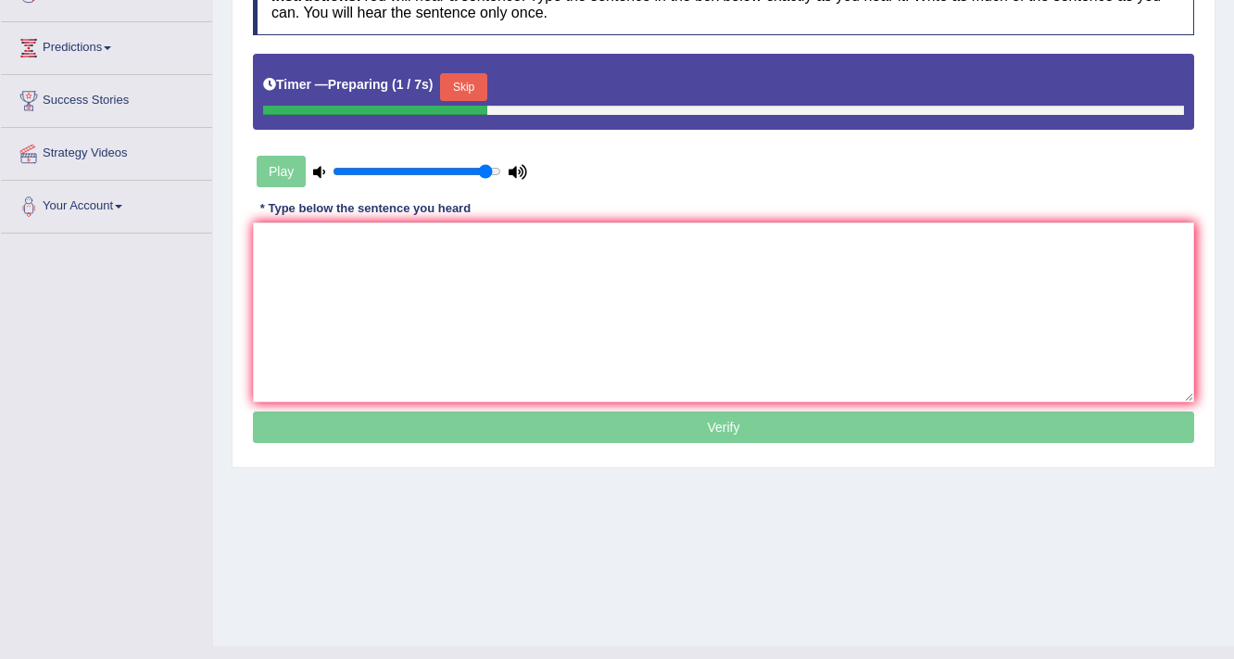
scroll to position [296, 0]
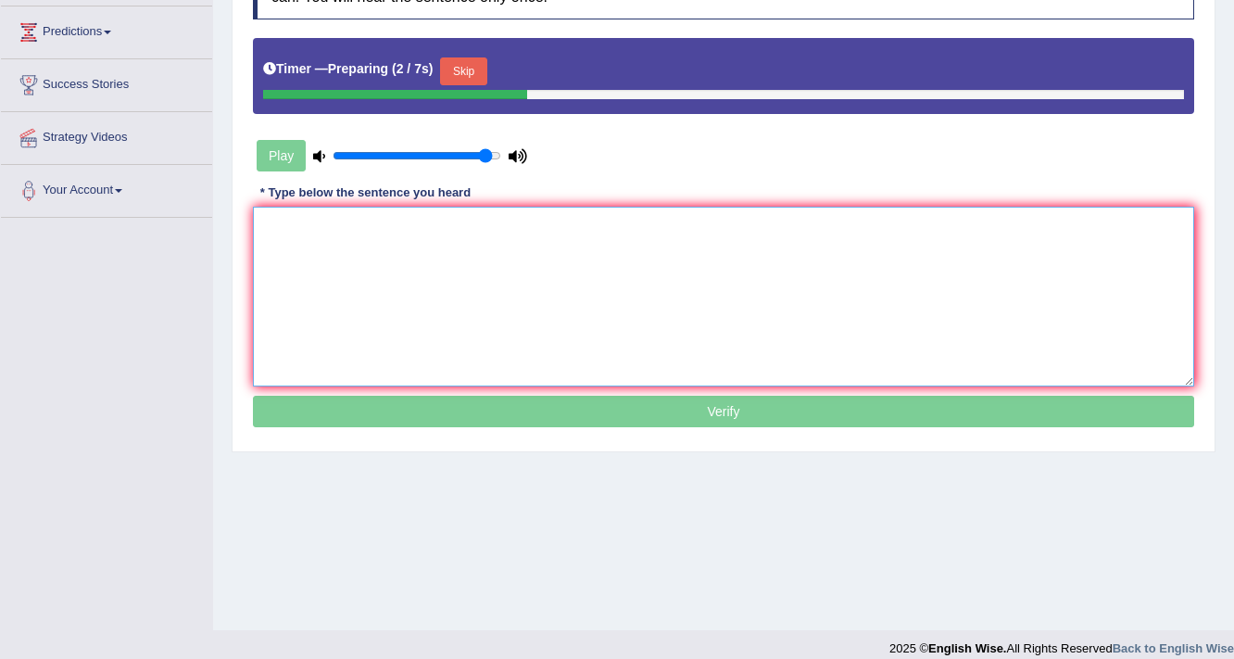
click at [780, 257] on textarea at bounding box center [723, 297] width 941 height 180
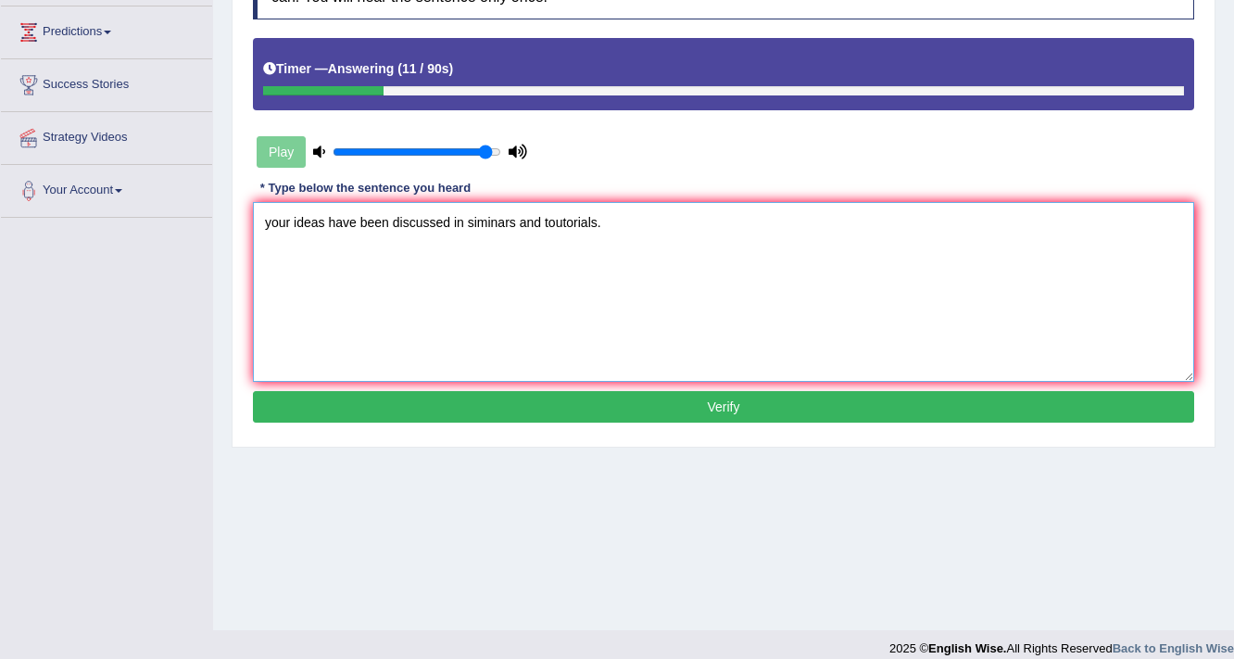
click at [273, 223] on textarea "your ideas have been discussed in siminars and toutorials." at bounding box center [723, 292] width 941 height 180
click at [625, 235] on textarea "Your ideas have been discussed in siminars and toutorials." at bounding box center [723, 292] width 941 height 180
click at [479, 226] on textarea "Your ideas have been discussed in siminars and toutorials." at bounding box center [723, 292] width 941 height 180
click at [569, 221] on textarea "Your ideas have been discussed in seminars and toutorials." at bounding box center [723, 292] width 941 height 180
click at [570, 221] on textarea "Your ideas have been discussed in seminars and totorials." at bounding box center [723, 292] width 941 height 180
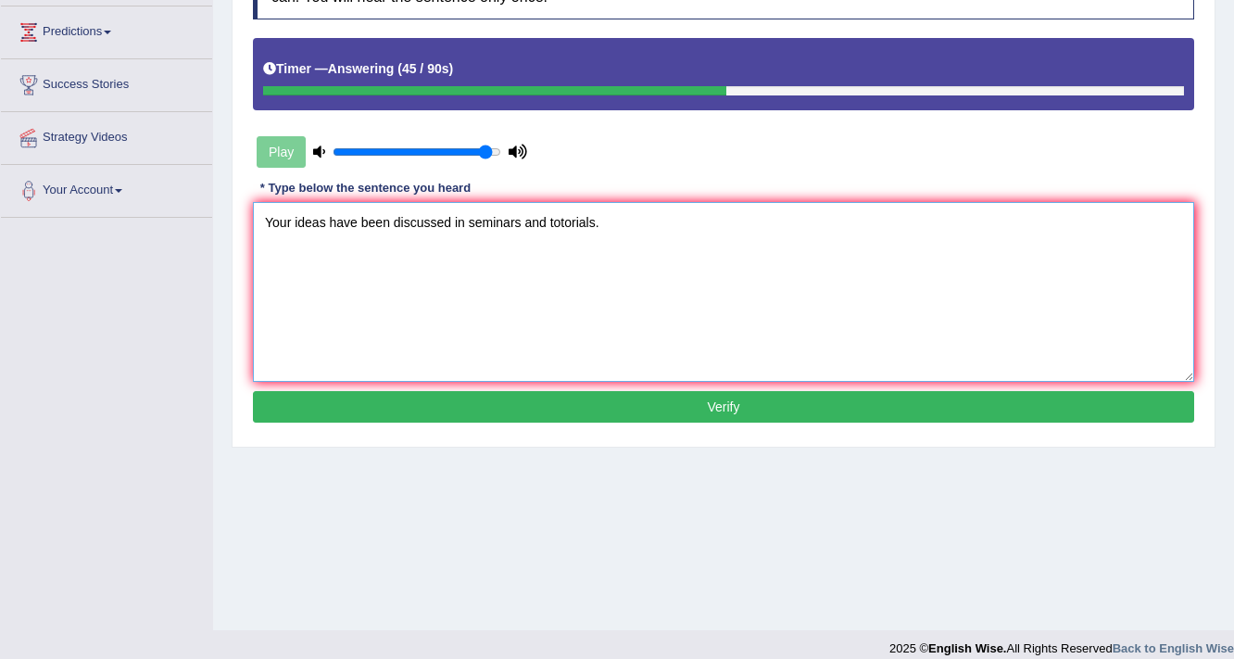
type textarea "Your ideas have been discussed in seminars and totorials."
click at [624, 394] on button "Verify" at bounding box center [723, 406] width 941 height 31
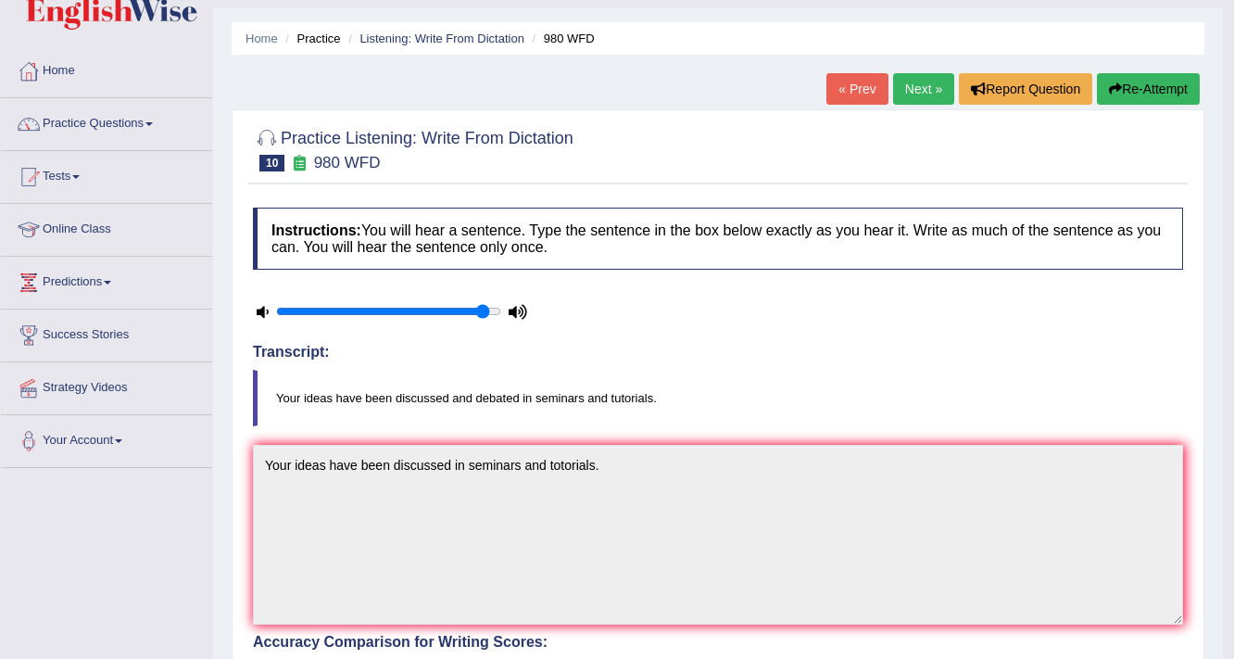
scroll to position [0, 0]
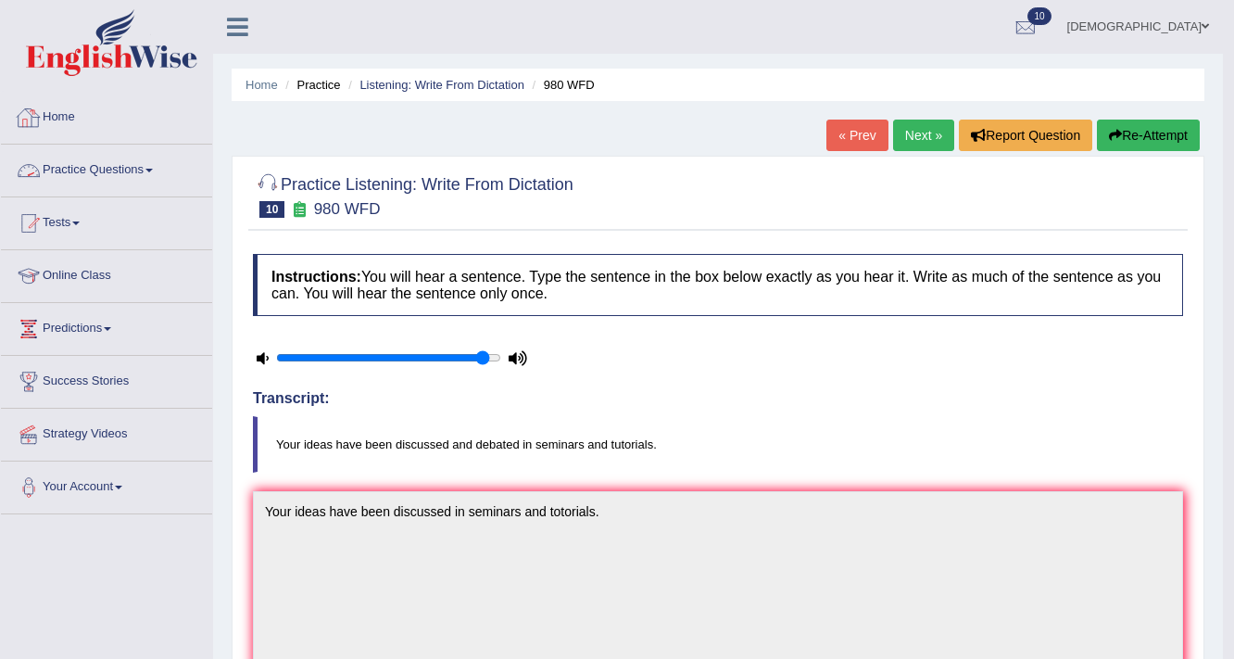
click at [70, 112] on link "Home" at bounding box center [106, 115] width 211 height 46
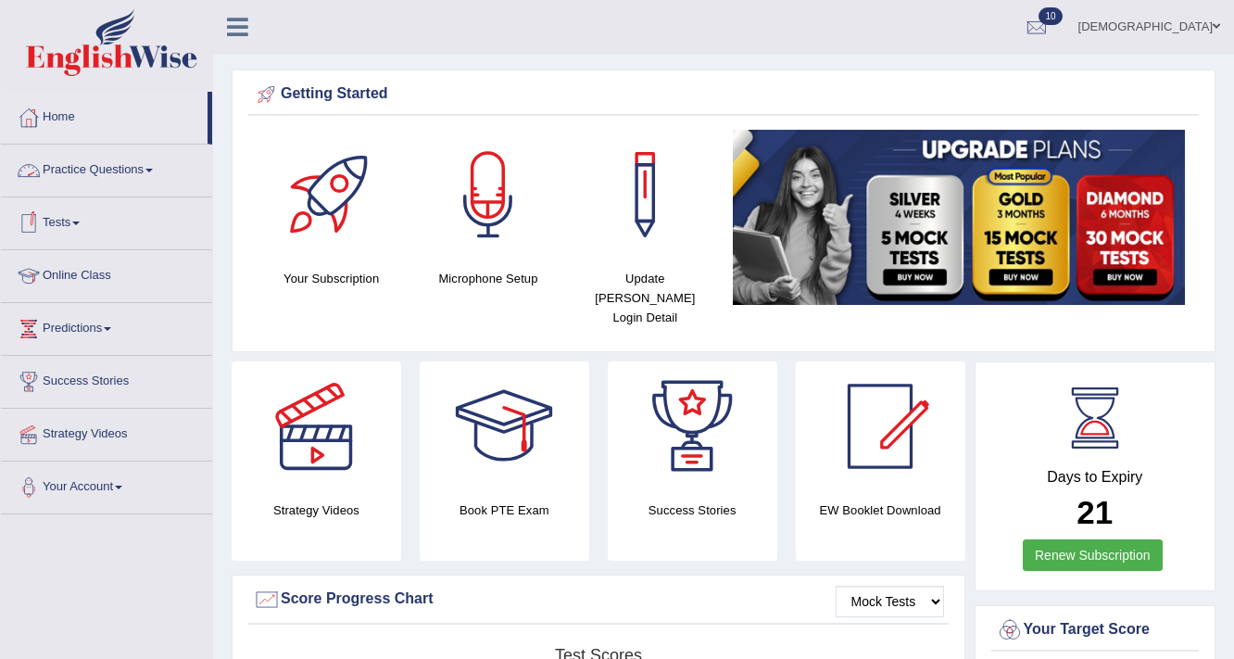
click at [79, 158] on link "Practice Questions" at bounding box center [106, 167] width 211 height 46
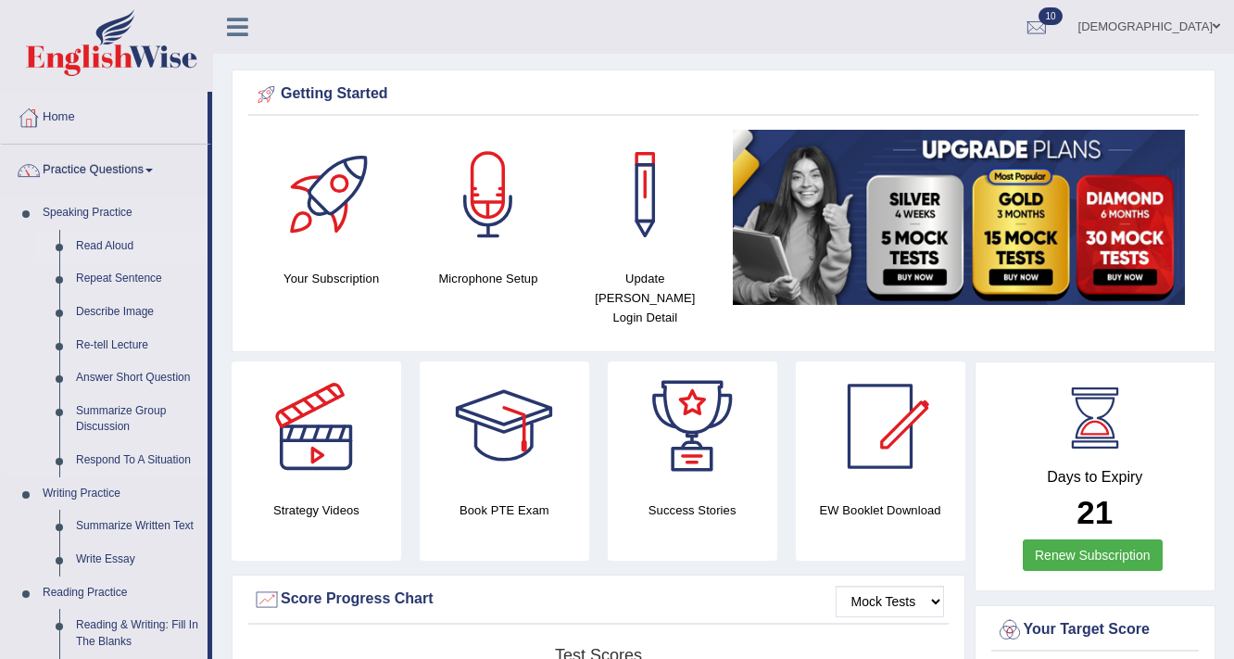
click at [100, 247] on link "Read Aloud" at bounding box center [138, 246] width 140 height 33
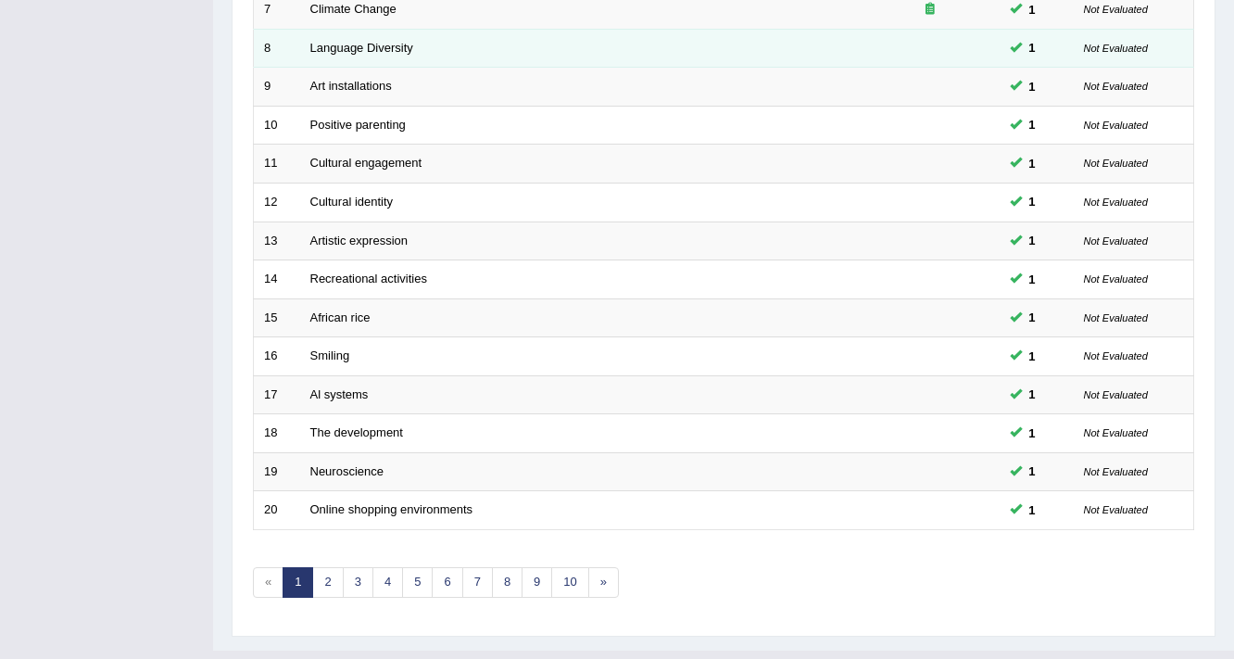
scroll to position [562, 0]
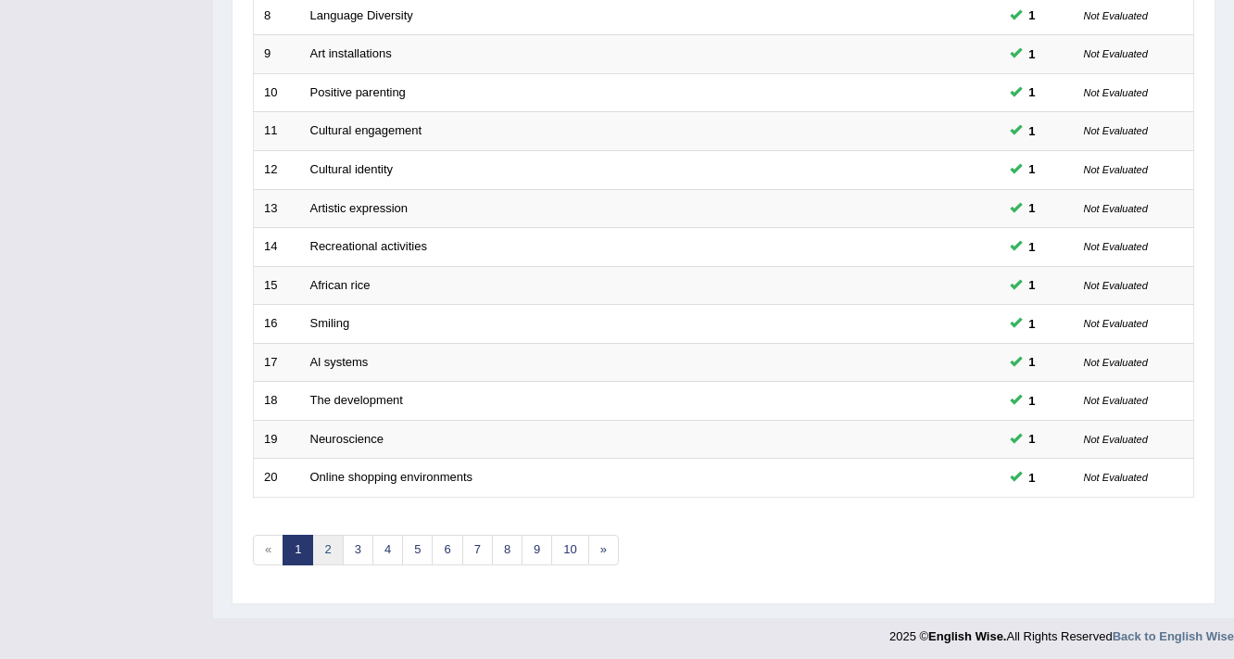
click at [326, 548] on link "2" at bounding box center [327, 549] width 31 height 31
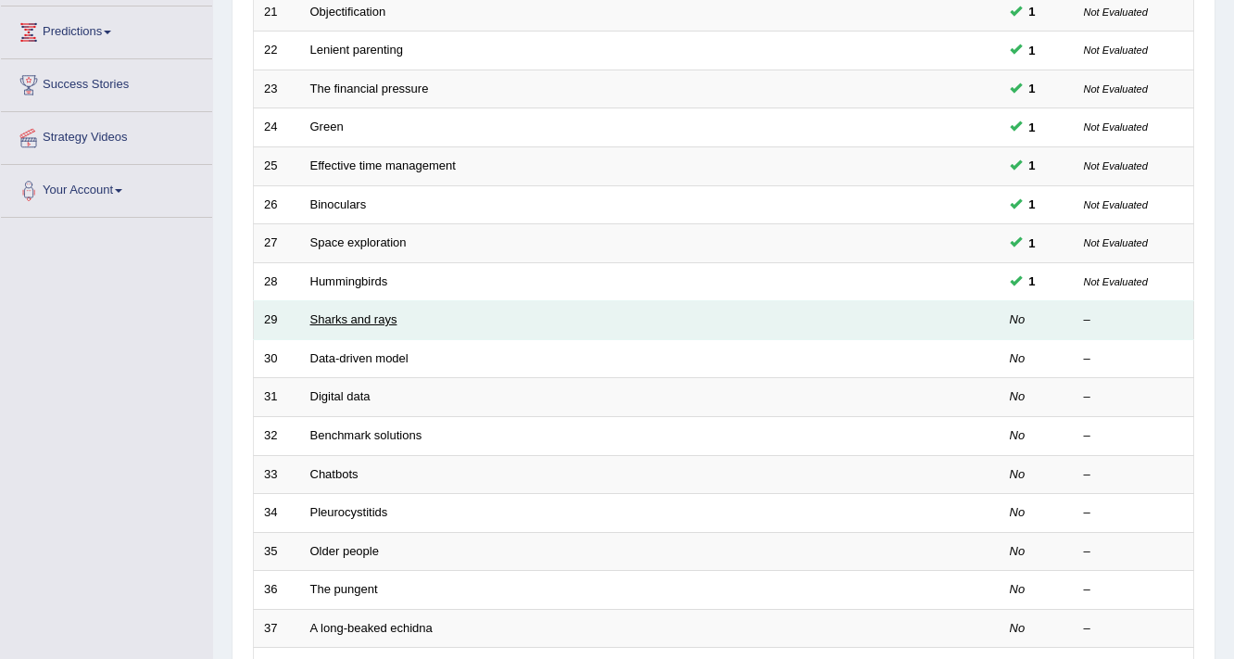
click at [336, 319] on link "Sharks and rays" at bounding box center [353, 319] width 87 height 14
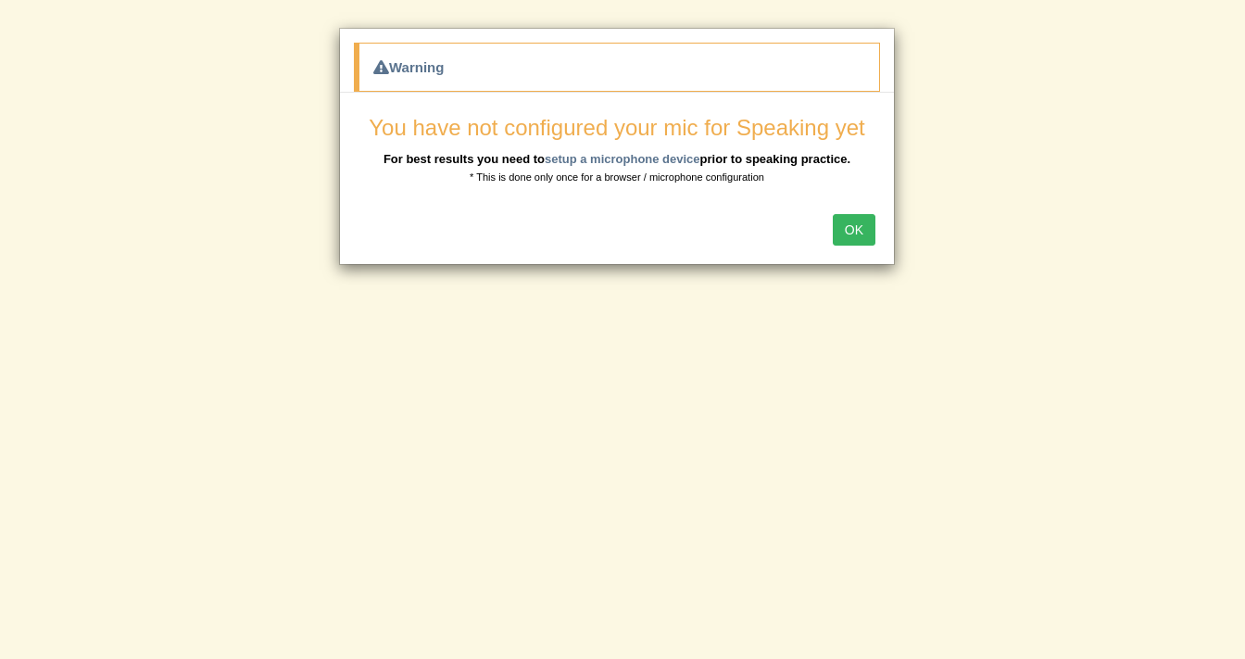
click at [856, 226] on button "OK" at bounding box center [854, 229] width 43 height 31
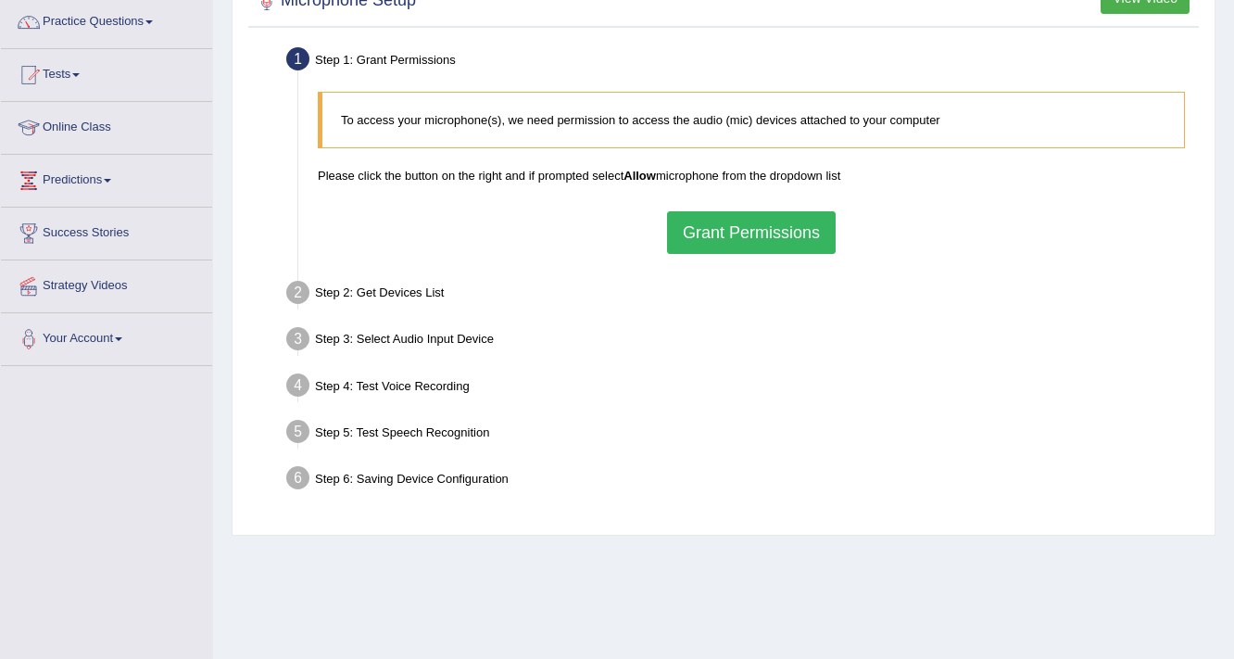
scroll to position [148, 0]
click at [710, 218] on button "Grant Permissions" at bounding box center [751, 232] width 169 height 43
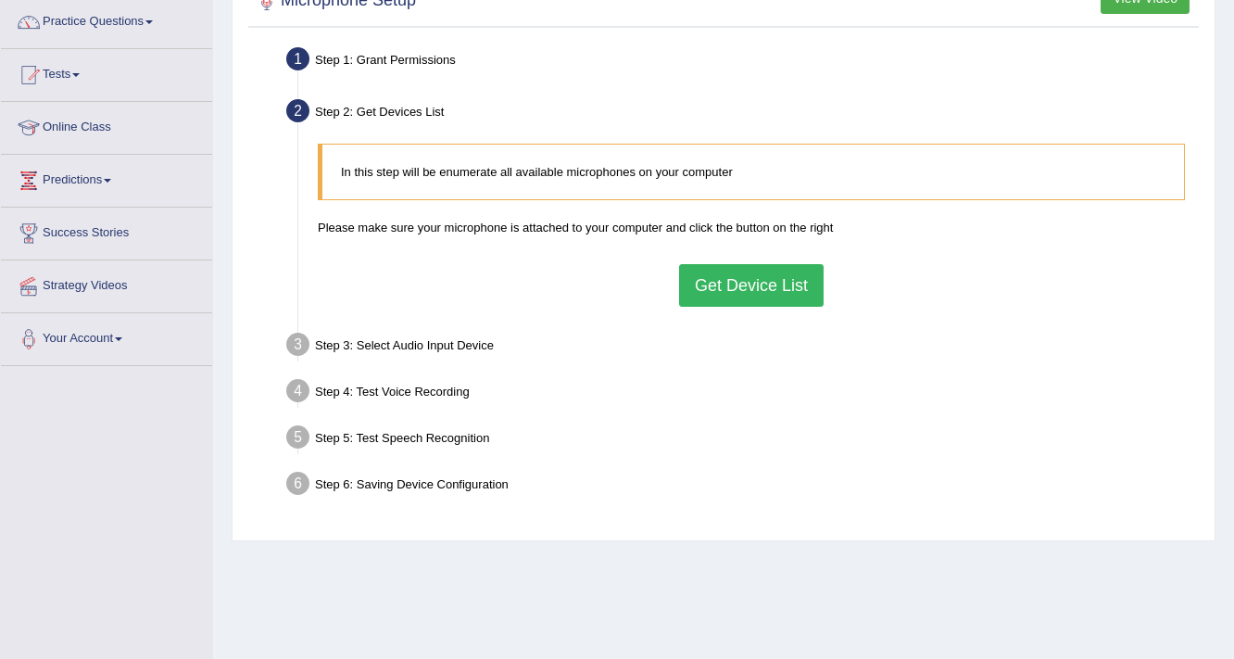
click at [771, 294] on button "Get Device List" at bounding box center [751, 285] width 144 height 43
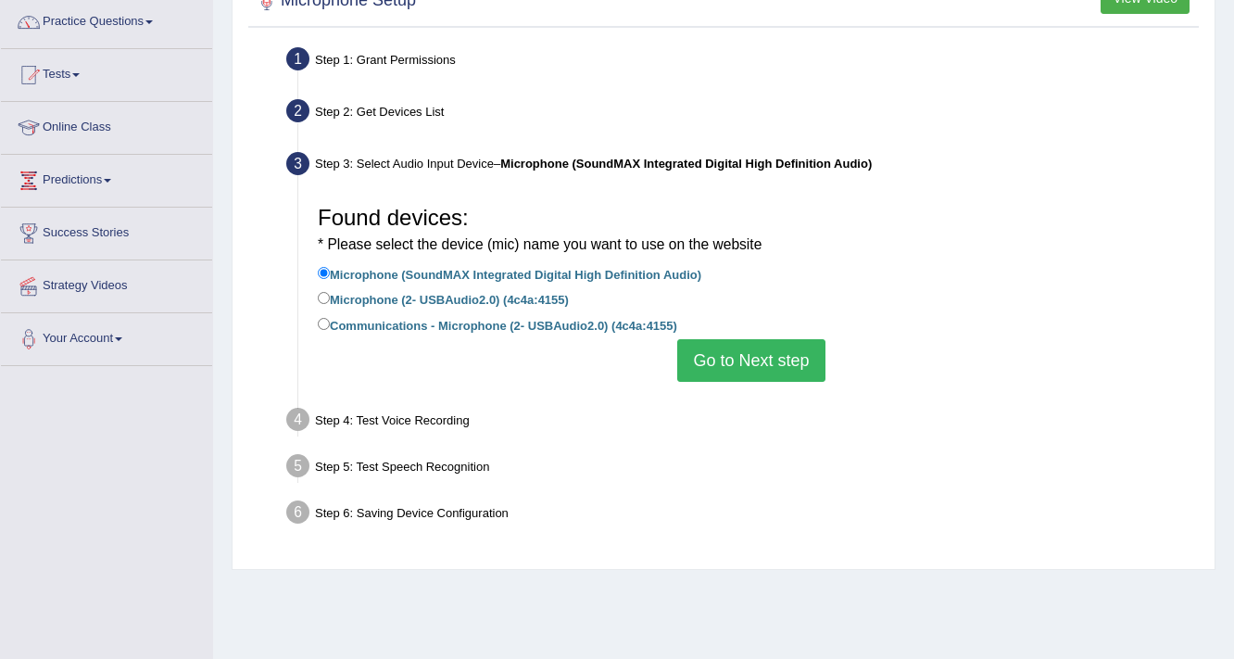
click at [743, 363] on button "Go to Next step" at bounding box center [750, 360] width 147 height 43
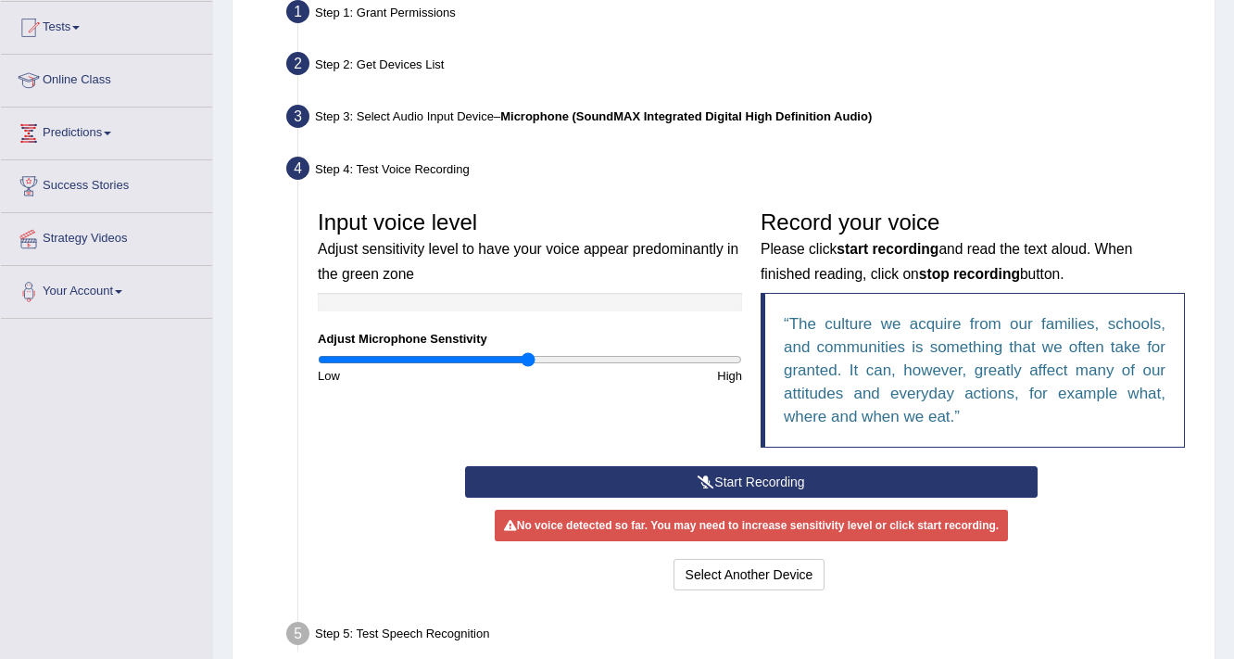
scroll to position [222, 0]
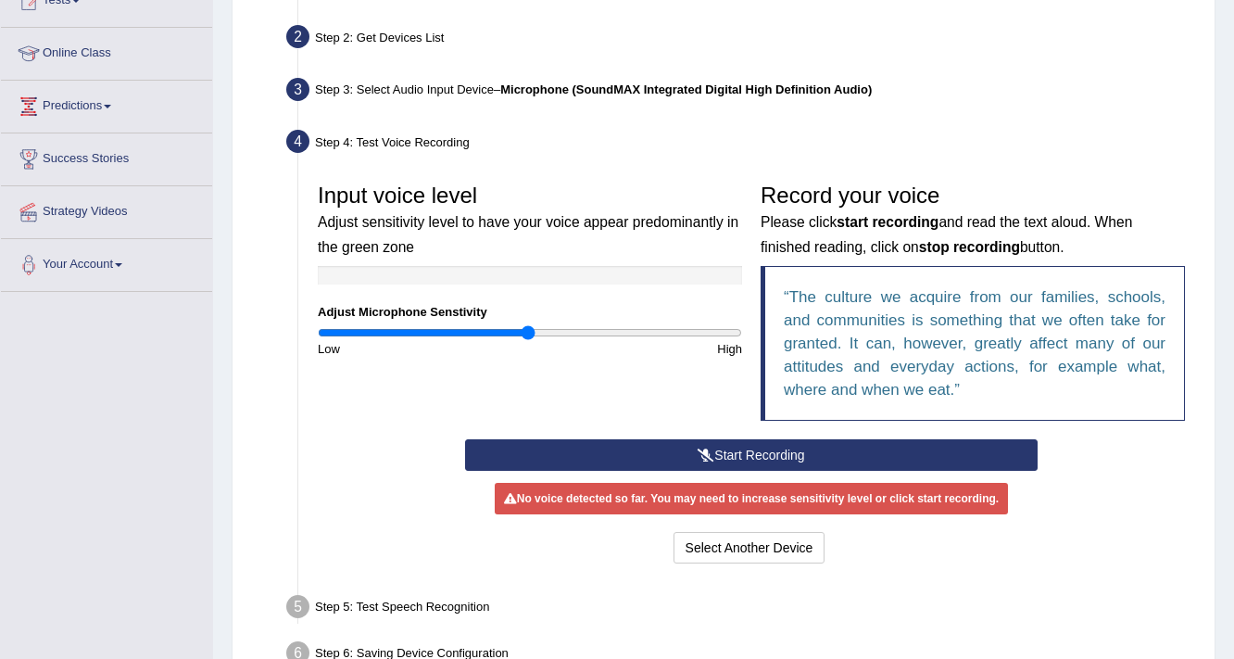
click at [722, 434] on div "Input voice level Adjust sensitivity level to have your voice appear predominan…" at bounding box center [750, 306] width 885 height 265
click at [721, 454] on button "Start Recording" at bounding box center [750, 454] width 571 height 31
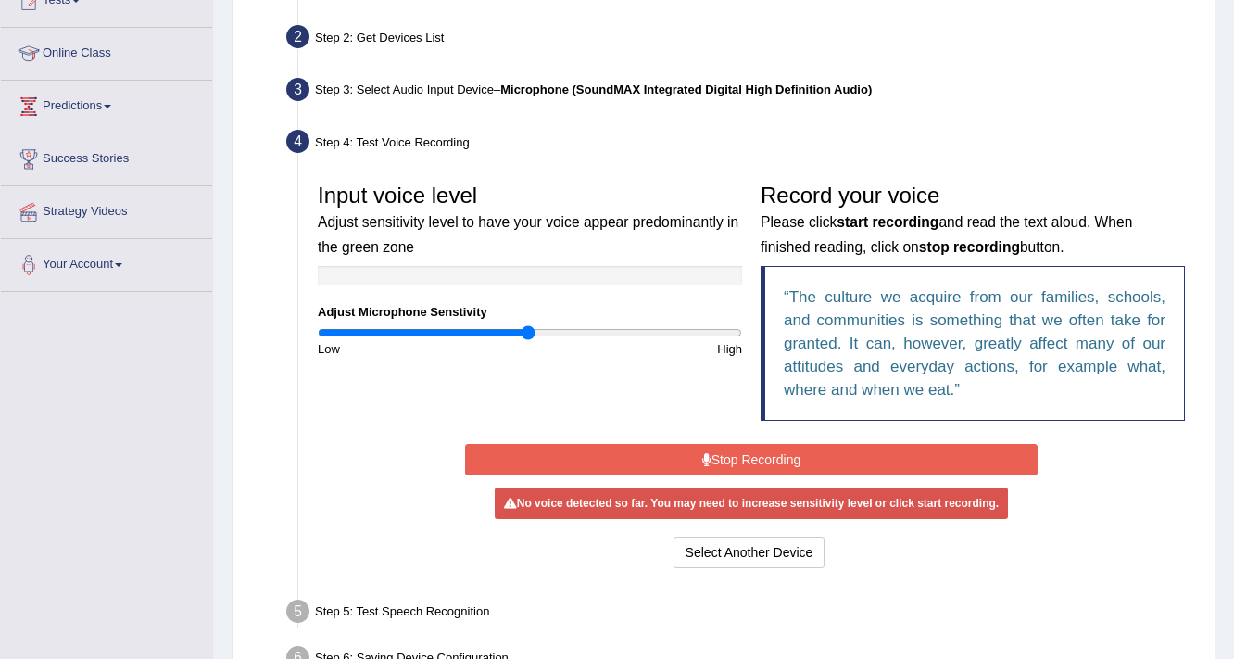
click at [717, 448] on button "Stop Recording" at bounding box center [750, 459] width 571 height 31
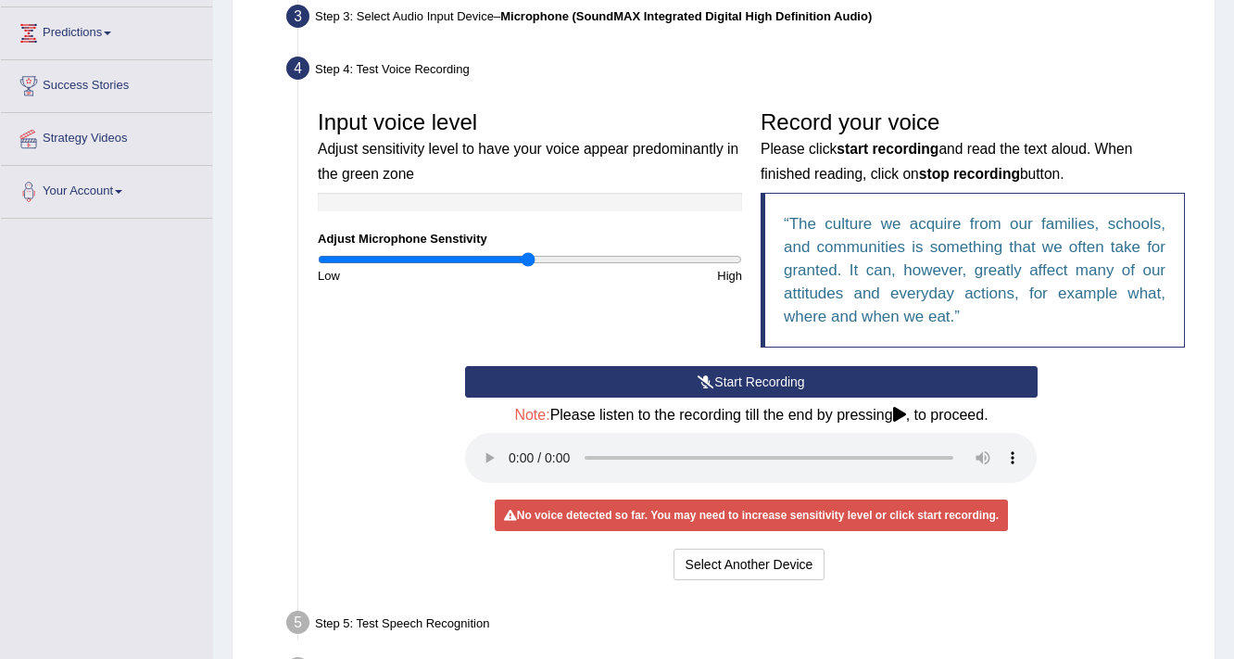
scroll to position [296, 0]
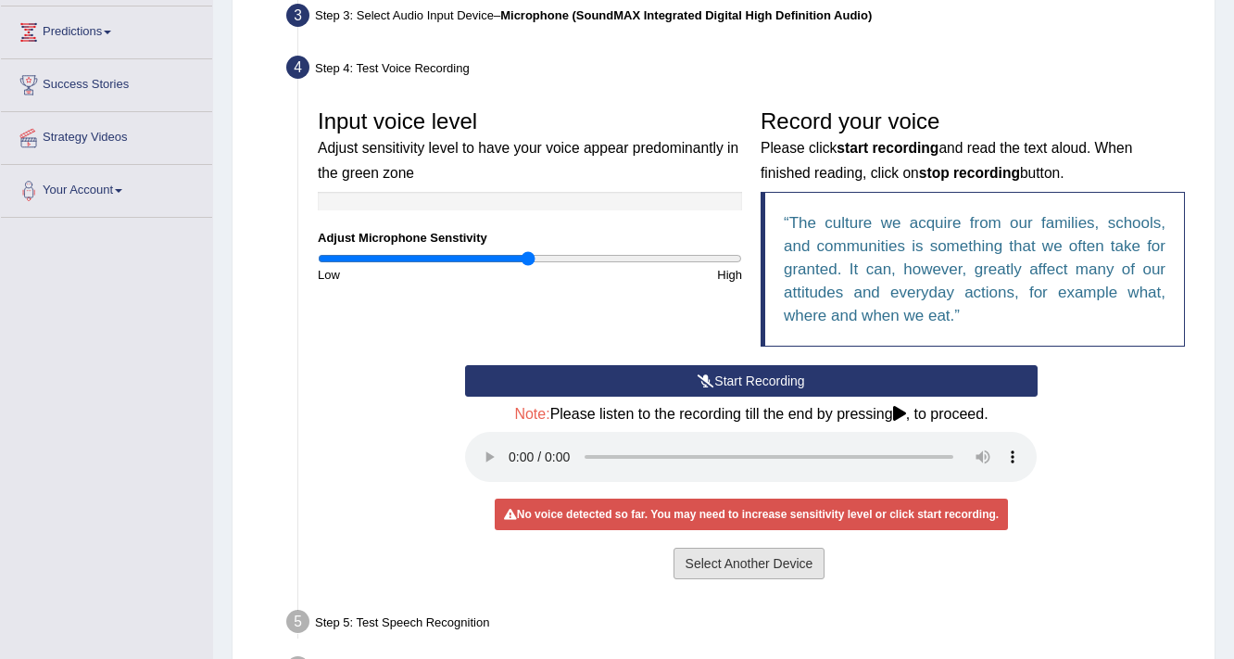
click at [718, 567] on button "Select Another Device" at bounding box center [749, 562] width 152 height 31
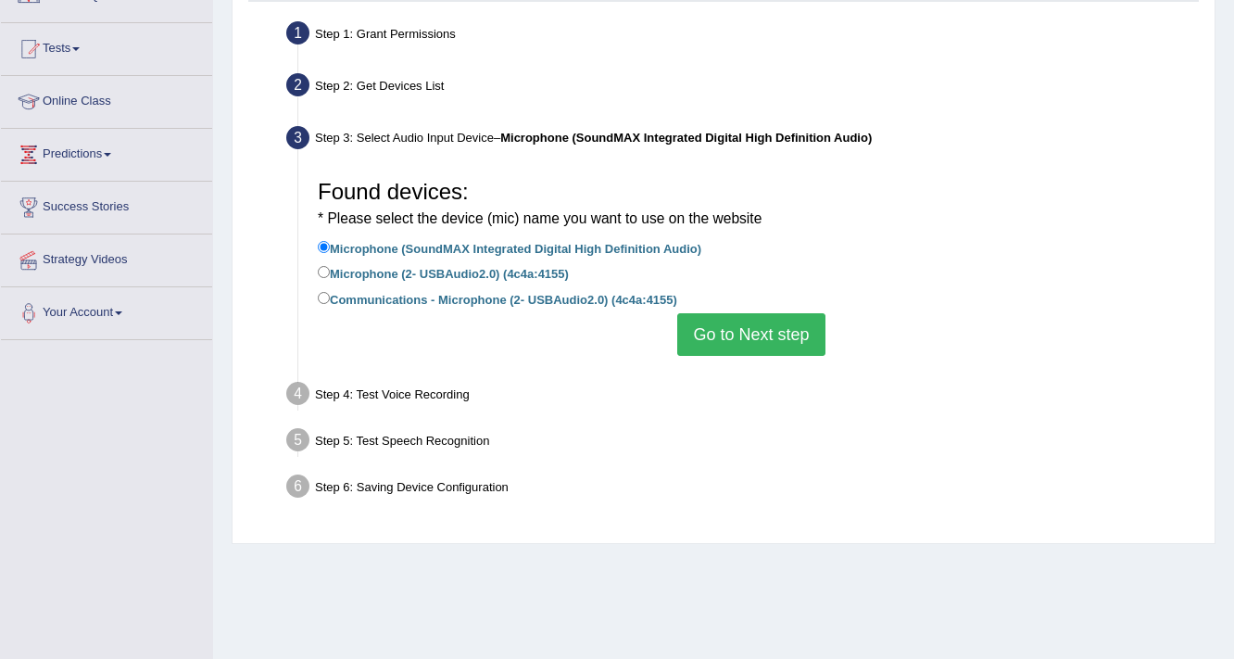
scroll to position [148, 0]
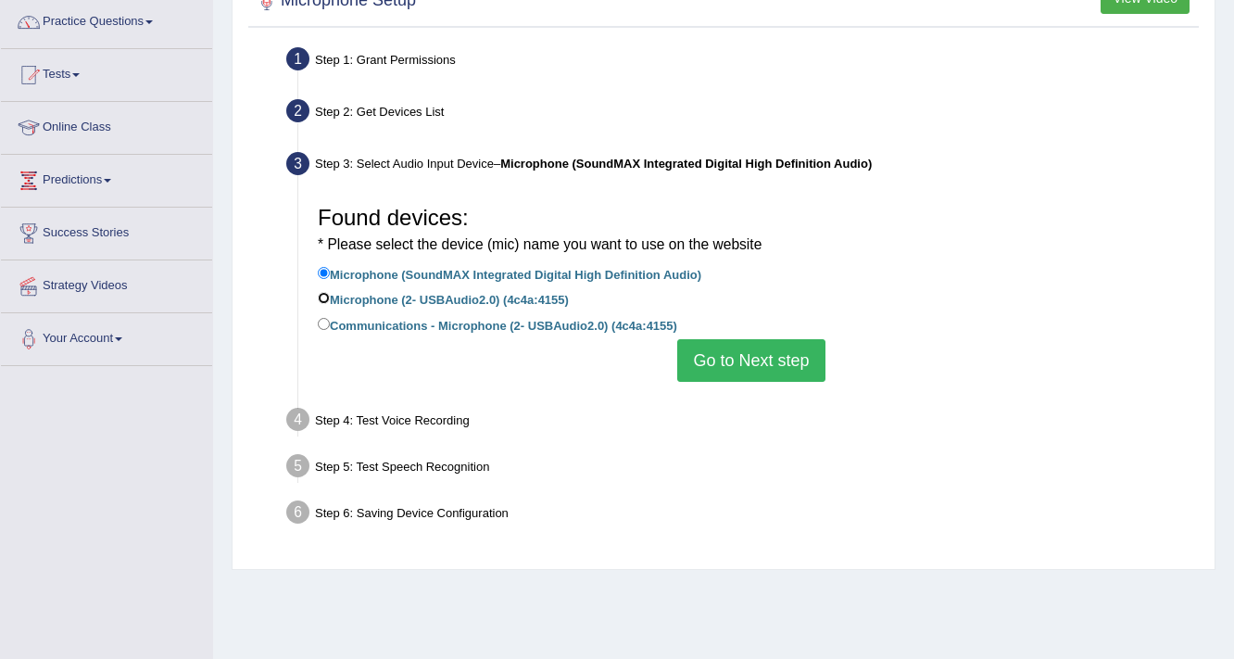
click at [326, 295] on input "Microphone (2- USBAudio2.0) (4c4a:4155)" at bounding box center [324, 298] width 12 height 12
radio input "true"
click at [710, 358] on button "Go to Next step" at bounding box center [750, 360] width 147 height 43
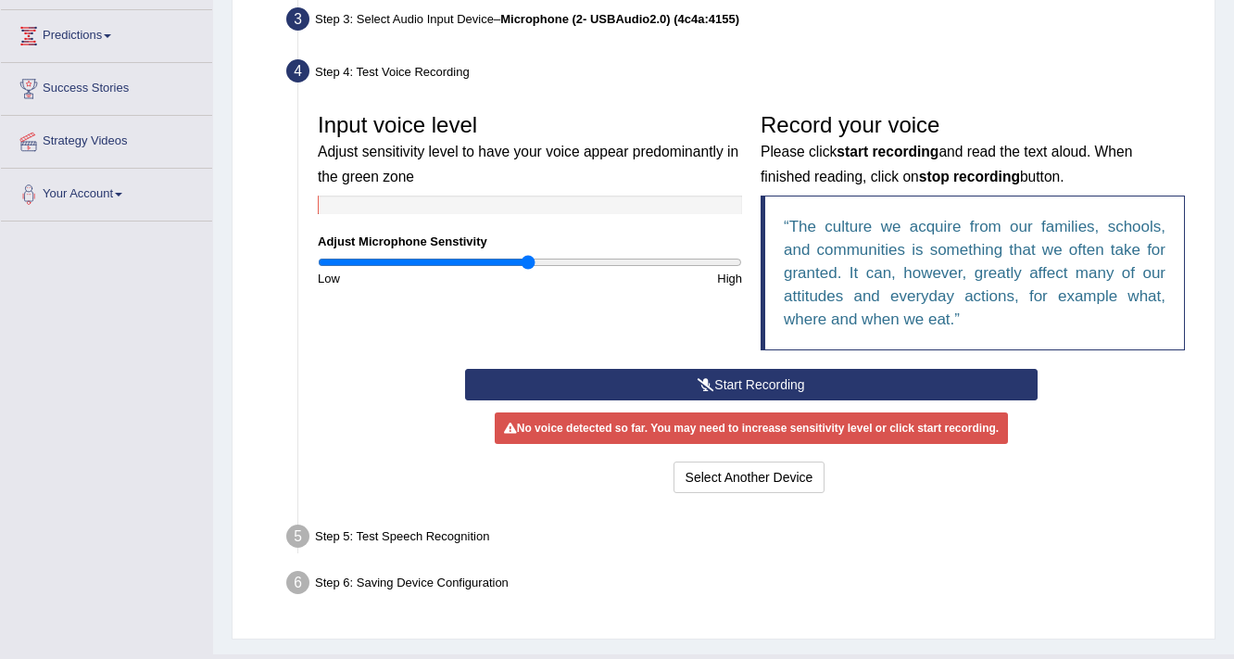
scroll to position [296, 0]
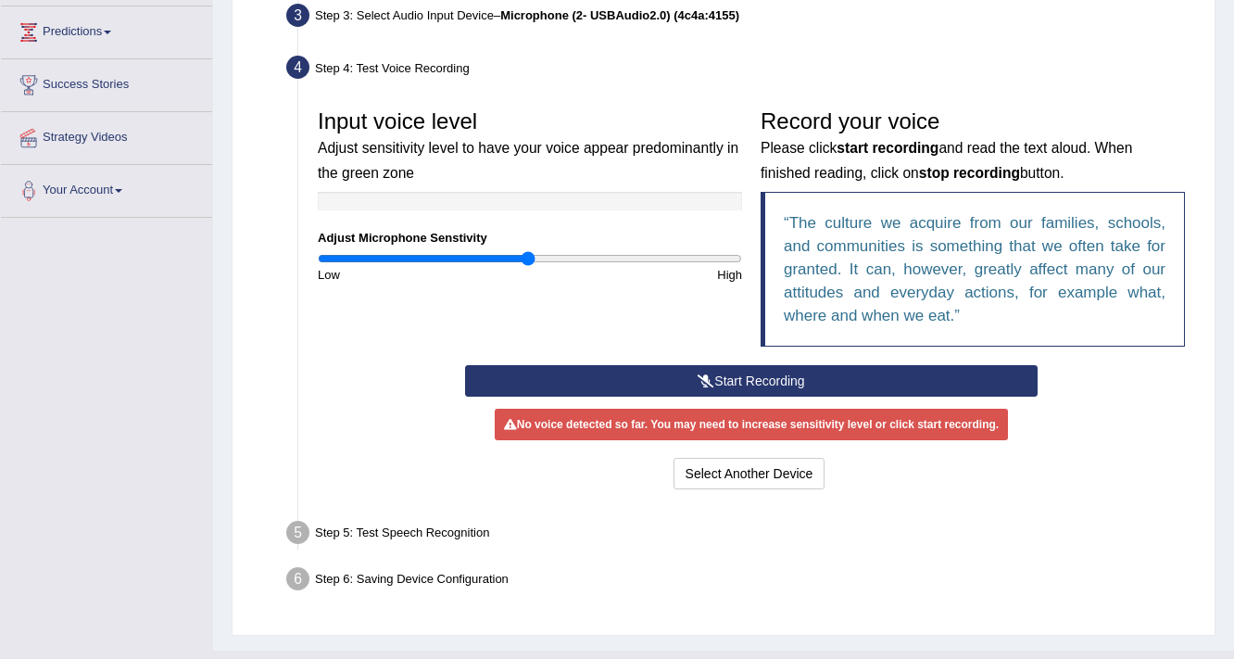
click at [710, 374] on icon at bounding box center [705, 380] width 17 height 13
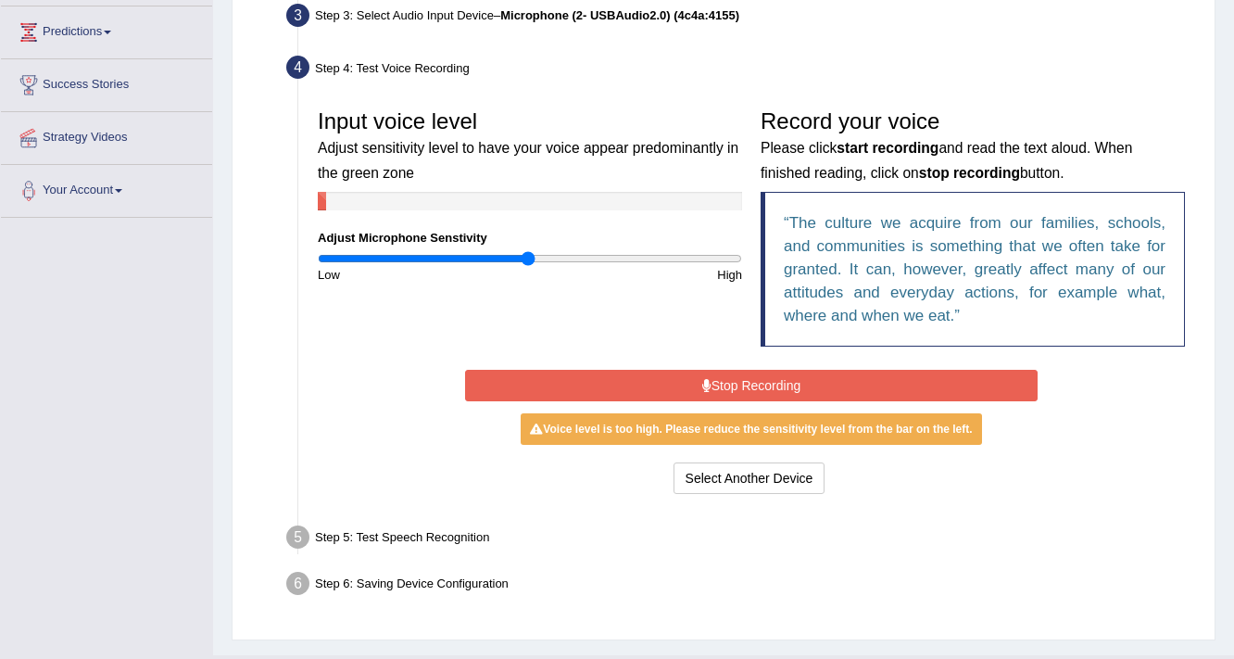
click at [716, 382] on button "Stop Recording" at bounding box center [750, 385] width 571 height 31
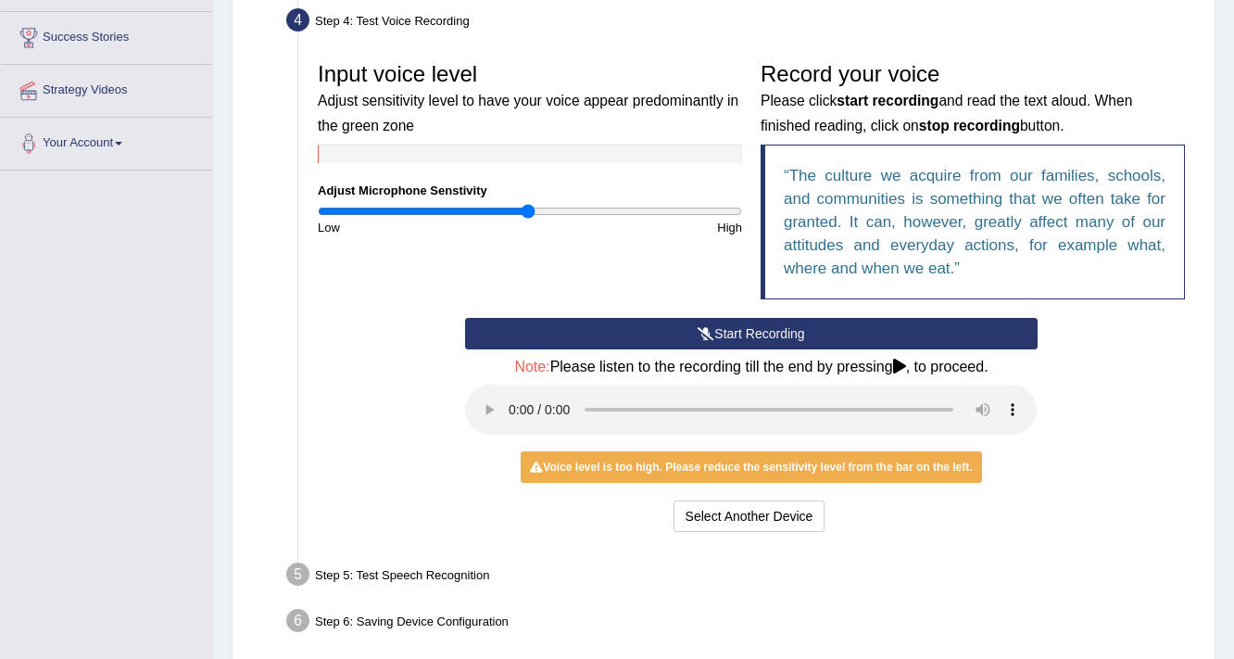
scroll to position [370, 0]
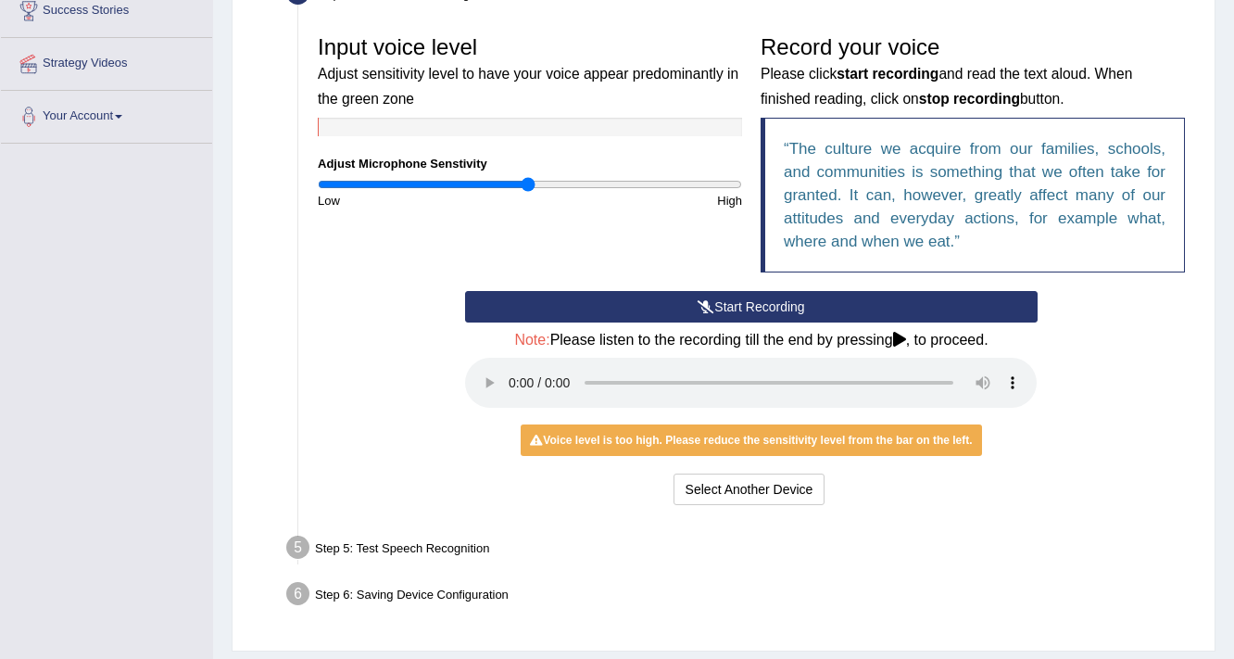
click at [697, 300] on icon at bounding box center [705, 306] width 17 height 13
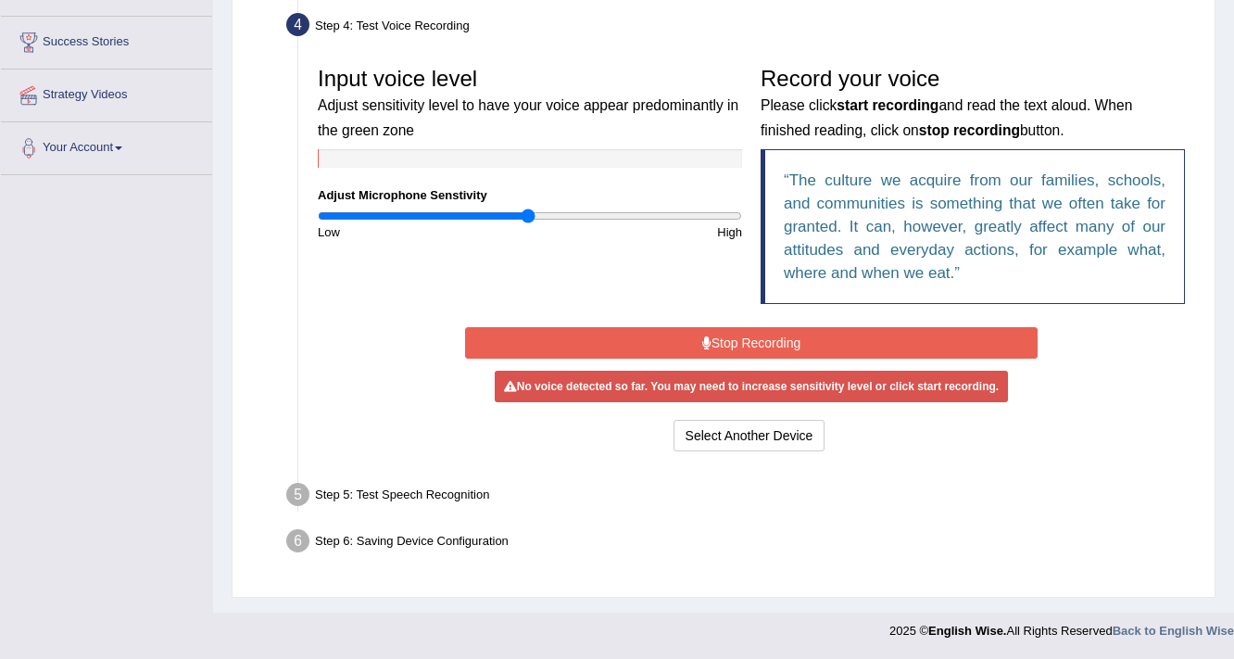
scroll to position [337, 0]
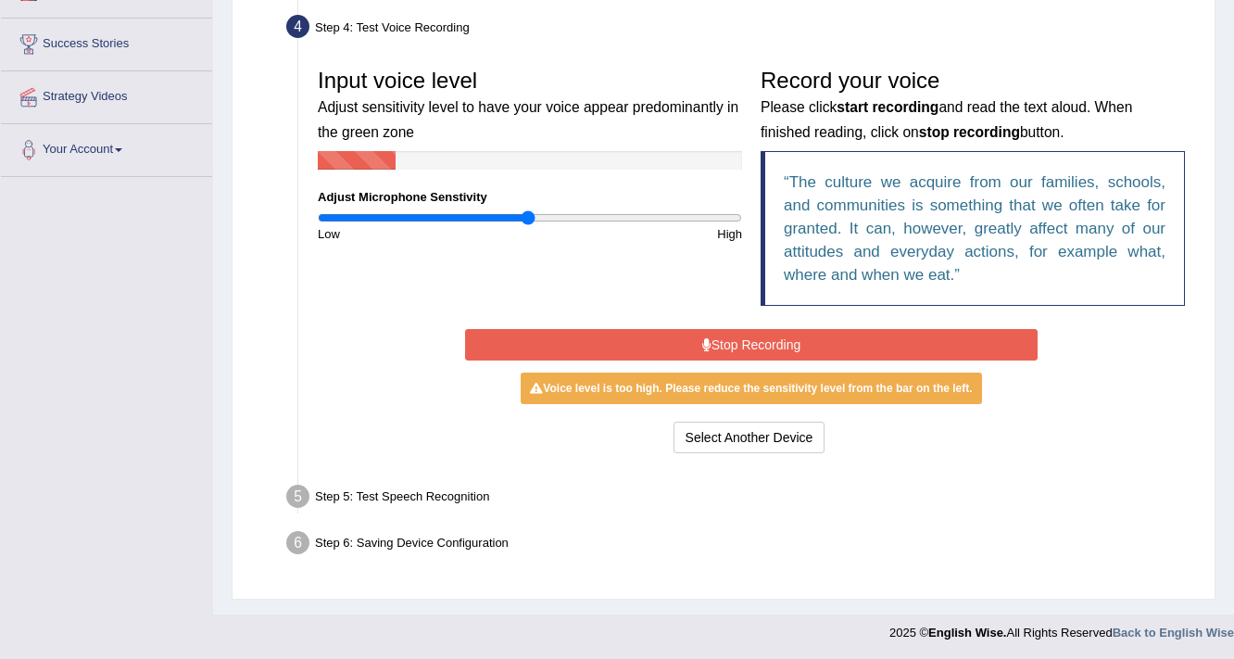
click at [700, 332] on button "Stop Recording" at bounding box center [750, 344] width 571 height 31
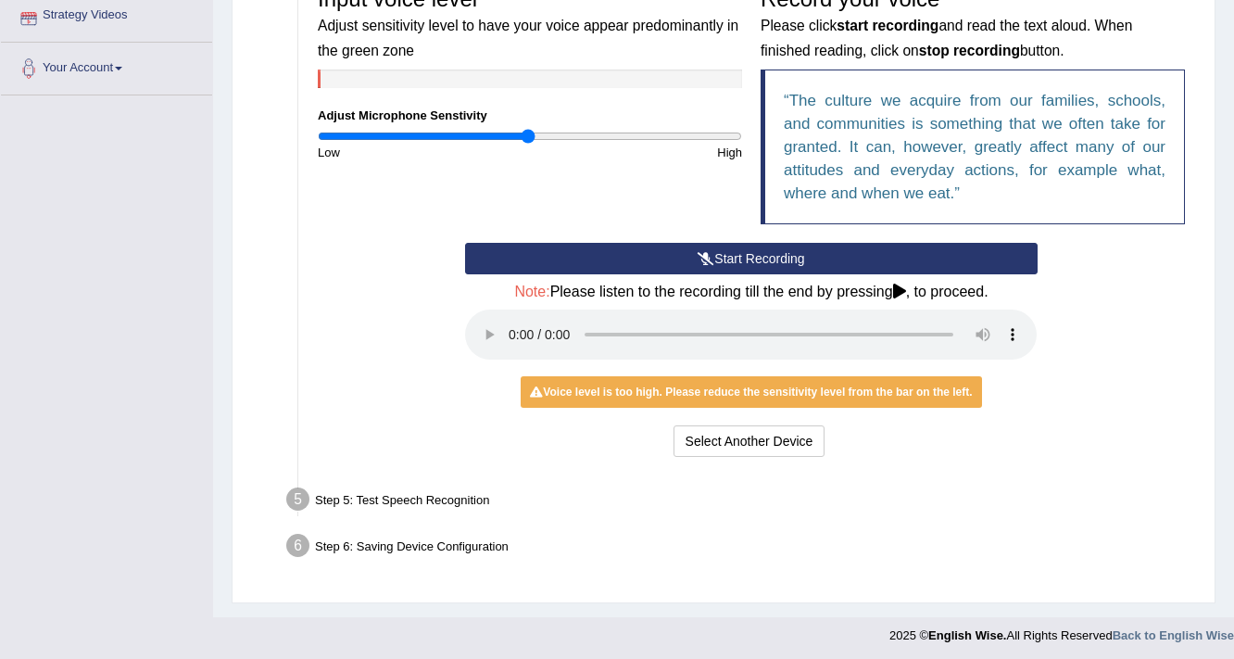
scroll to position [422, 0]
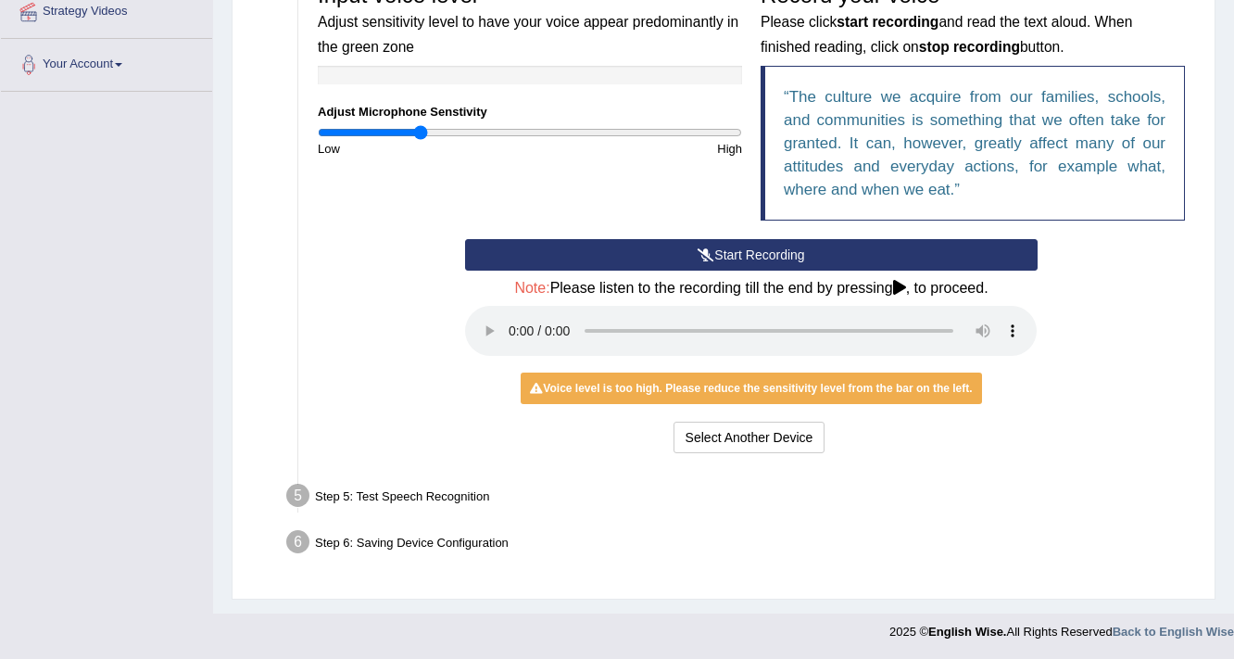
type input "0.48"
click at [421, 133] on input "range" at bounding box center [530, 132] width 424 height 15
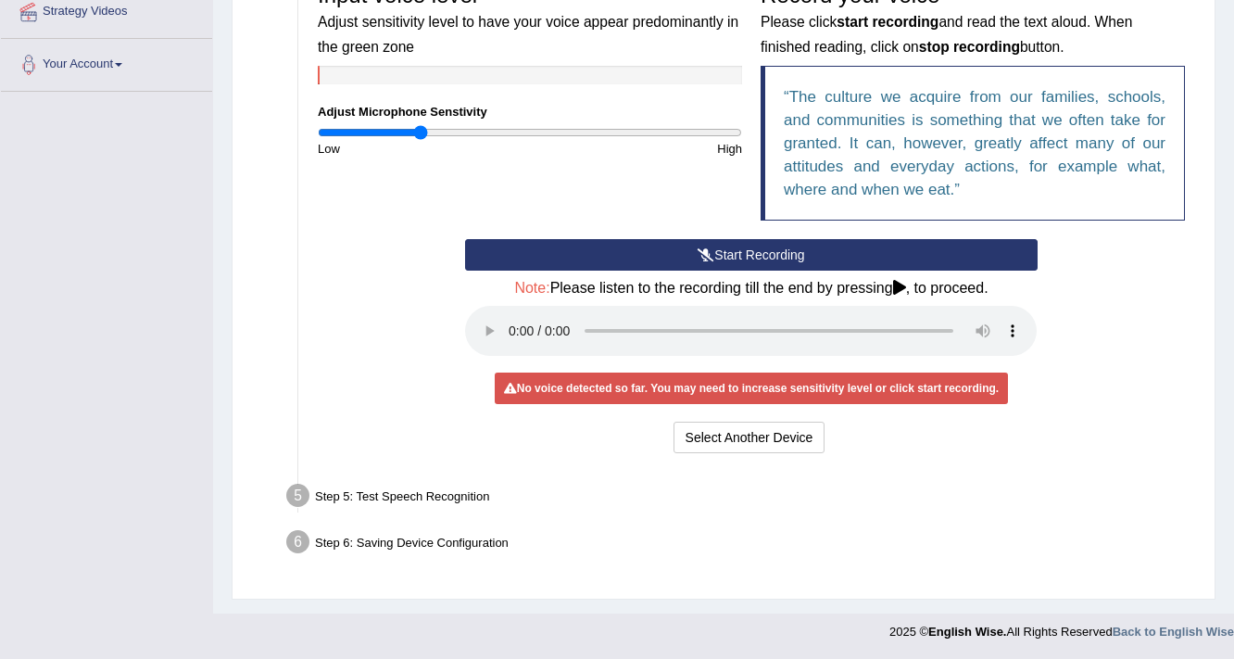
click at [656, 257] on button "Start Recording" at bounding box center [750, 254] width 571 height 31
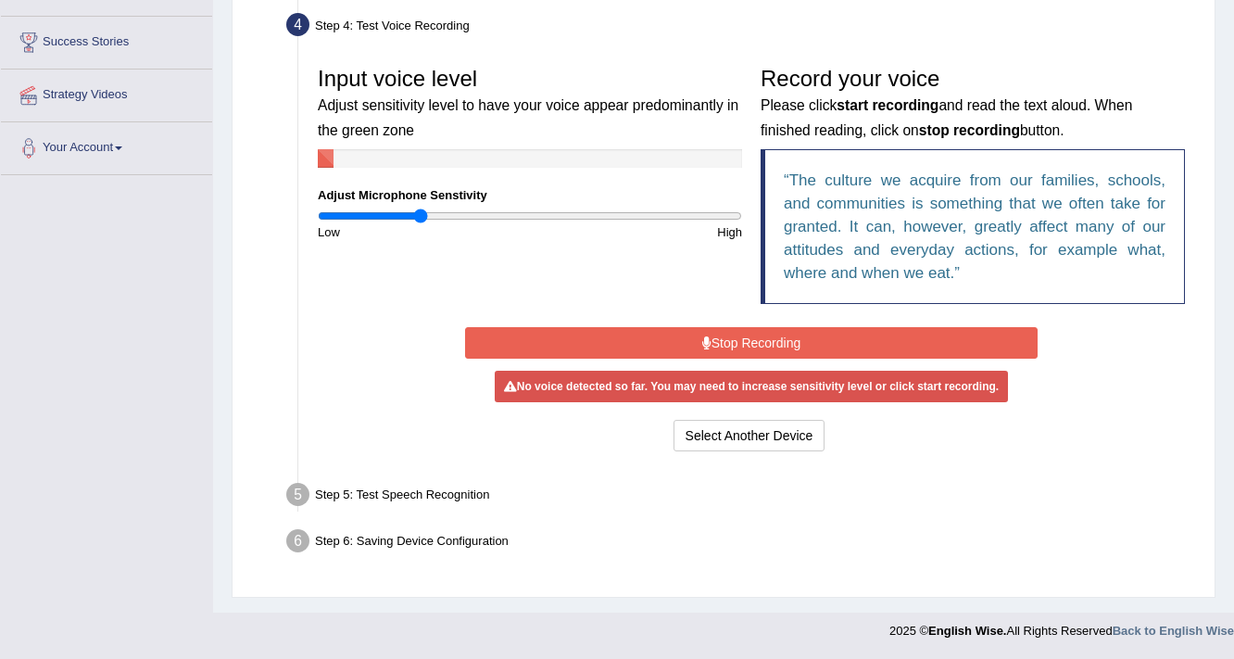
scroll to position [337, 0]
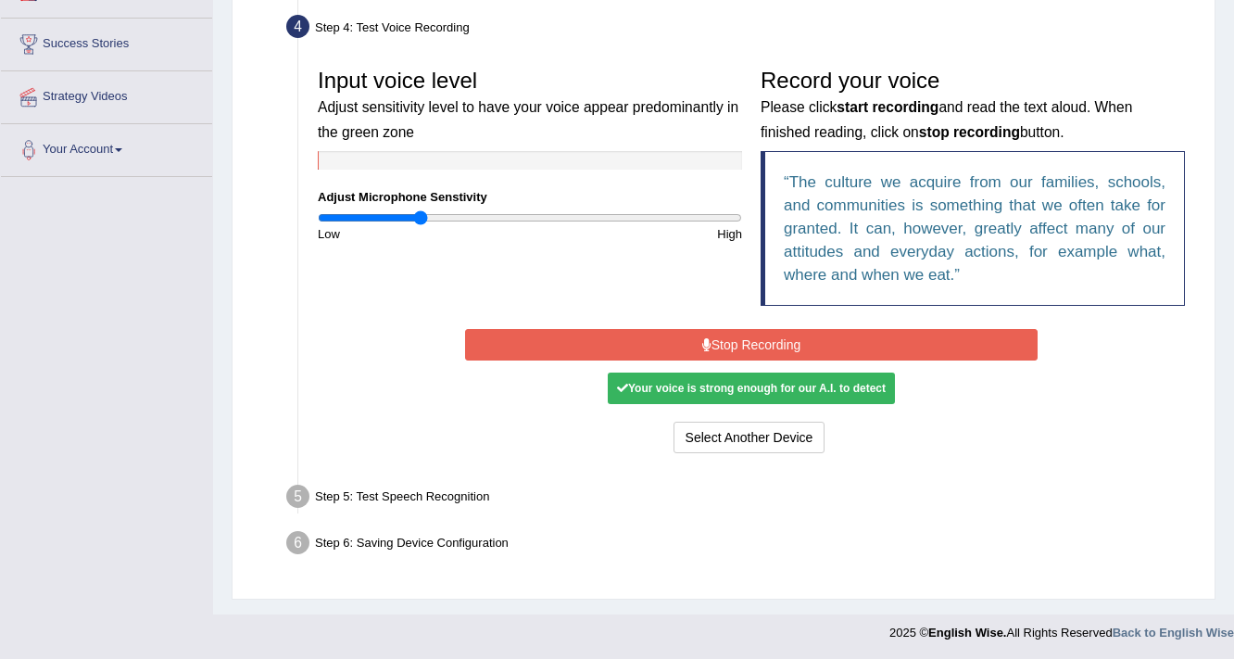
click at [603, 344] on button "Stop Recording" at bounding box center [750, 344] width 571 height 31
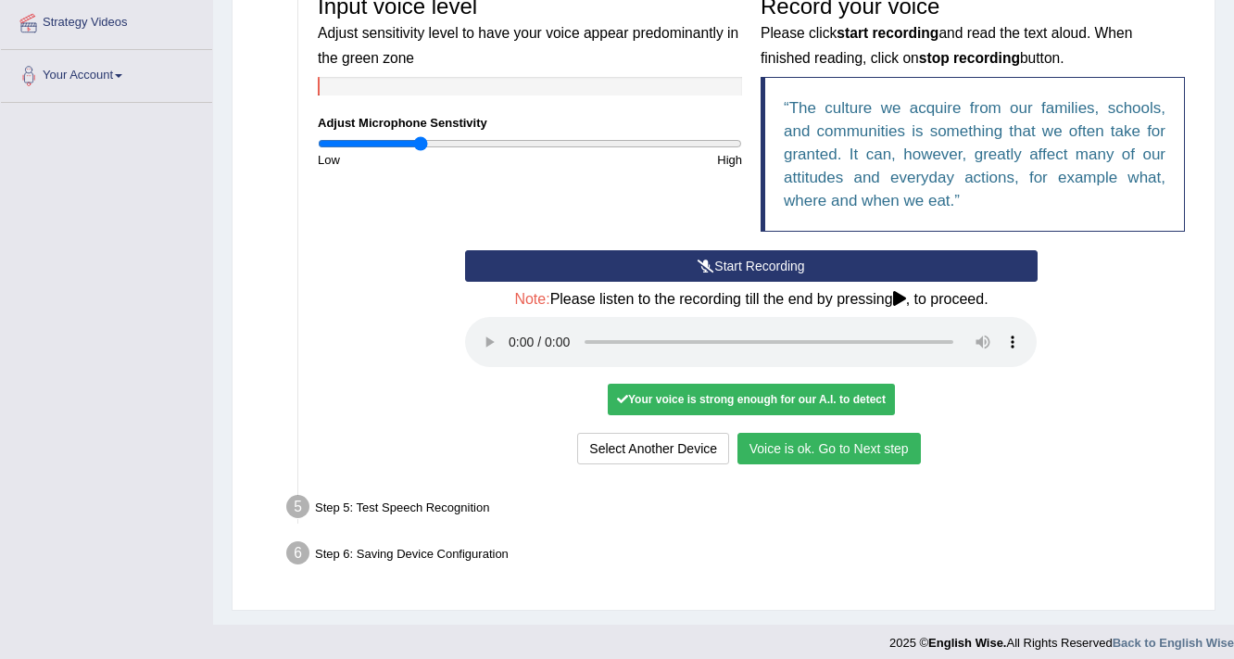
scroll to position [422, 0]
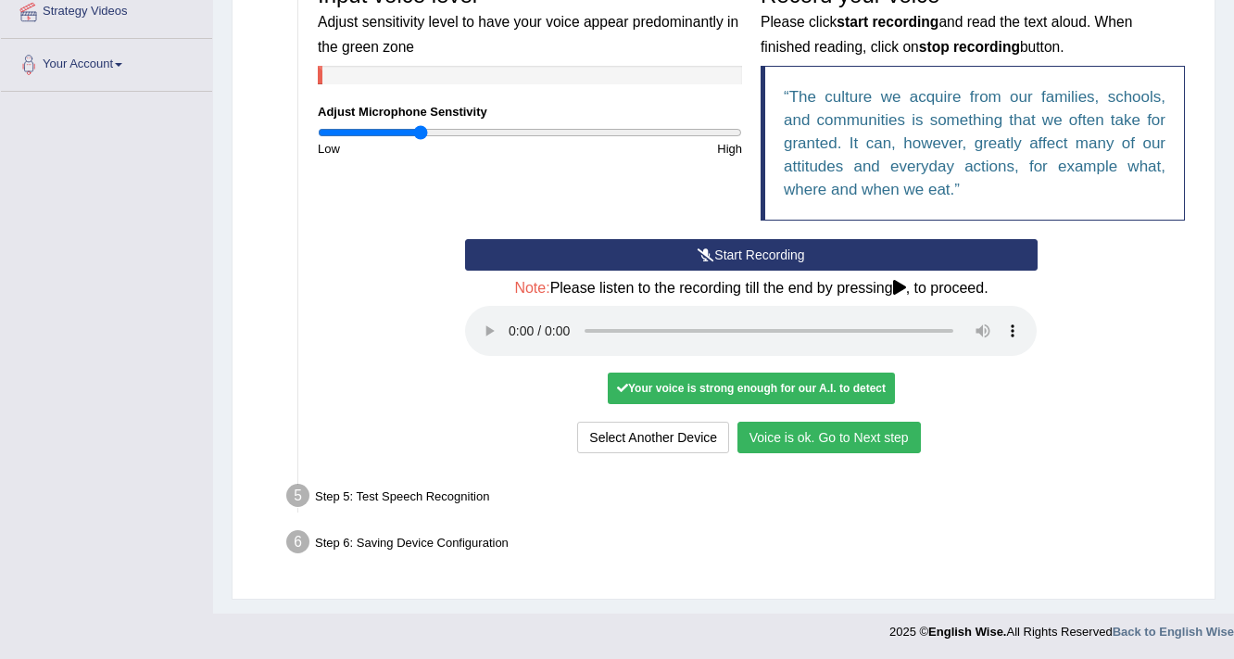
click at [882, 431] on button "Voice is ok. Go to Next step" at bounding box center [828, 436] width 183 height 31
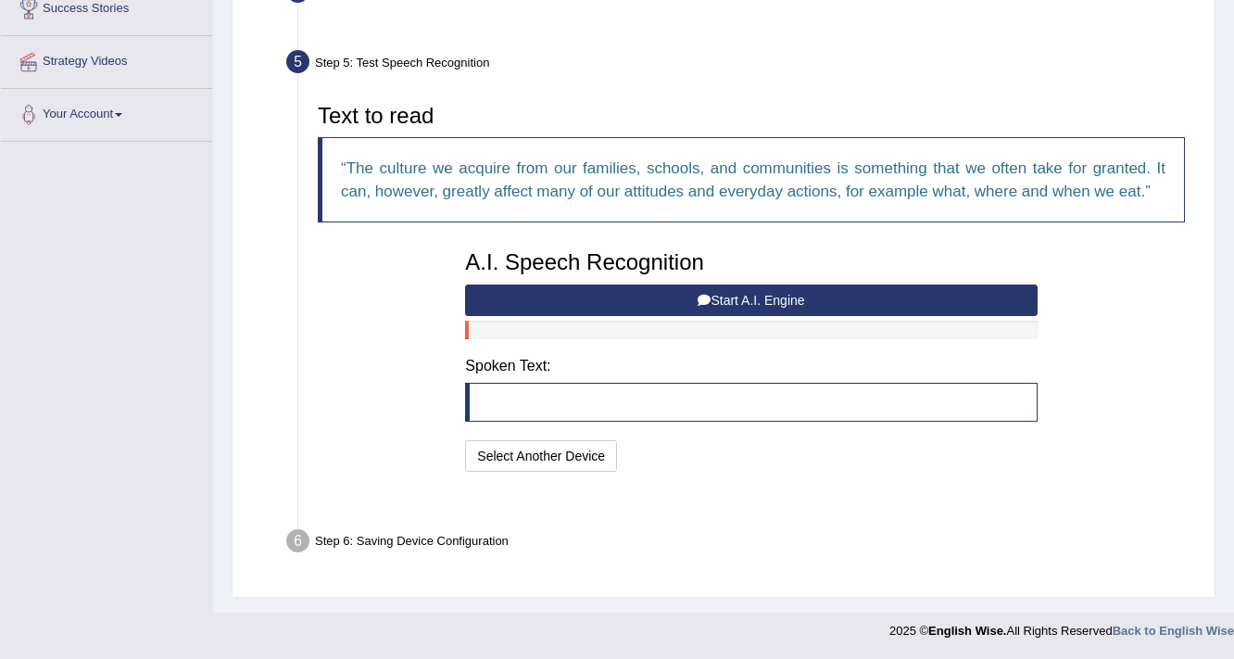
scroll to position [326, 0]
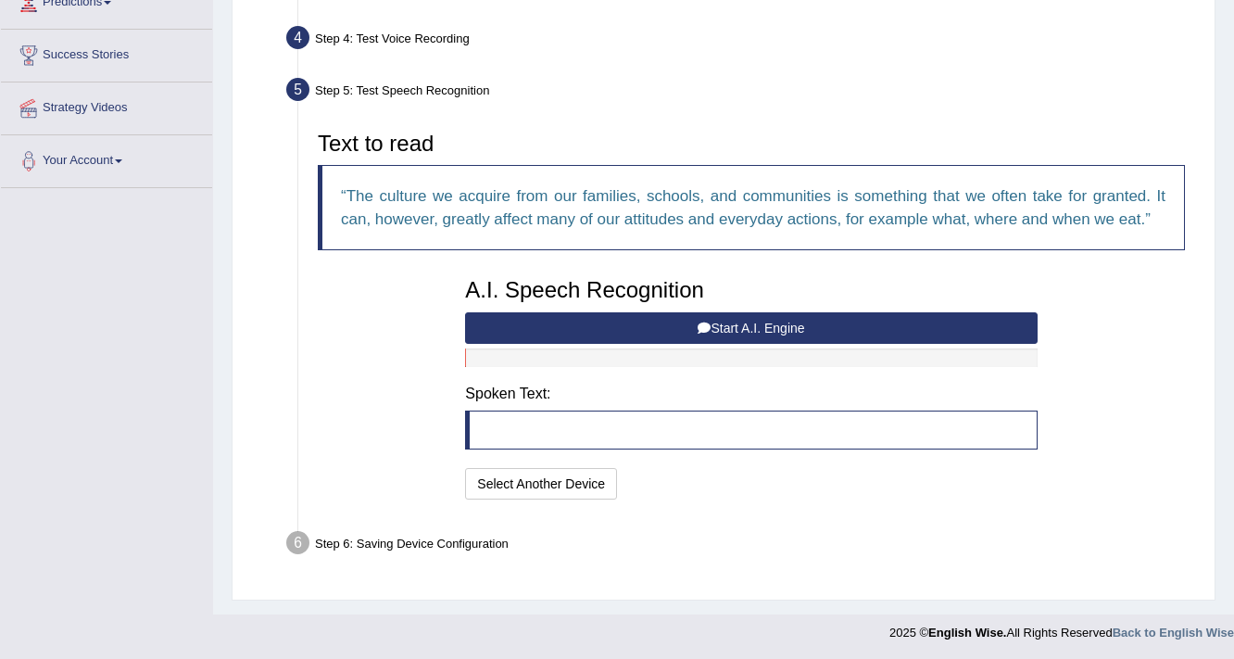
click at [751, 316] on button "Start A.I. Engine" at bounding box center [750, 327] width 571 height 31
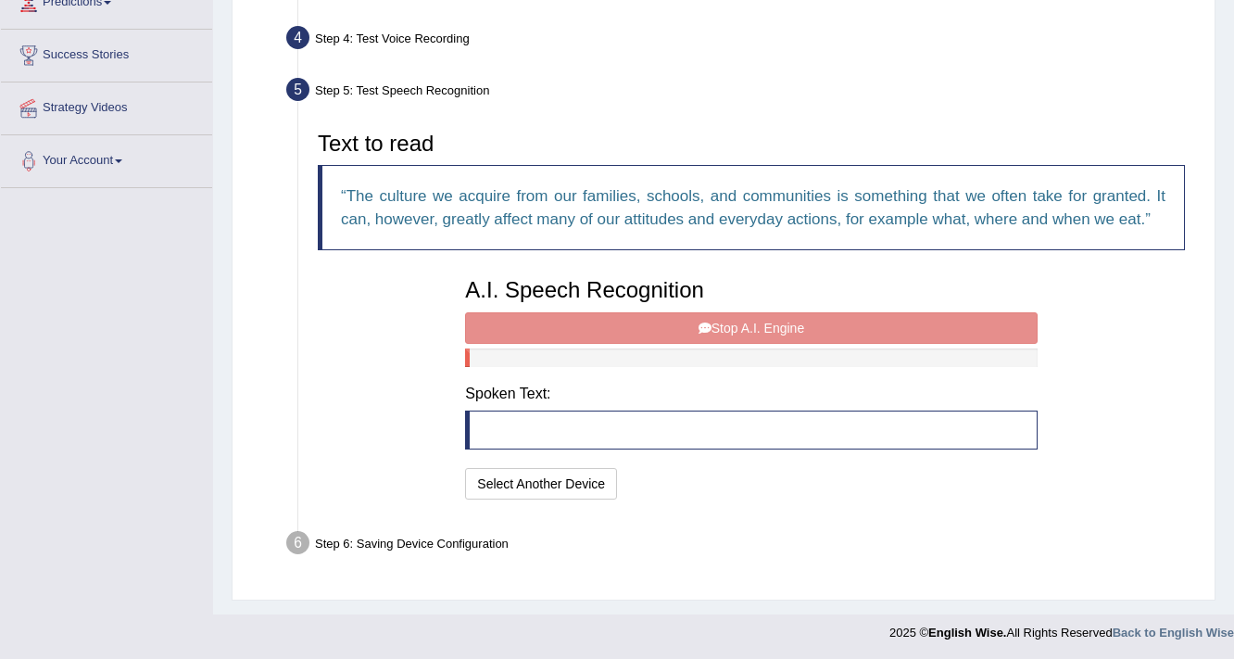
click at [751, 325] on div "A.I. Speech Recognition Start A.I. Engine Stop A.I. Engine Note: Please listen …" at bounding box center [751, 386] width 590 height 235
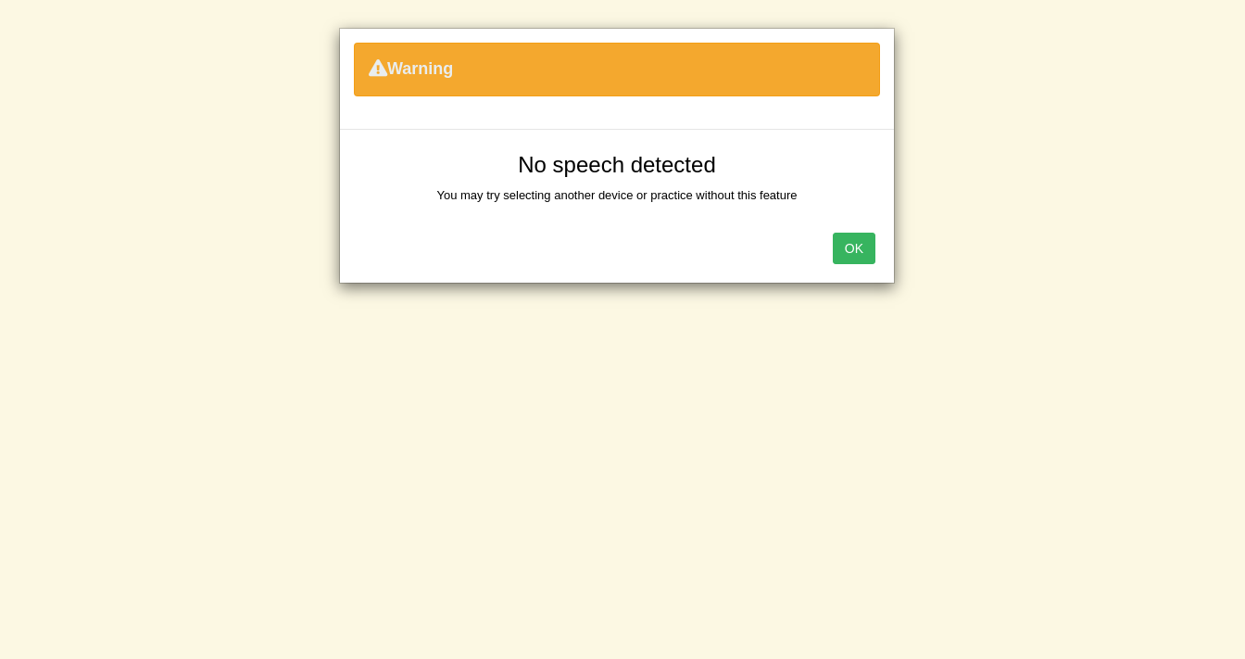
click at [863, 254] on button "OK" at bounding box center [854, 247] width 43 height 31
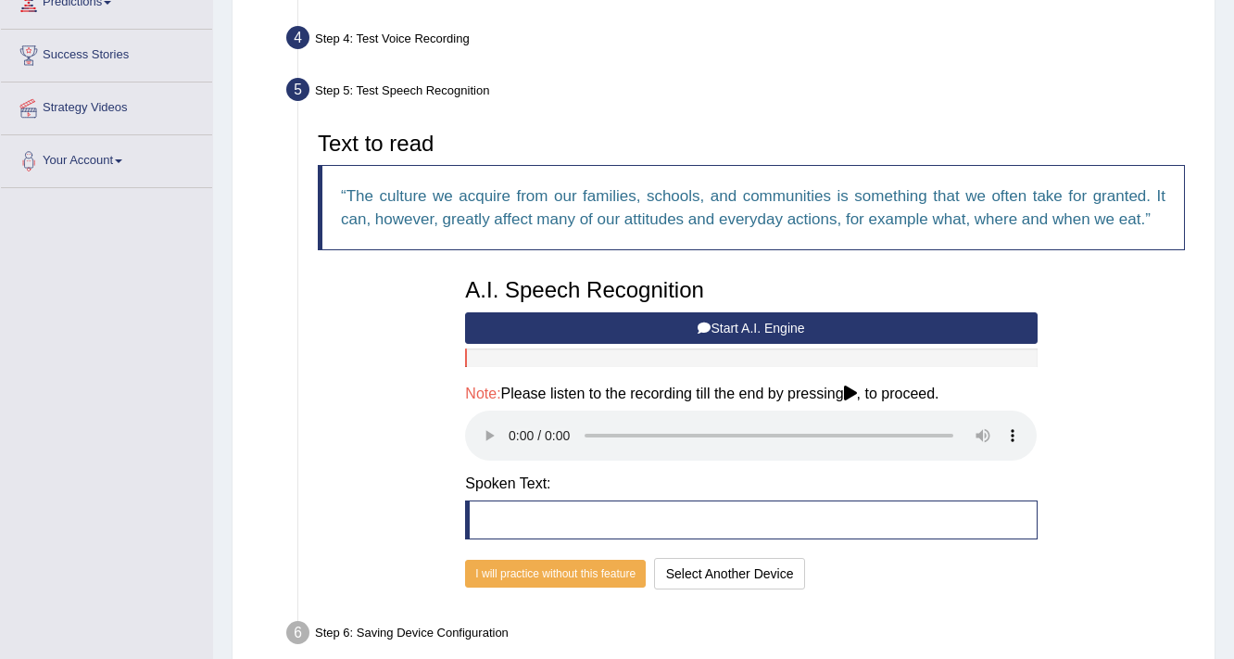
click at [781, 332] on button "Start A.I. Engine" at bounding box center [750, 327] width 571 height 31
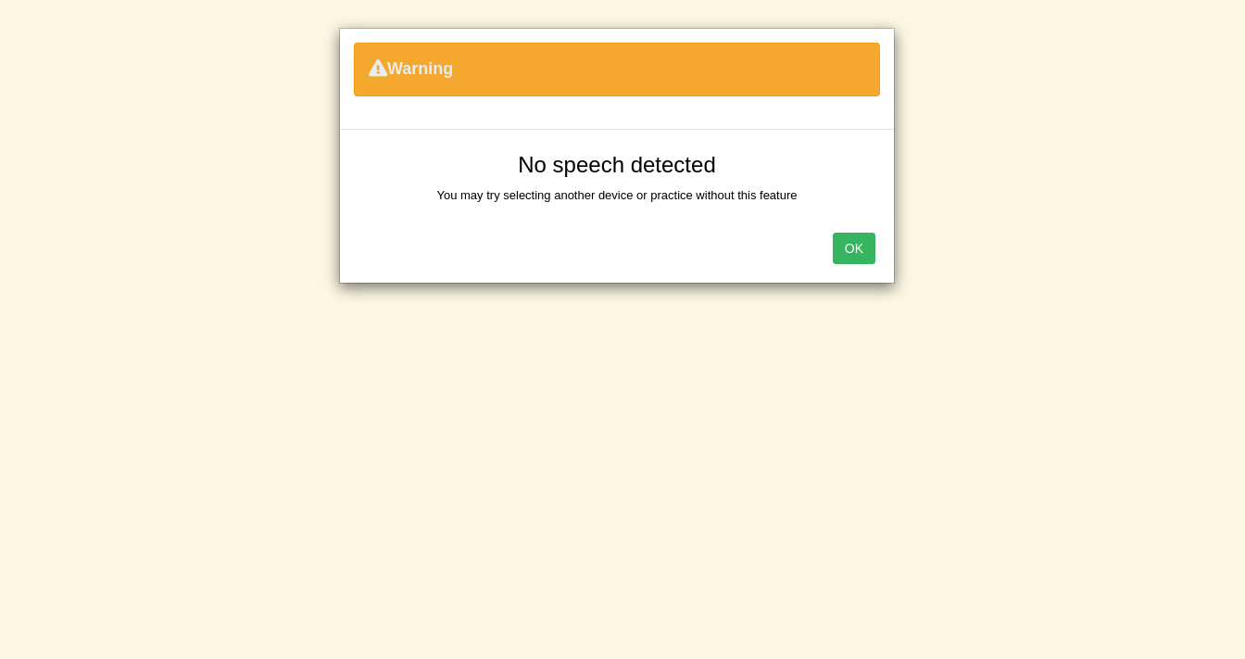
click at [860, 239] on button "OK" at bounding box center [854, 247] width 43 height 31
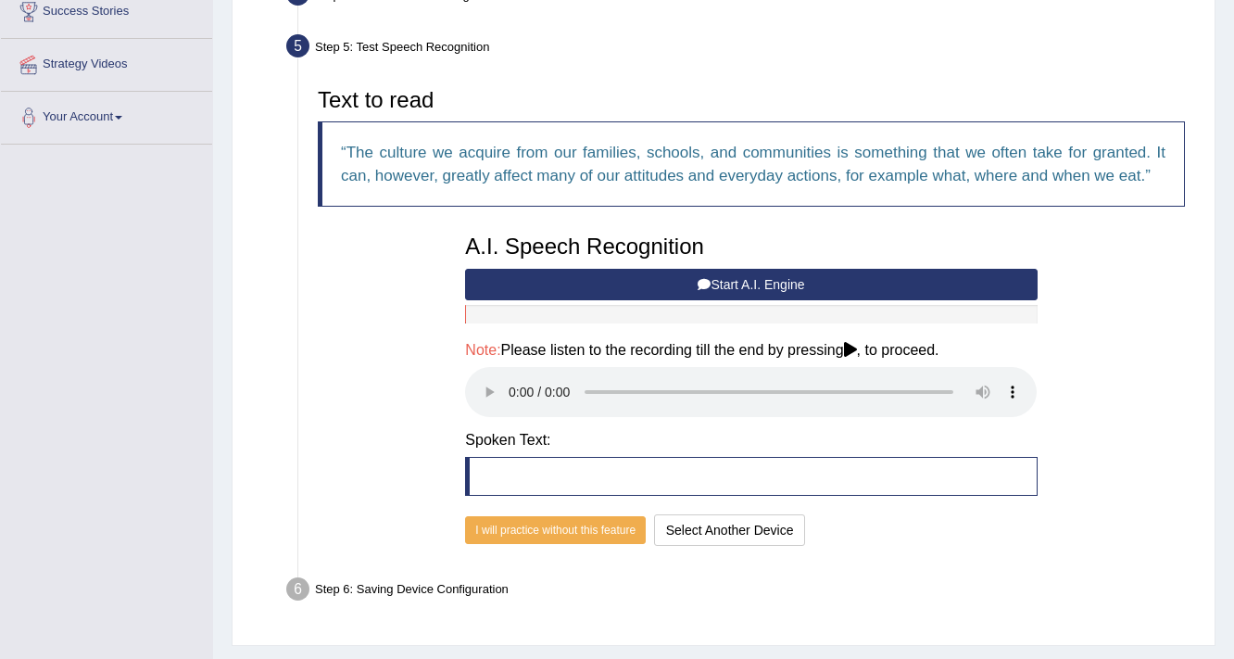
scroll to position [415, 0]
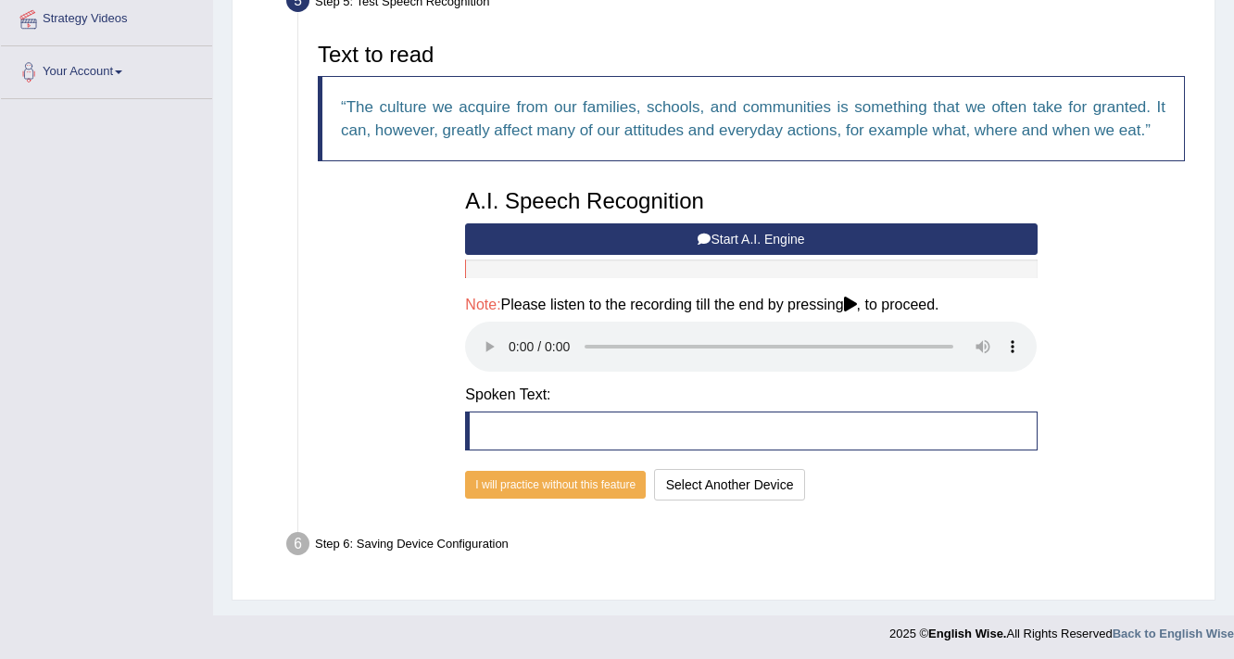
click at [600, 232] on button "Start A.I. Engine" at bounding box center [750, 238] width 571 height 31
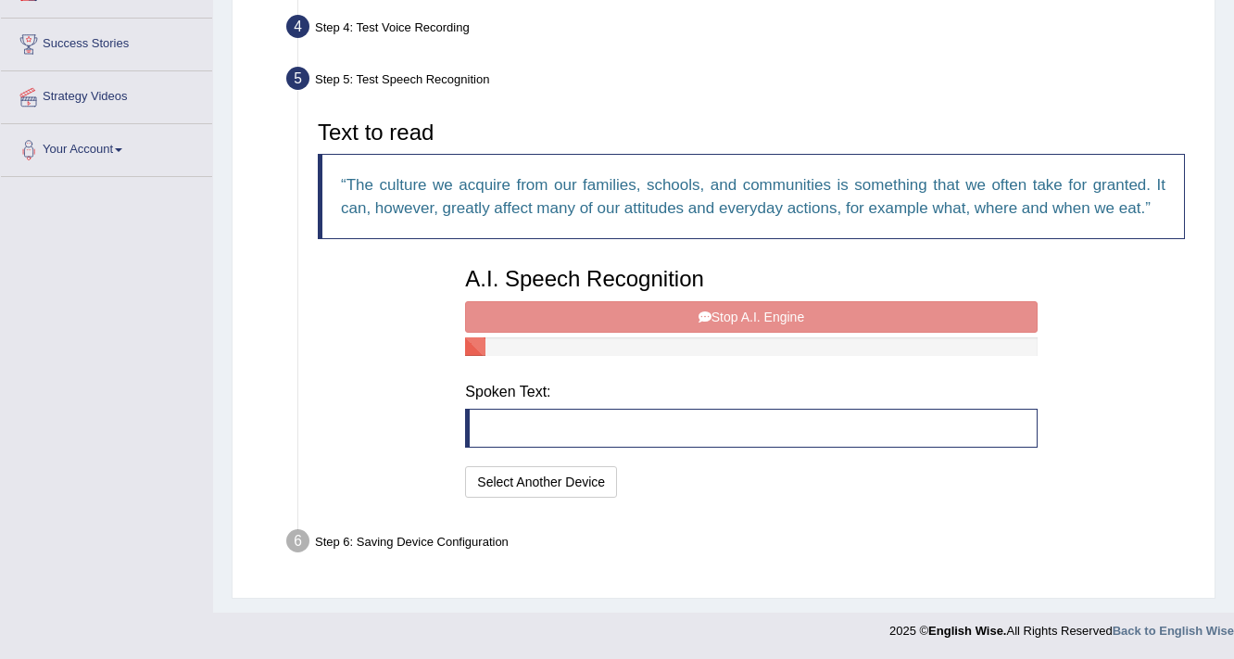
scroll to position [326, 0]
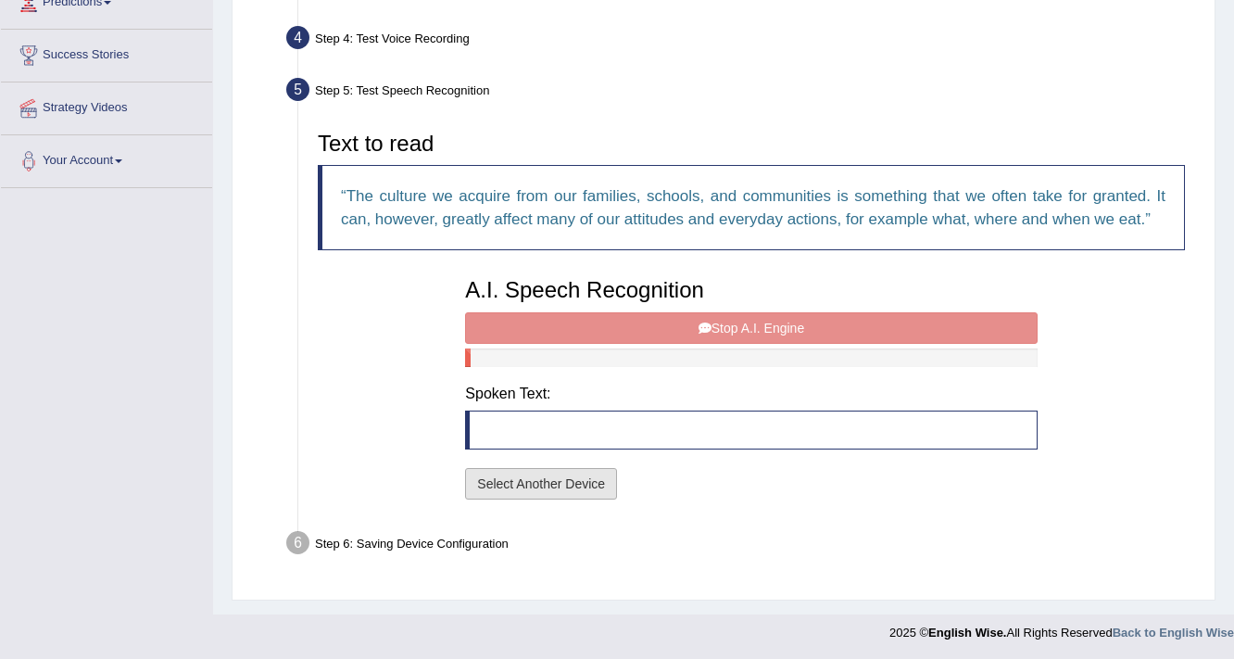
click at [578, 484] on button "Select Another Device" at bounding box center [541, 483] width 152 height 31
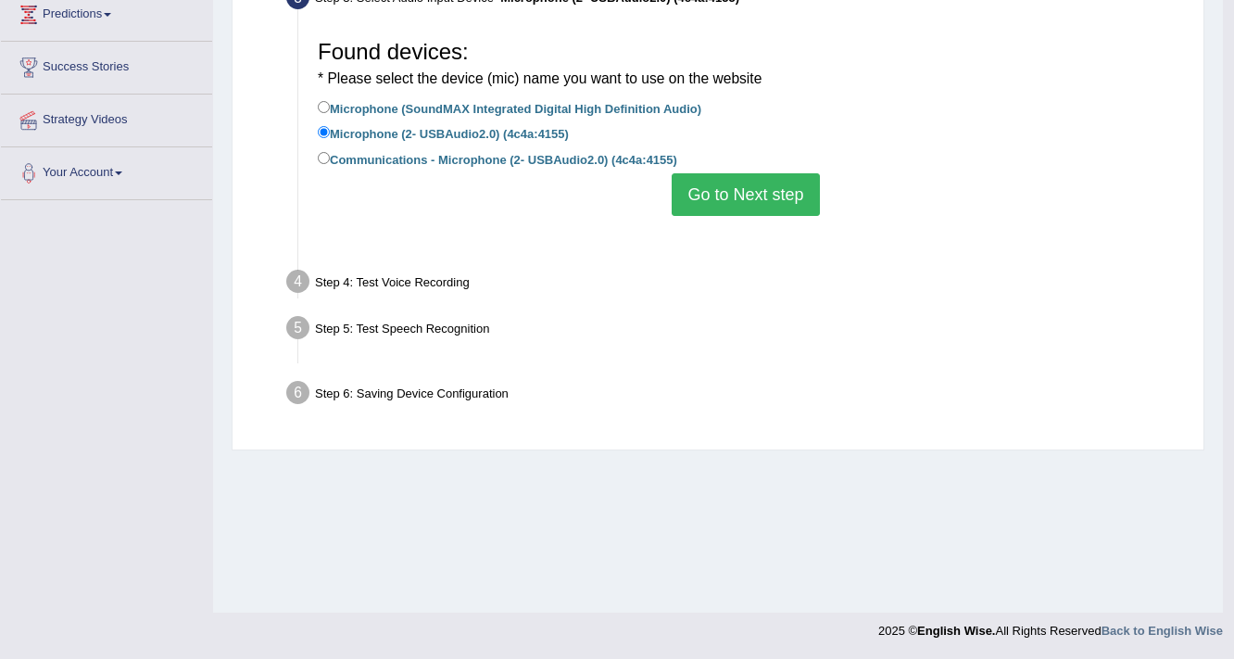
scroll to position [314, 0]
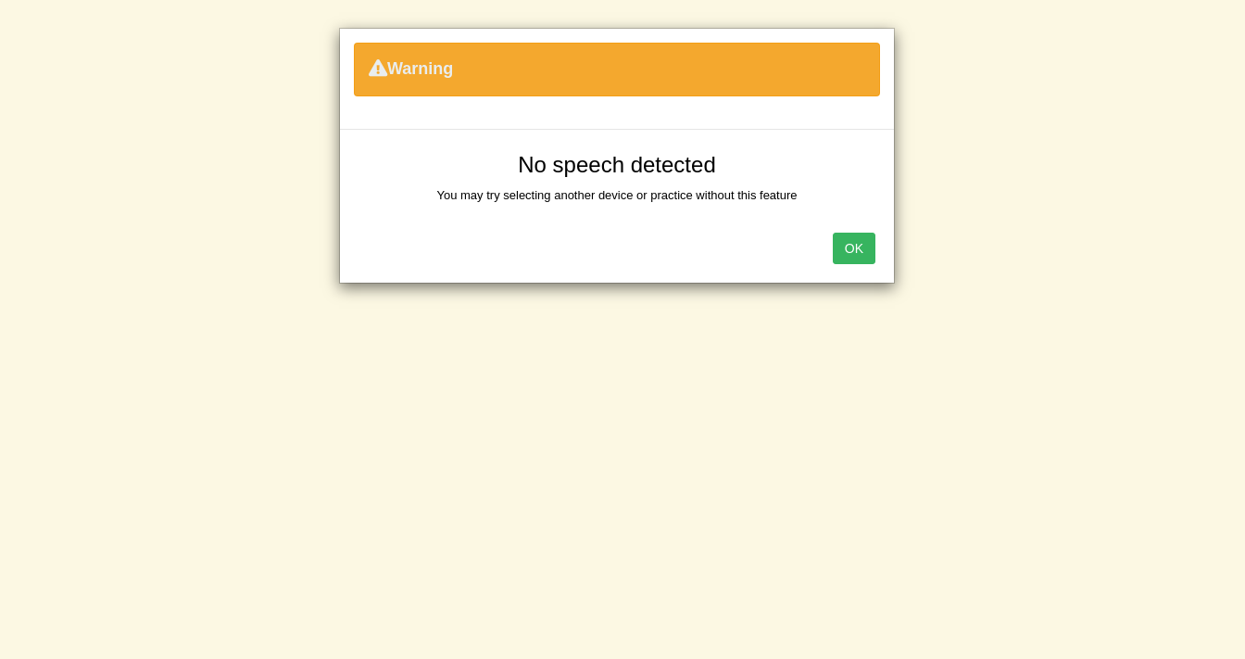
click at [852, 255] on button "OK" at bounding box center [854, 247] width 43 height 31
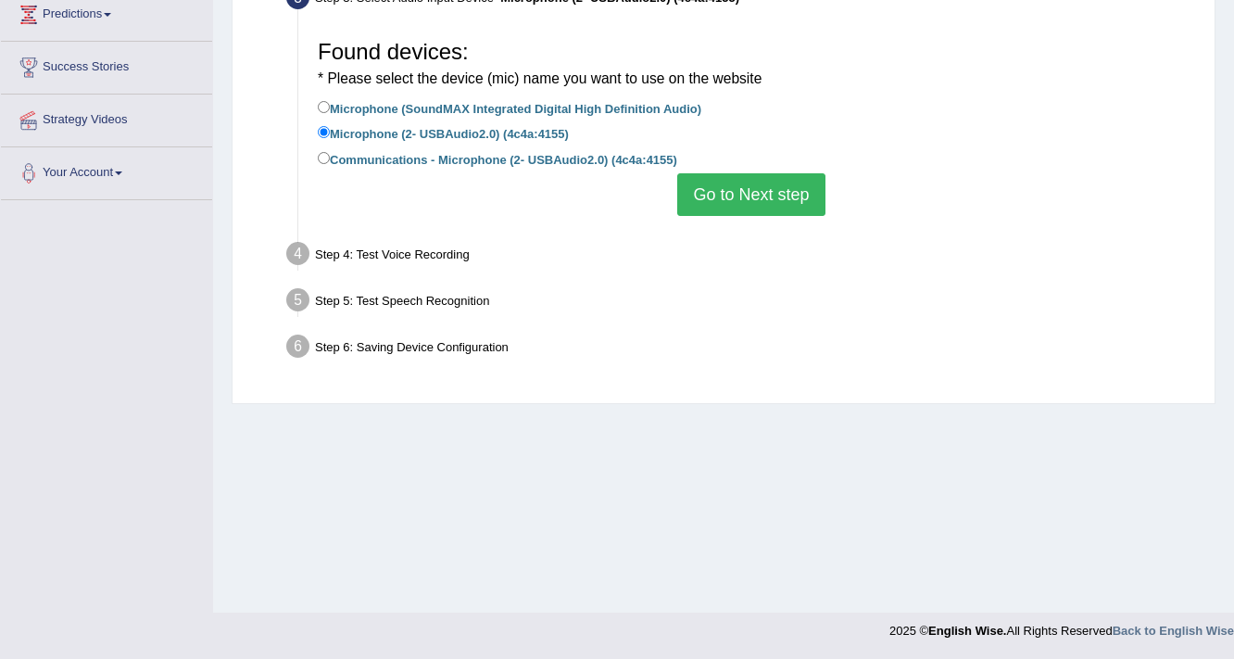
click at [347, 157] on label "Communications - Microphone (2- USBAudio2.0) (4c4a:4155)" at bounding box center [497, 158] width 359 height 20
click at [330, 157] on input "Communications - Microphone (2- USBAudio2.0) (4c4a:4155)" at bounding box center [324, 158] width 12 height 12
radio input "true"
click at [710, 193] on button "Go to Next step" at bounding box center [750, 194] width 147 height 43
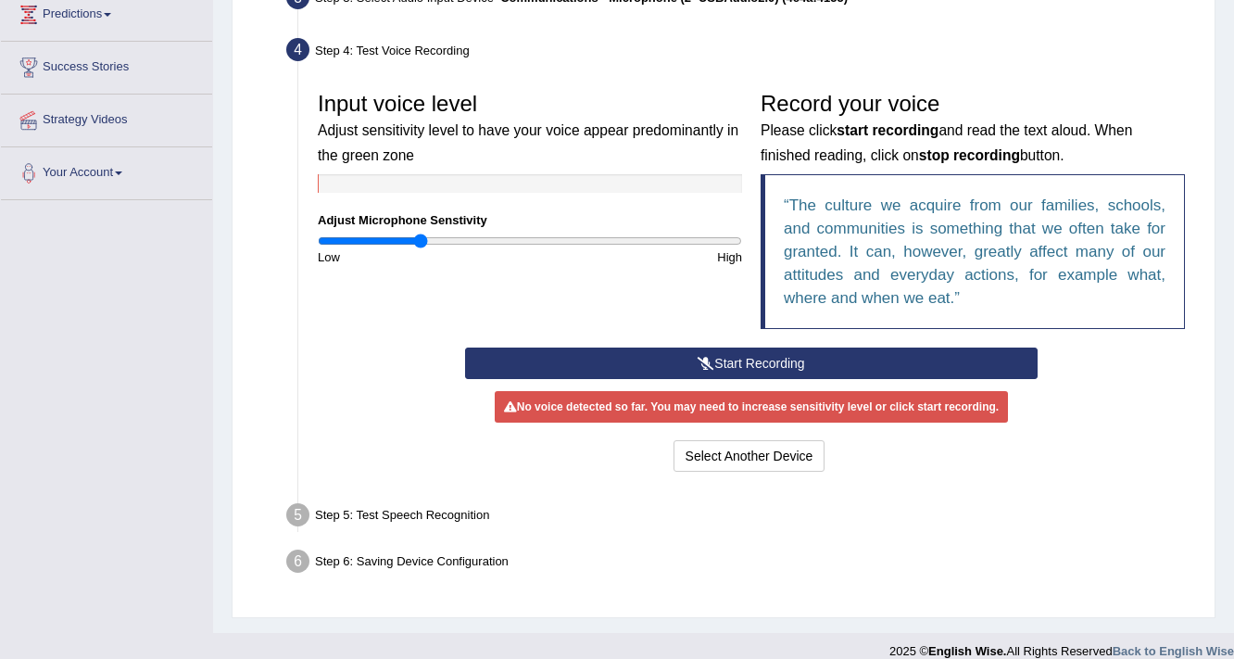
click at [689, 361] on button "Start Recording" at bounding box center [750, 362] width 571 height 31
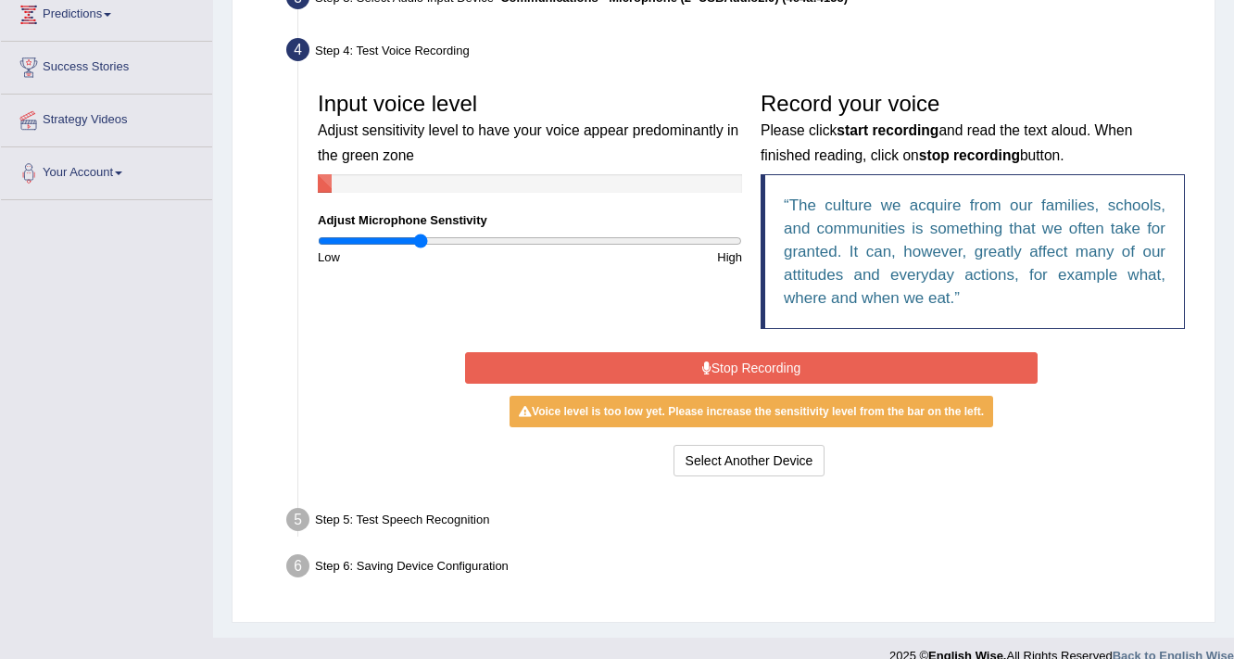
click at [689, 361] on button "Stop Recording" at bounding box center [750, 367] width 571 height 31
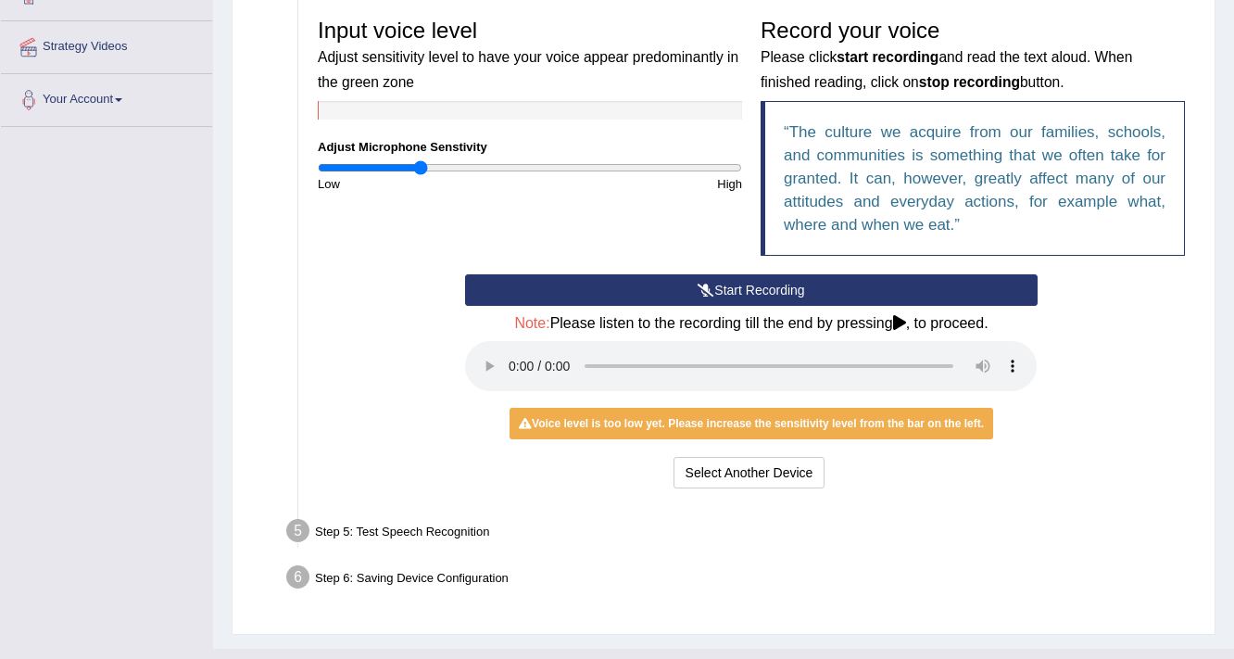
scroll to position [388, 0]
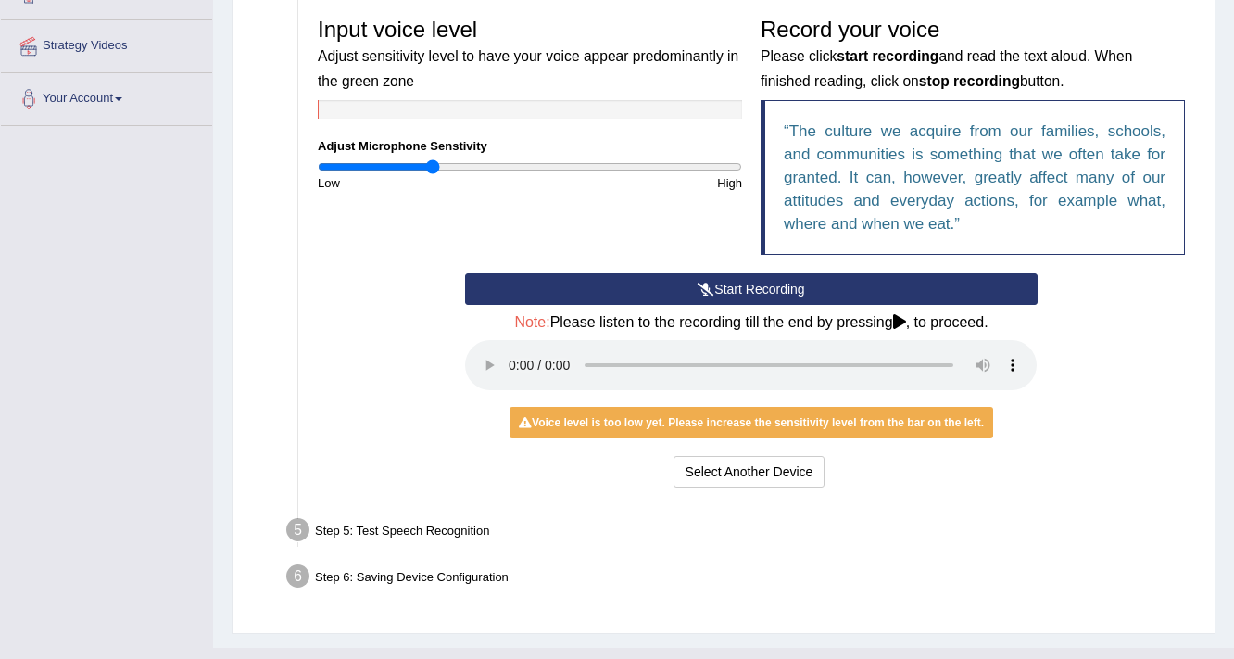
type input "0.54"
click at [433, 166] on input "range" at bounding box center [530, 166] width 424 height 15
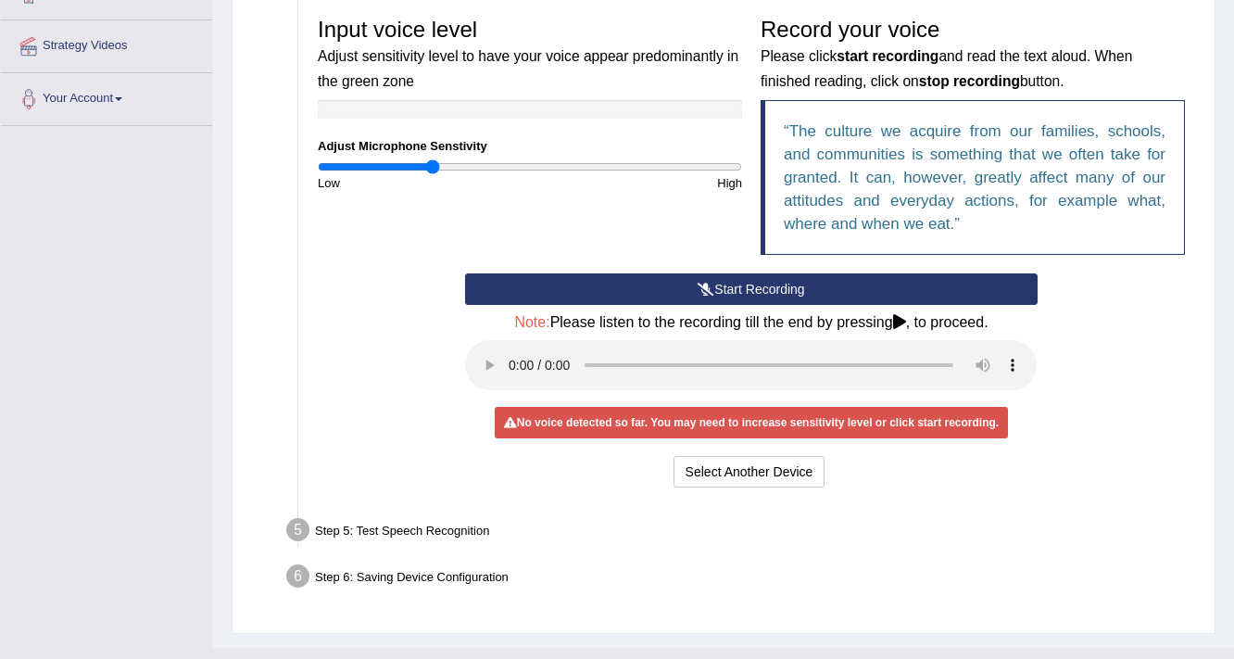
click at [714, 279] on button "Start Recording" at bounding box center [750, 288] width 571 height 31
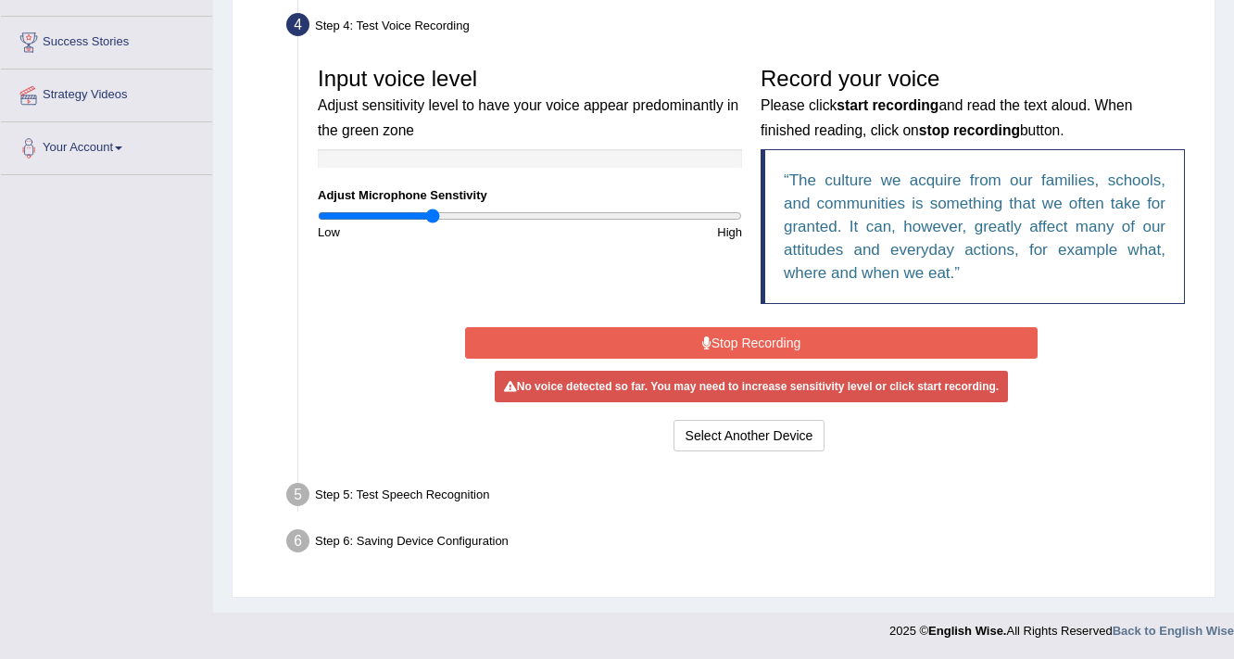
scroll to position [337, 0]
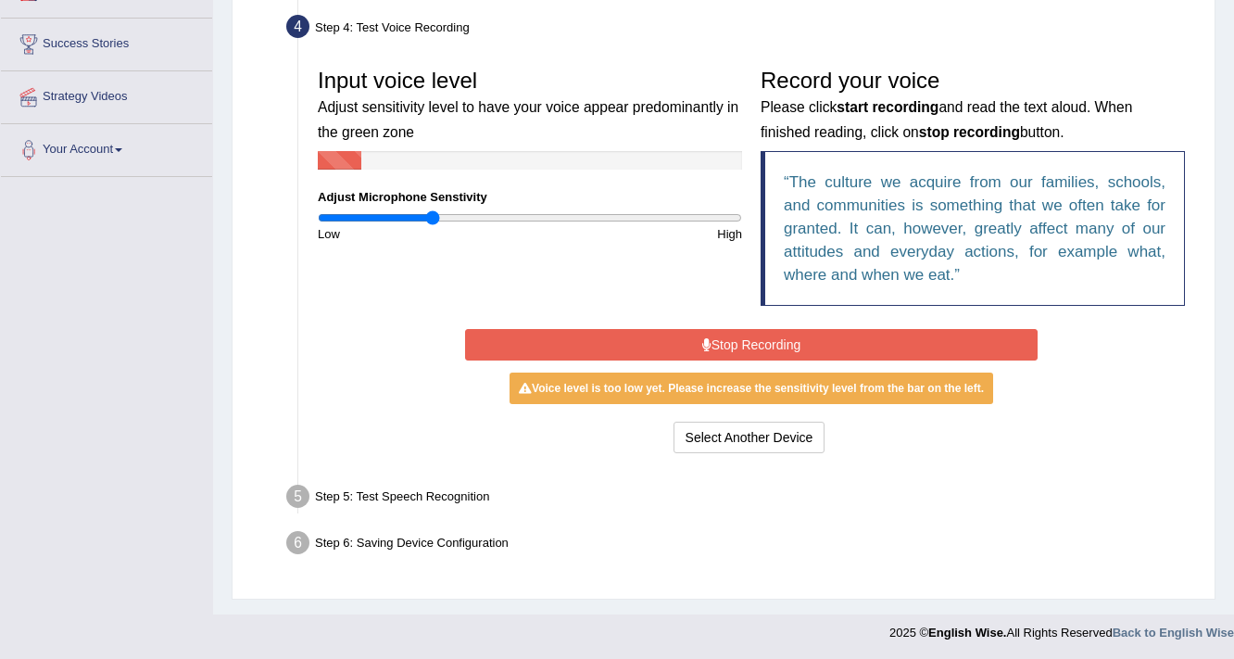
click at [753, 343] on button "Stop Recording" at bounding box center [750, 344] width 571 height 31
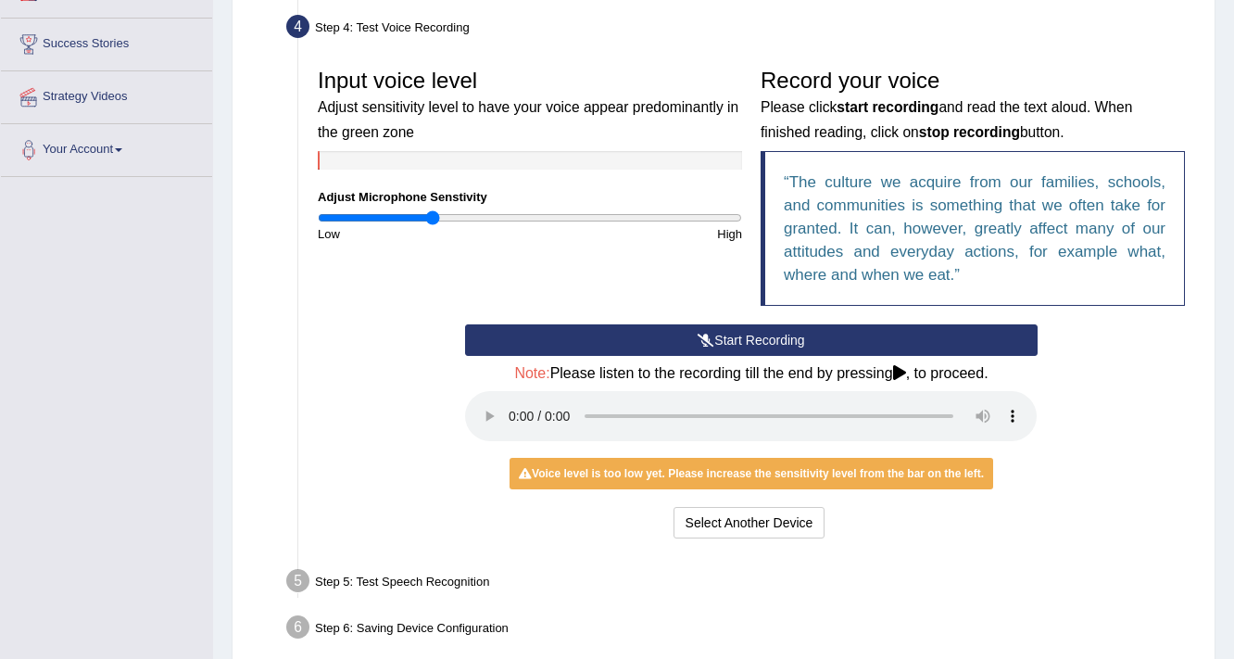
click at [746, 331] on button "Start Recording" at bounding box center [750, 339] width 571 height 31
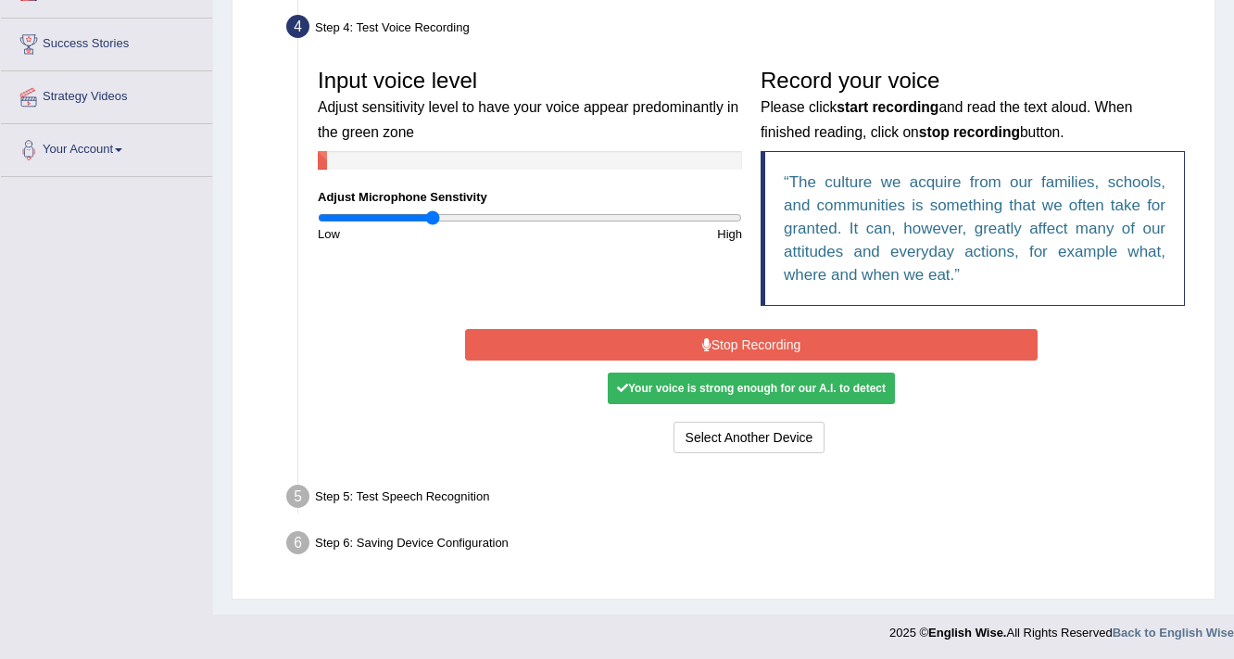
click at [765, 342] on button "Stop Recording" at bounding box center [750, 344] width 571 height 31
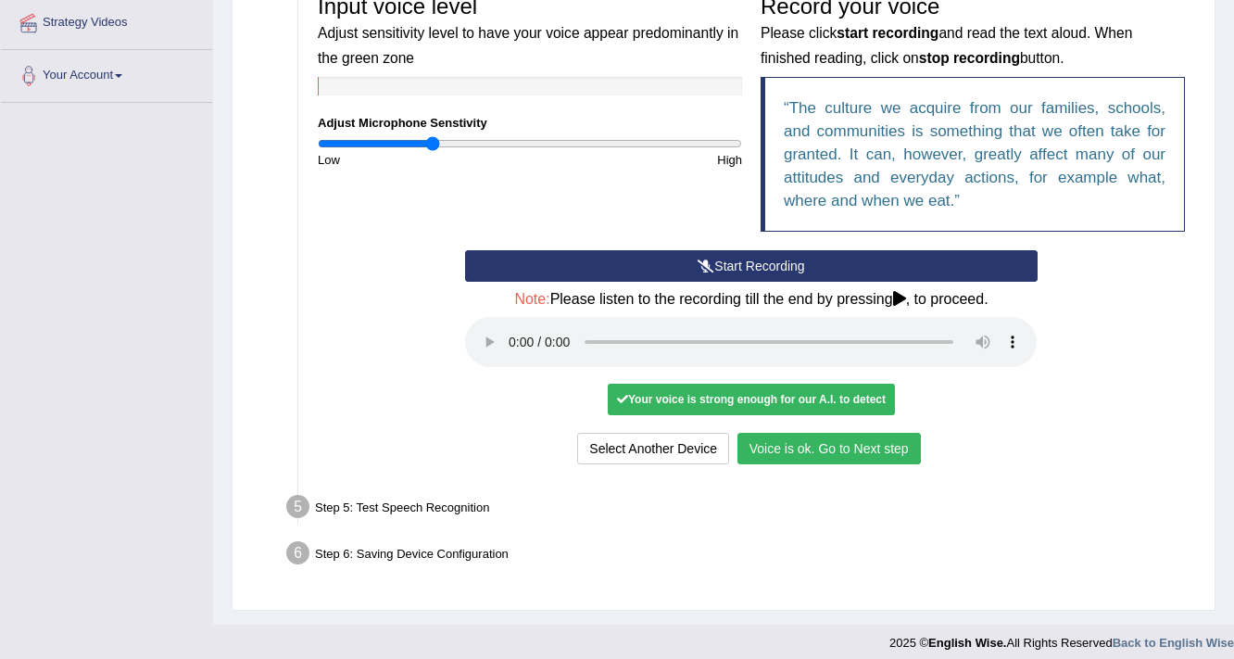
scroll to position [422, 0]
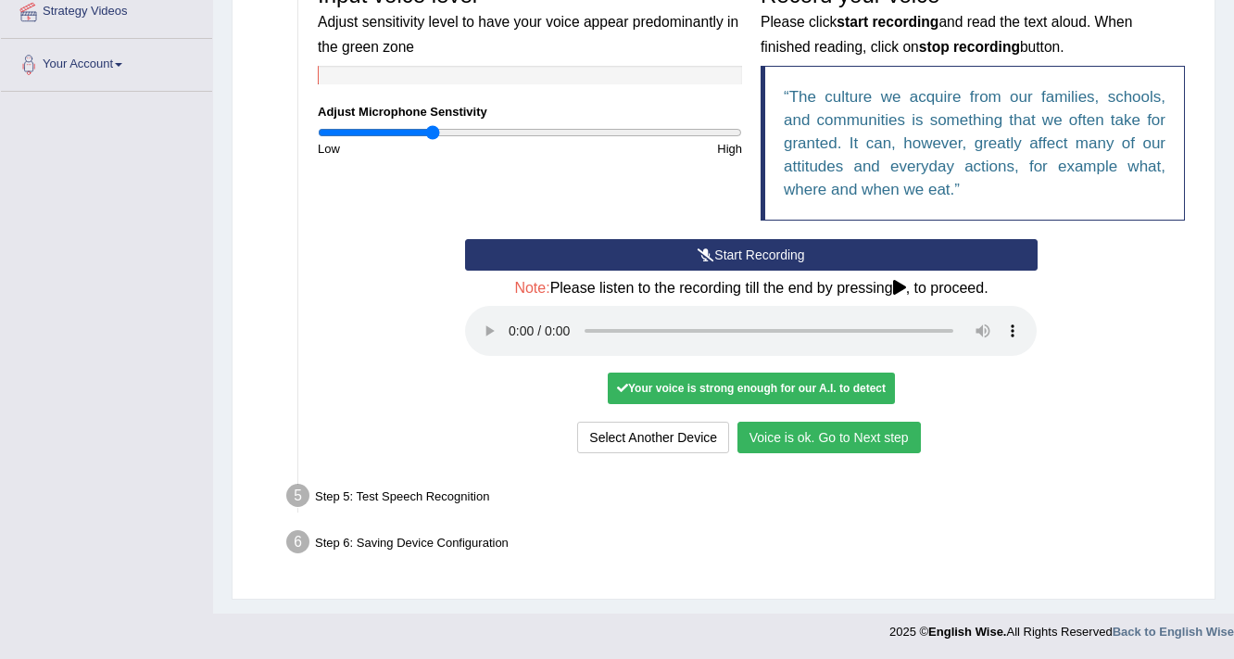
click at [795, 431] on button "Voice is ok. Go to Next step" at bounding box center [828, 436] width 183 height 31
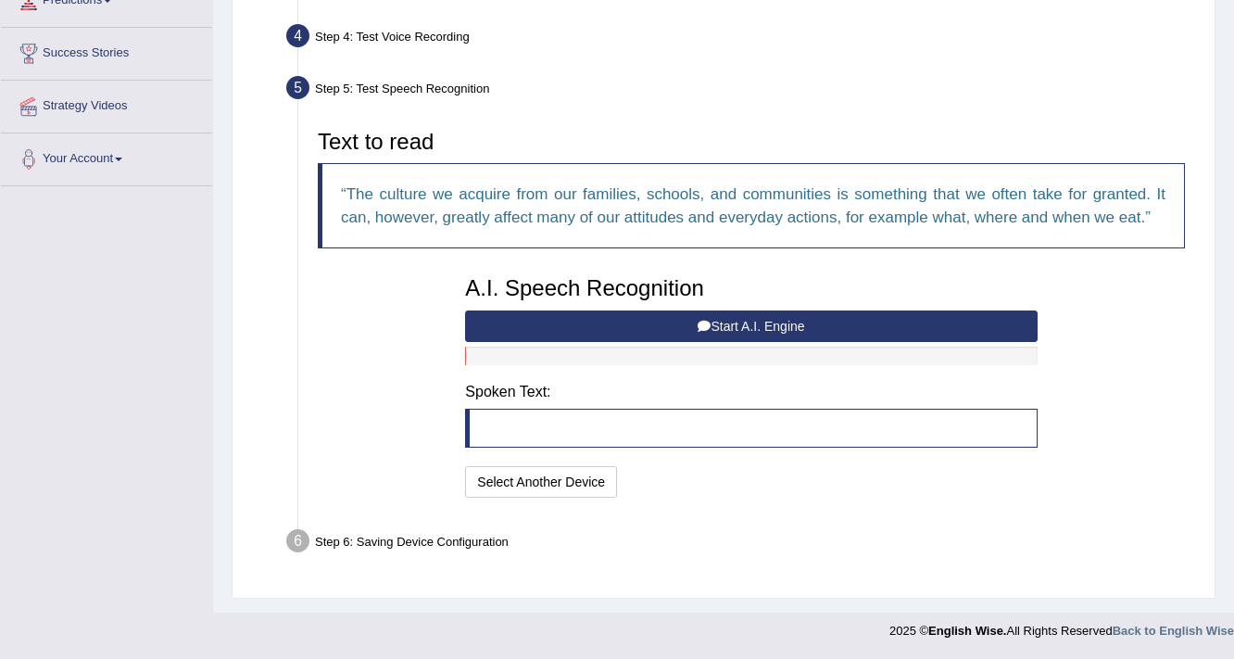
scroll to position [326, 0]
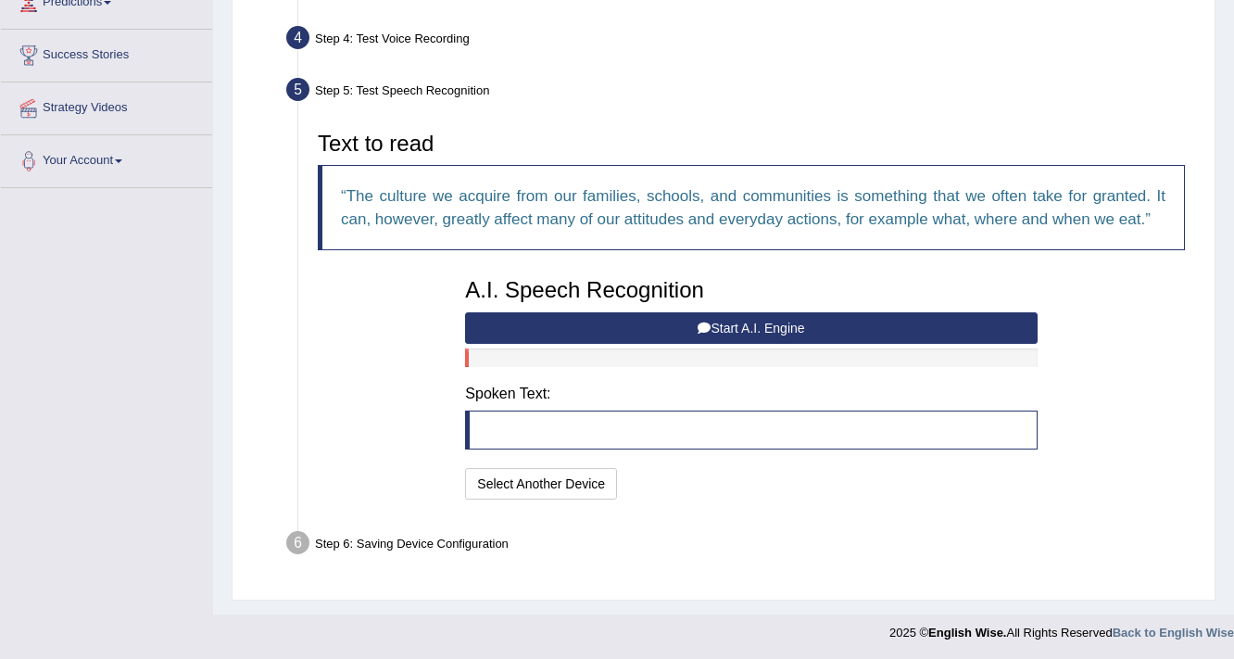
click at [785, 324] on button "Start A.I. Engine" at bounding box center [750, 327] width 571 height 31
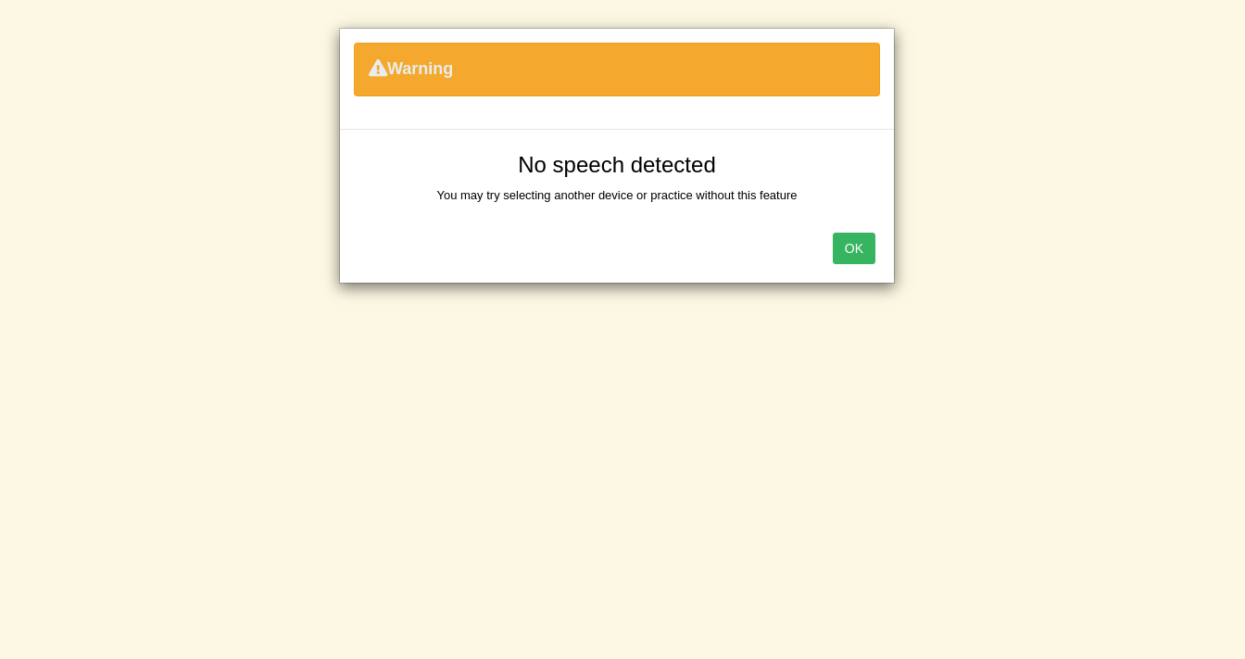
click at [858, 242] on button "OK" at bounding box center [854, 247] width 43 height 31
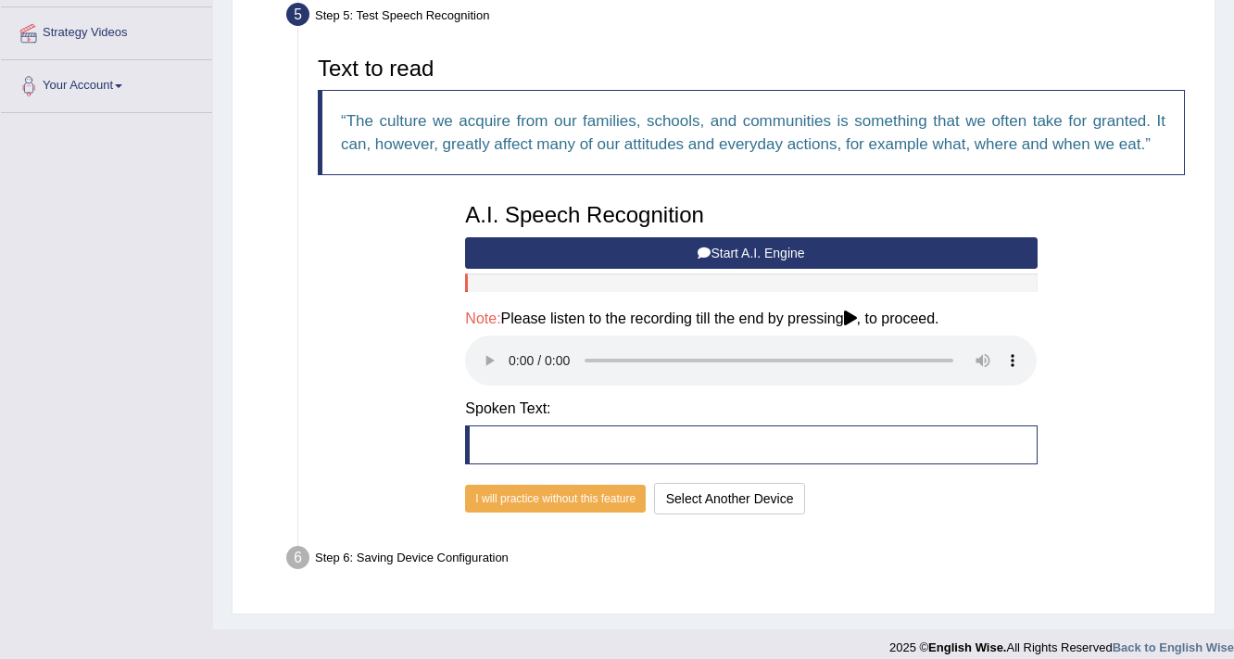
scroll to position [415, 0]
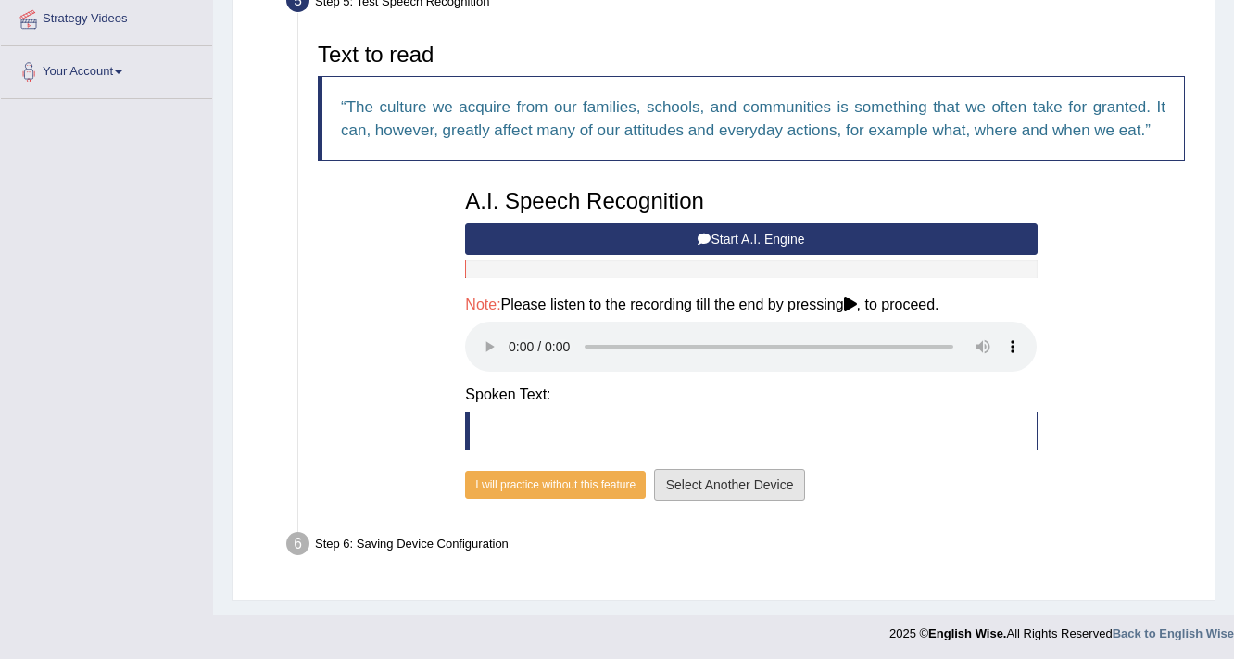
click at [717, 487] on button "Select Another Device" at bounding box center [730, 484] width 152 height 31
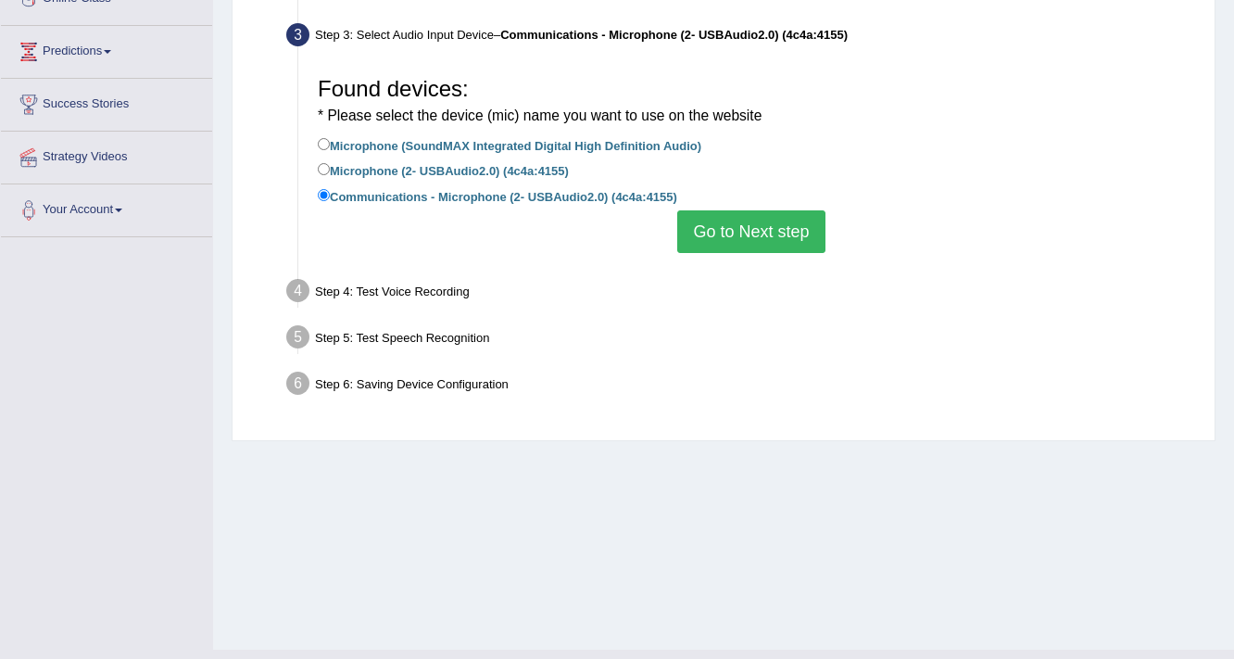
scroll to position [240, 0]
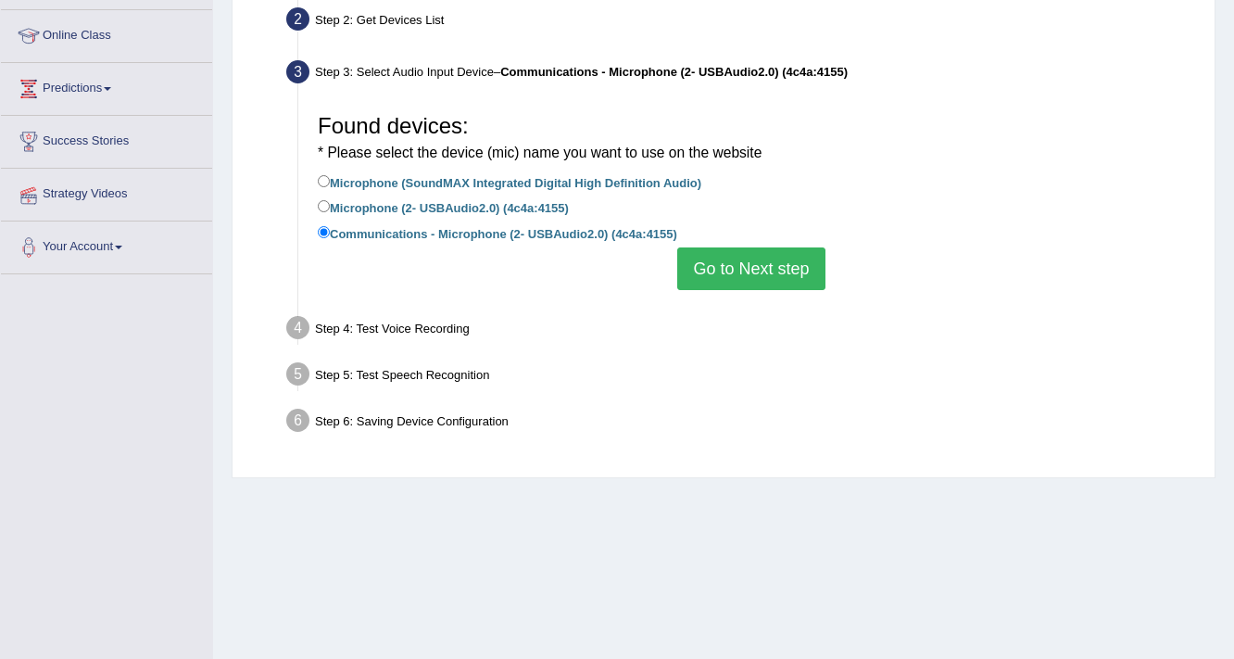
click at [448, 205] on label "Microphone (2- USBAudio2.0) (4c4a:4155)" at bounding box center [443, 206] width 251 height 20
click at [330, 205] on input "Microphone (2- USBAudio2.0) (4c4a:4155)" at bounding box center [324, 206] width 12 height 12
radio input "true"
click at [718, 265] on button "Go to Next step" at bounding box center [750, 268] width 147 height 43
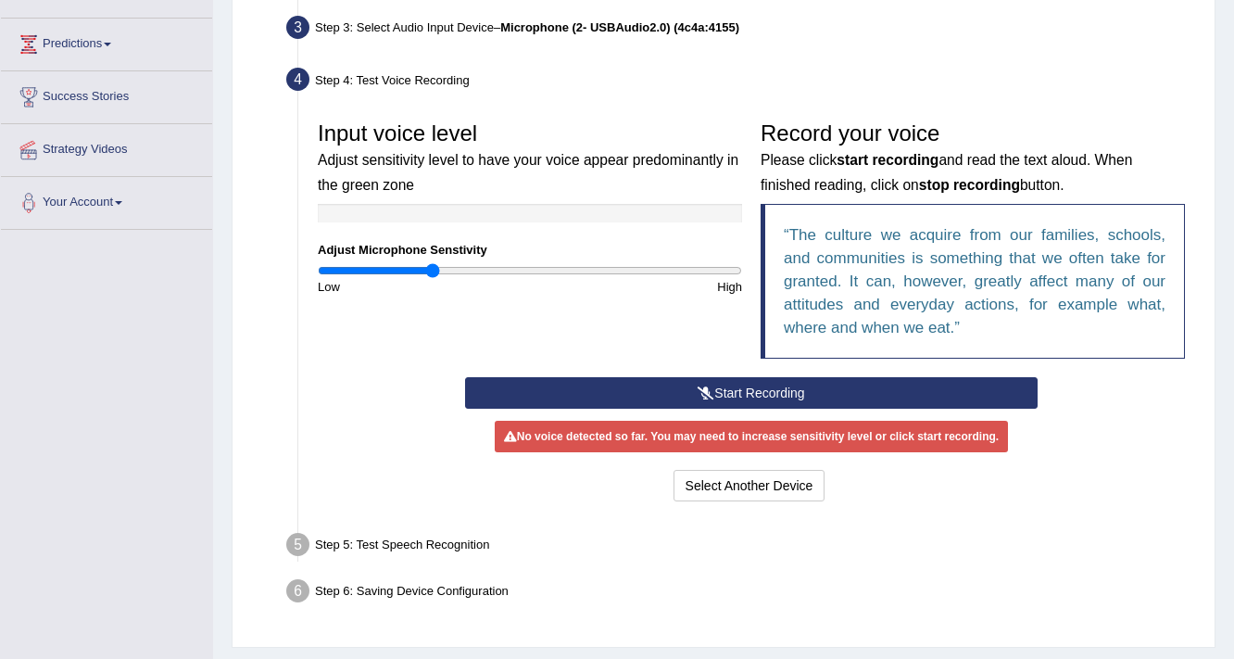
scroll to position [332, 0]
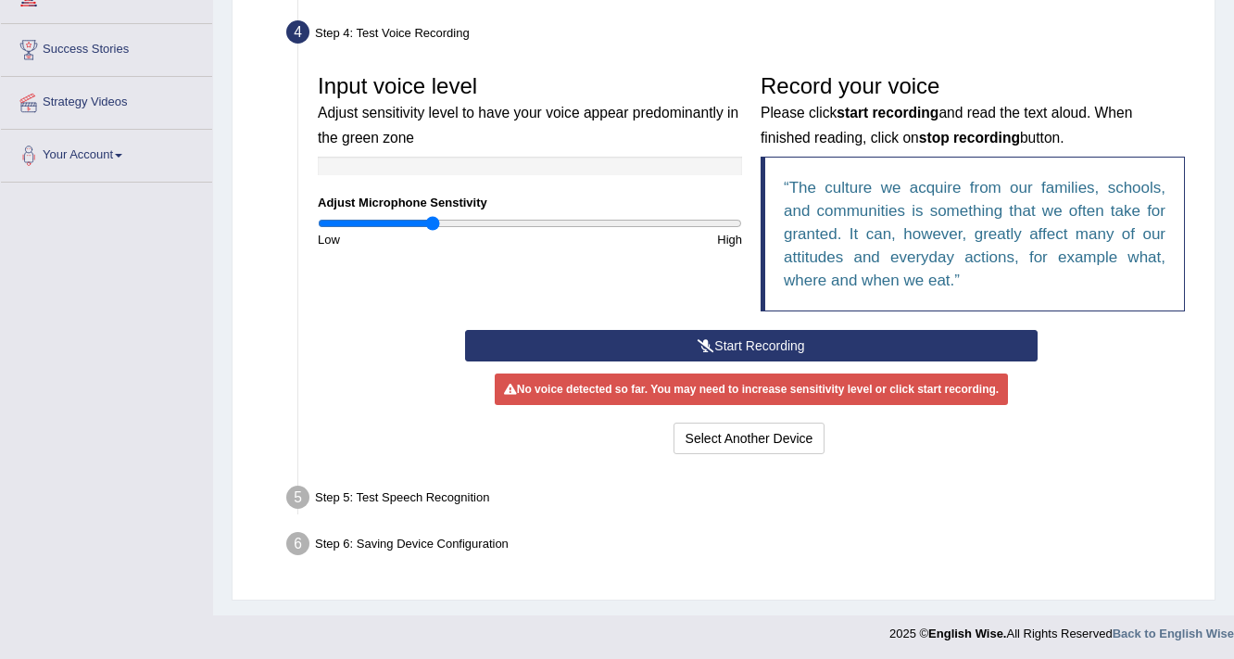
click at [698, 341] on icon at bounding box center [705, 345] width 17 height 13
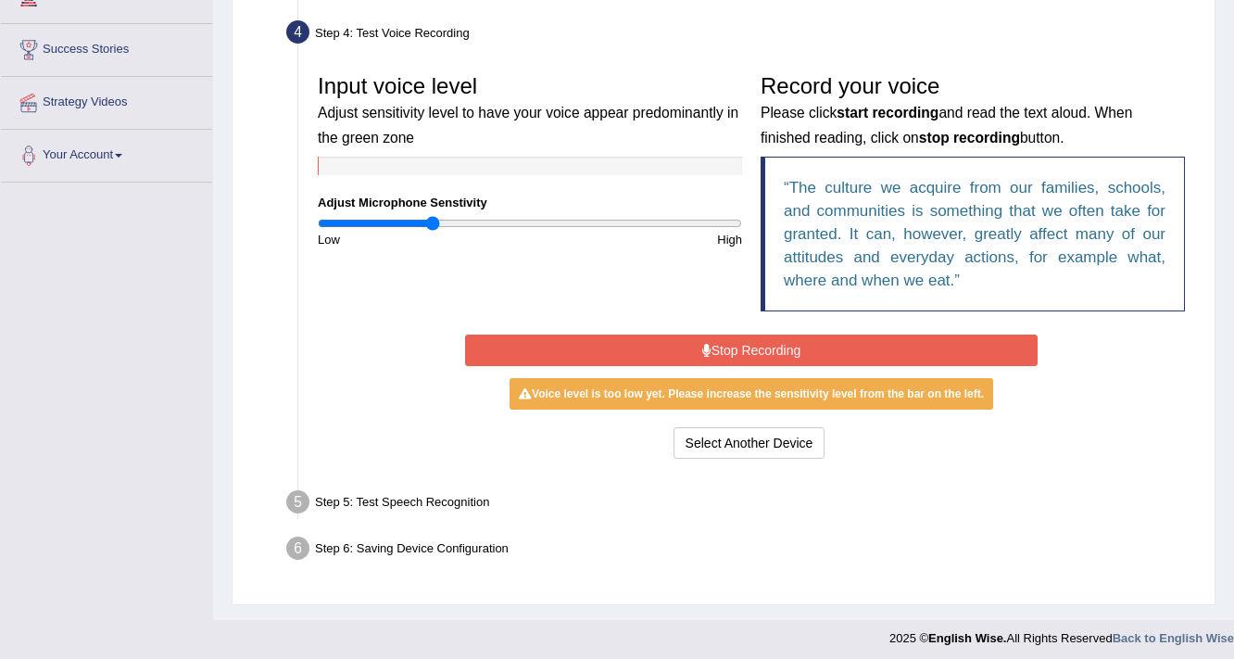
click at [702, 347] on icon at bounding box center [706, 350] width 9 height 13
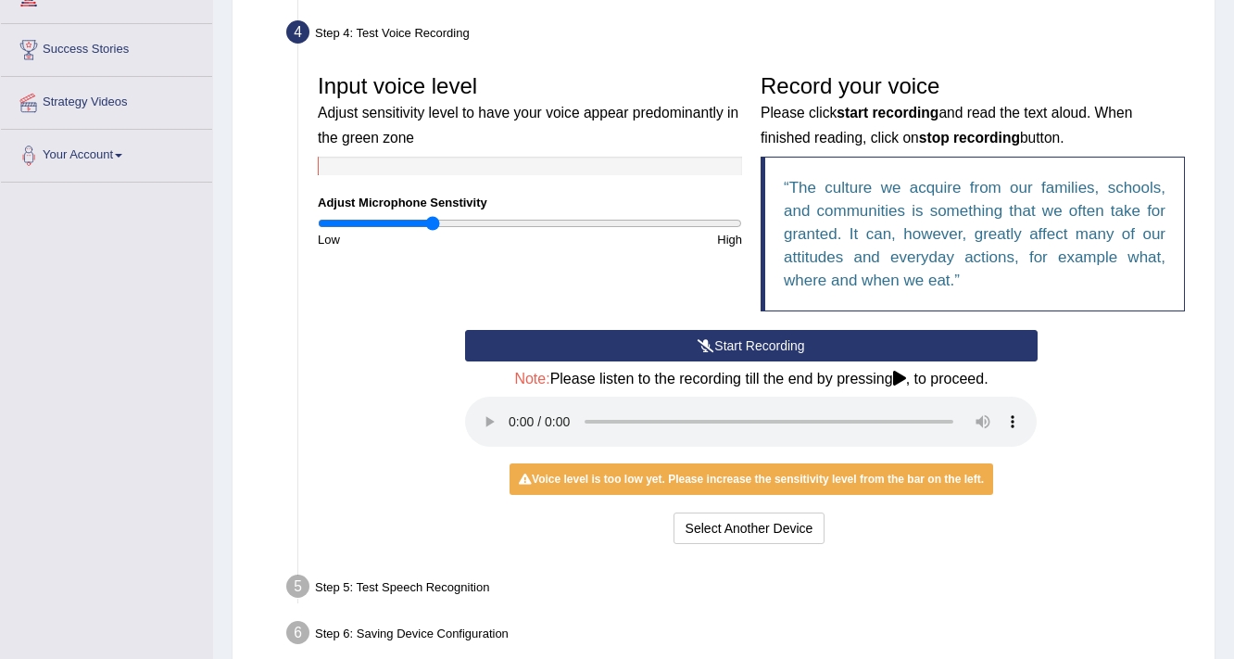
click at [704, 350] on button "Start Recording" at bounding box center [750, 345] width 571 height 31
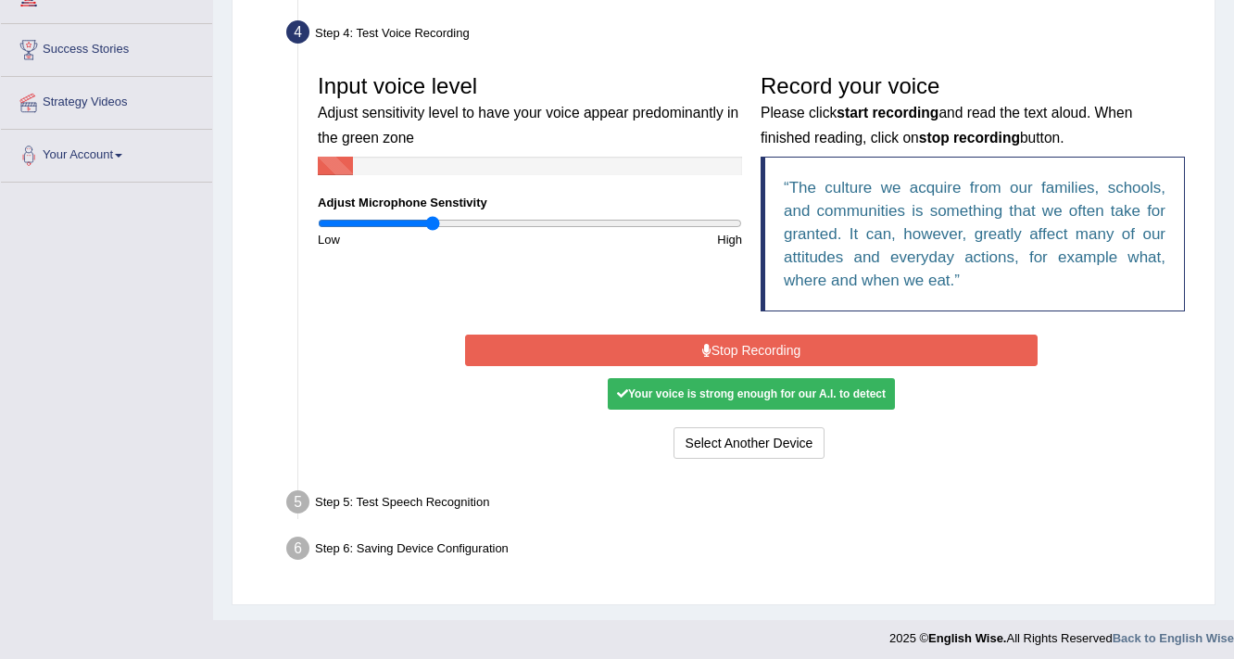
click at [708, 352] on icon at bounding box center [706, 350] width 9 height 13
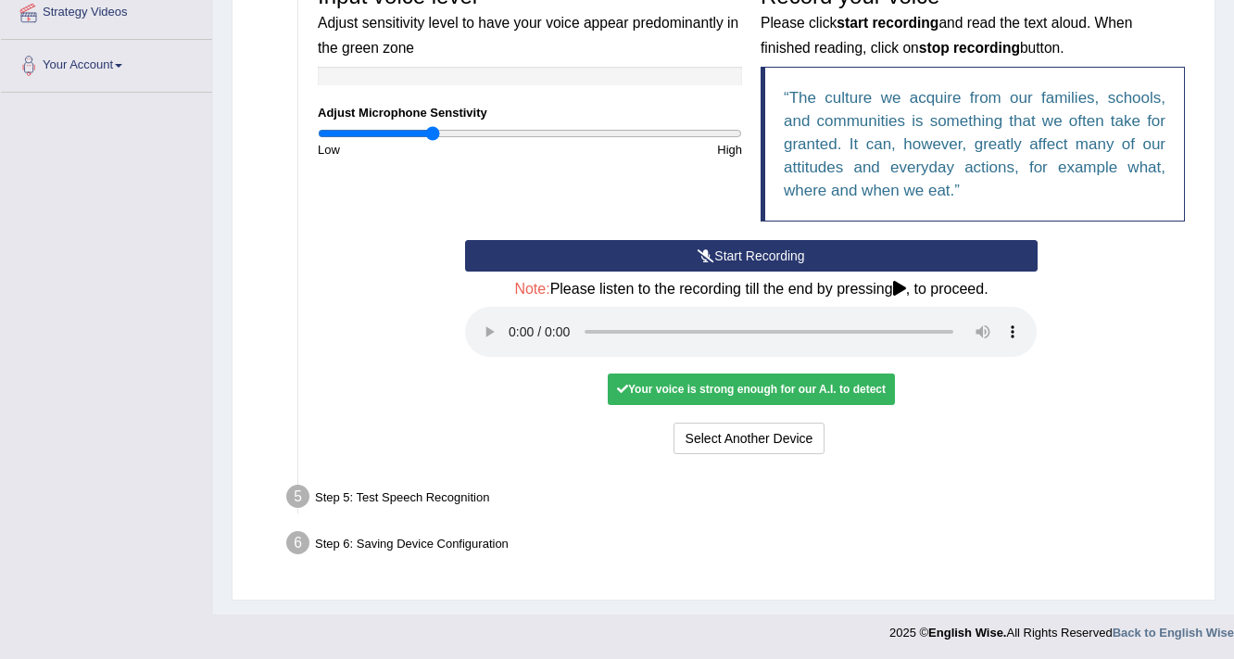
scroll to position [422, 0]
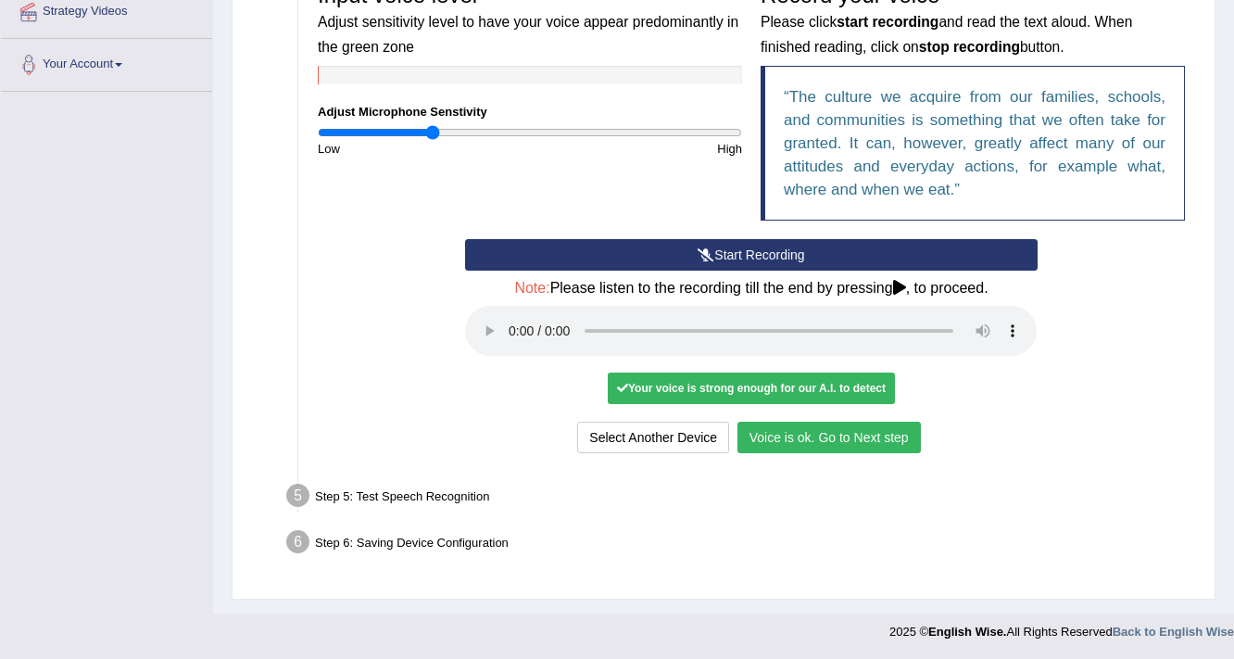
click at [843, 435] on button "Voice is ok. Go to Next step" at bounding box center [828, 436] width 183 height 31
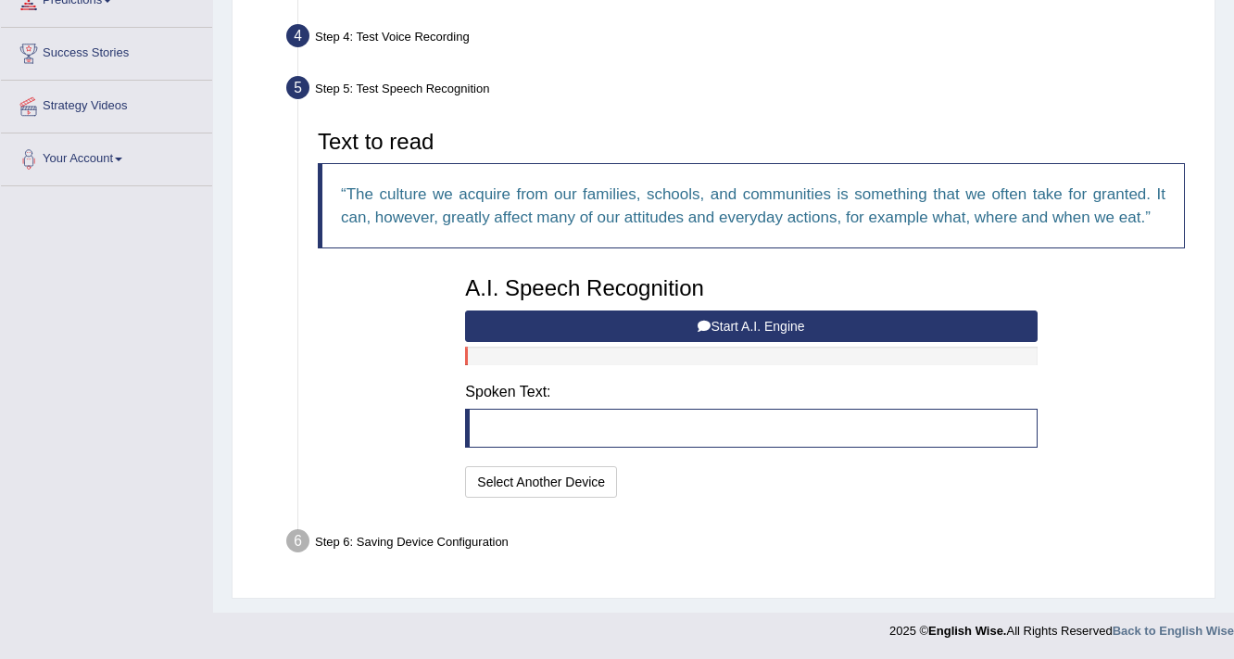
scroll to position [326, 0]
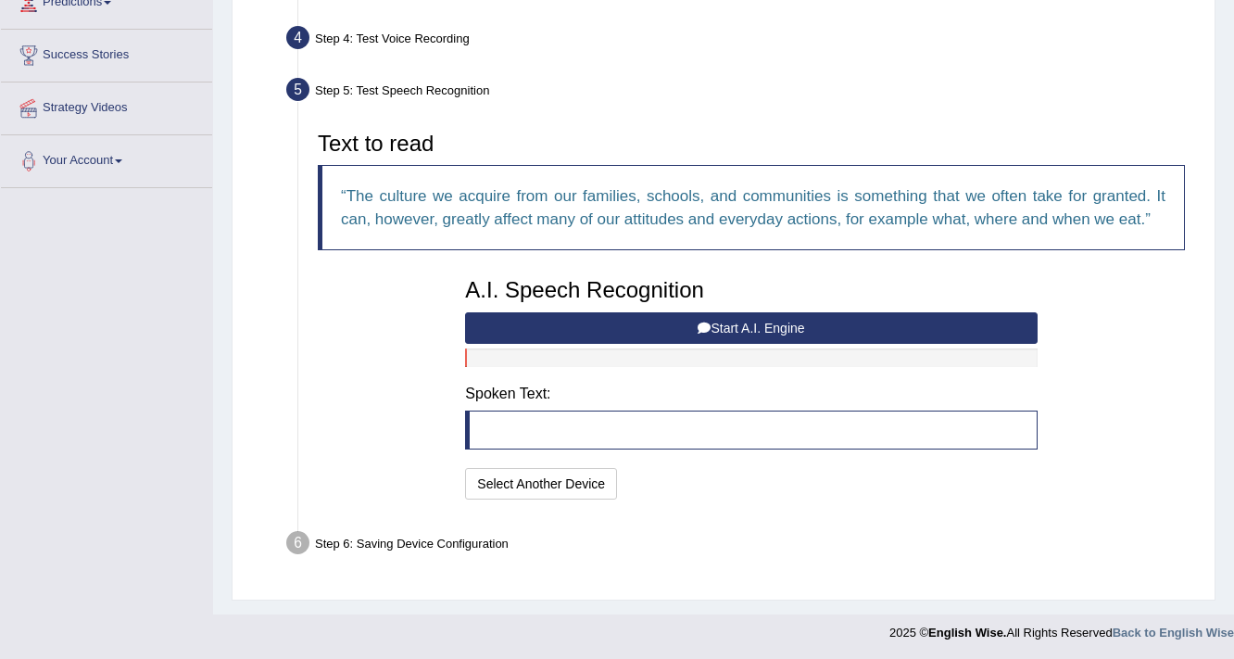
click at [772, 326] on button "Start A.I. Engine" at bounding box center [750, 327] width 571 height 31
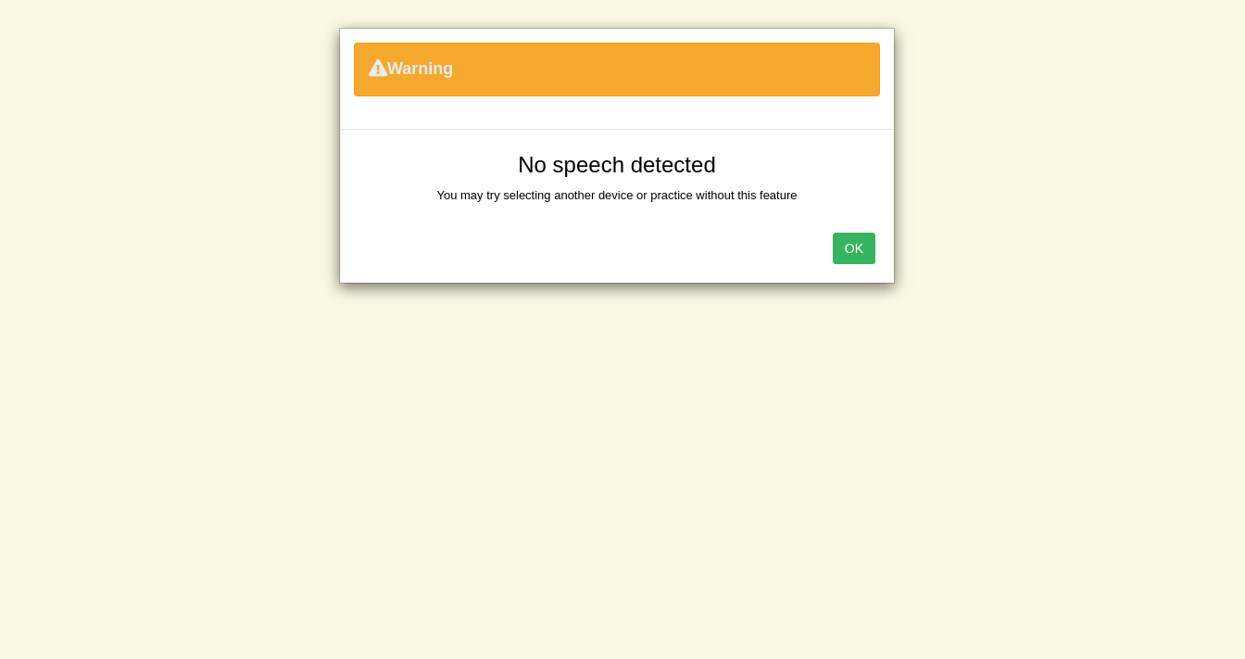
click at [863, 245] on button "OK" at bounding box center [854, 247] width 43 height 31
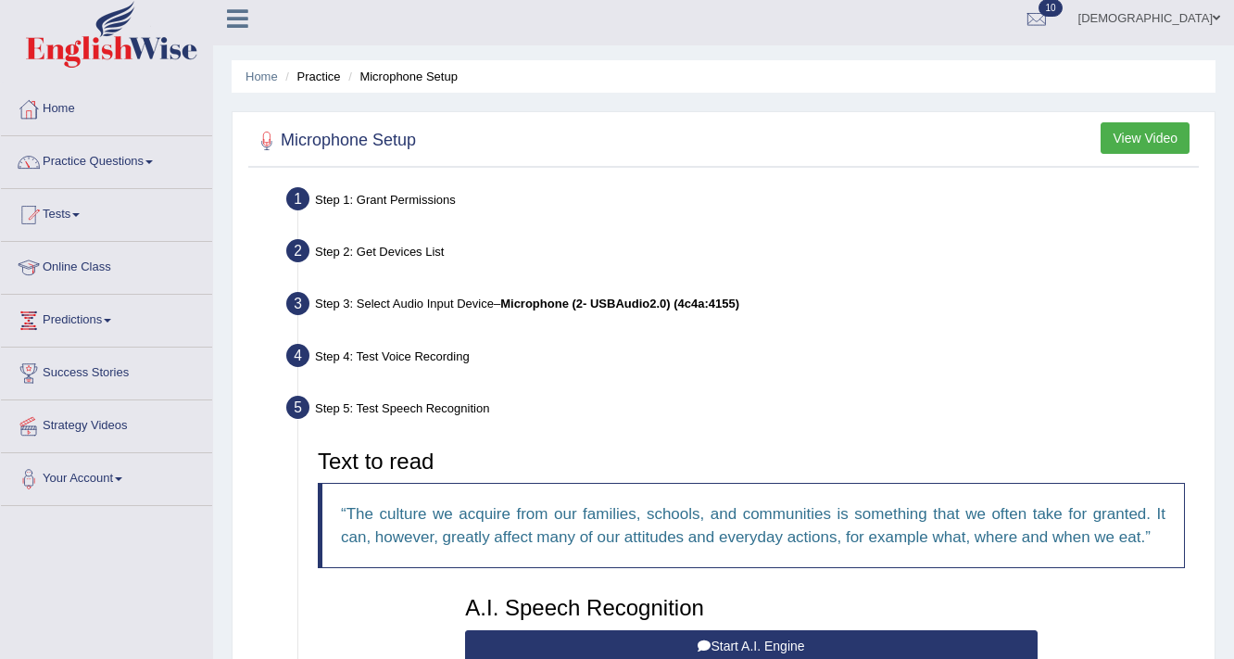
scroll to position [0, 0]
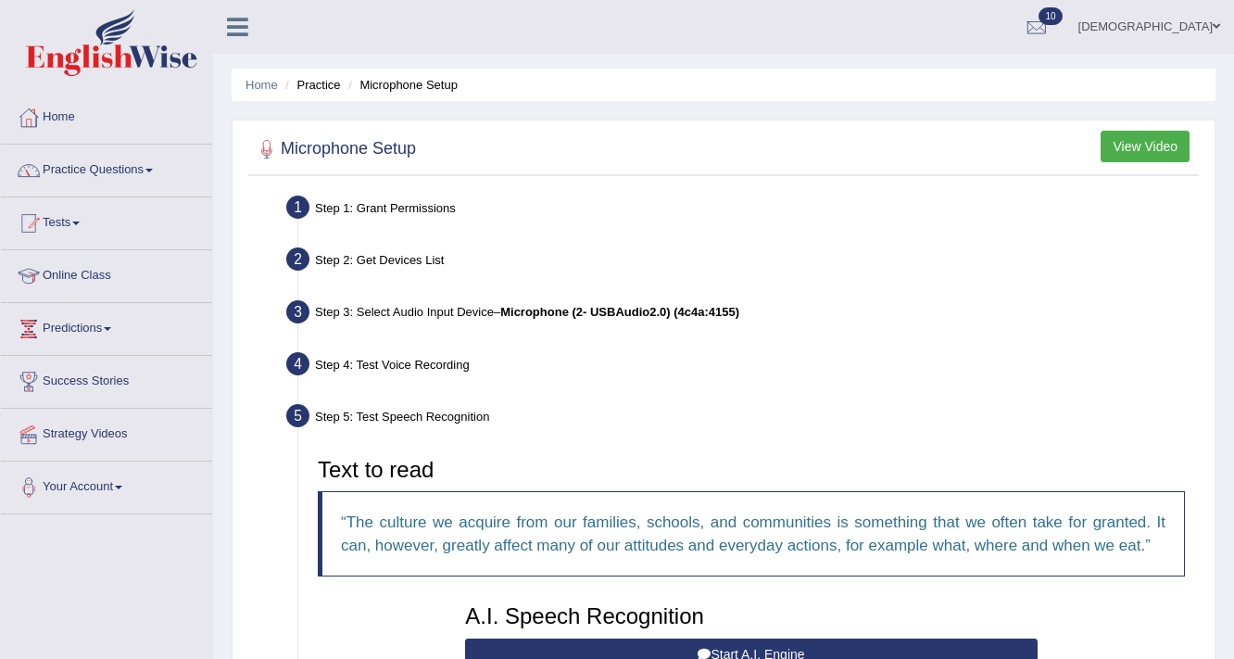
click at [64, 112] on link "Home" at bounding box center [106, 115] width 211 height 46
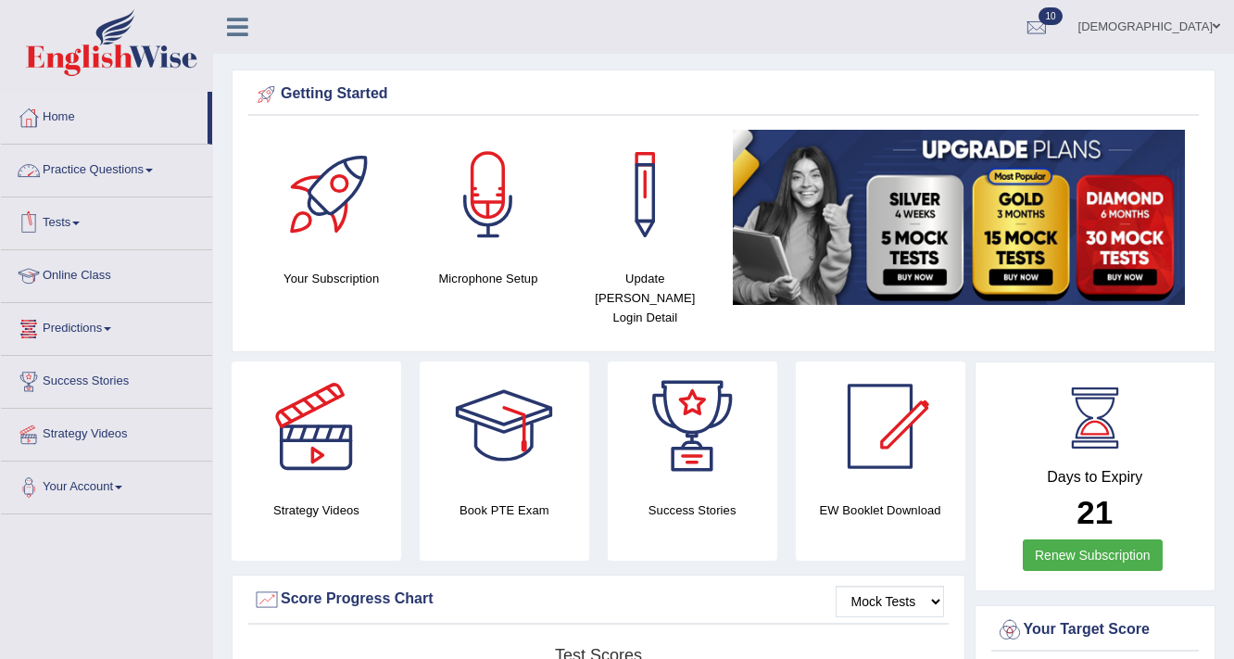
click at [88, 167] on link "Practice Questions" at bounding box center [106, 167] width 211 height 46
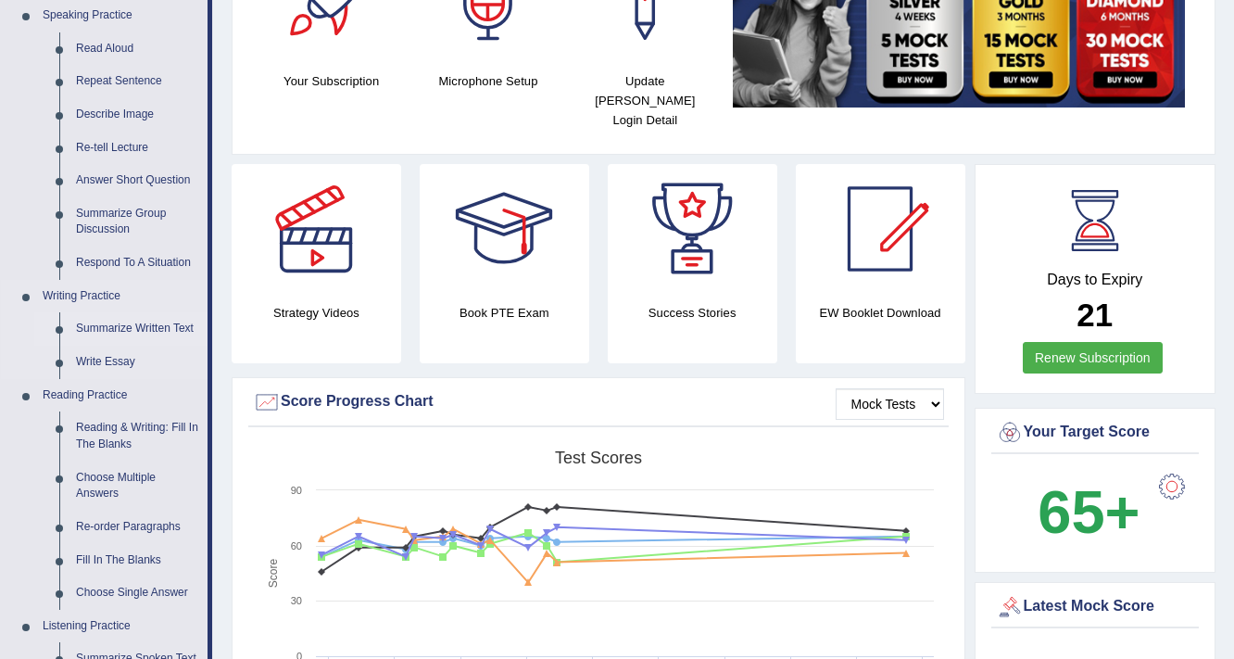
scroll to position [296, 0]
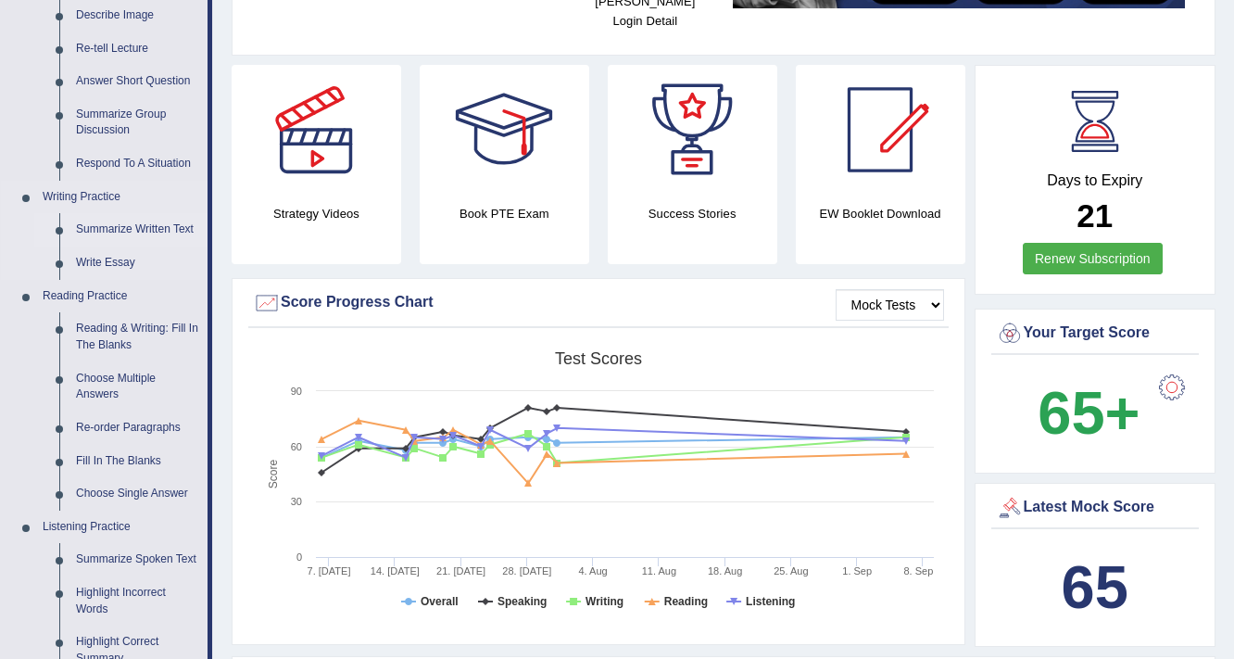
click at [138, 225] on link "Summarize Written Text" at bounding box center [138, 229] width 140 height 33
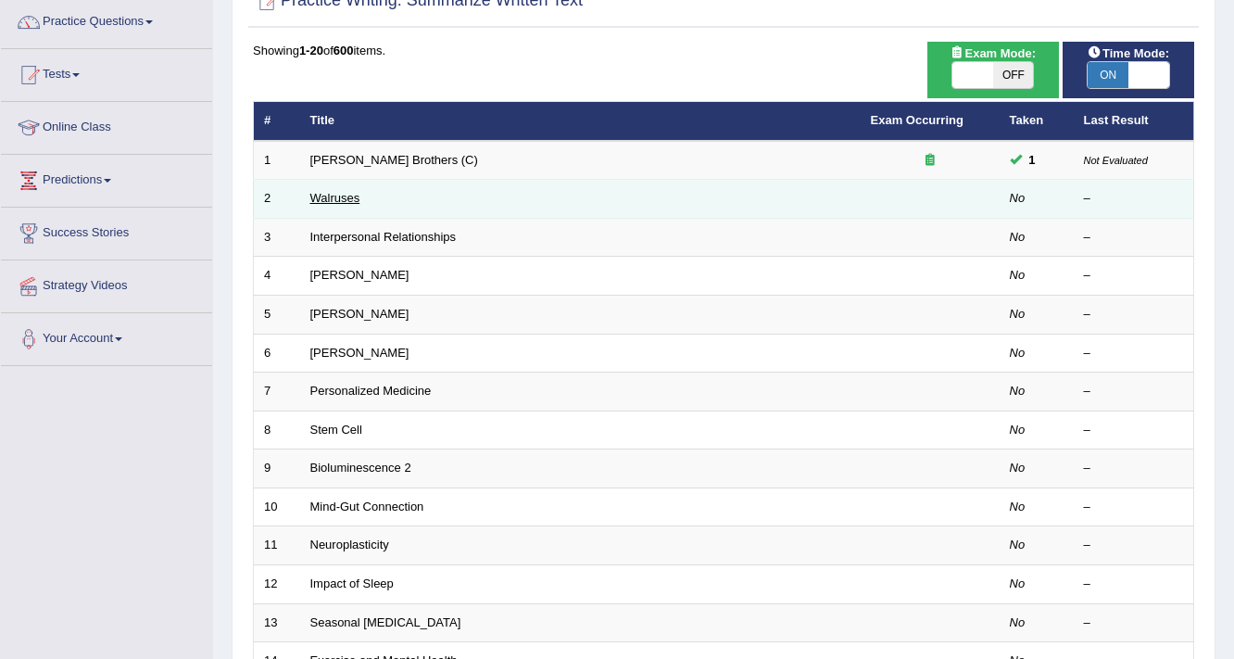
click at [348, 195] on link "Walruses" at bounding box center [335, 198] width 50 height 14
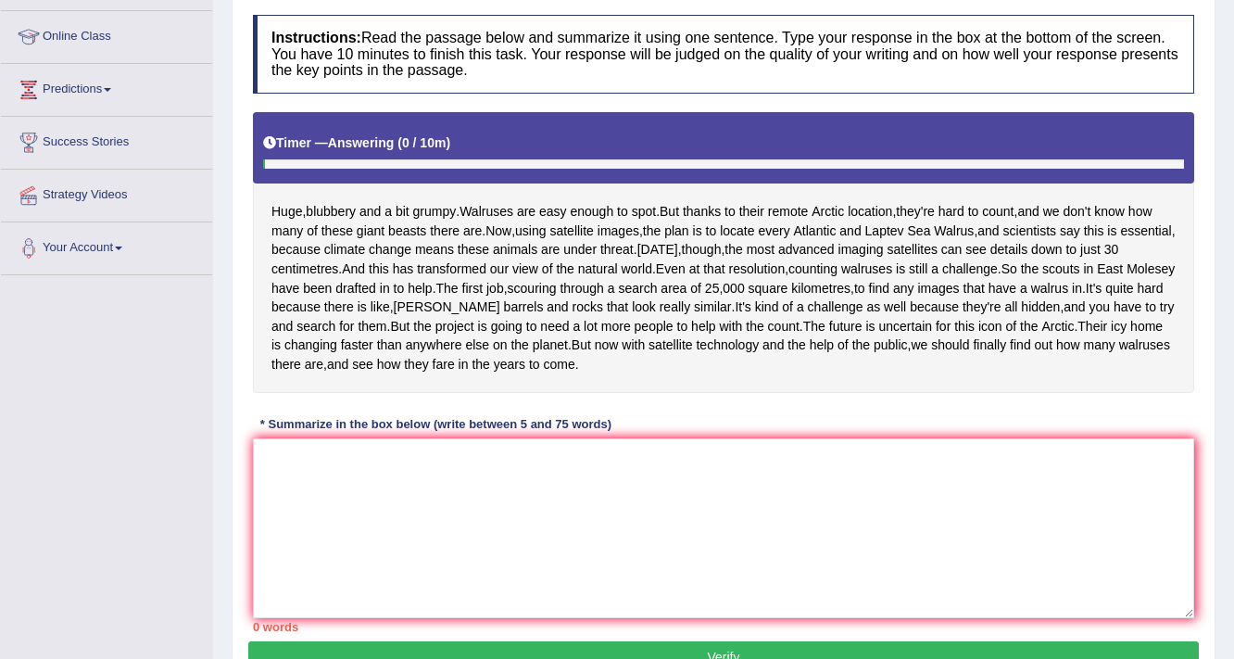
scroll to position [296, 0]
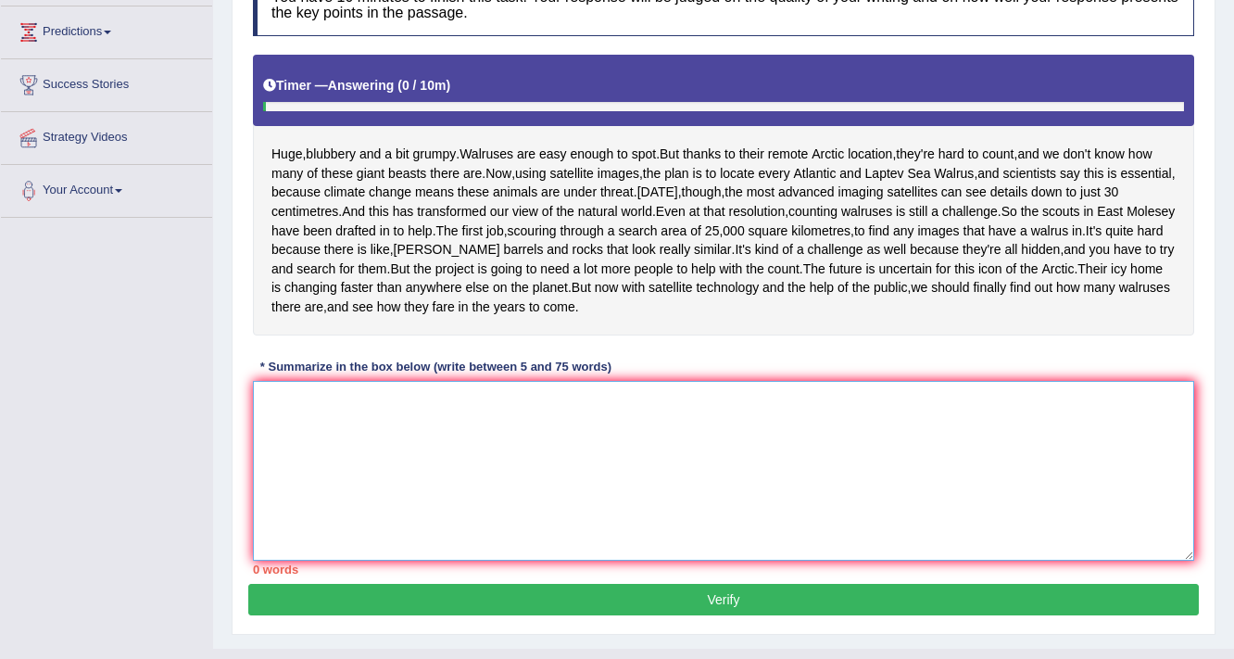
click at [466, 511] on textarea at bounding box center [723, 471] width 941 height 180
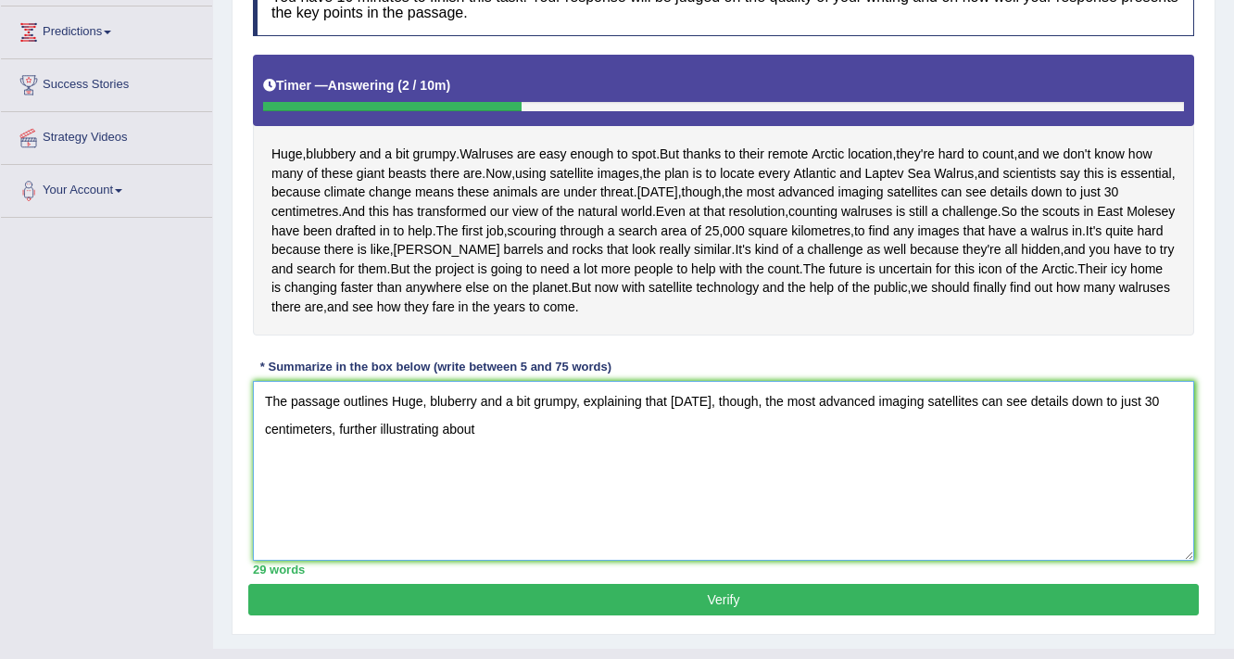
click at [334, 505] on textarea "The passage outlines Huge, bluberry and a bit grumpy, explaining that today, th…" at bounding box center [723, 471] width 941 height 180
click at [603, 495] on textarea "The passage outlines Huge, bluberry and a bit grumpy, explaining that today, th…" at bounding box center [723, 471] width 941 height 180
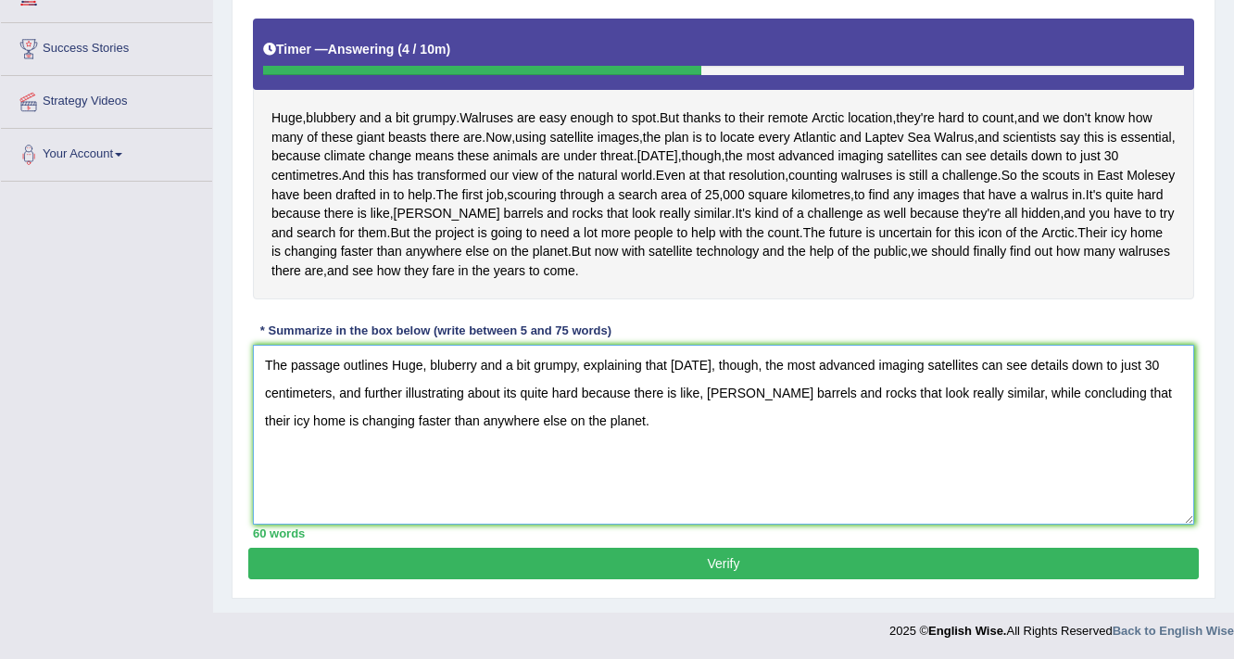
type textarea "The passage outlines Huge, bluberry and a bit grumpy, explaining that today, th…"
click at [574, 559] on button "Verify" at bounding box center [723, 562] width 950 height 31
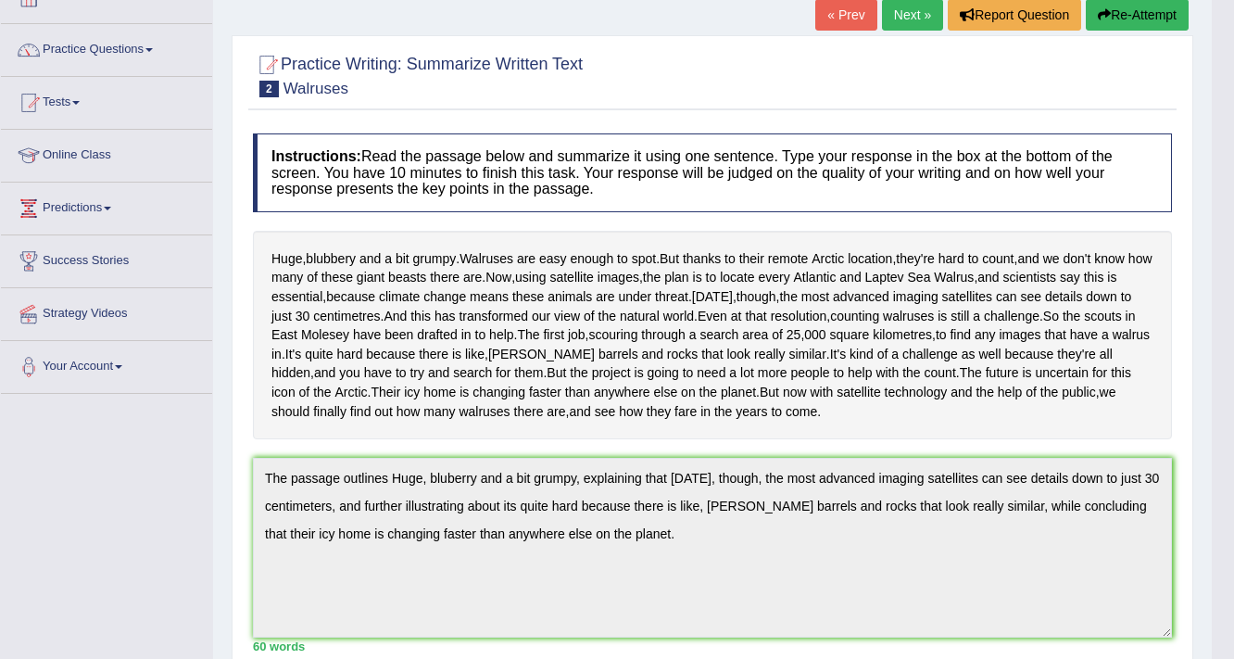
scroll to position [0, 0]
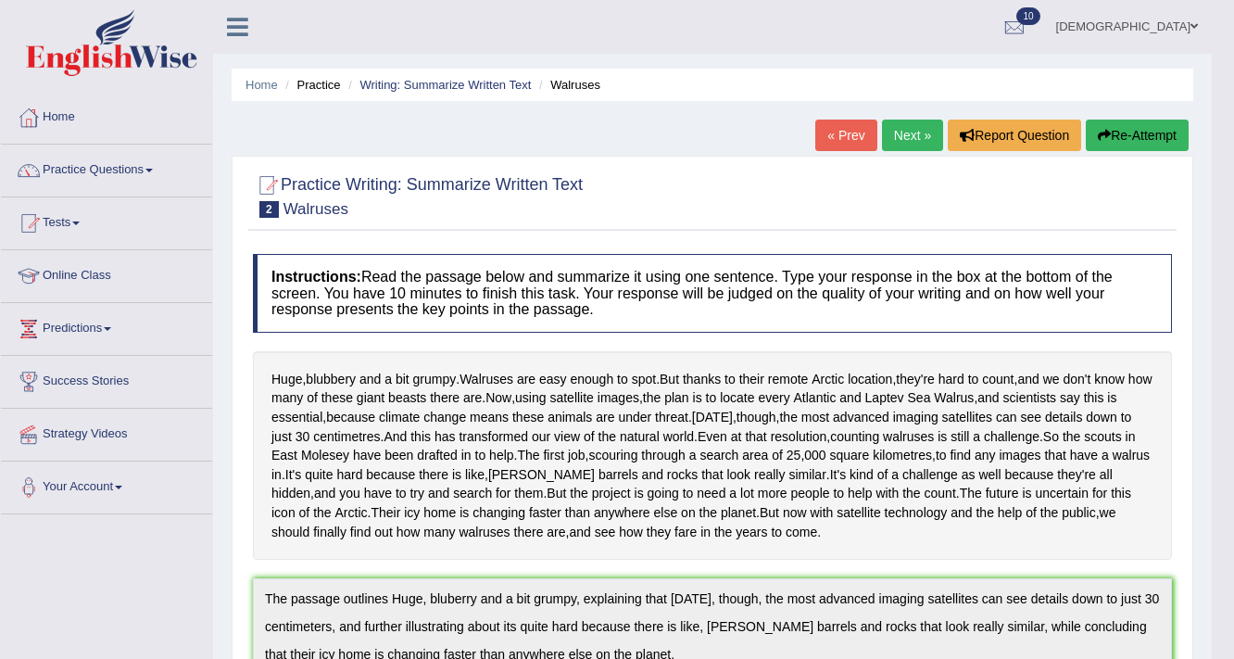
click at [928, 126] on link "Next »" at bounding box center [912, 134] width 61 height 31
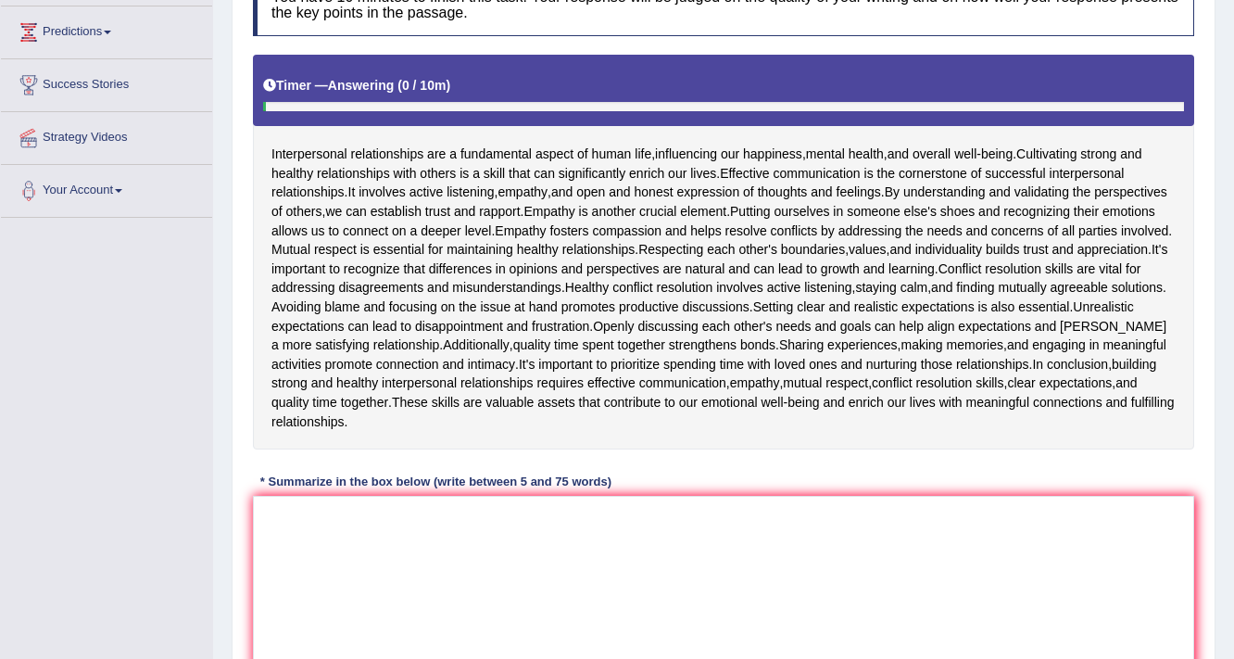
scroll to position [296, 0]
click at [728, 528] on textarea at bounding box center [723, 586] width 941 height 180
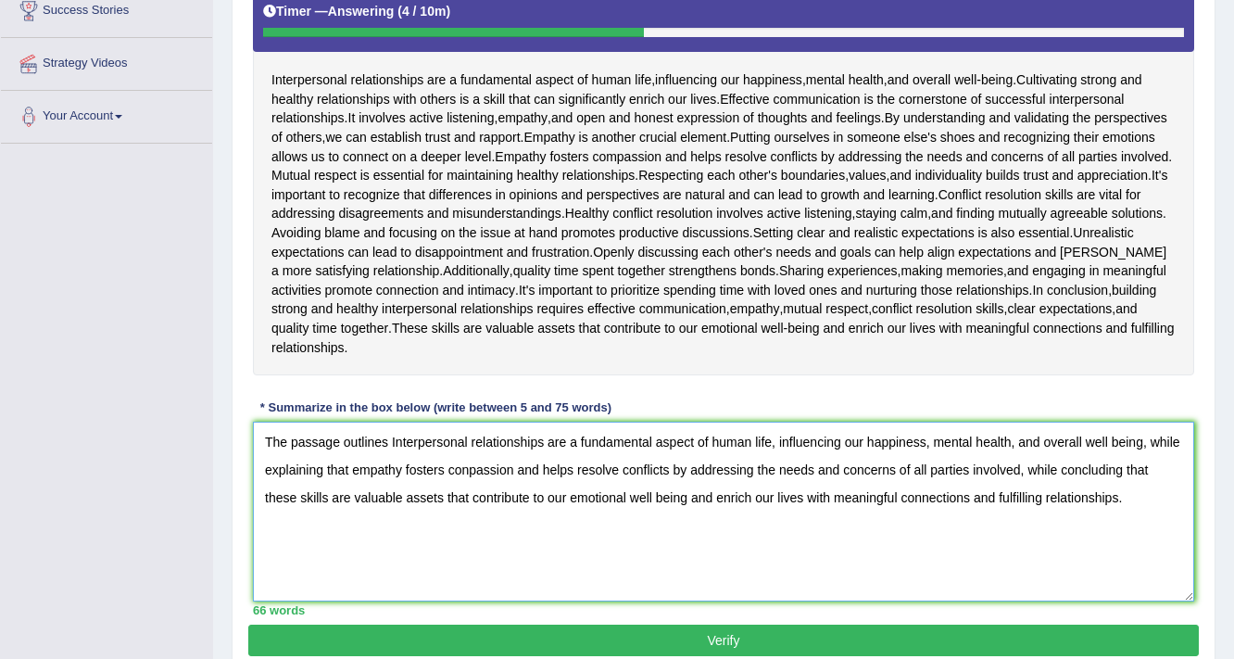
scroll to position [445, 0]
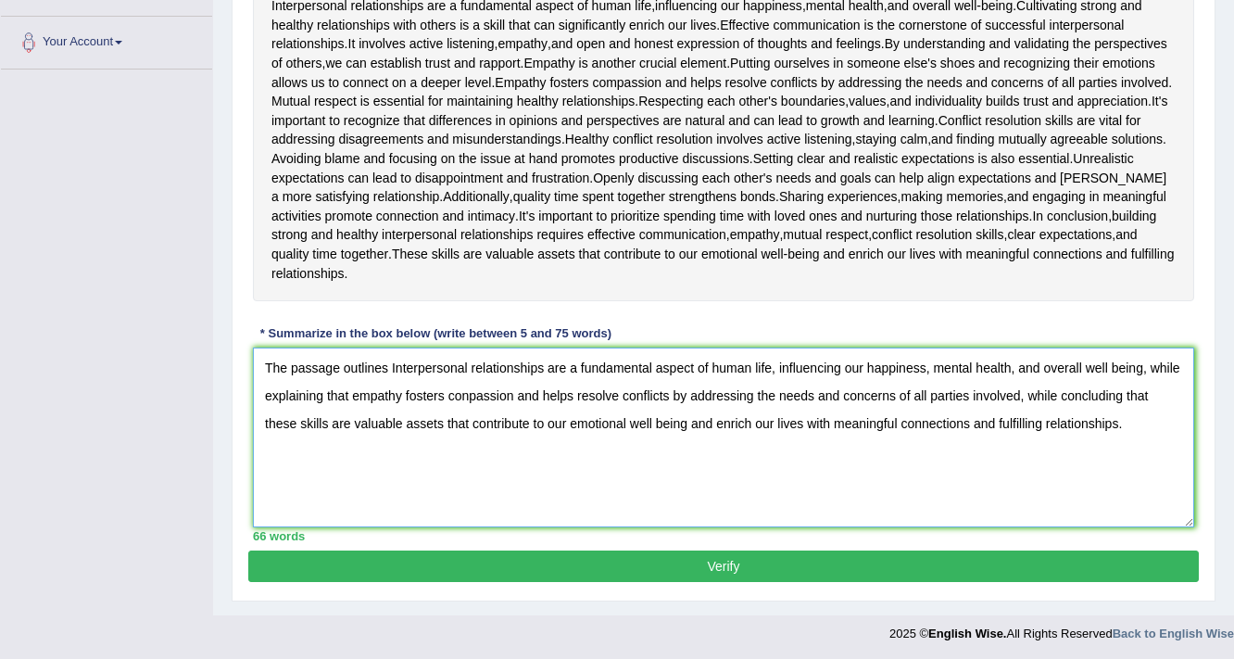
type textarea "The passage outlines Interpersonal relationships are a fundamental aspect of hu…"
click at [714, 563] on button "Verify" at bounding box center [723, 565] width 950 height 31
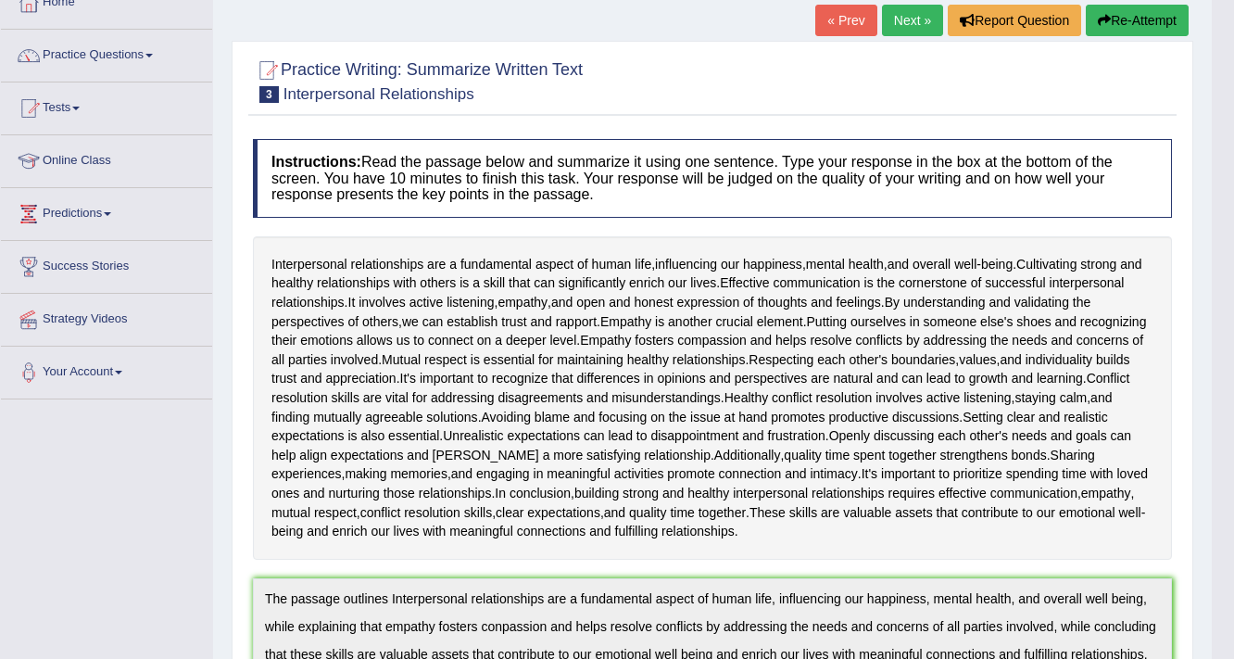
scroll to position [0, 0]
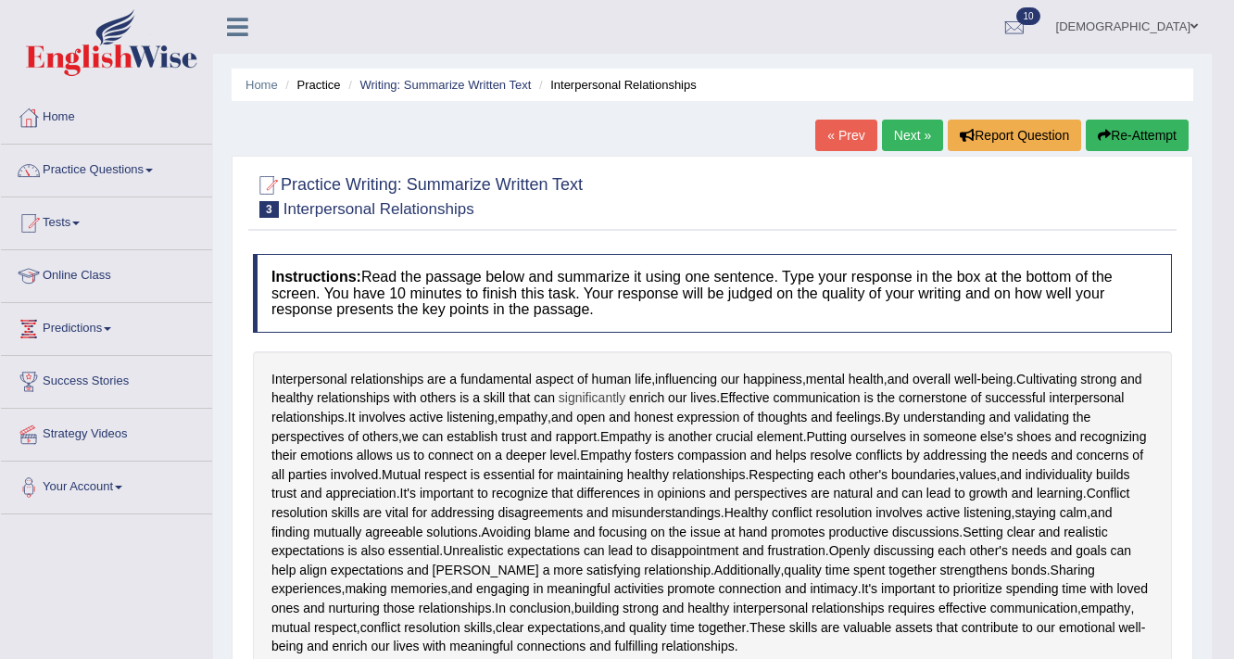
click at [1124, 136] on button "Re-Attempt" at bounding box center [1137, 134] width 103 height 31
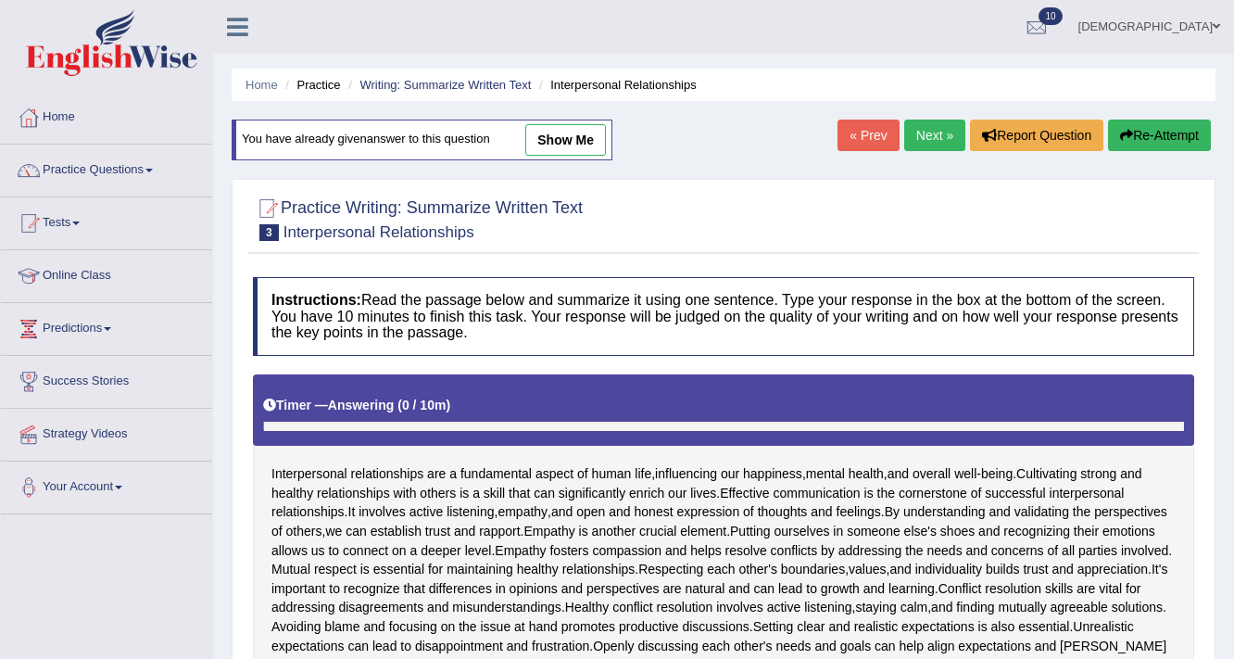
scroll to position [449, 0]
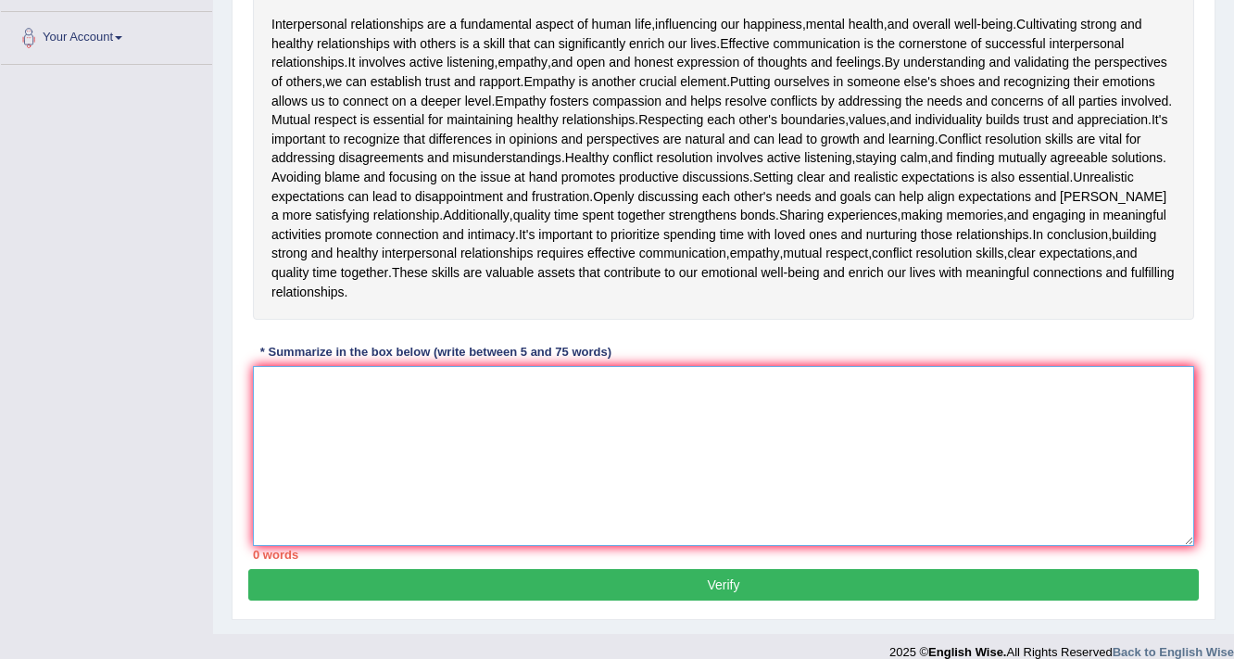
click at [650, 471] on textarea at bounding box center [723, 456] width 941 height 180
paste textarea "The passage outlines Interpersonal relationships are a fundamental aspect of hu…"
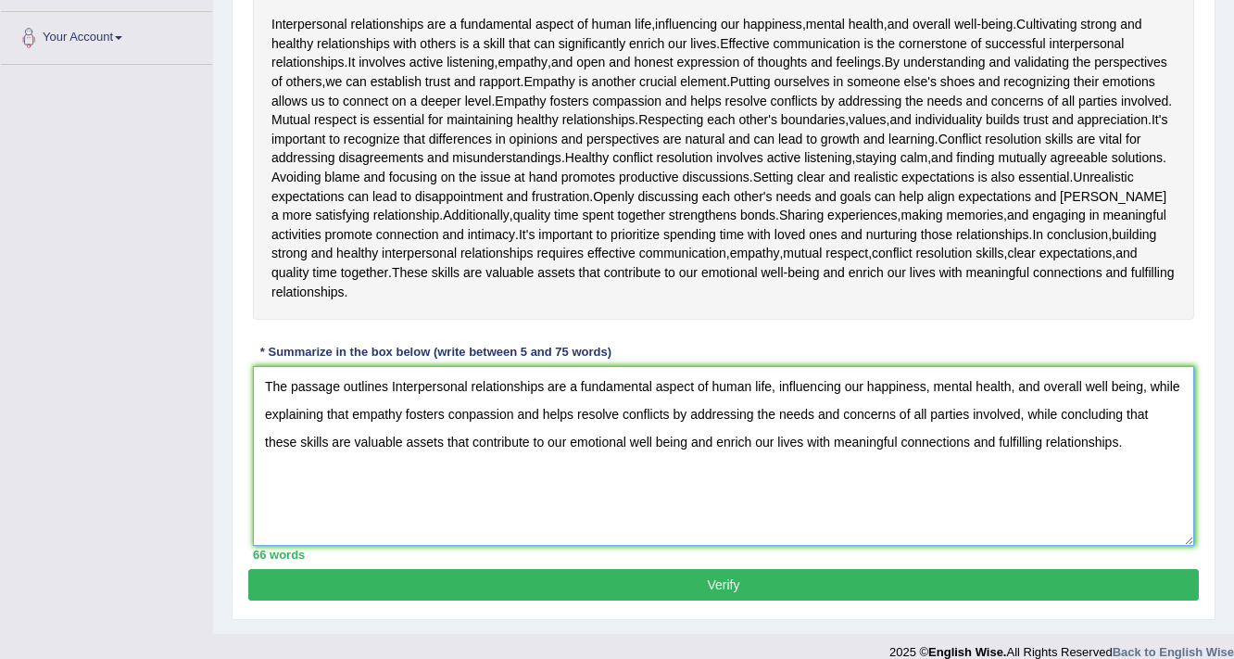
click at [468, 411] on textarea "The passage outlines Interpersonal relationships are a fundamental aspect of hu…" at bounding box center [723, 456] width 941 height 180
type textarea "The passage outlines Interpersonal relationships are a fundamental aspect of hu…"
click at [588, 578] on button "Verify" at bounding box center [723, 584] width 950 height 31
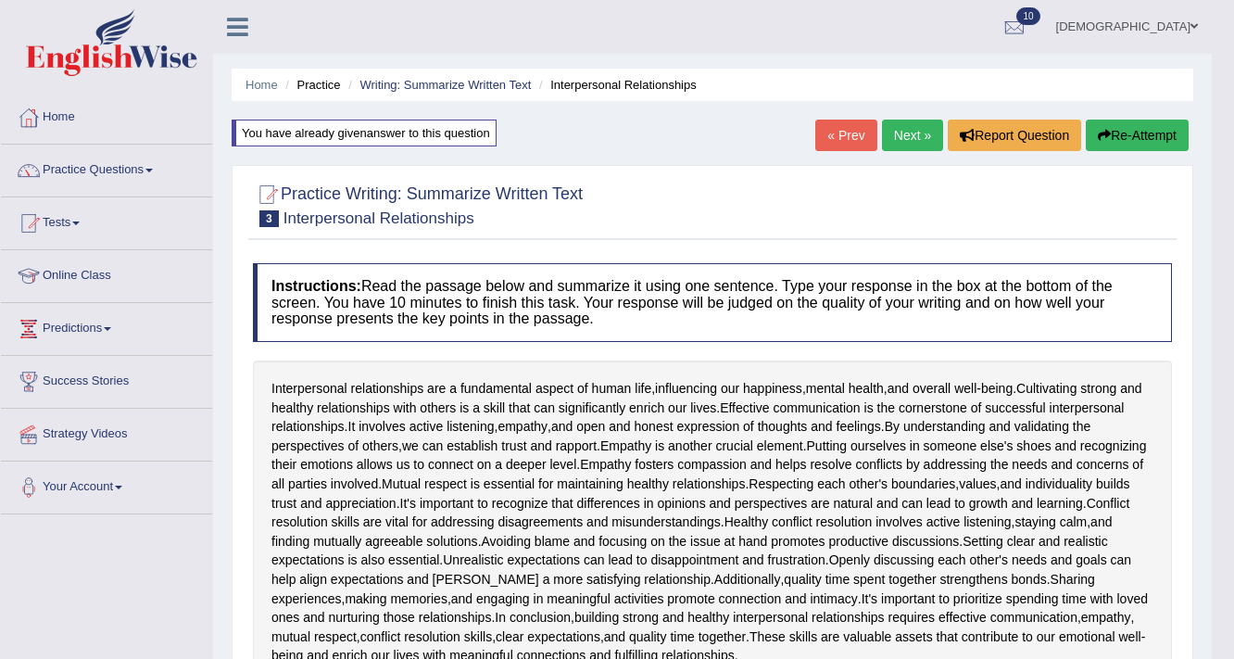
scroll to position [0, 0]
click at [908, 134] on link "Next »" at bounding box center [912, 134] width 61 height 31
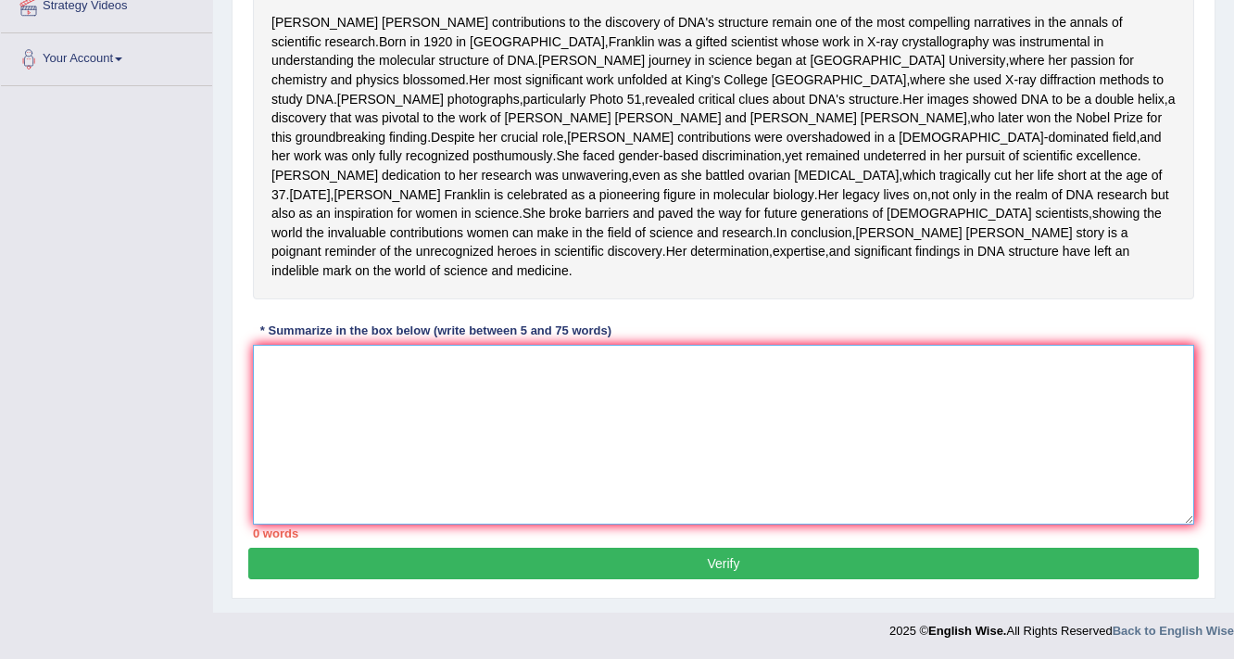
click at [661, 449] on textarea at bounding box center [723, 435] width 941 height 180
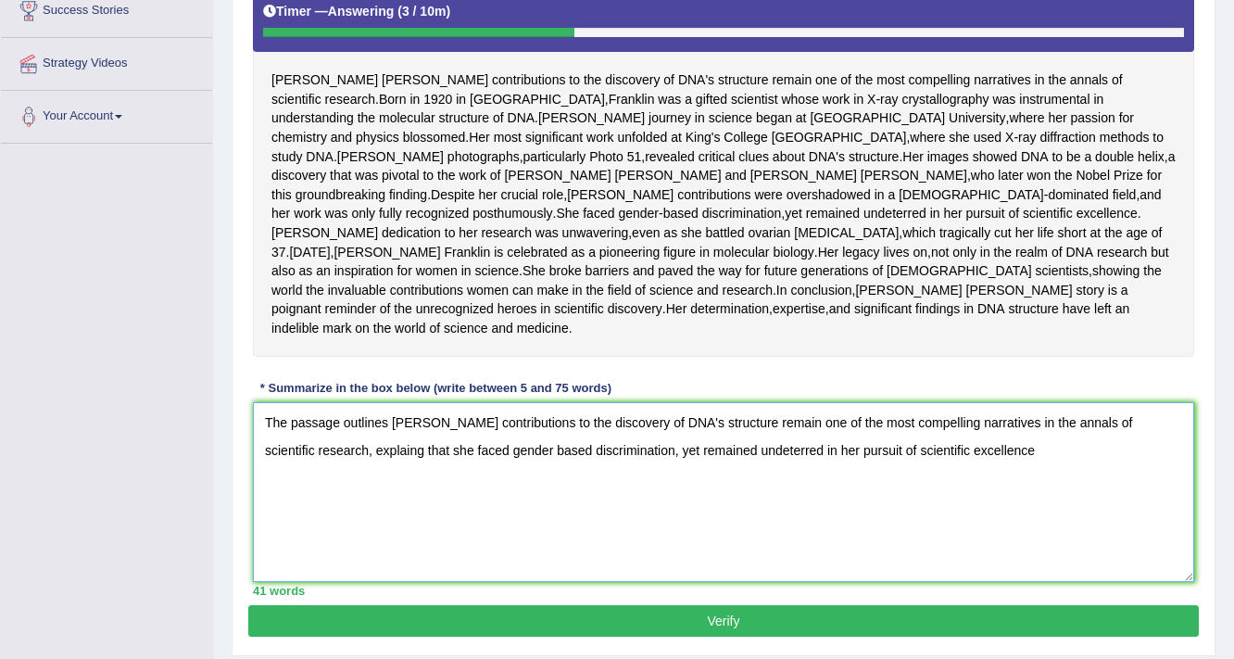
scroll to position [501, 0]
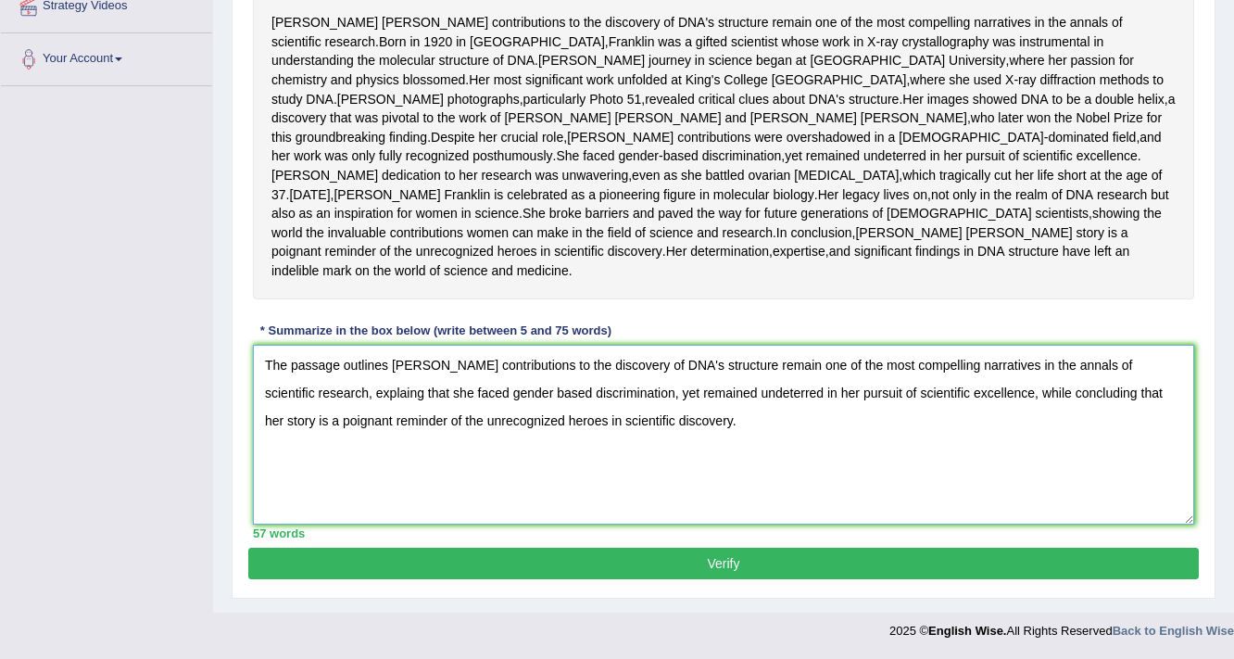
type textarea "The passage outlines [PERSON_NAME] contributions to the discovery of DNA's stru…"
click at [705, 563] on button "Verify" at bounding box center [723, 562] width 950 height 31
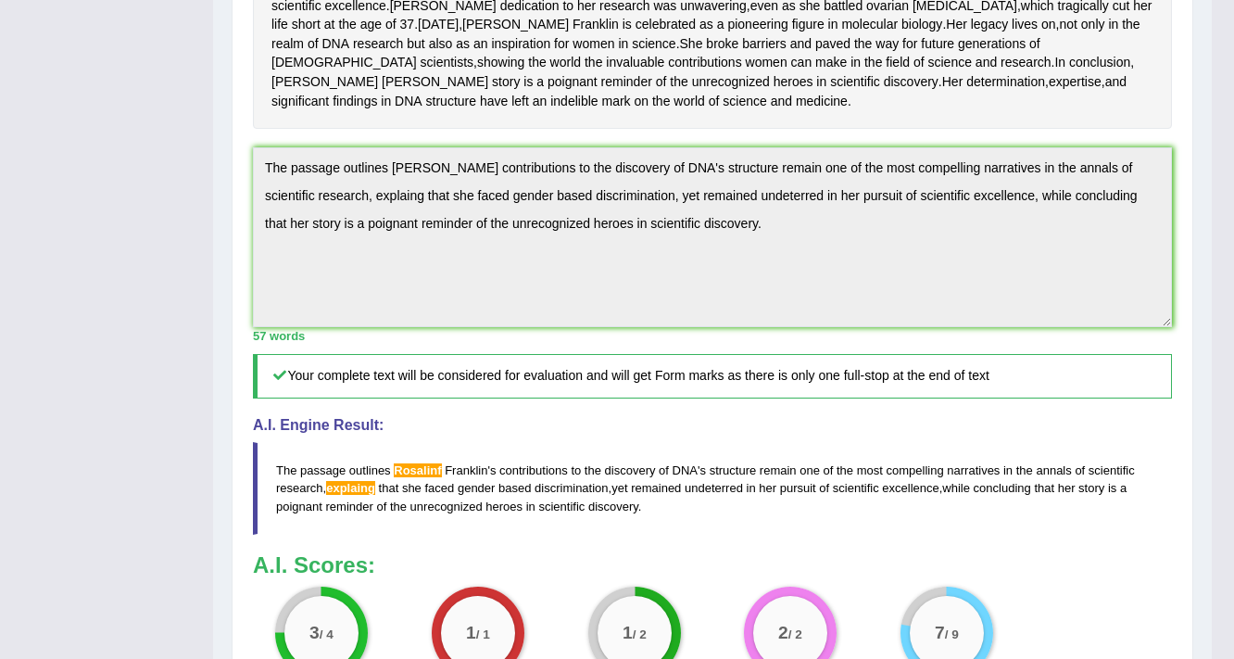
scroll to position [548, 0]
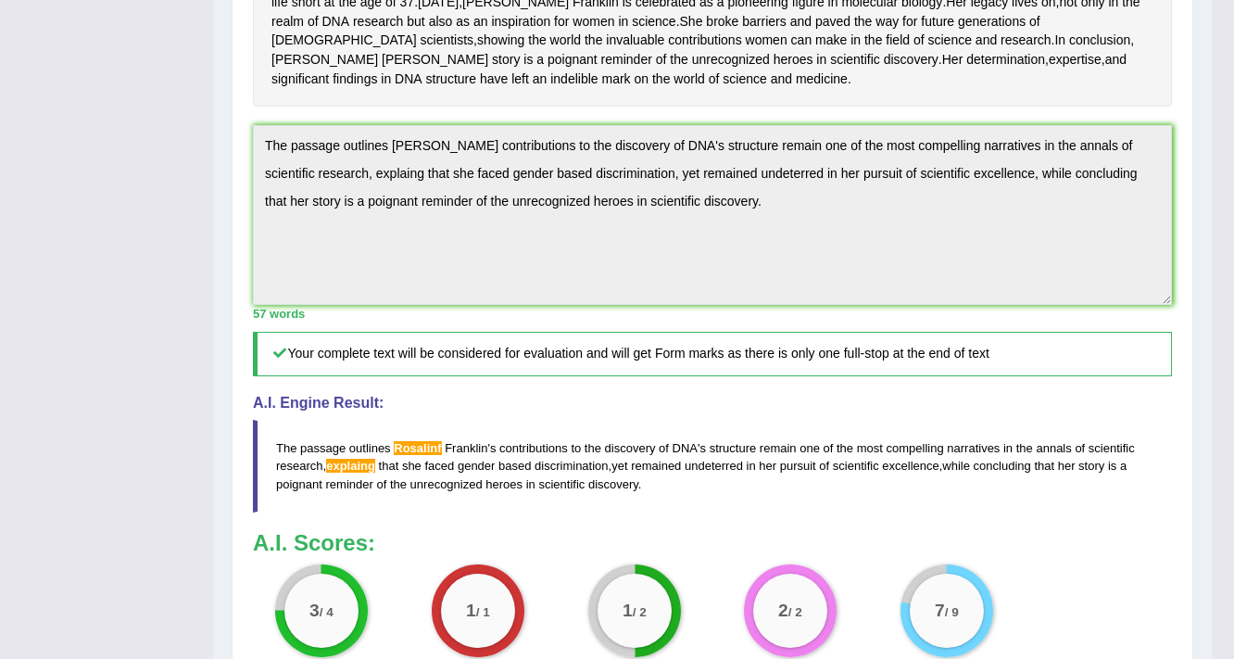
click at [112, 155] on div "Toggle navigation Home Practice Questions Speaking Practice Read Aloud Repeat S…" at bounding box center [606, 152] width 1212 height 1401
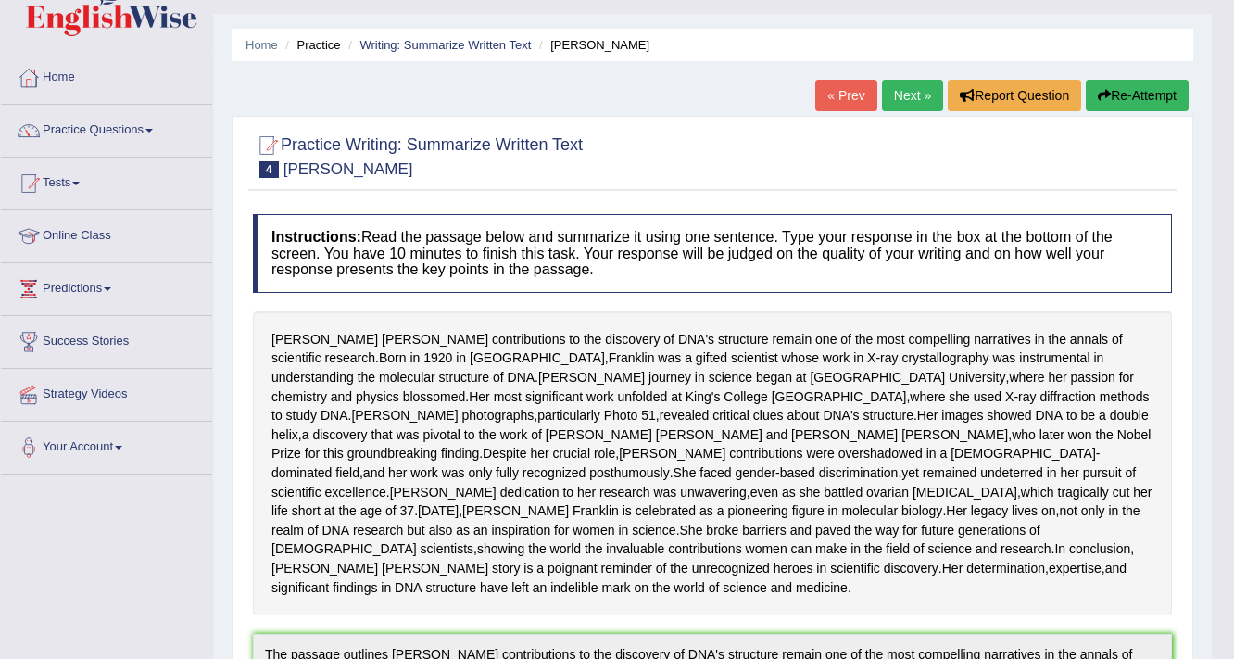
scroll to position [30, 0]
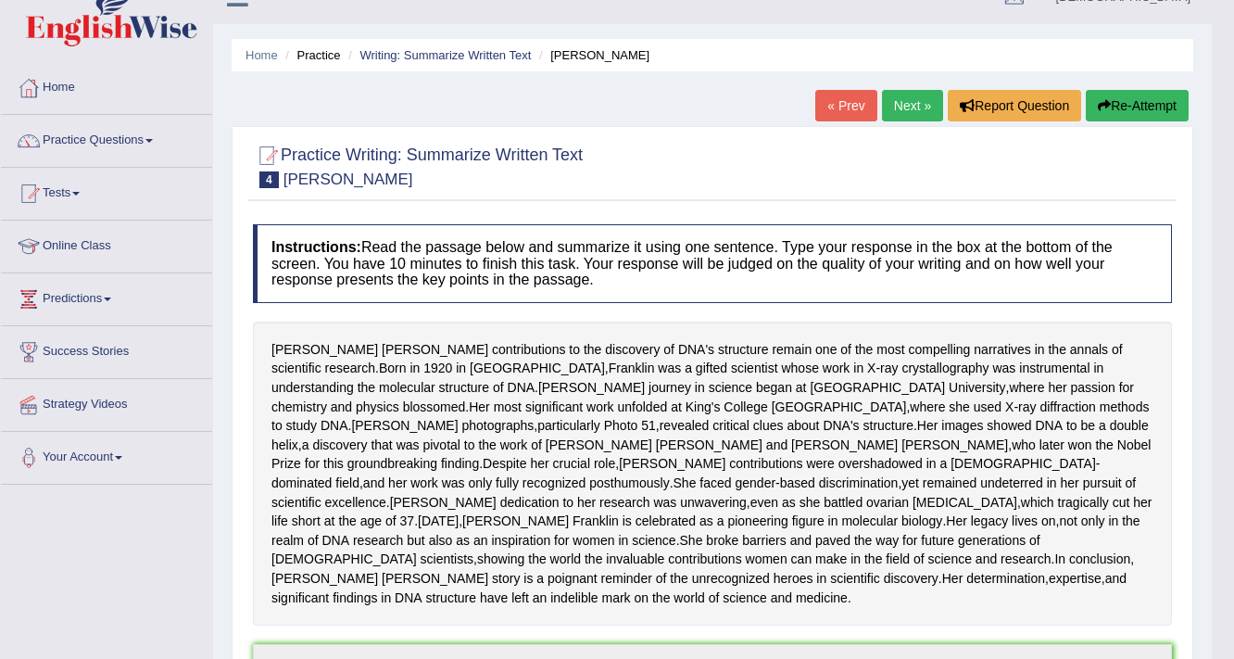
click at [1113, 107] on button "Re-Attempt" at bounding box center [1137, 105] width 103 height 31
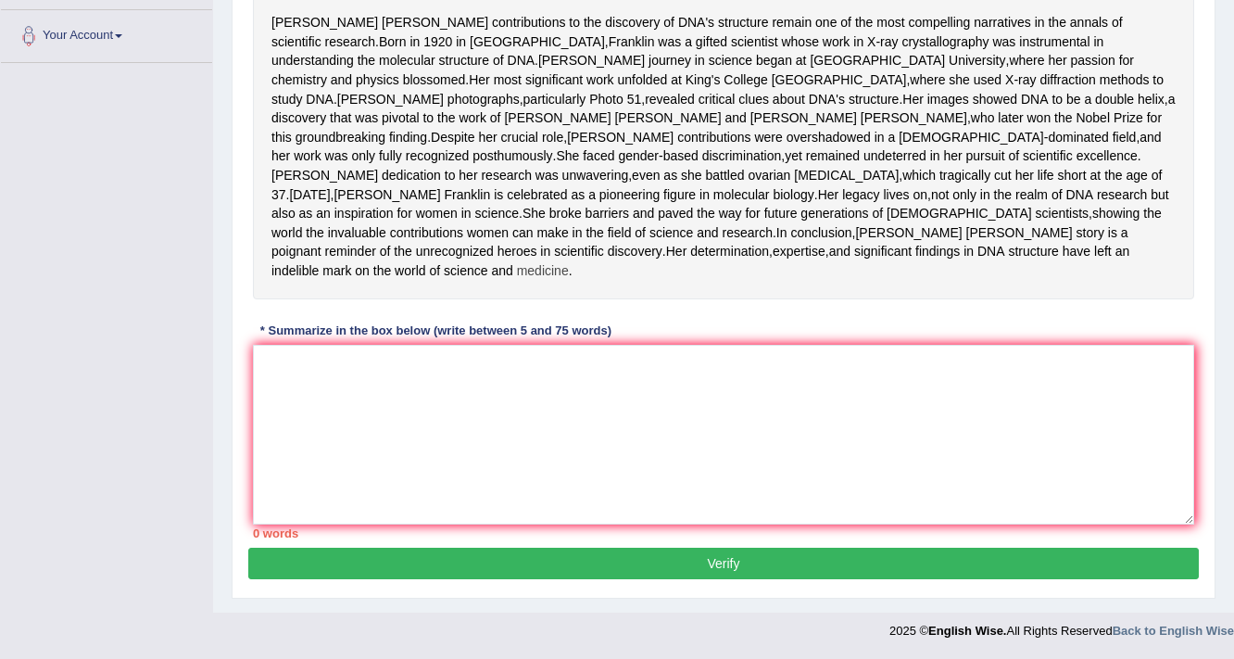
scroll to position [524, 0]
click at [569, 407] on textarea at bounding box center [723, 435] width 941 height 180
paste textarea "The passage outlines Rosalinf Franklin's contributions to the discovery of DNA'…"
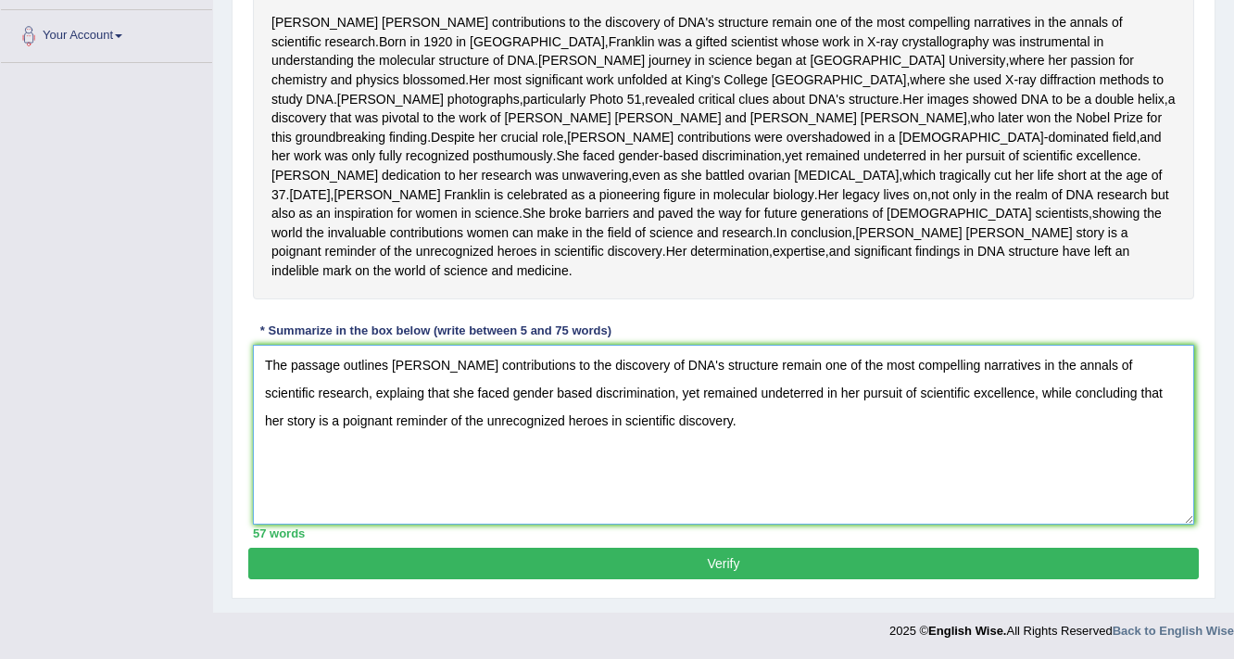
click at [438, 363] on textarea "The passage outlines Rosalinf Franklin's contributions to the discovery of DNA'…" at bounding box center [723, 435] width 941 height 180
click at [414, 395] on textarea "The passage outlines Rosalind Franklin's contributions to the discovery of DNA'…" at bounding box center [723, 435] width 941 height 180
click at [768, 445] on textarea "The passage outlines Rosalind Franklin's contributions to the discovery of DNA'…" at bounding box center [723, 435] width 941 height 180
type textarea "The passage outlines Rosalind Franklin's contributions to the discovery of DNA'…"
click at [756, 562] on button "Verify" at bounding box center [723, 562] width 950 height 31
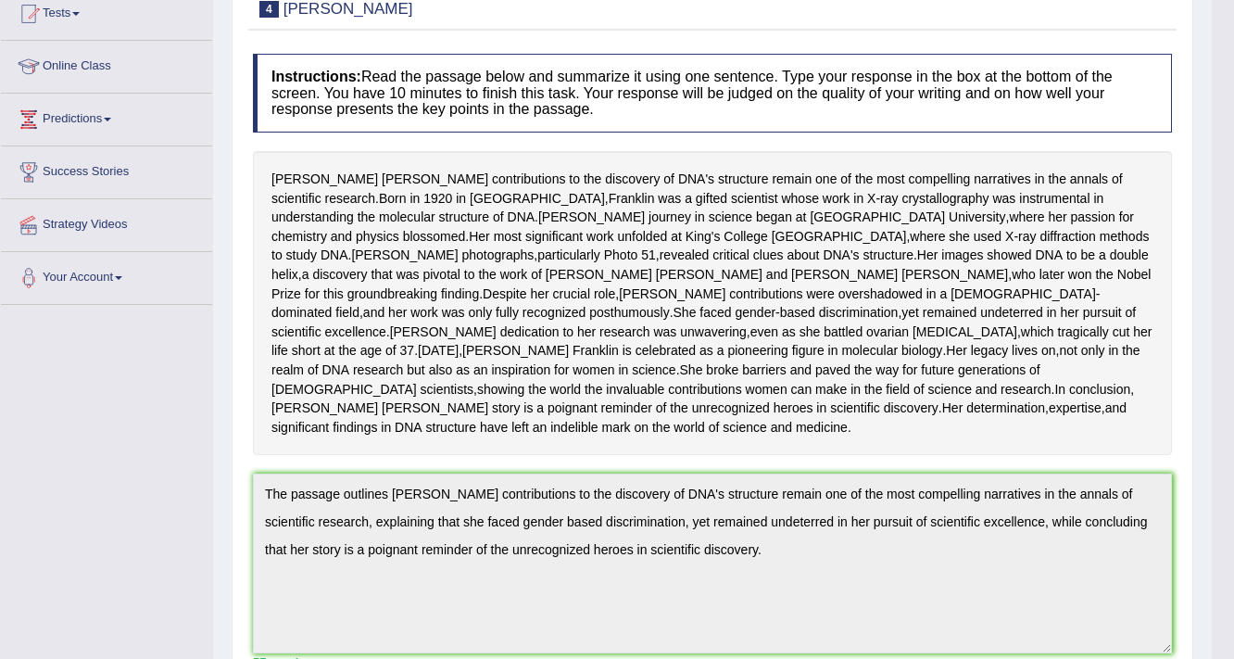
scroll to position [0, 0]
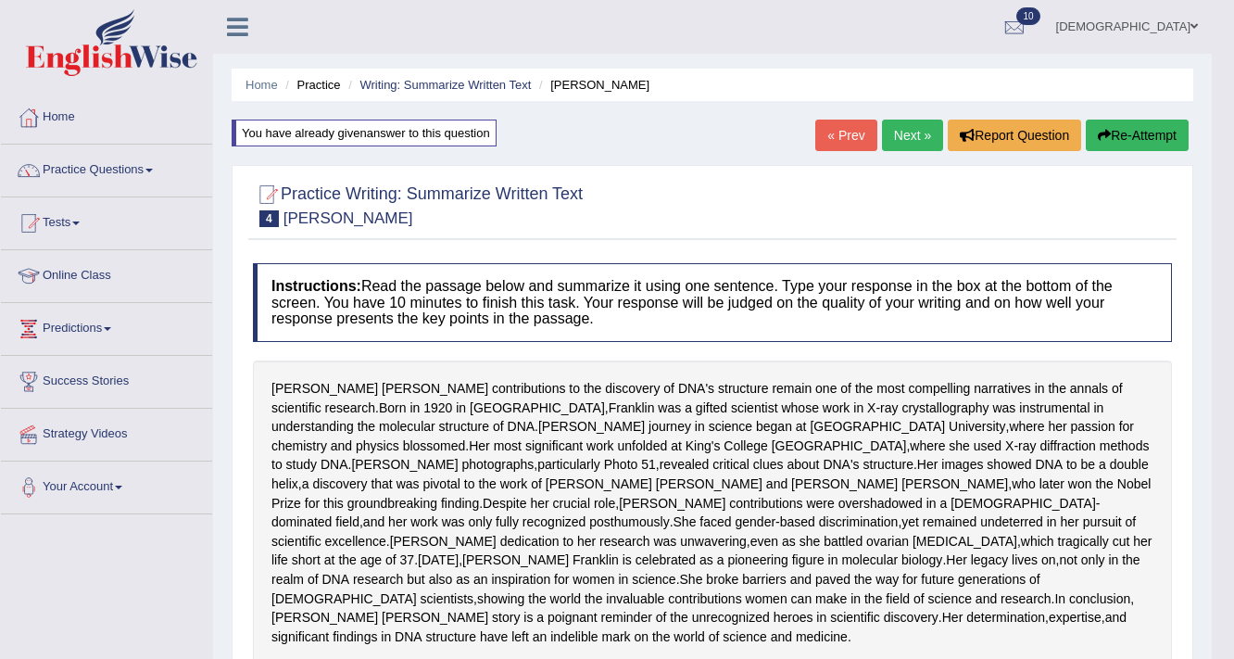
click at [903, 129] on link "Next »" at bounding box center [912, 134] width 61 height 31
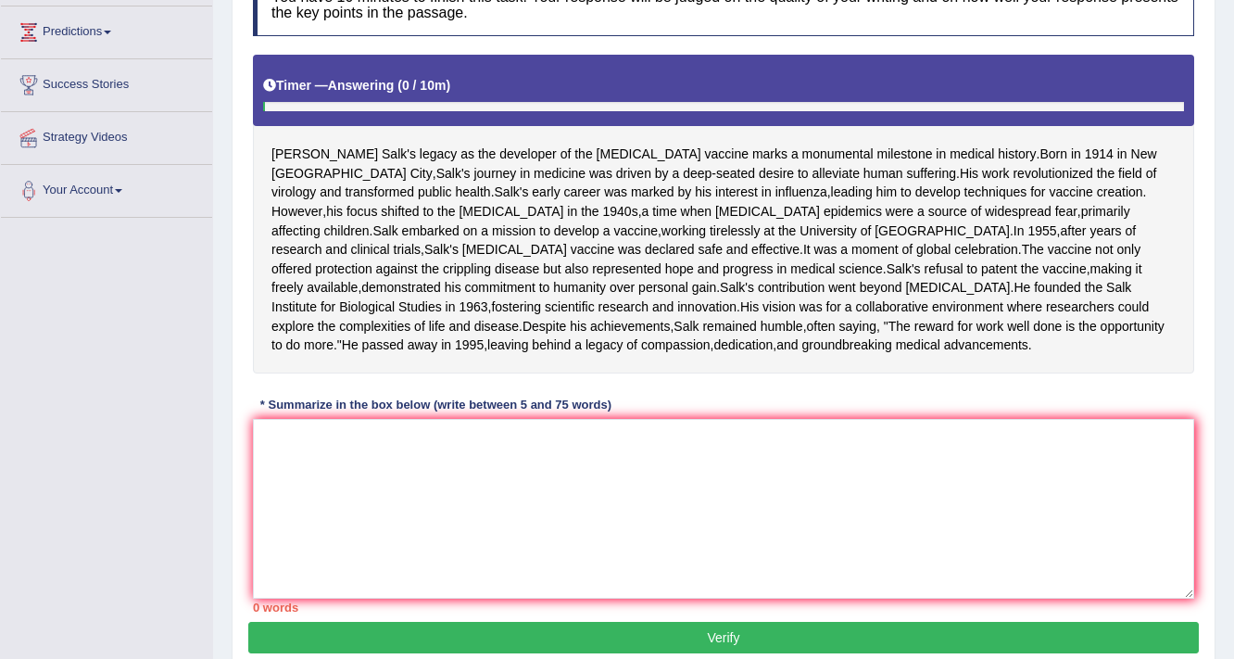
scroll to position [296, 0]
click at [684, 589] on textarea at bounding box center [723, 509] width 941 height 180
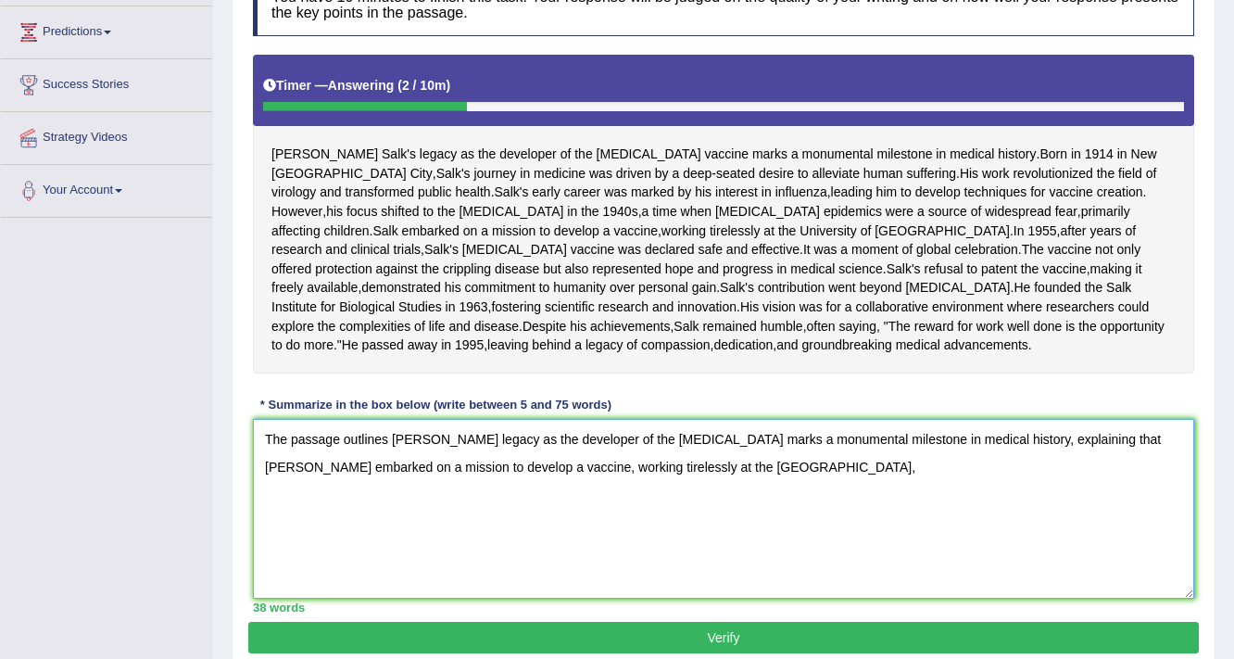
scroll to position [445, 0]
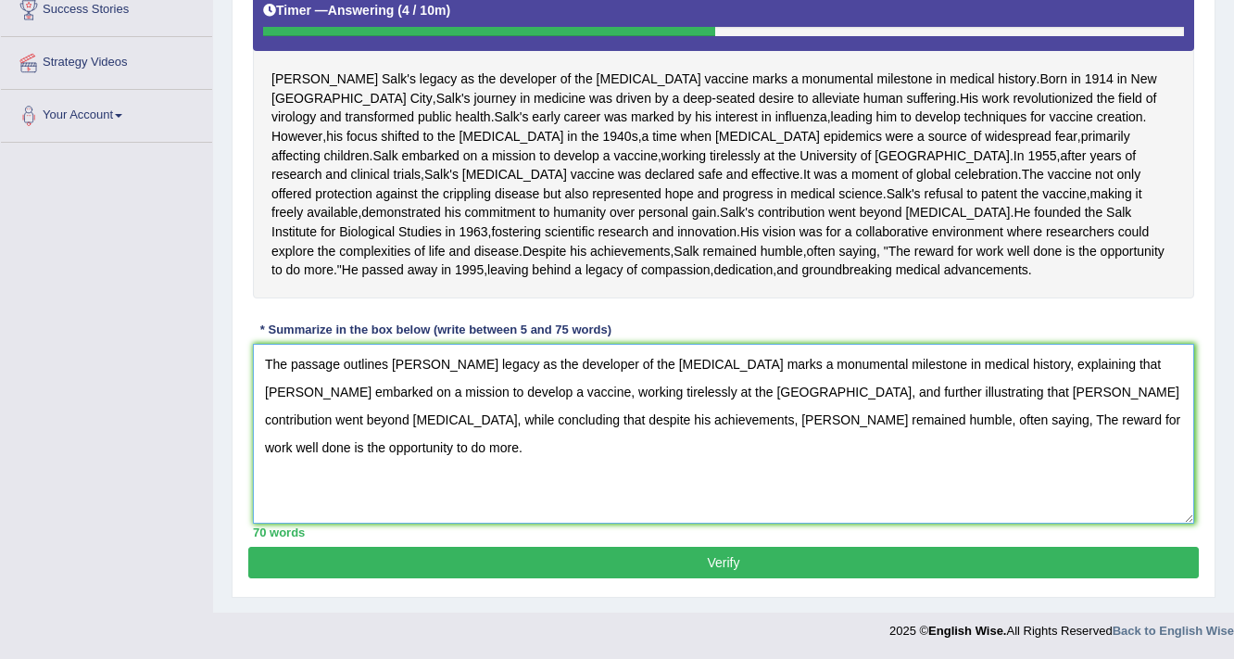
type textarea "The passage outlines [PERSON_NAME] legacy as the developer of the [MEDICAL_DATA…"
click at [684, 578] on button "Verify" at bounding box center [723, 561] width 950 height 31
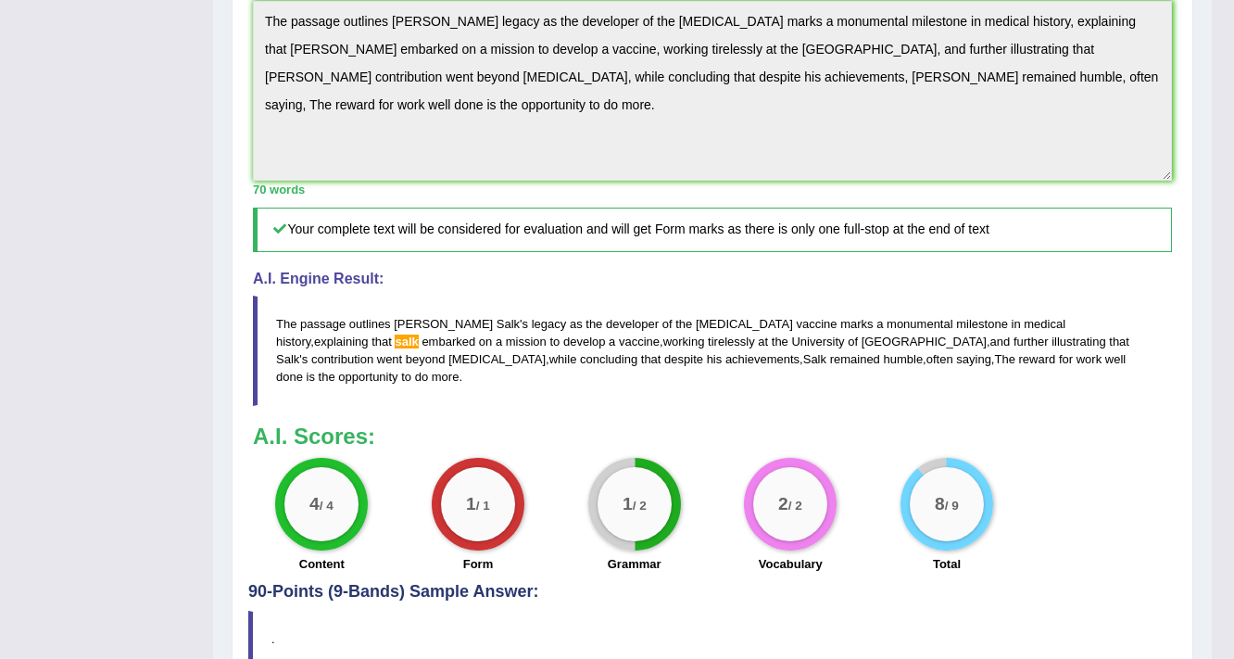
scroll to position [456, 0]
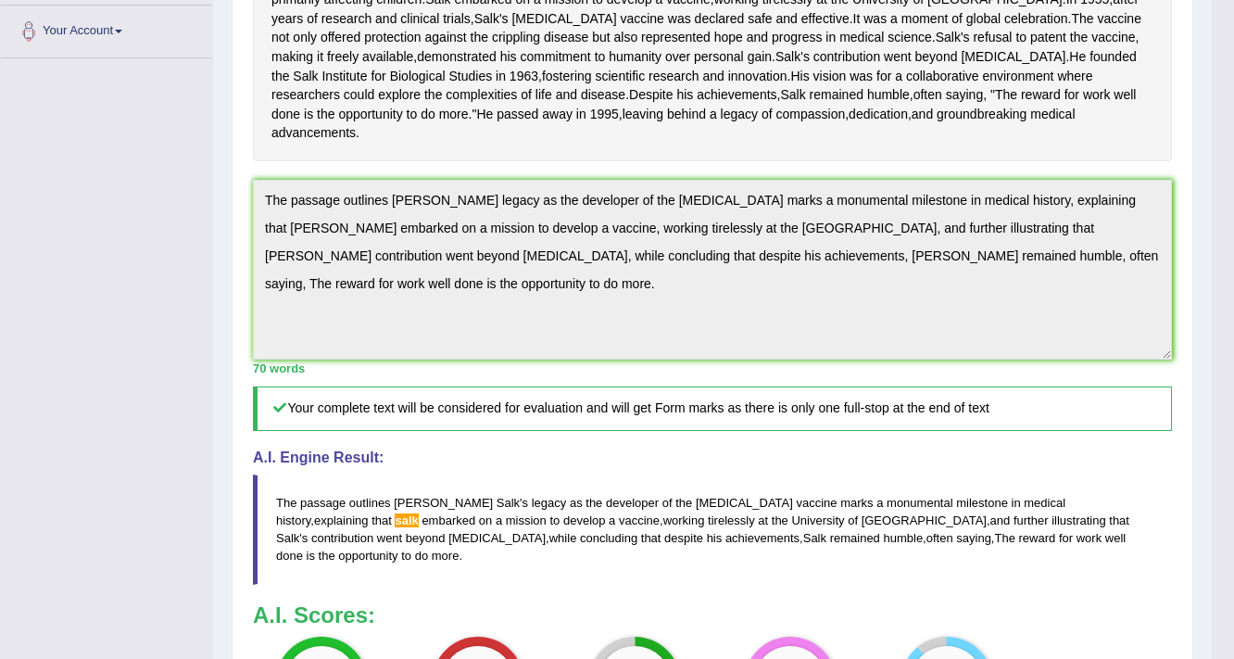
click at [270, 231] on div "Instructions: Read the passage below and summarize it using one sentence. Type …" at bounding box center [712, 275] width 928 height 973
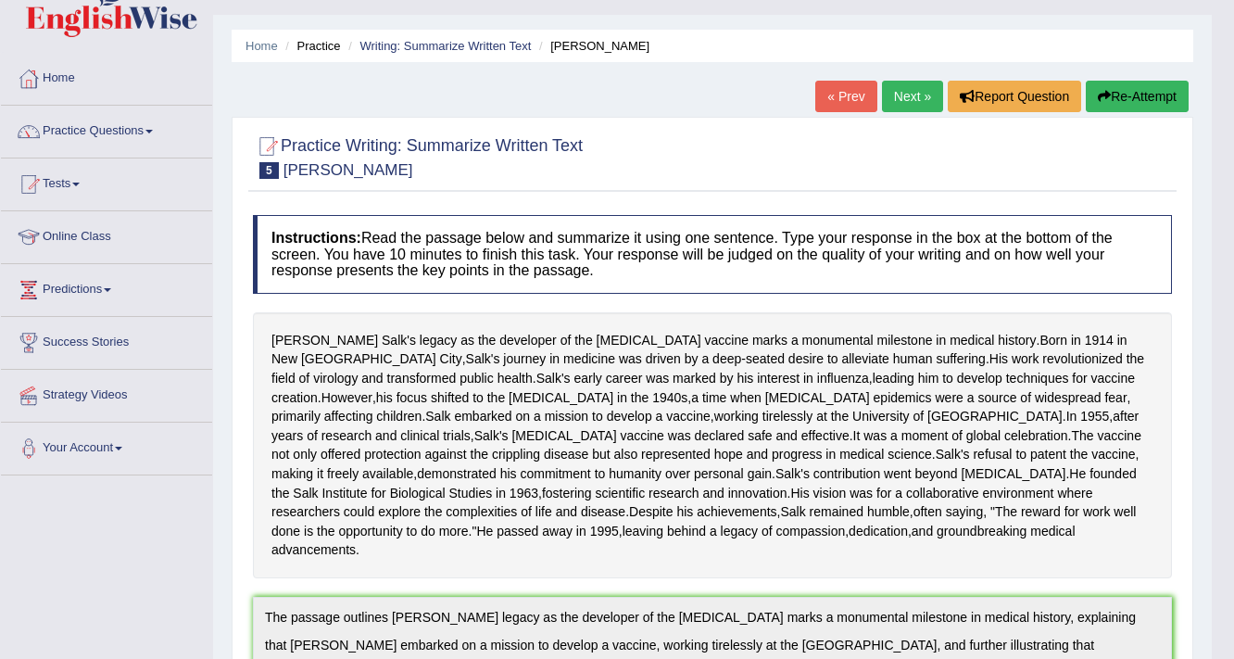
scroll to position [11, 0]
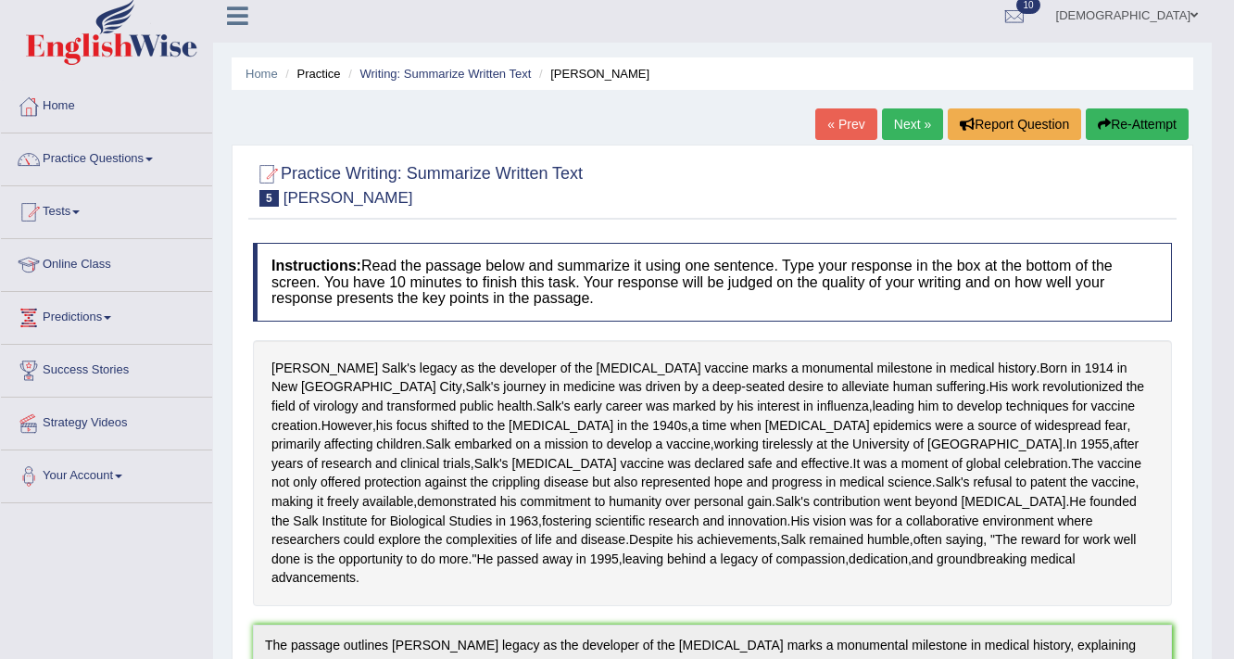
click at [1149, 123] on button "Re-Attempt" at bounding box center [1137, 123] width 103 height 31
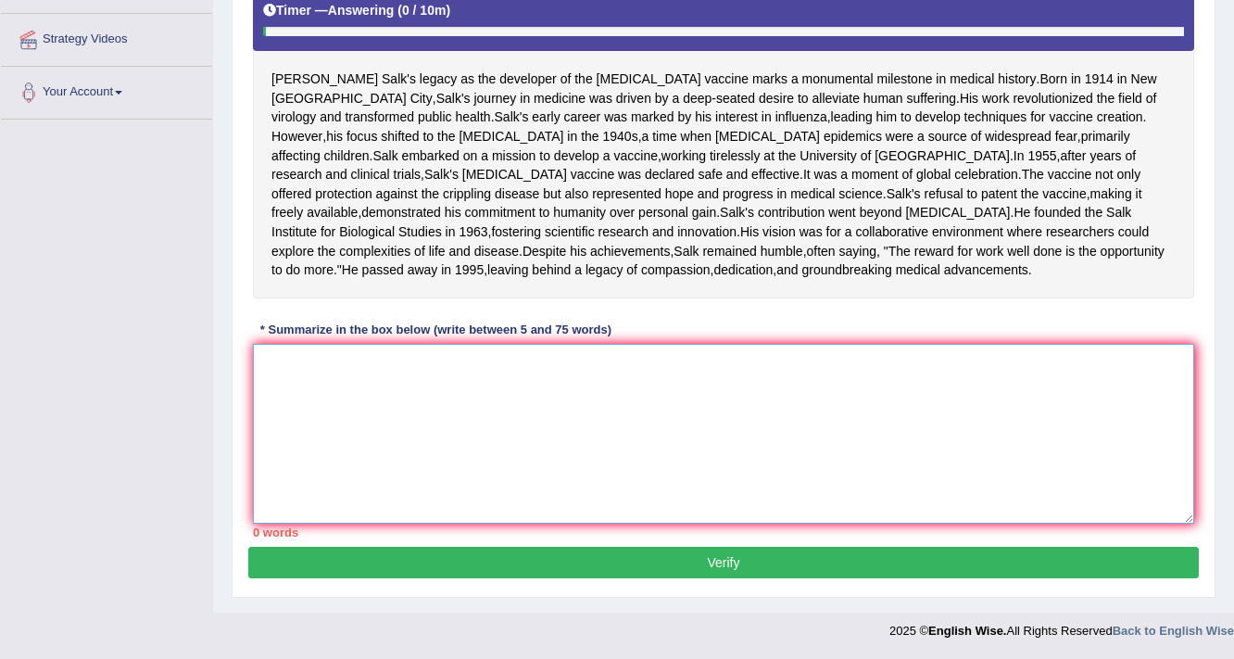
paste textarea "he passage outlines [PERSON_NAME] legacy as the developer of the [MEDICAL_DATA]…"
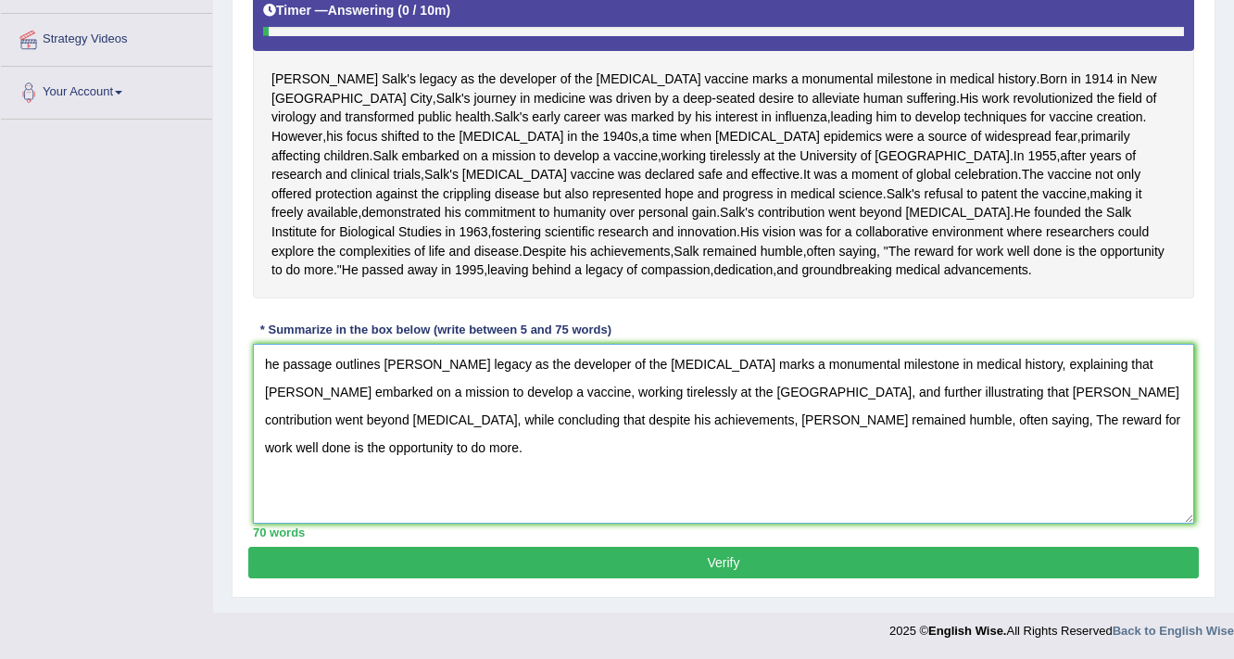
click at [1096, 363] on textarea "he passage outlines [PERSON_NAME] legacy as the developer of the [MEDICAL_DATA]…" at bounding box center [723, 434] width 941 height 180
type textarea "he passage outlines [PERSON_NAME] legacy as the developer of the [MEDICAL_DATA]…"
drag, startPoint x: 856, startPoint y: 553, endPoint x: 864, endPoint y: 540, distance: 15.4
click at [855, 553] on button "Verify" at bounding box center [723, 561] width 950 height 31
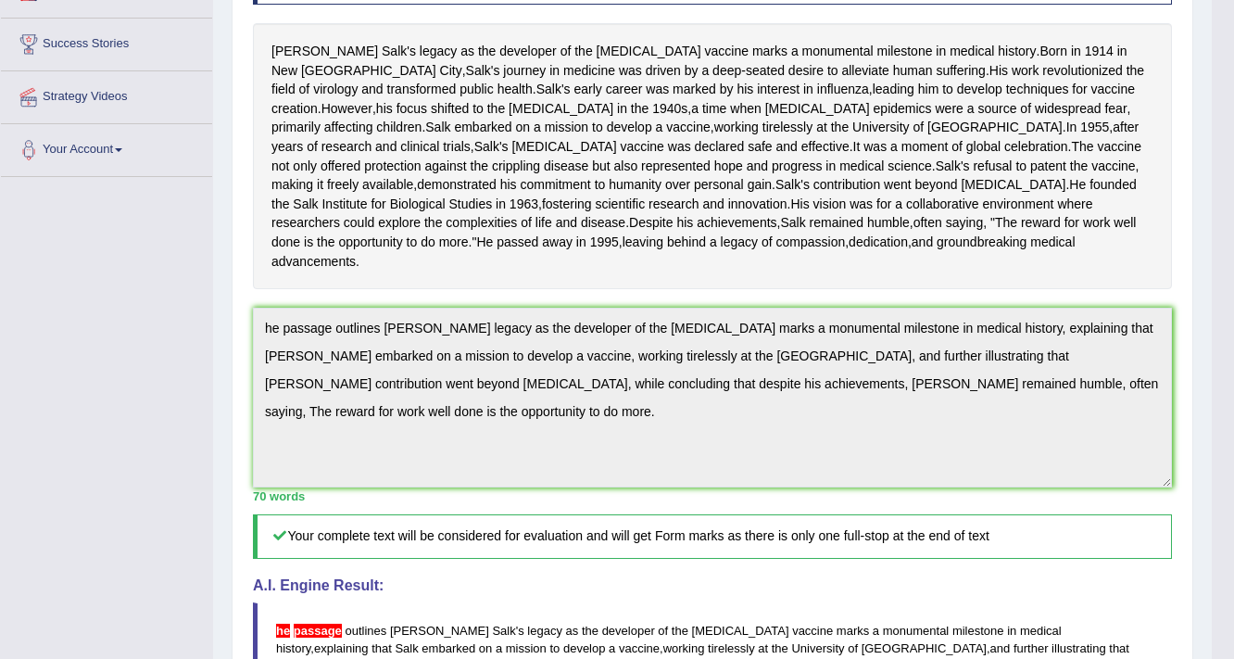
scroll to position [426, 0]
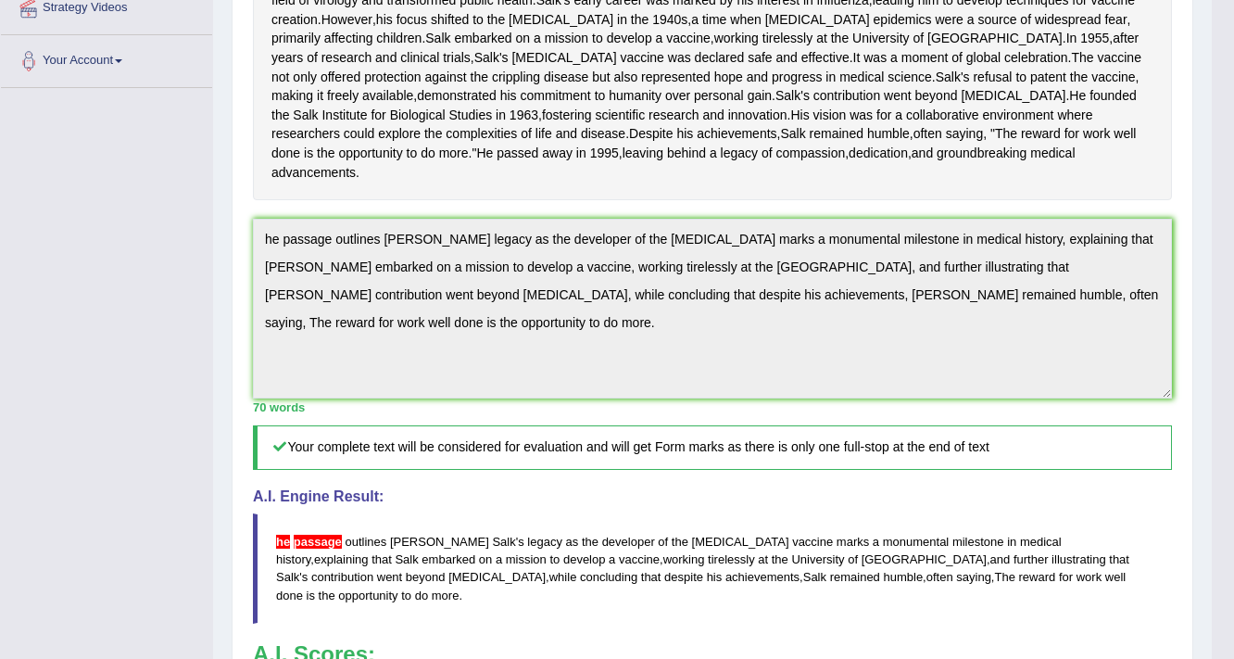
click at [22, 266] on div "Toggle navigation Home Practice Questions Speaking Practice Read Aloud Repeat S…" at bounding box center [606, 269] width 1212 height 1390
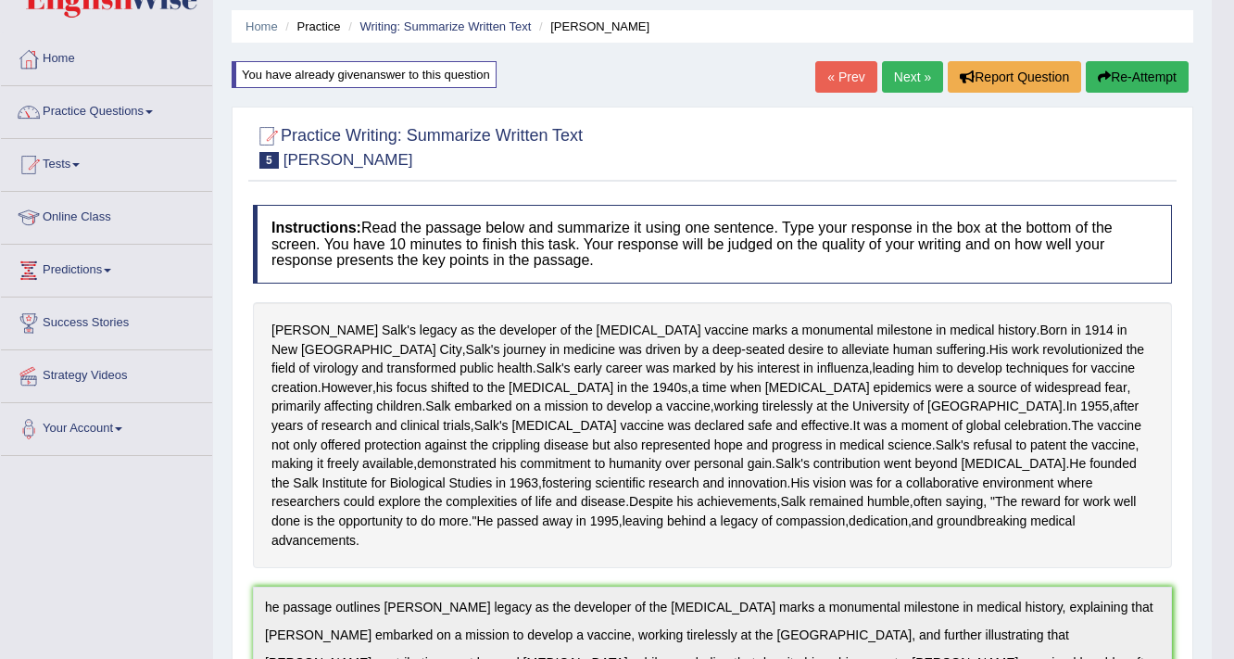
scroll to position [0, 0]
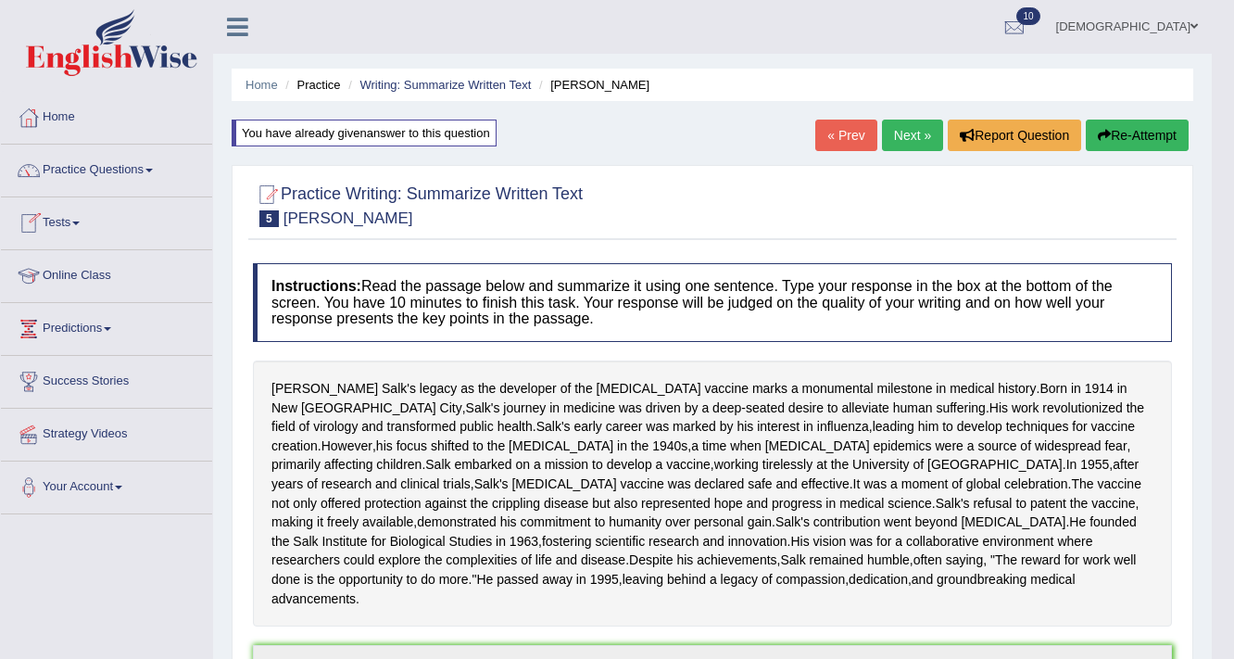
click at [1148, 132] on button "Re-Attempt" at bounding box center [1137, 134] width 103 height 31
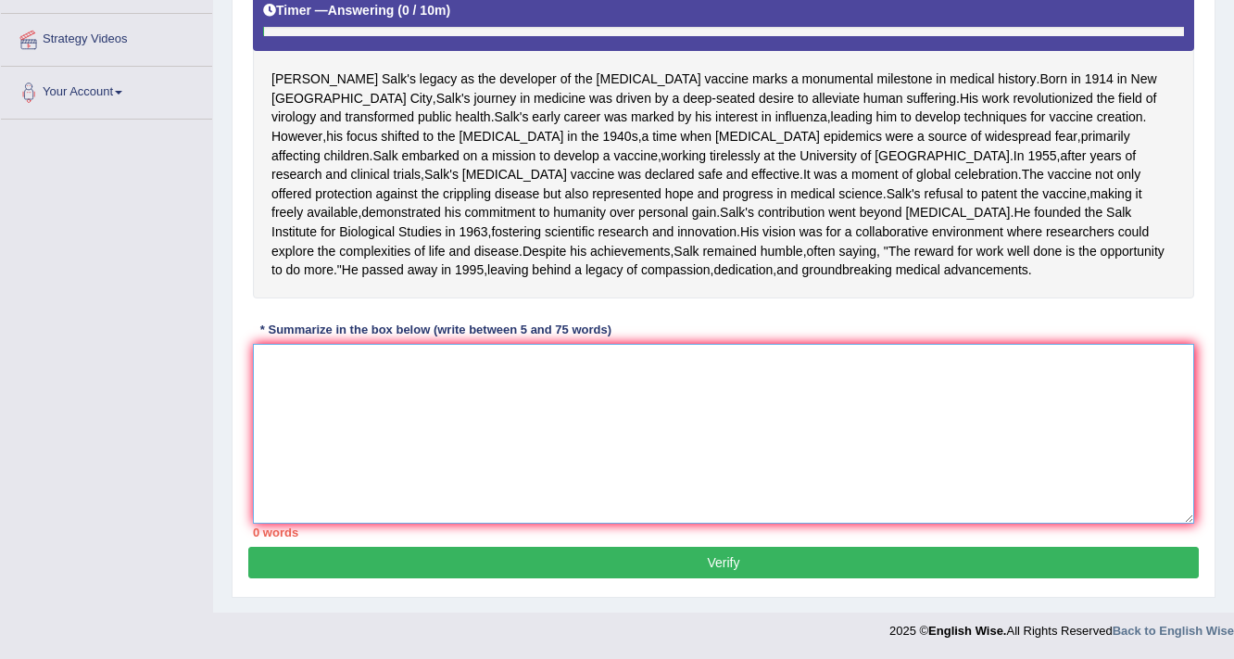
click at [697, 383] on textarea at bounding box center [723, 434] width 941 height 180
paste textarea "he passage outlines [PERSON_NAME] legacy as the developer of the [MEDICAL_DATA]…"
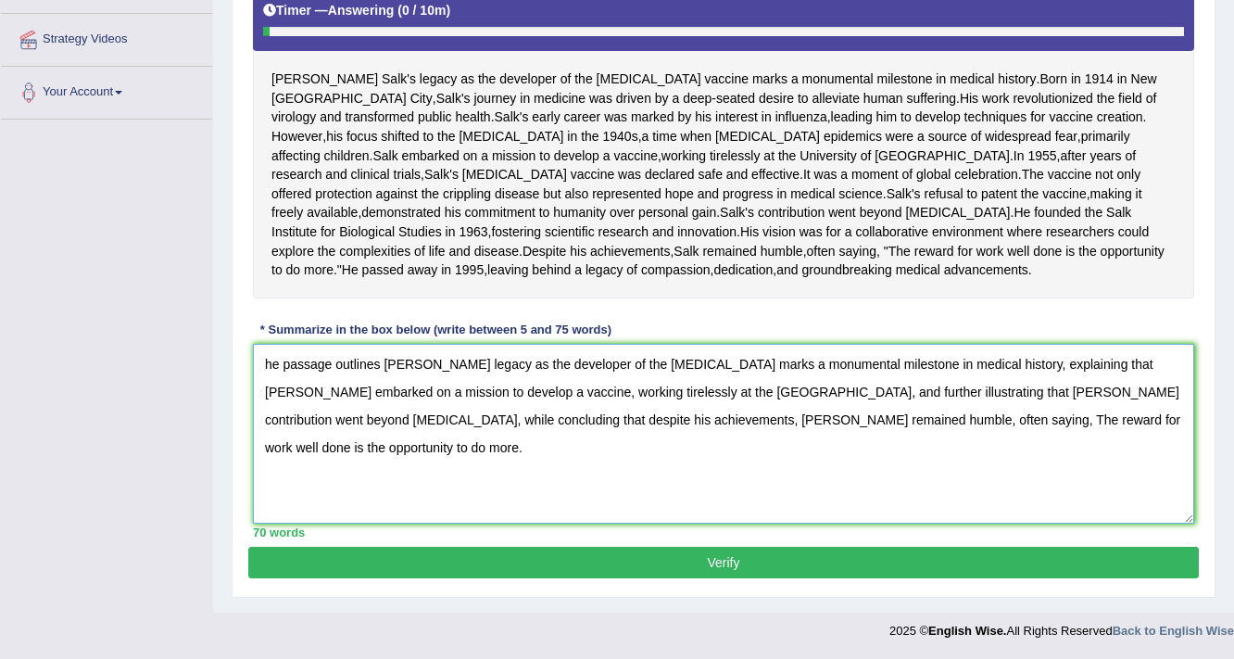
click at [265, 367] on textarea "he passage outlines [PERSON_NAME] legacy as the developer of the [MEDICAL_DATA]…" at bounding box center [723, 434] width 941 height 180
click at [1130, 450] on textarea "The passage outlines [PERSON_NAME] legacy as the developer of the [MEDICAL_DATA…" at bounding box center [723, 434] width 941 height 180
type textarea "The passage outlines [PERSON_NAME] legacy as the developer of the [MEDICAL_DATA…"
click at [957, 559] on button "Verify" at bounding box center [723, 561] width 950 height 31
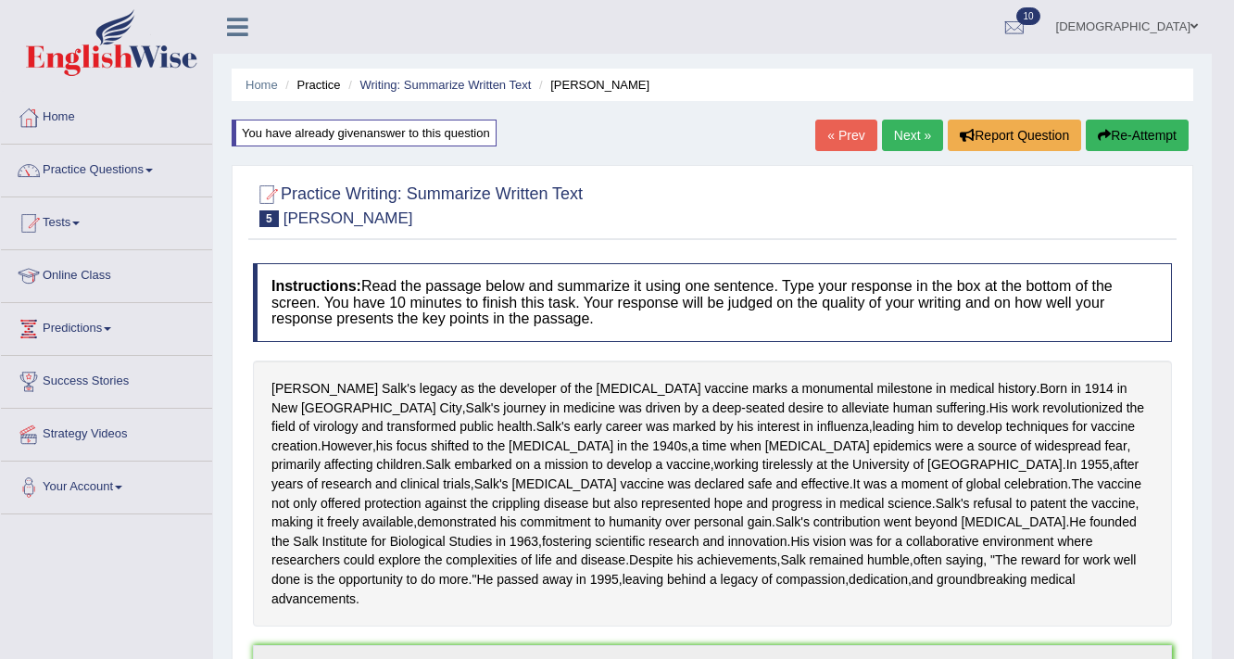
click at [1185, 29] on link "[DEMOGRAPHIC_DATA]" at bounding box center [1127, 24] width 170 height 48
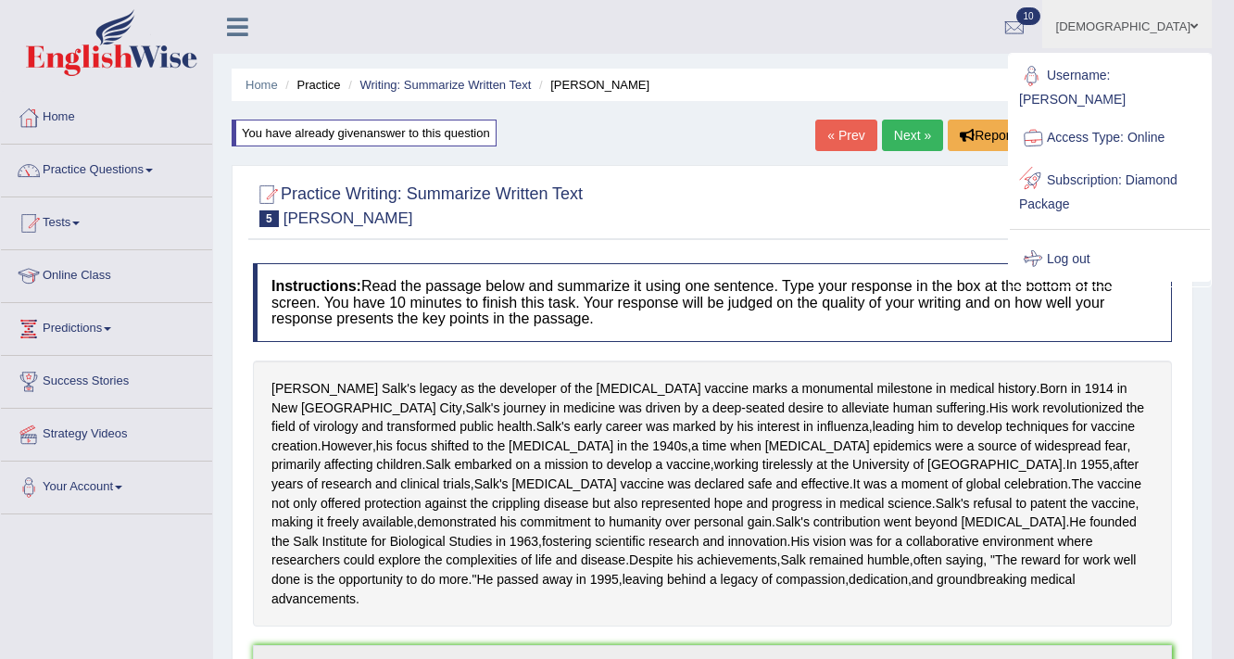
click at [1081, 238] on link "Log out" at bounding box center [1110, 259] width 200 height 43
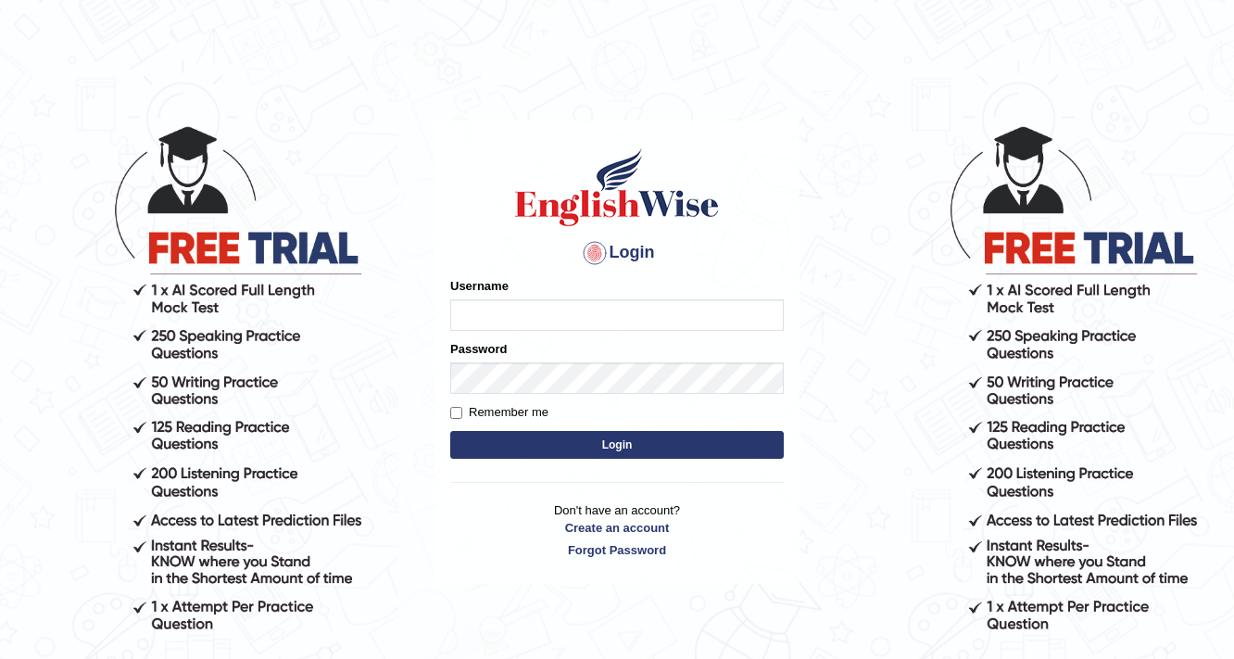
drag, startPoint x: 0, startPoint y: 0, endPoint x: 1041, endPoint y: 619, distance: 1211.1
click at [1041, 619] on body "Login Please fix the following errors: Username Password Remember me Login Don'…" at bounding box center [617, 391] width 1234 height 659
